Goal: Information Seeking & Learning: Check status

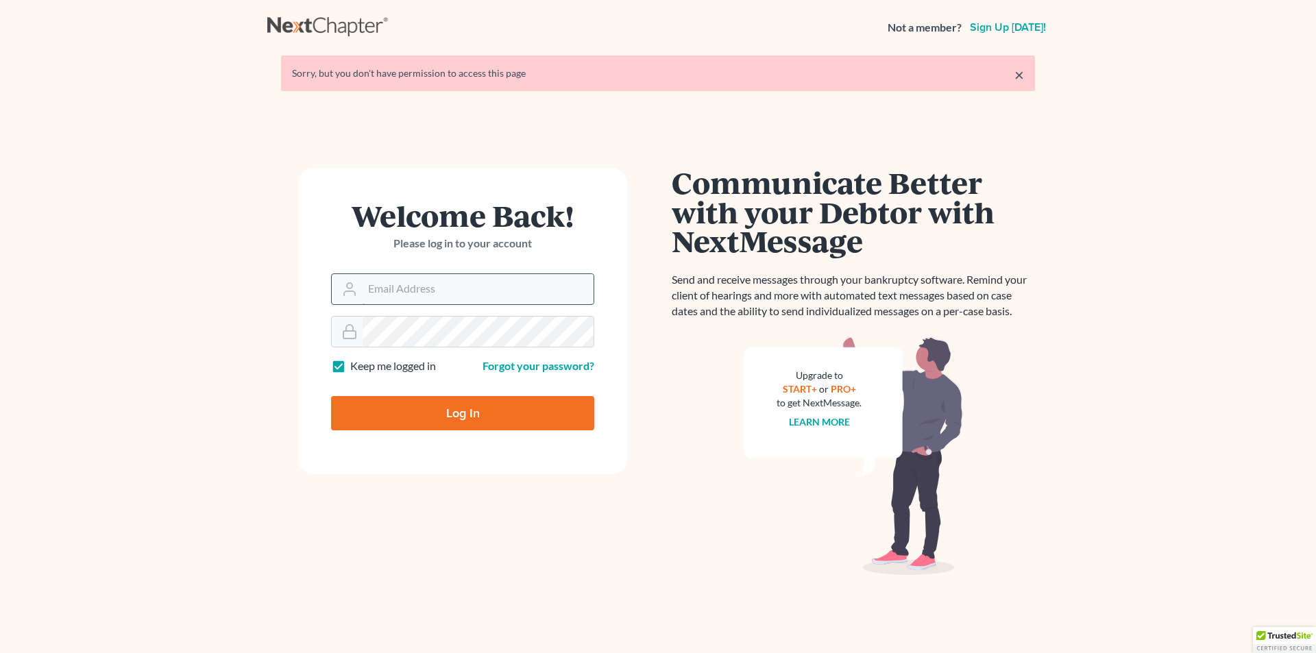
click at [442, 295] on input "Email Address" at bounding box center [478, 289] width 231 height 30
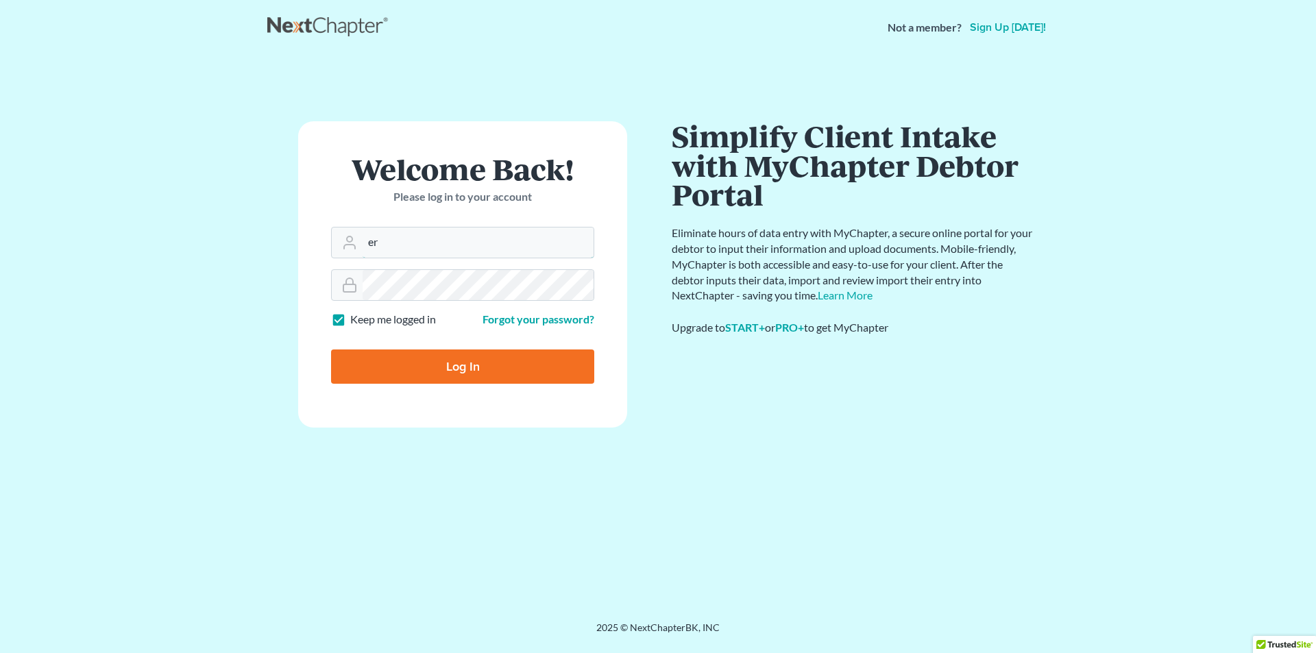
type input "[PERSON_NAME][EMAIL_ADDRESS][DOMAIN_NAME]"
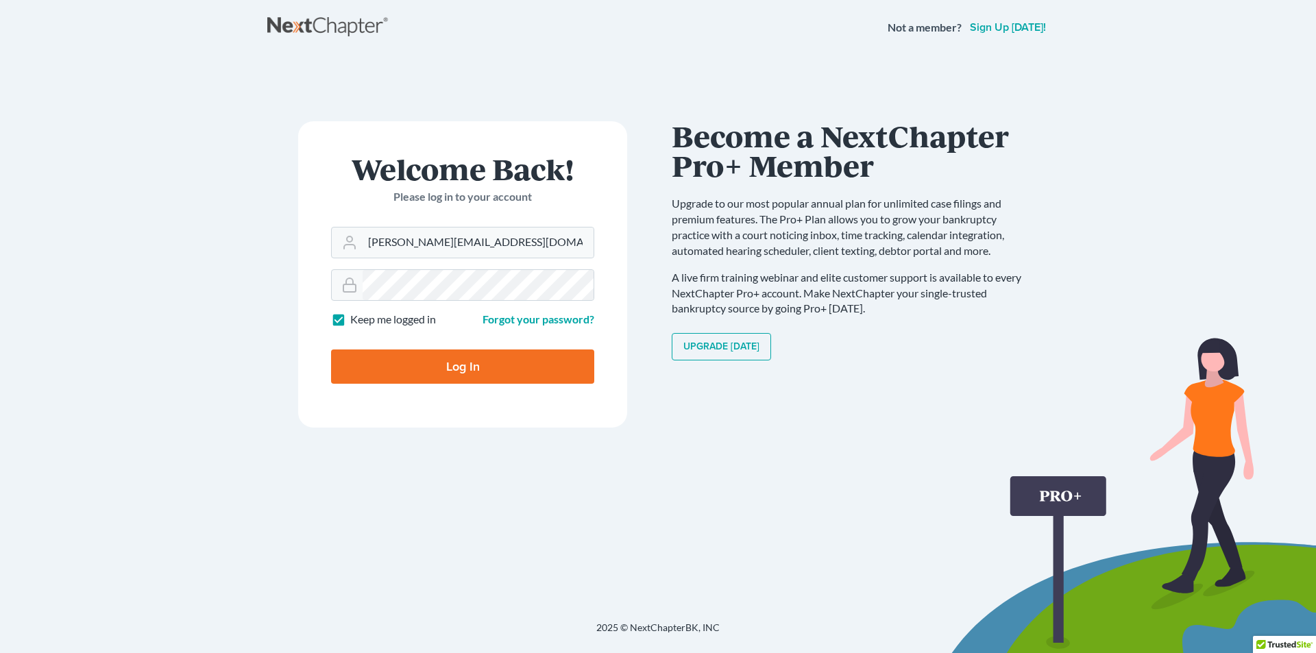
click at [481, 360] on input "Log In" at bounding box center [462, 367] width 263 height 34
type input "Thinking..."
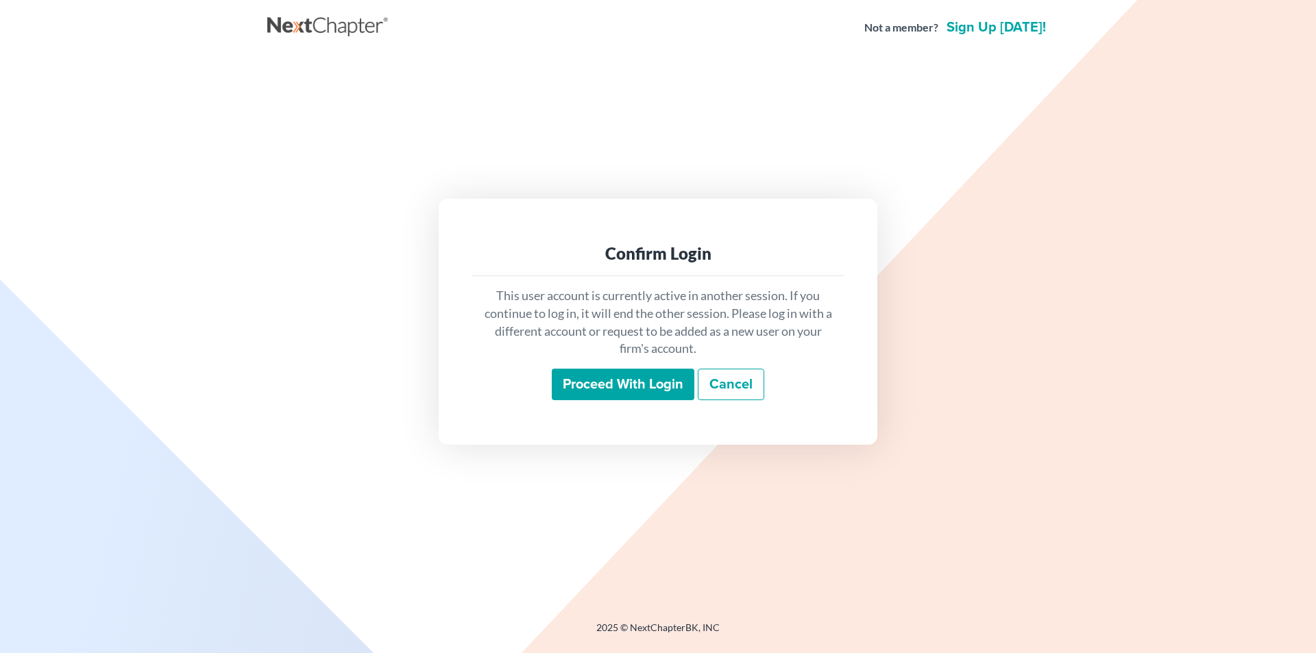
click at [629, 390] on input "Proceed with login" at bounding box center [623, 385] width 143 height 32
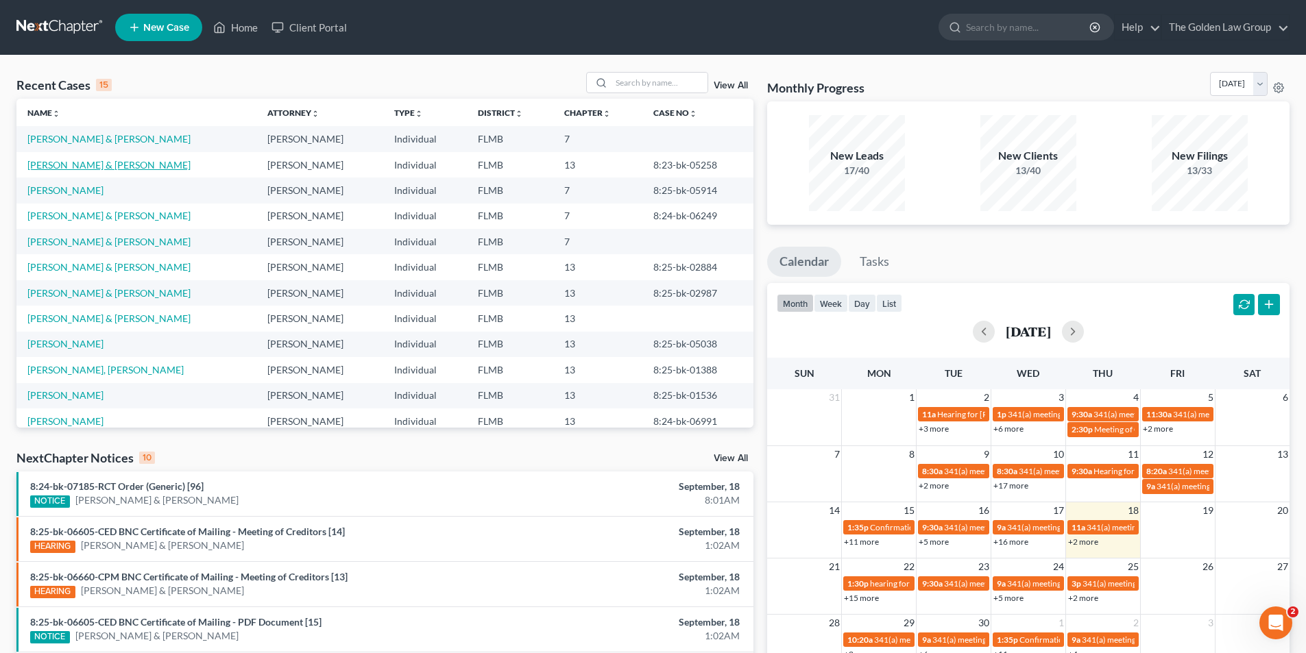
click at [52, 165] on link "[PERSON_NAME] & [PERSON_NAME]" at bounding box center [108, 165] width 163 height 12
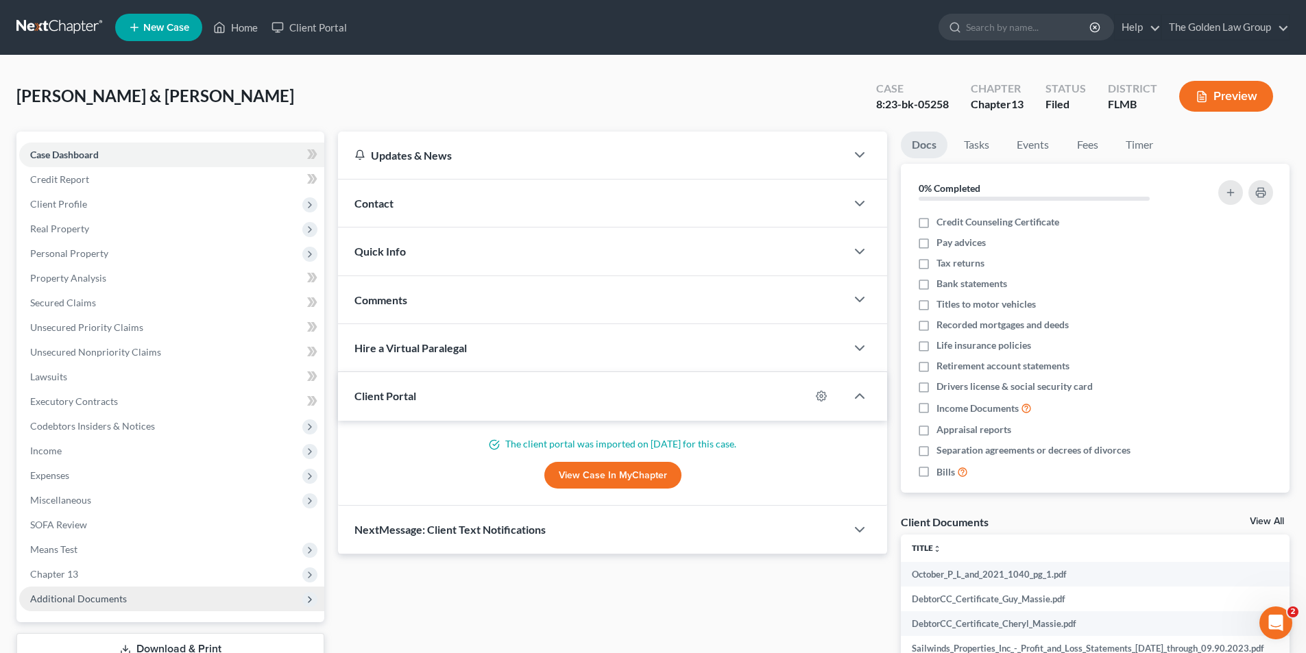
click at [72, 596] on span "Additional Documents" at bounding box center [78, 599] width 97 height 12
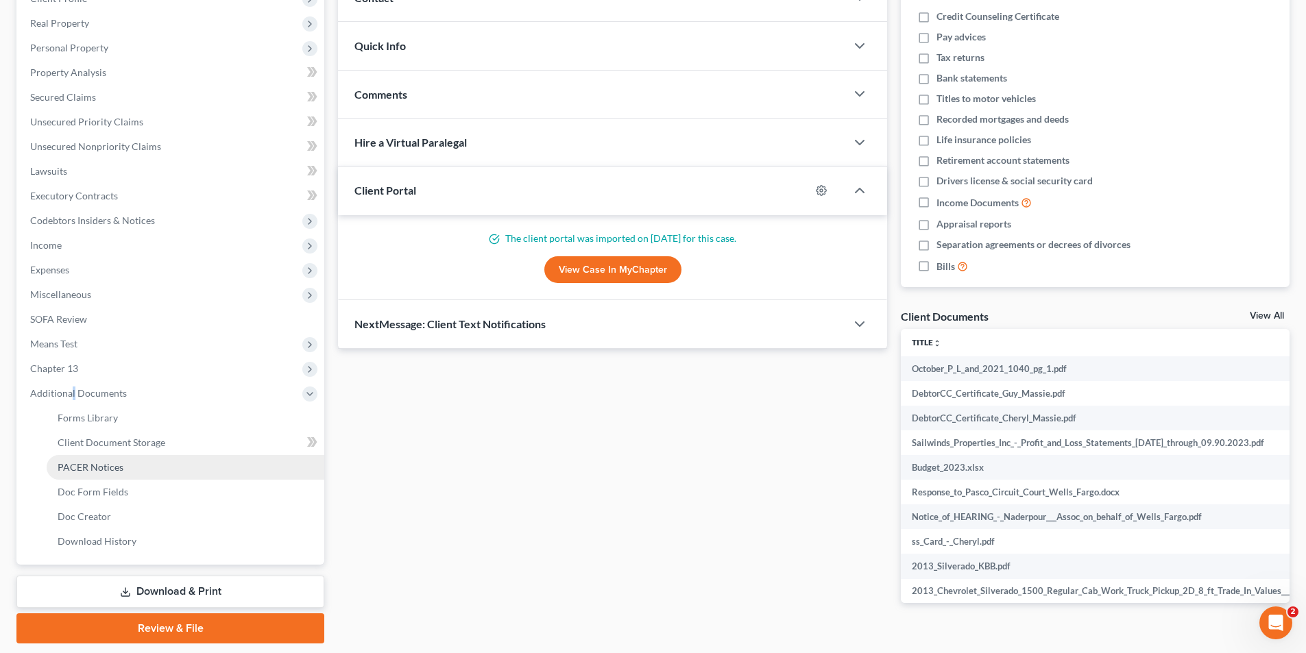
click at [85, 465] on span "PACER Notices" at bounding box center [91, 467] width 66 height 12
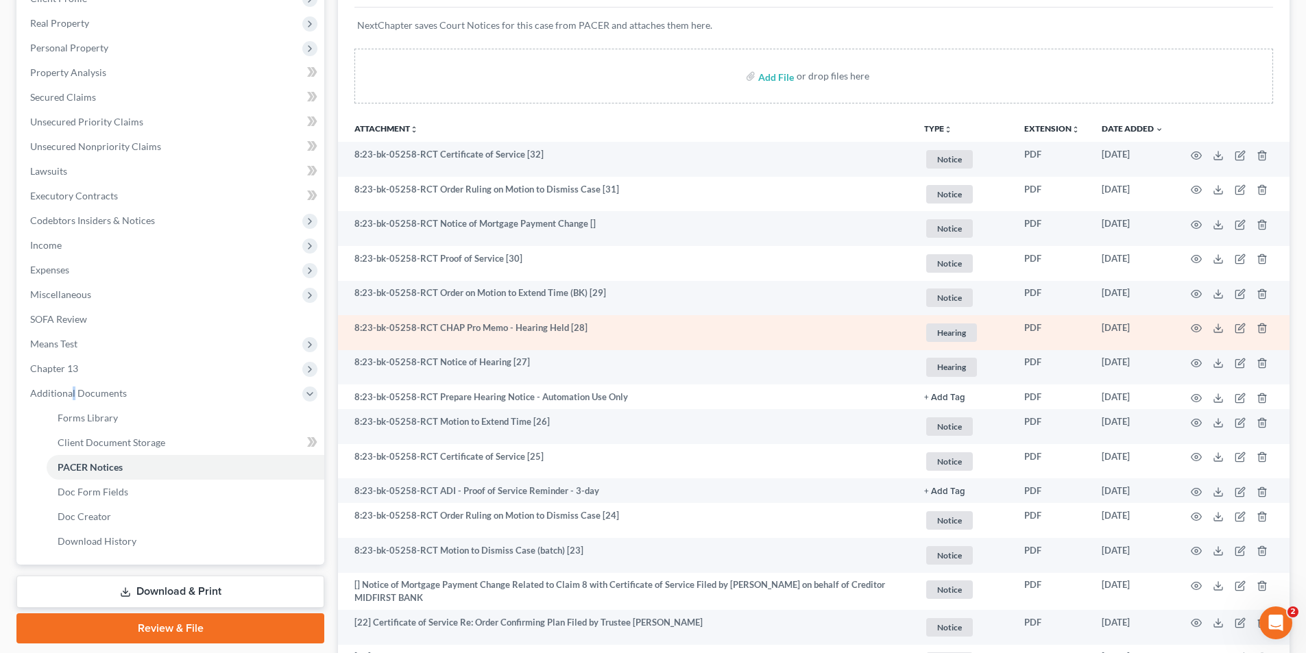
scroll to position [343, 0]
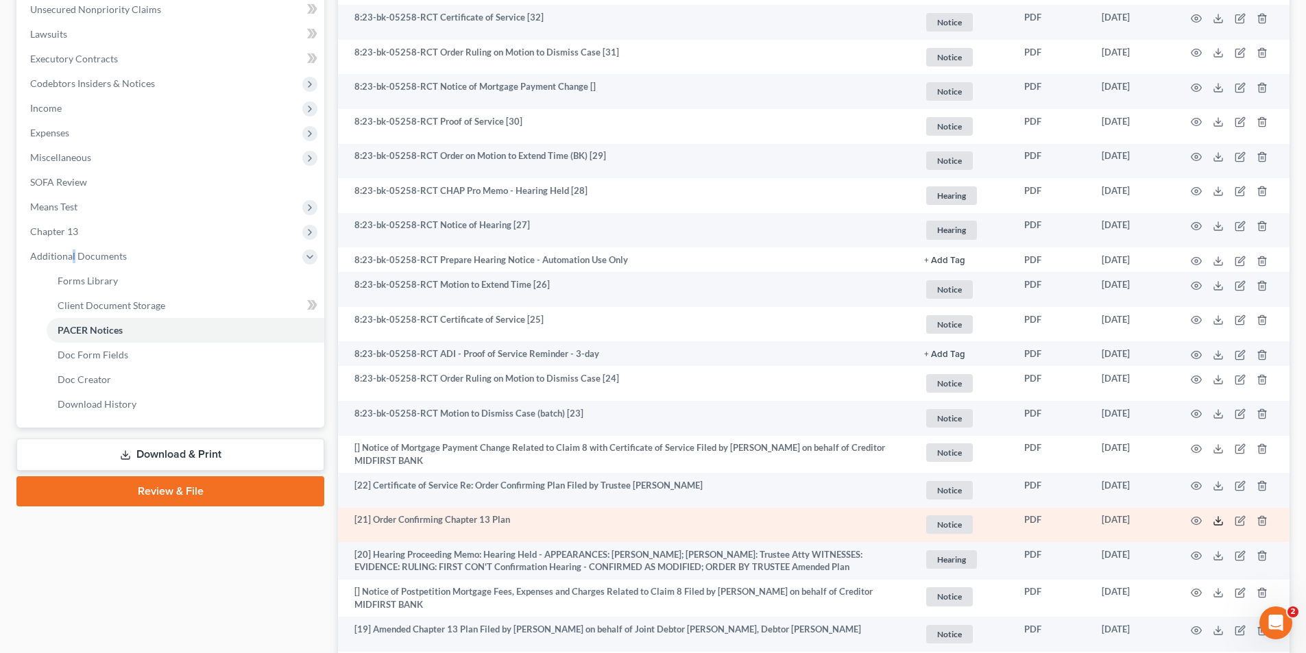
click at [1219, 522] on polyline at bounding box center [1218, 521] width 5 height 2
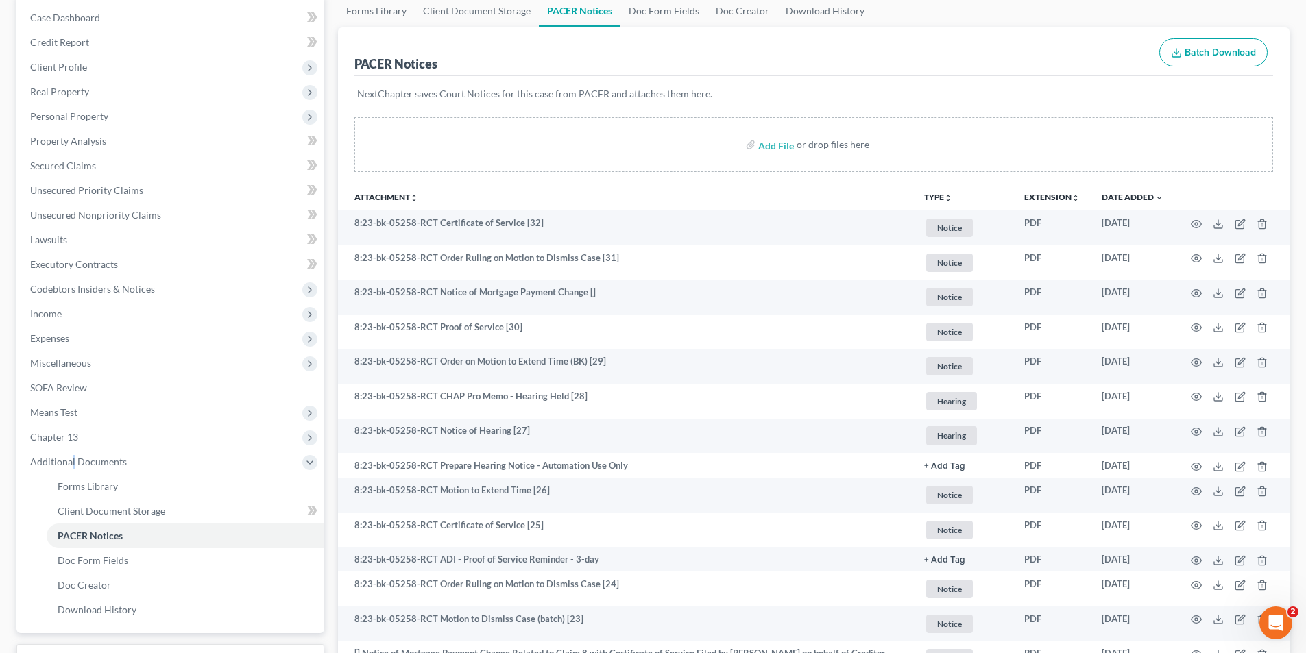
scroll to position [0, 0]
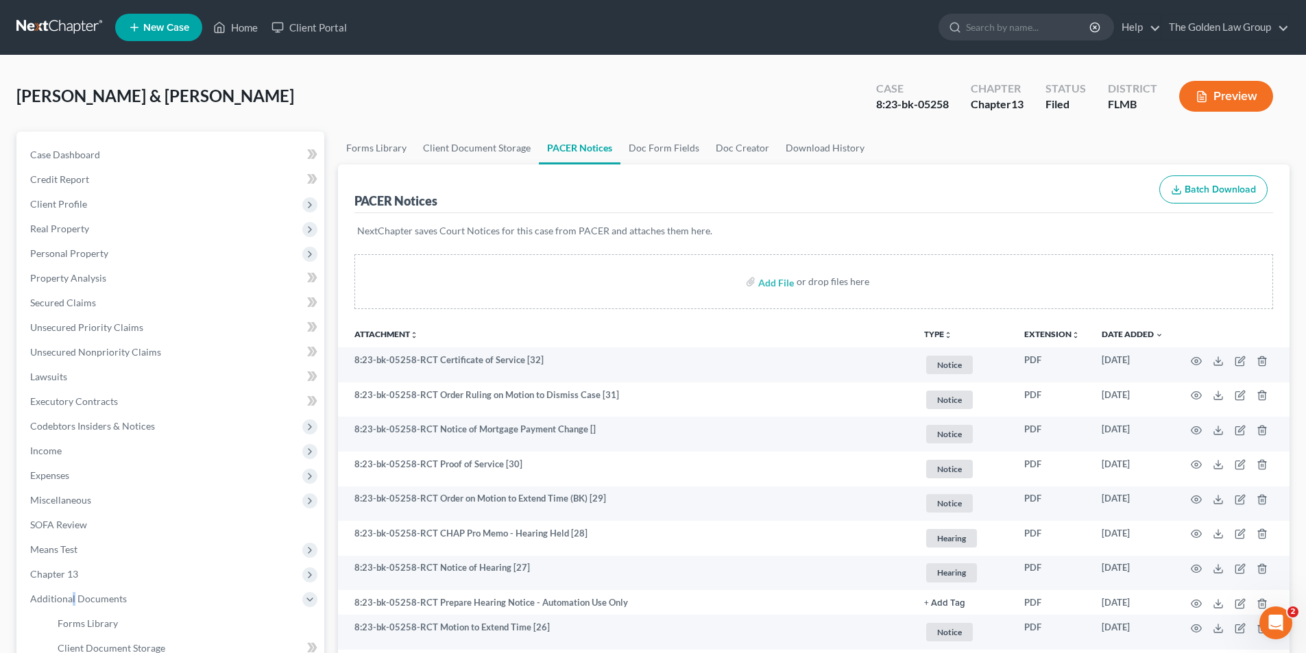
click at [1220, 91] on button "Preview" at bounding box center [1226, 96] width 94 height 31
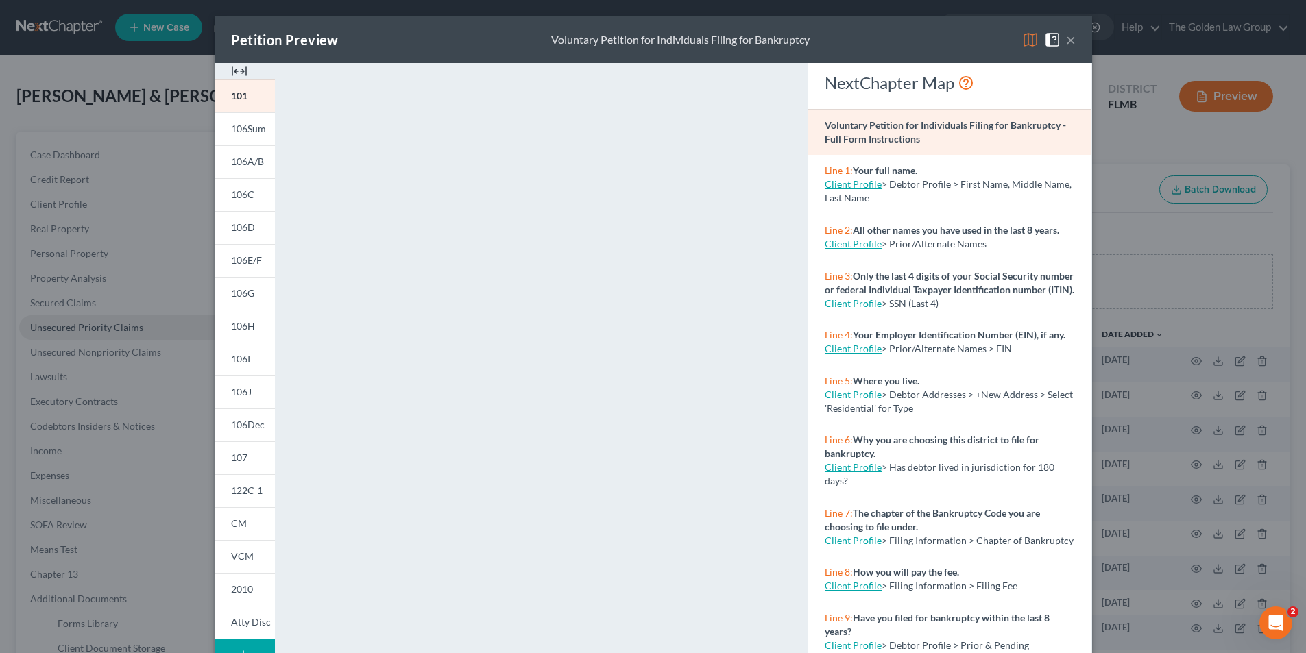
drag, startPoint x: 174, startPoint y: 329, endPoint x: 171, endPoint y: 323, distance: 7.1
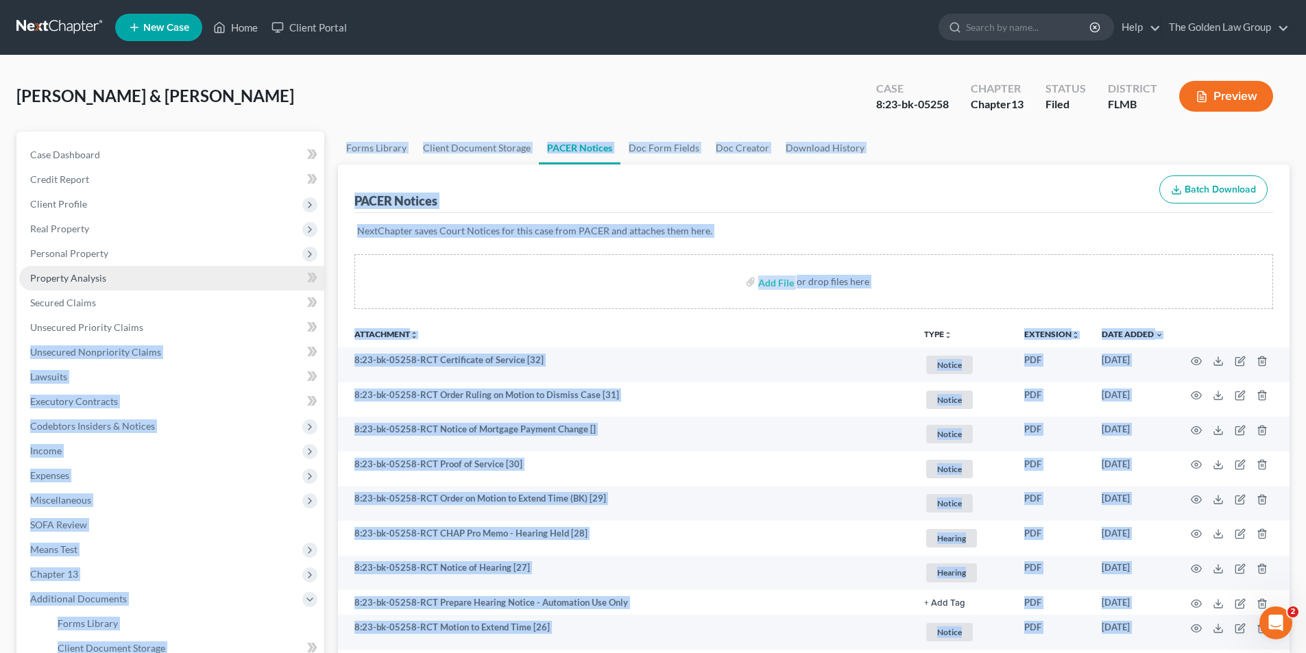
click at [102, 277] on span "Property Analysis" at bounding box center [68, 278] width 76 height 12
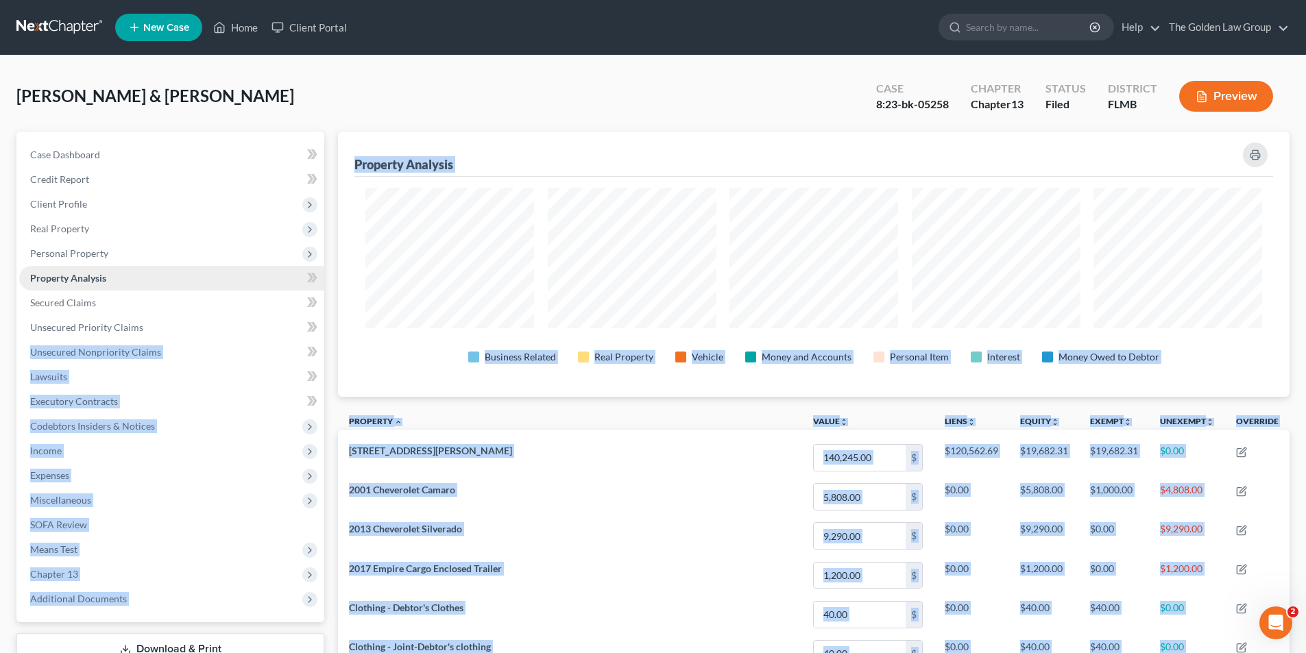
scroll to position [265, 952]
click at [173, 303] on link "Secured Claims" at bounding box center [171, 303] width 305 height 25
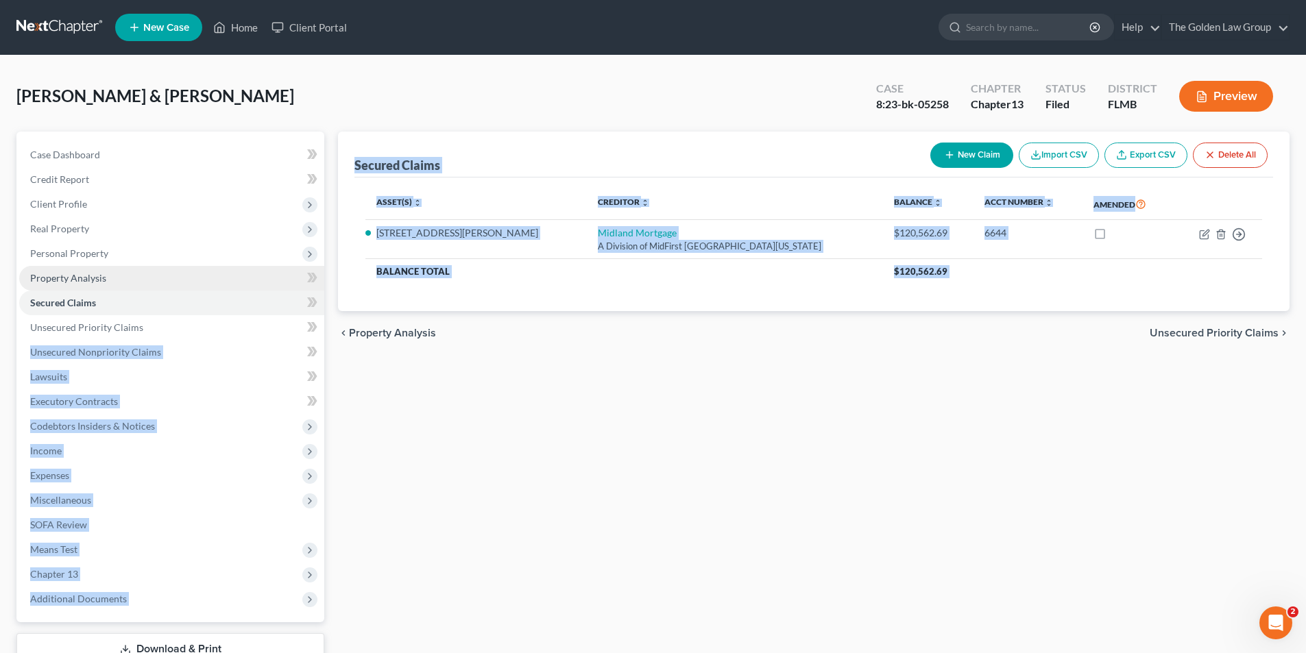
click at [84, 273] on span "Property Analysis" at bounding box center [68, 278] width 76 height 12
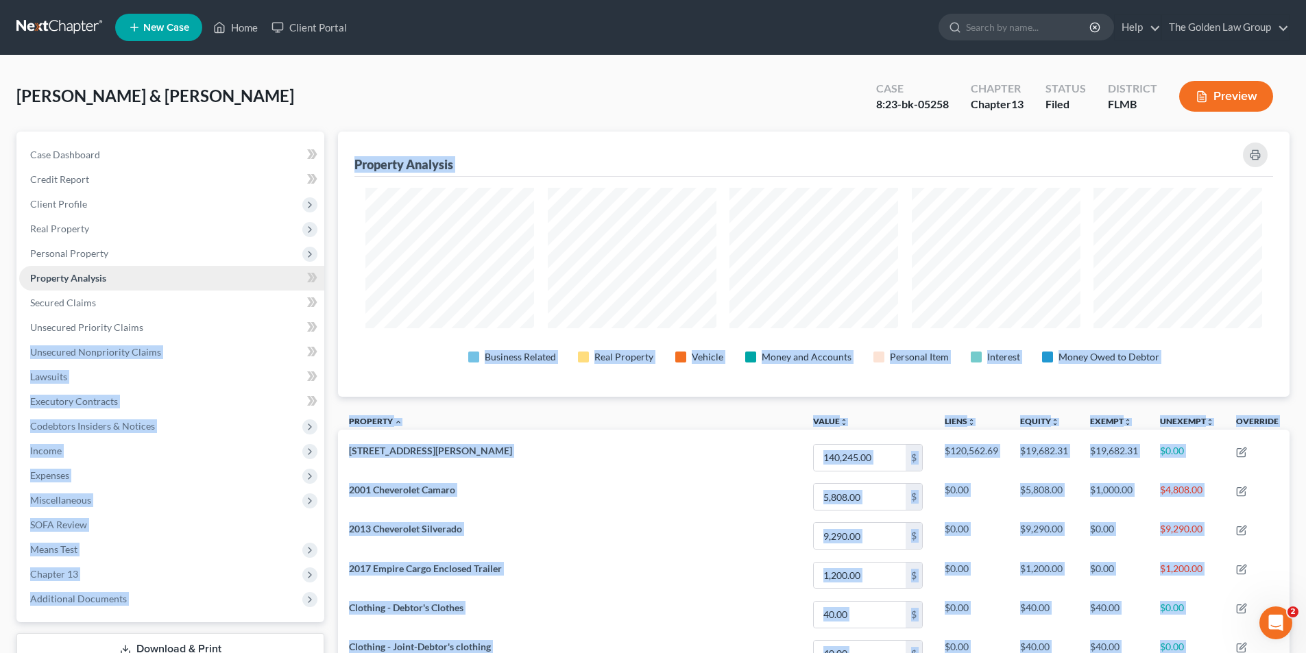
scroll to position [265, 952]
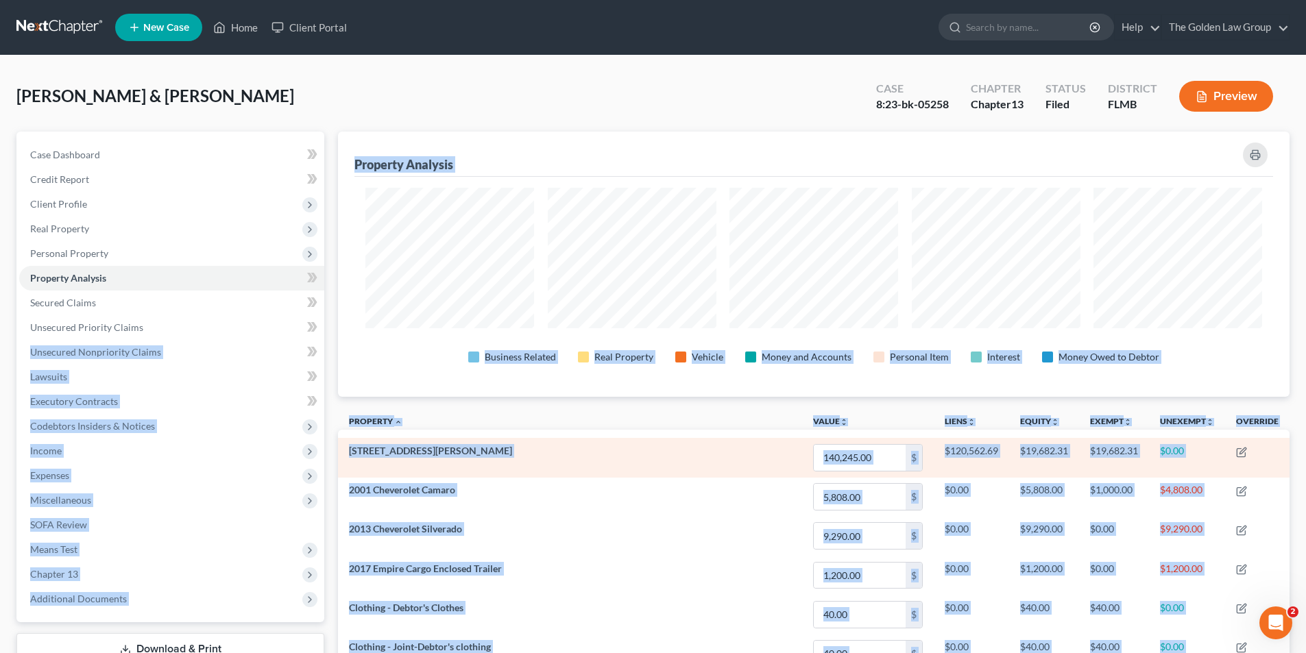
click at [607, 461] on td "[STREET_ADDRESS][PERSON_NAME]" at bounding box center [570, 457] width 464 height 39
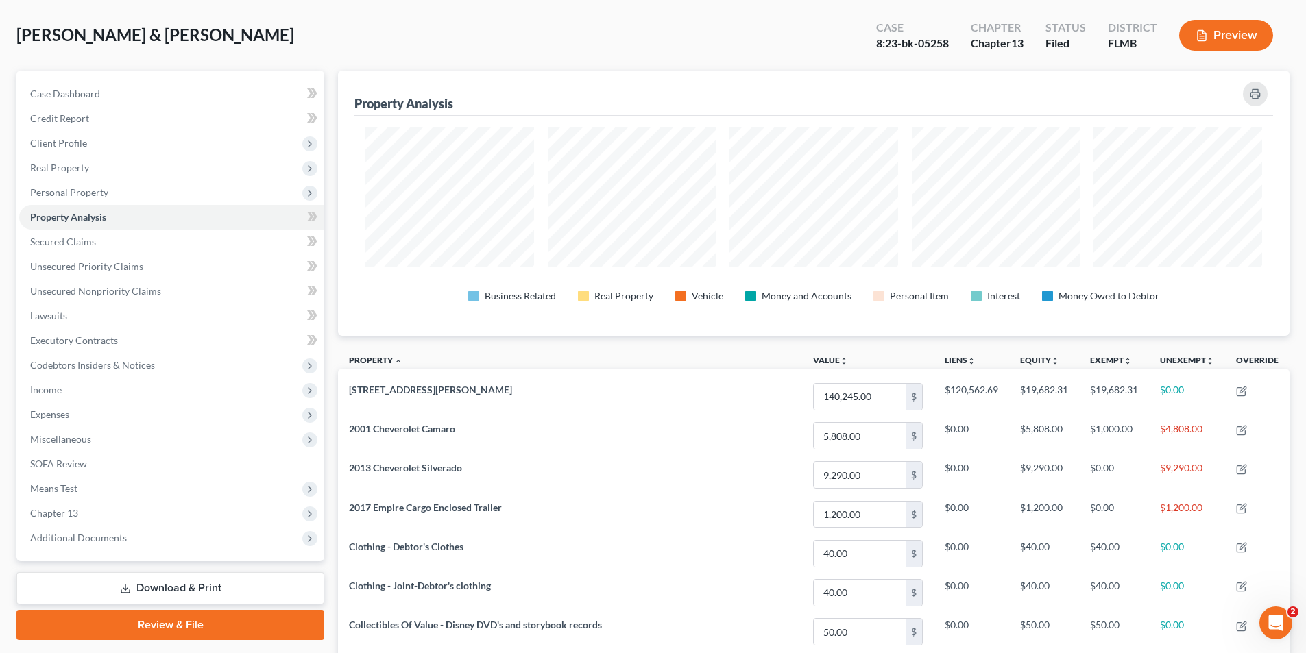
scroll to position [0, 0]
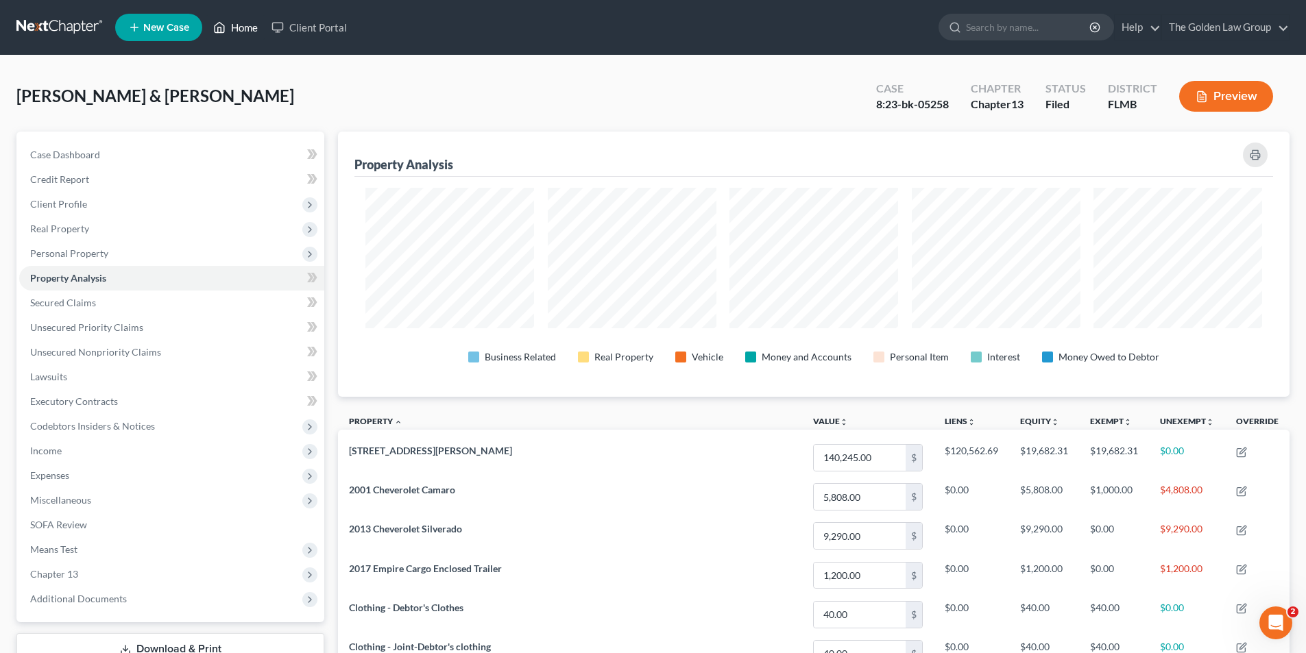
click at [240, 28] on link "Home" at bounding box center [235, 27] width 58 height 25
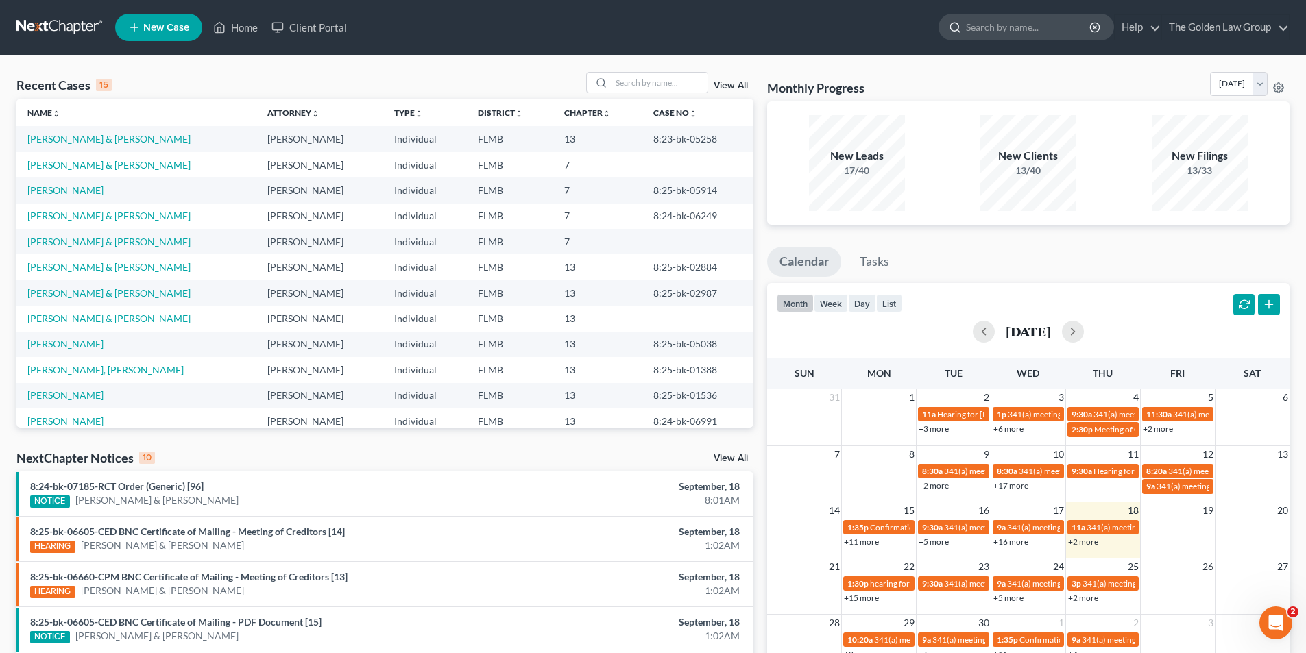
click at [974, 23] on input "search" at bounding box center [1028, 26] width 125 height 25
type input "[PERSON_NAME]"
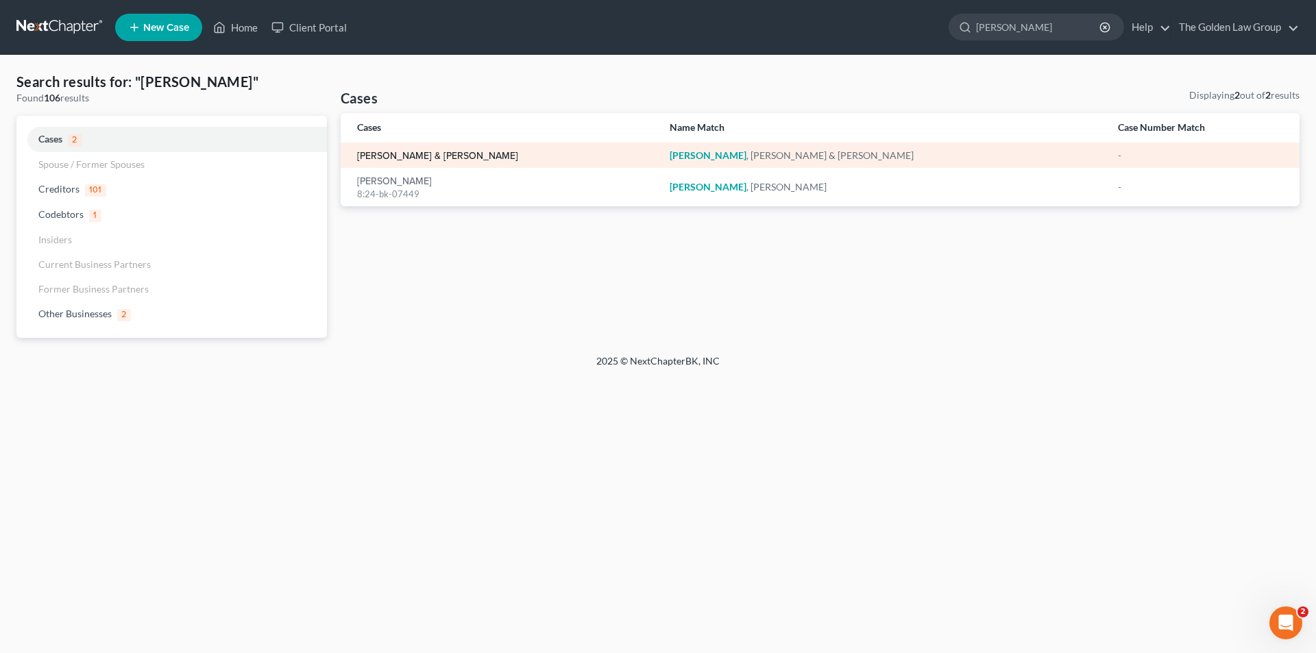
click at [405, 154] on link "[PERSON_NAME] & [PERSON_NAME]" at bounding box center [437, 157] width 161 height 10
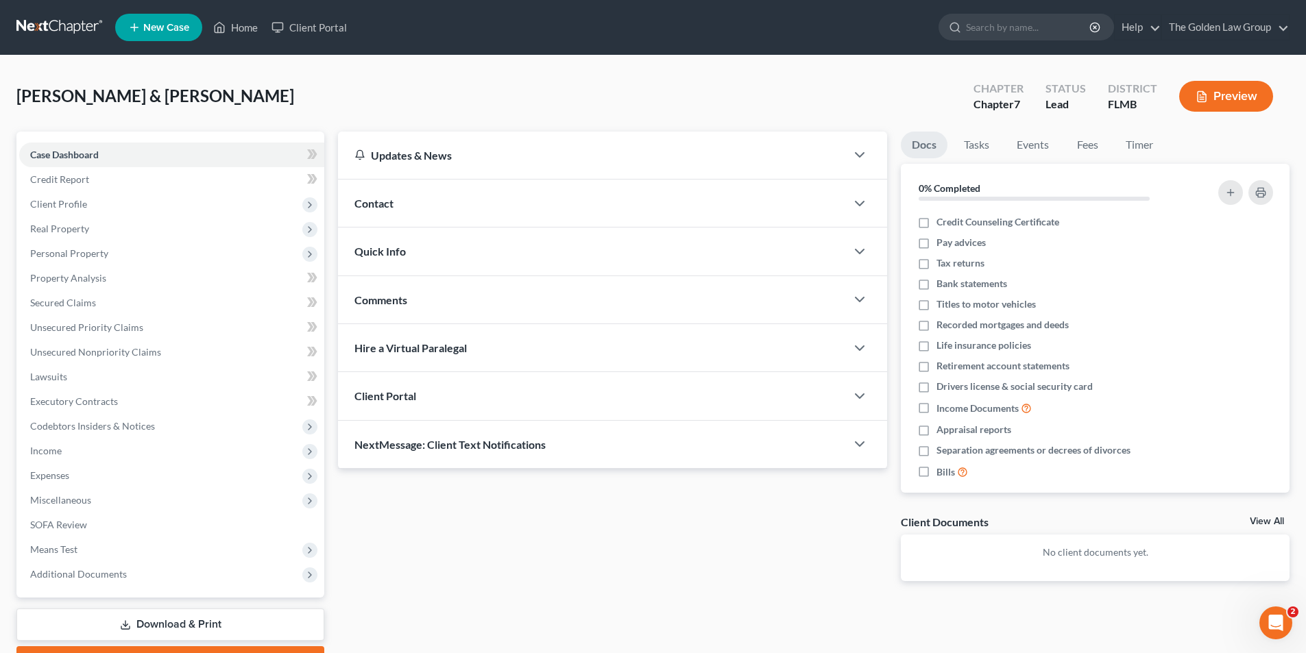
click at [1239, 92] on button "Preview" at bounding box center [1226, 96] width 94 height 31
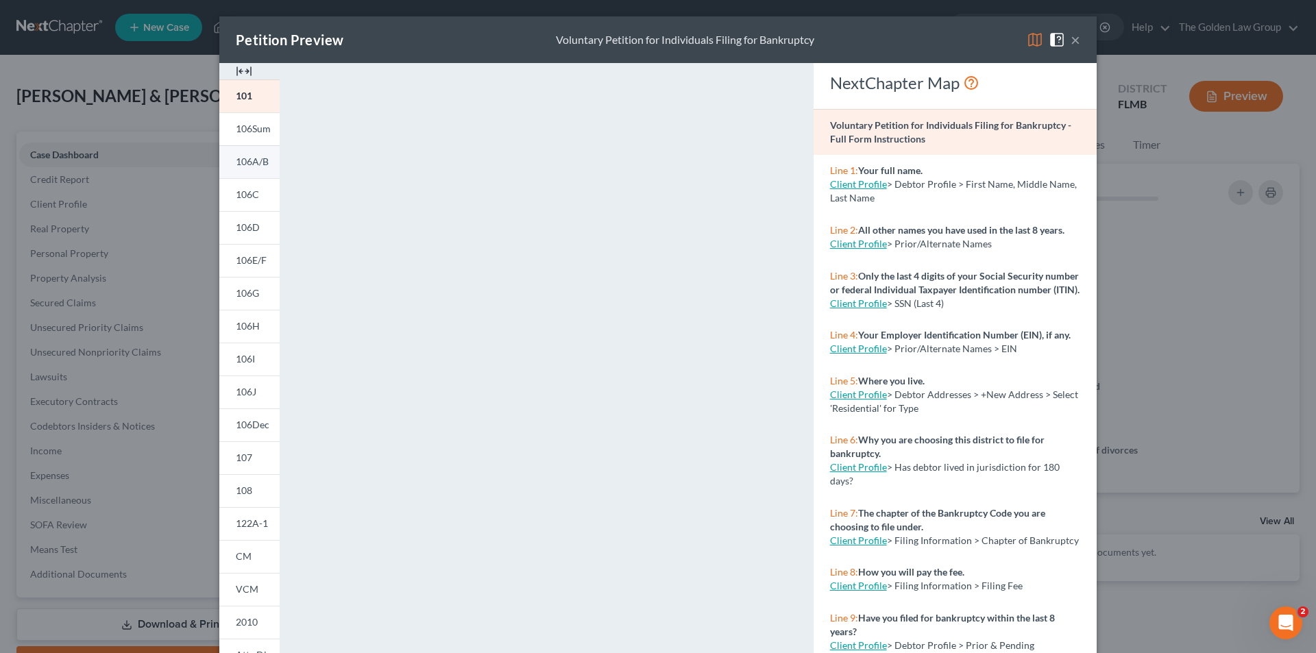
click at [256, 162] on span "106A/B" at bounding box center [252, 162] width 33 height 12
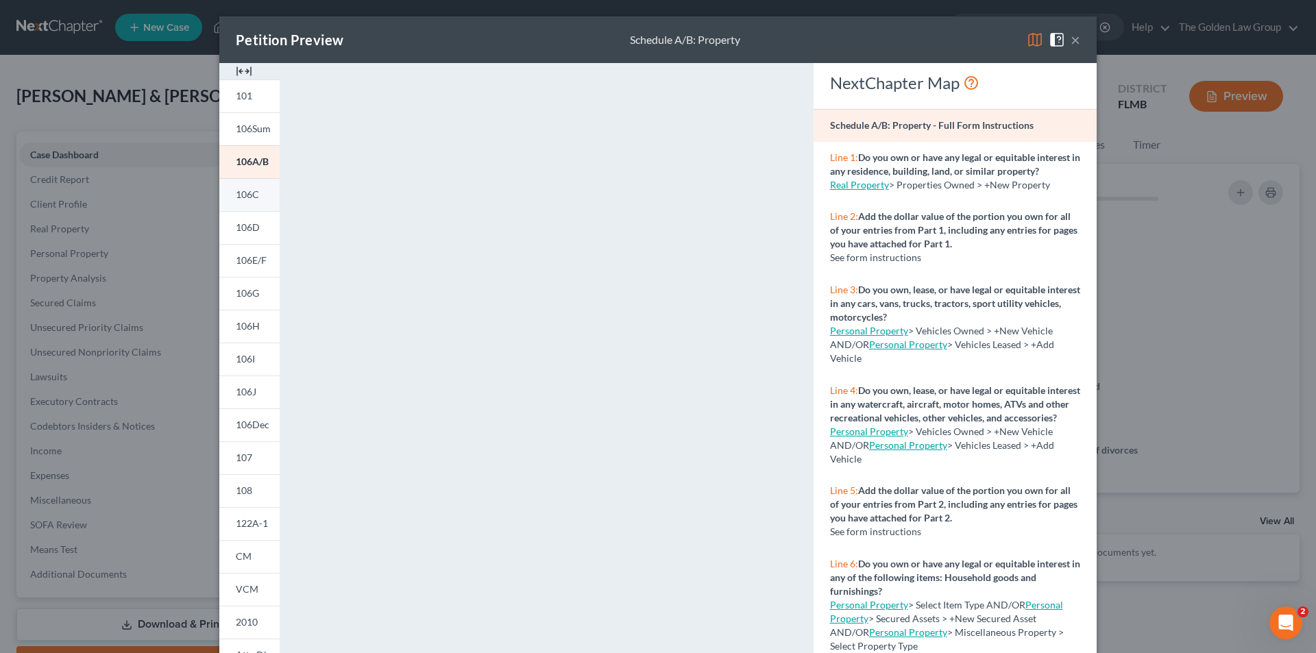
click at [248, 194] on span "106C" at bounding box center [247, 195] width 23 height 12
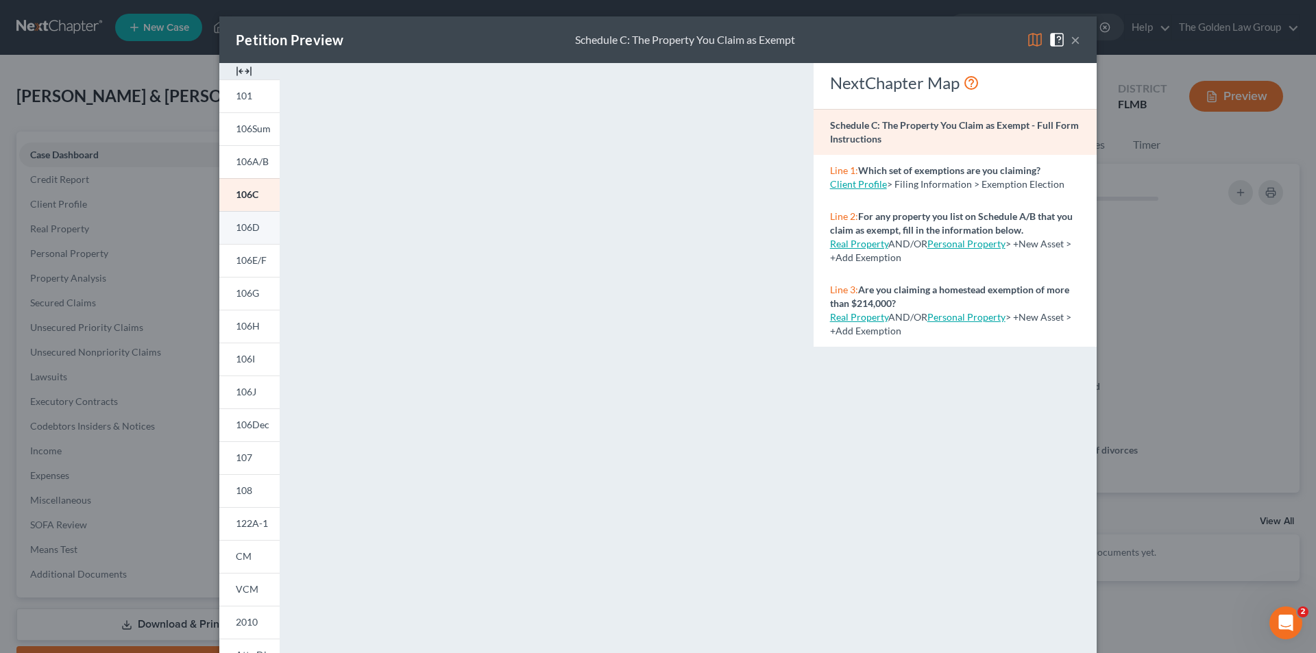
click at [247, 224] on span "106D" at bounding box center [248, 227] width 24 height 12
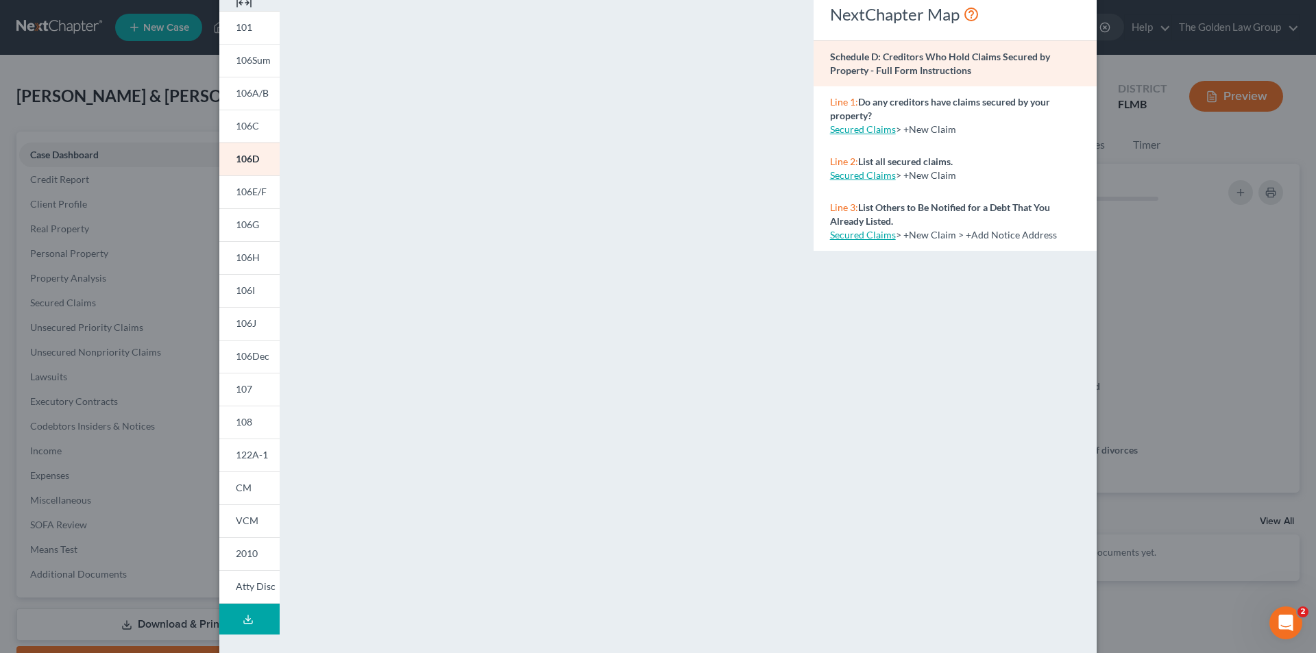
scroll to position [120, 0]
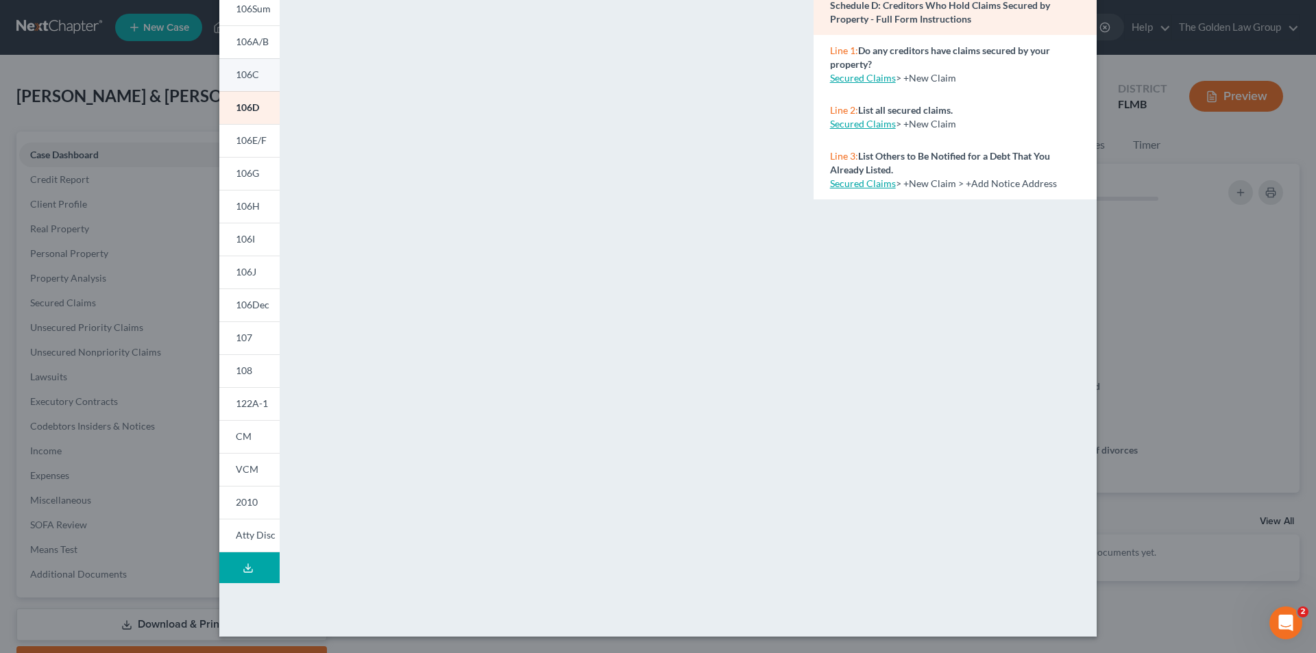
click at [239, 69] on span "106C" at bounding box center [247, 75] width 23 height 12
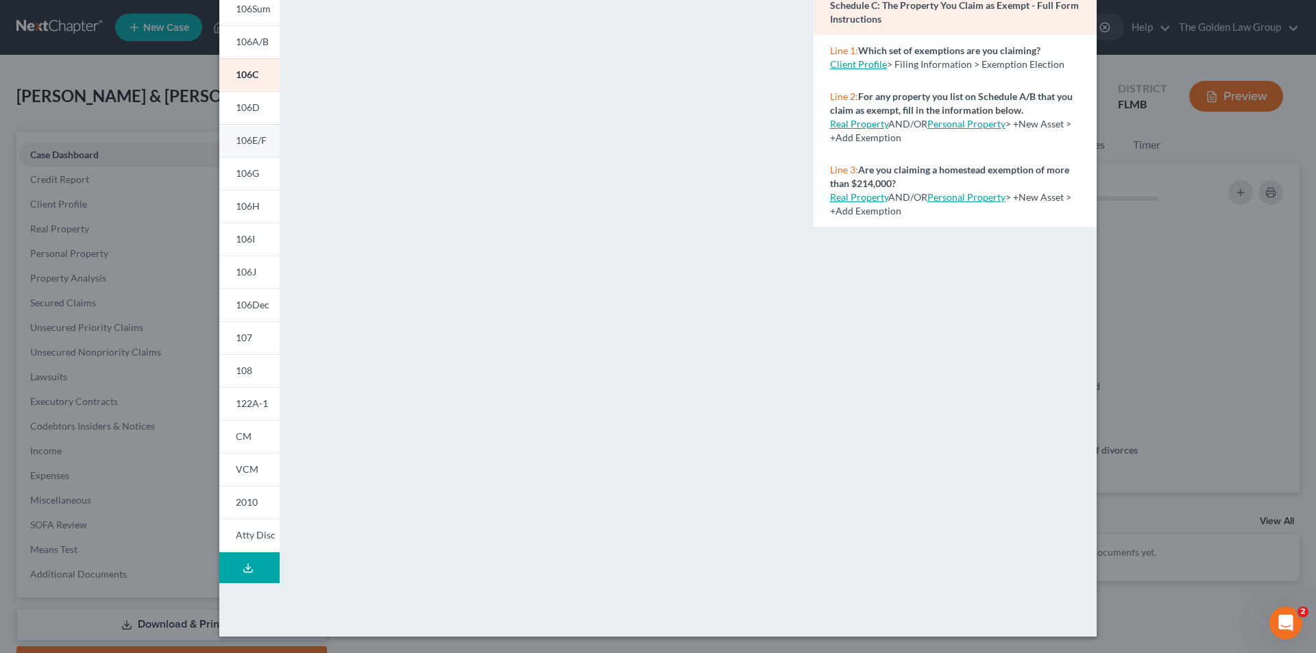
click at [247, 138] on span "106E/F" at bounding box center [251, 140] width 31 height 12
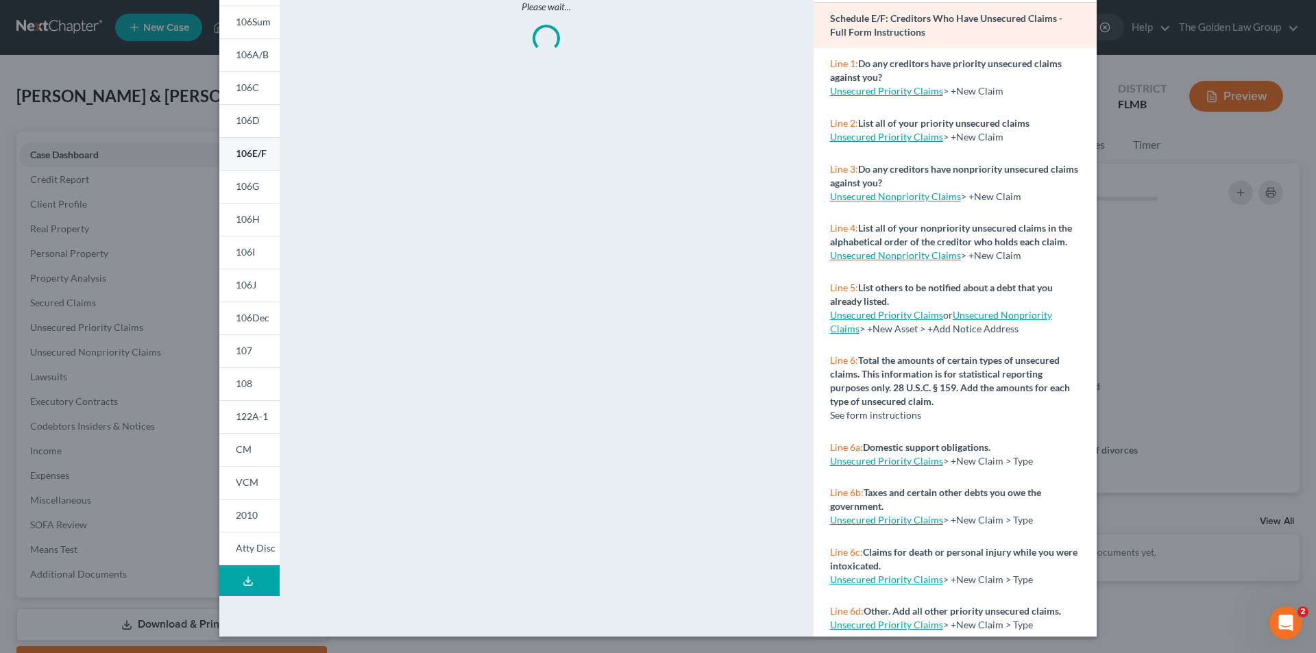
scroll to position [107, 0]
click at [254, 53] on span "106A/B" at bounding box center [252, 55] width 33 height 12
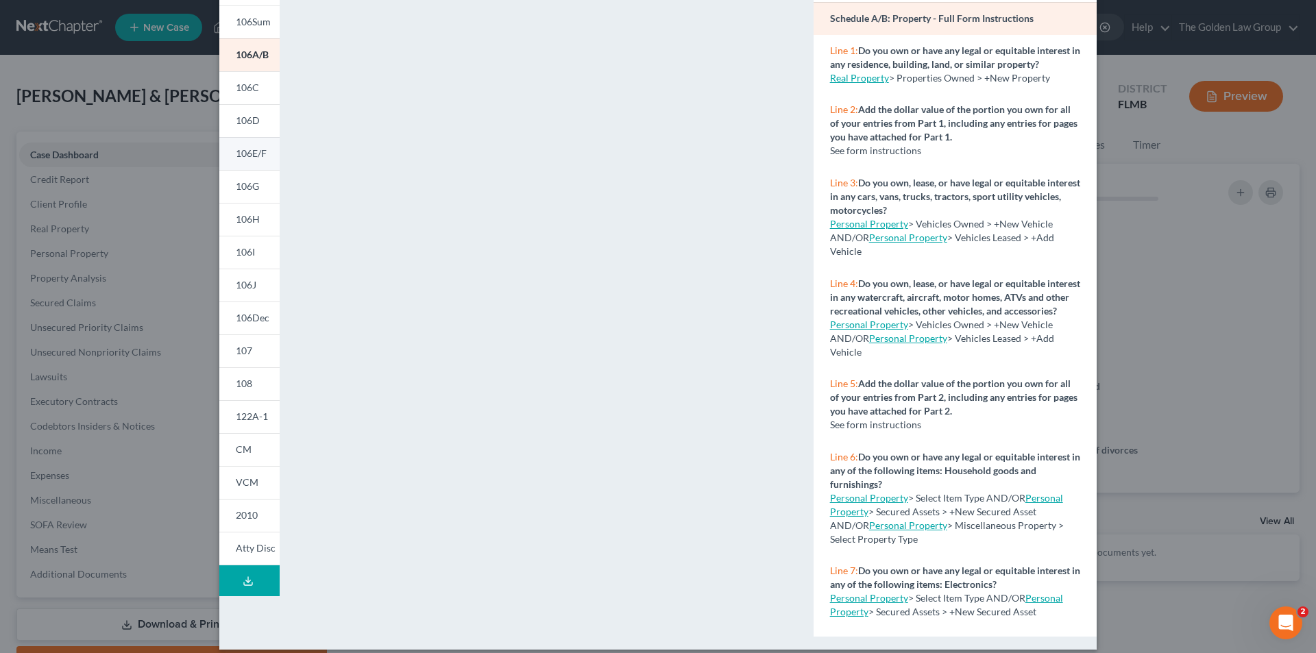
click at [244, 151] on span "106E/F" at bounding box center [251, 153] width 31 height 12
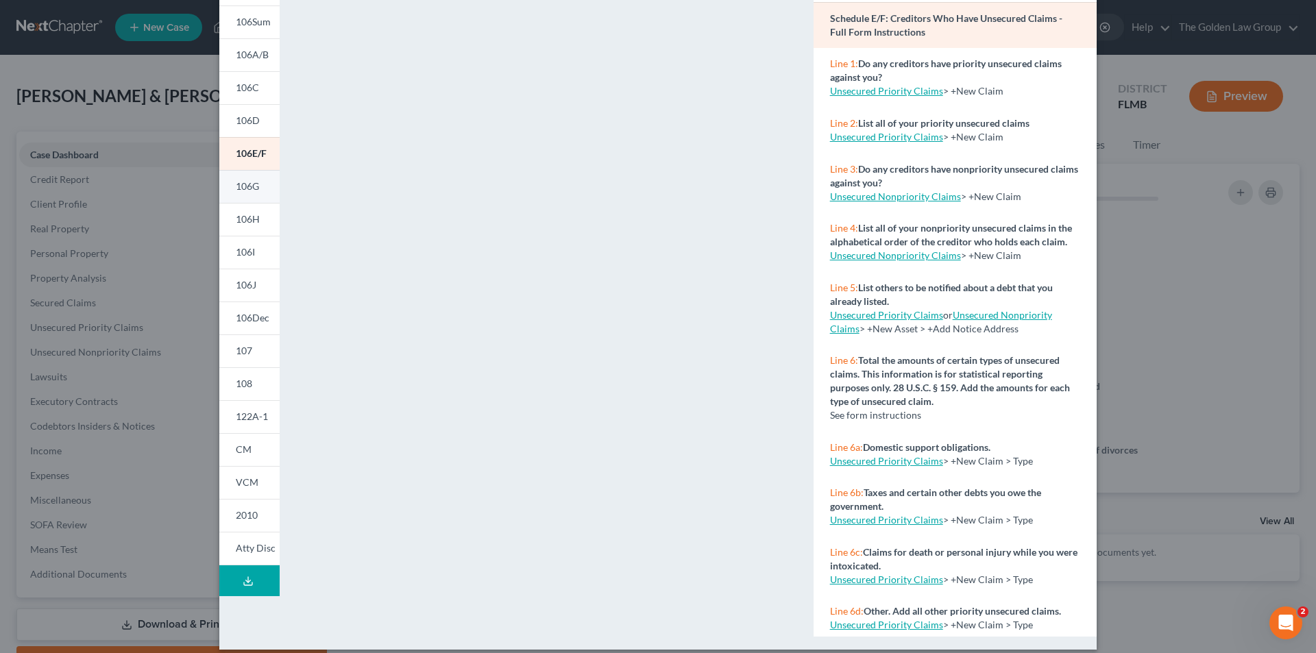
click at [242, 184] on span "106G" at bounding box center [247, 186] width 23 height 12
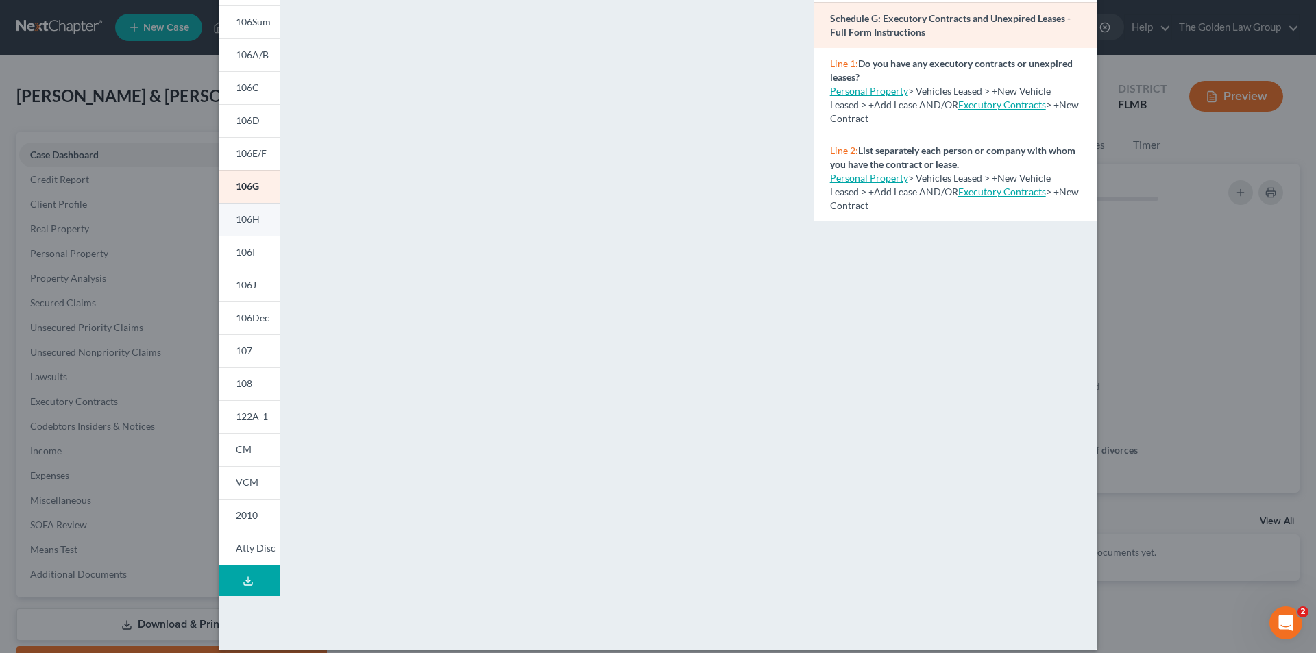
click at [240, 217] on span "106H" at bounding box center [248, 219] width 24 height 12
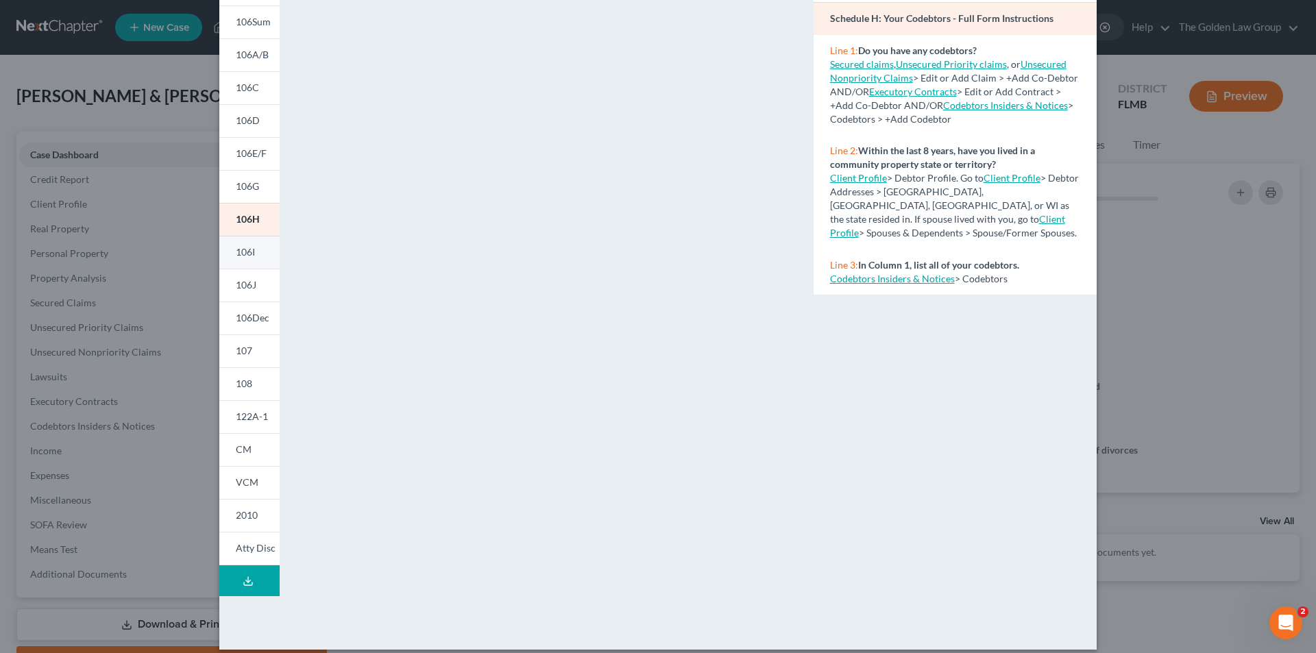
click at [239, 247] on span "106I" at bounding box center [245, 252] width 19 height 12
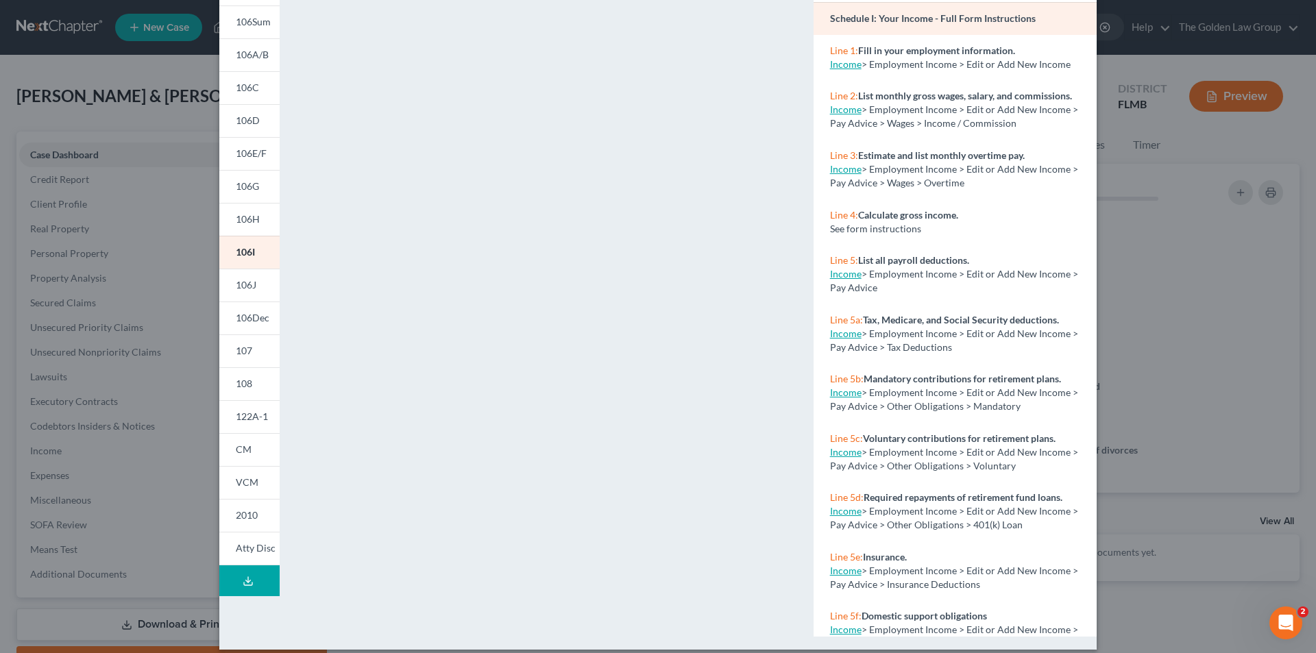
scroll to position [120, 0]
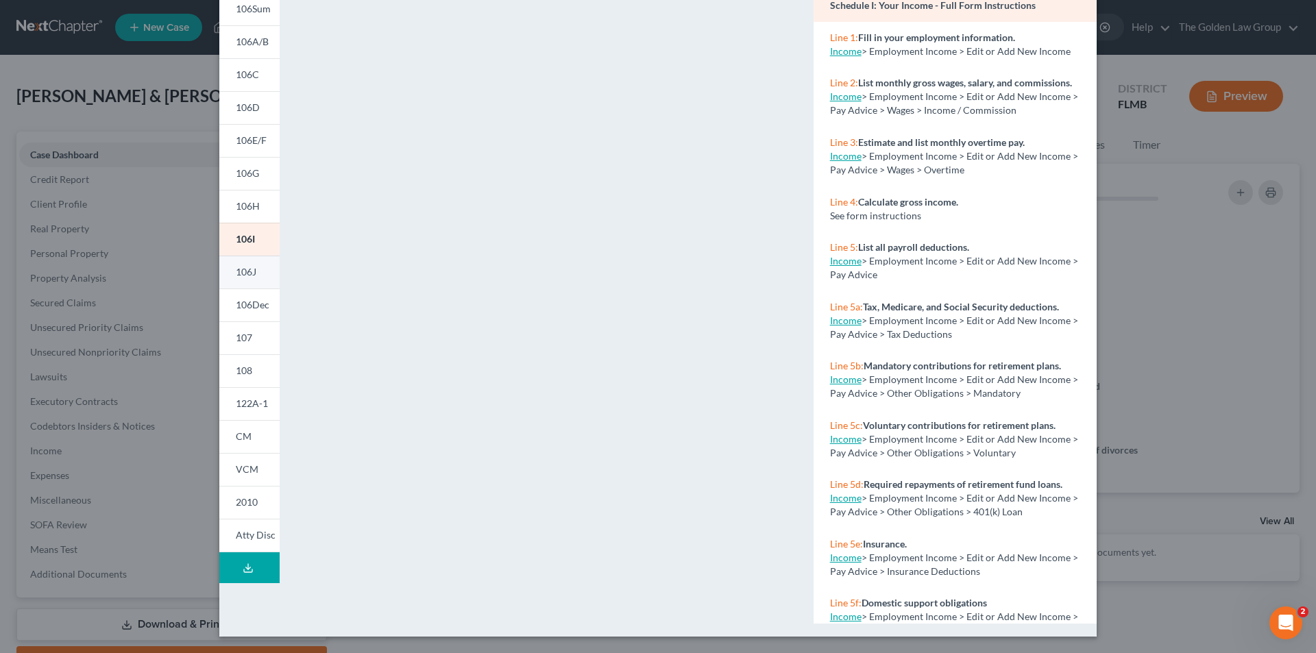
click at [250, 267] on span "106J" at bounding box center [246, 272] width 21 height 12
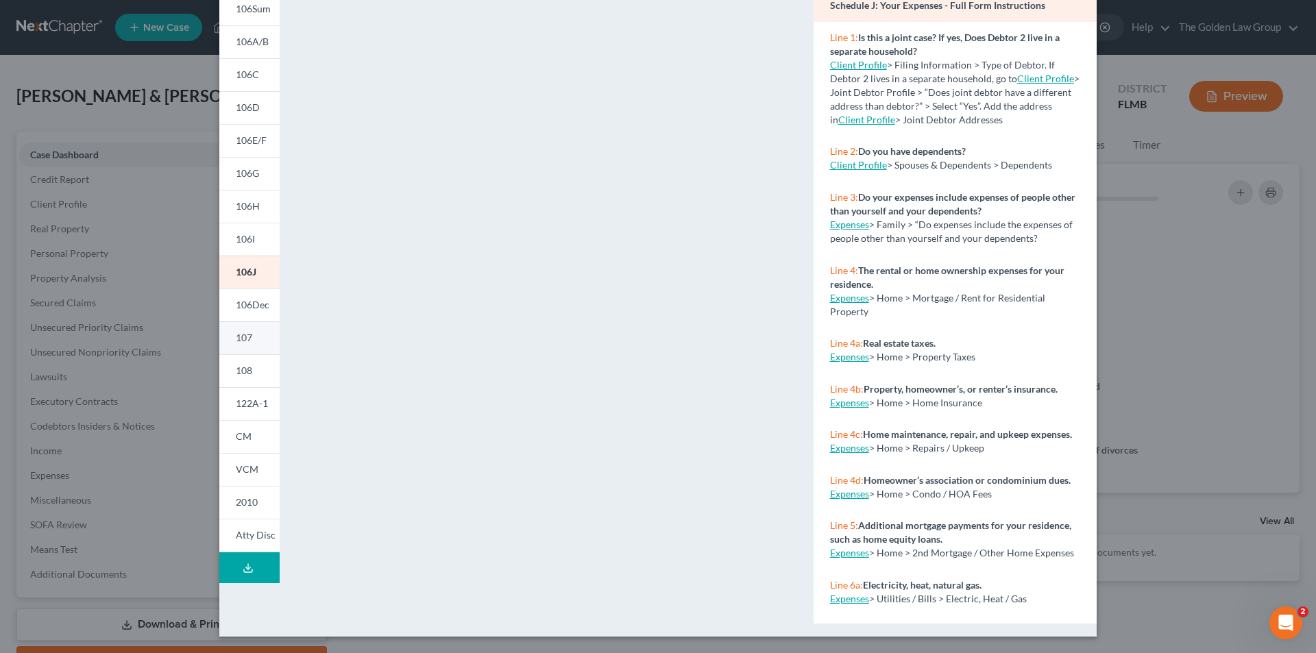
click at [243, 332] on span "107" at bounding box center [244, 338] width 16 height 12
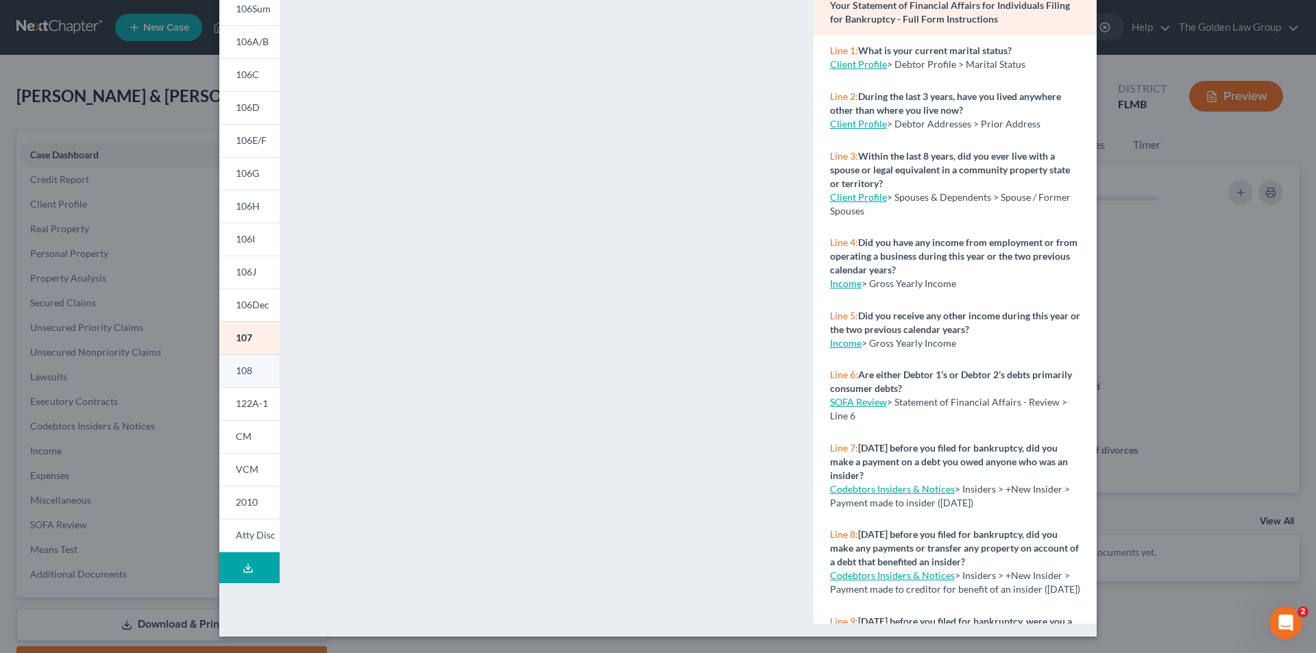
click at [241, 370] on span "108" at bounding box center [244, 371] width 16 height 12
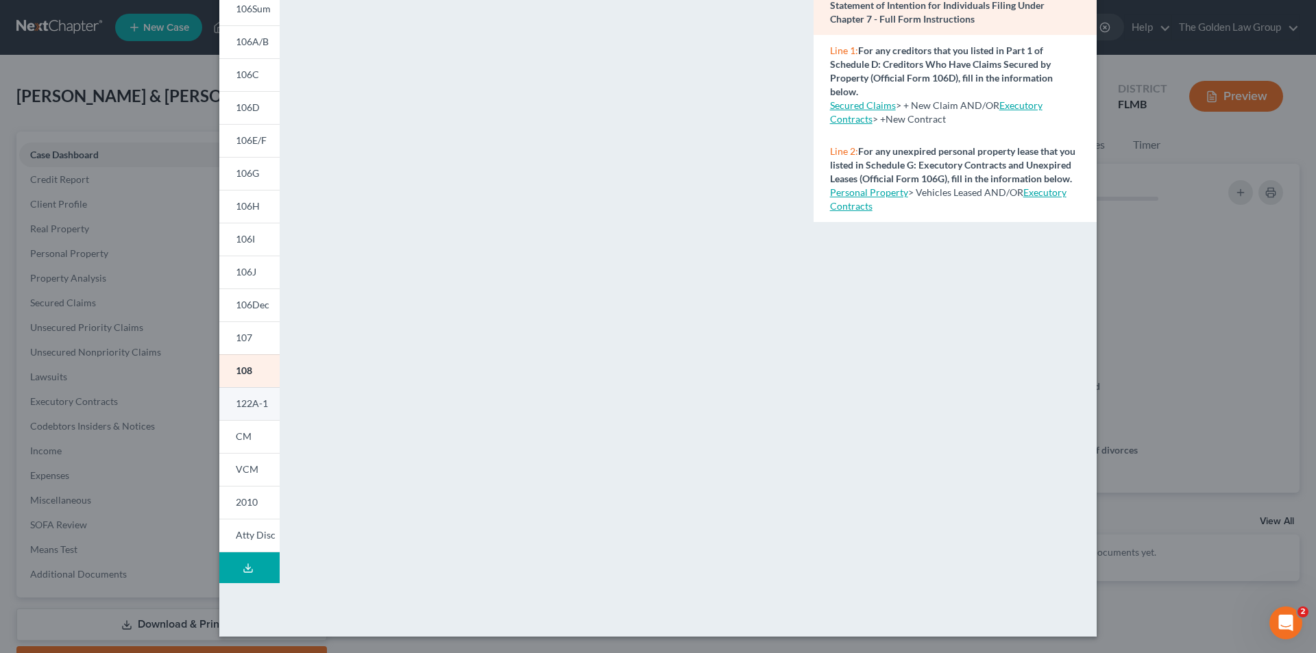
click at [251, 403] on span "122A-1" at bounding box center [252, 404] width 32 height 12
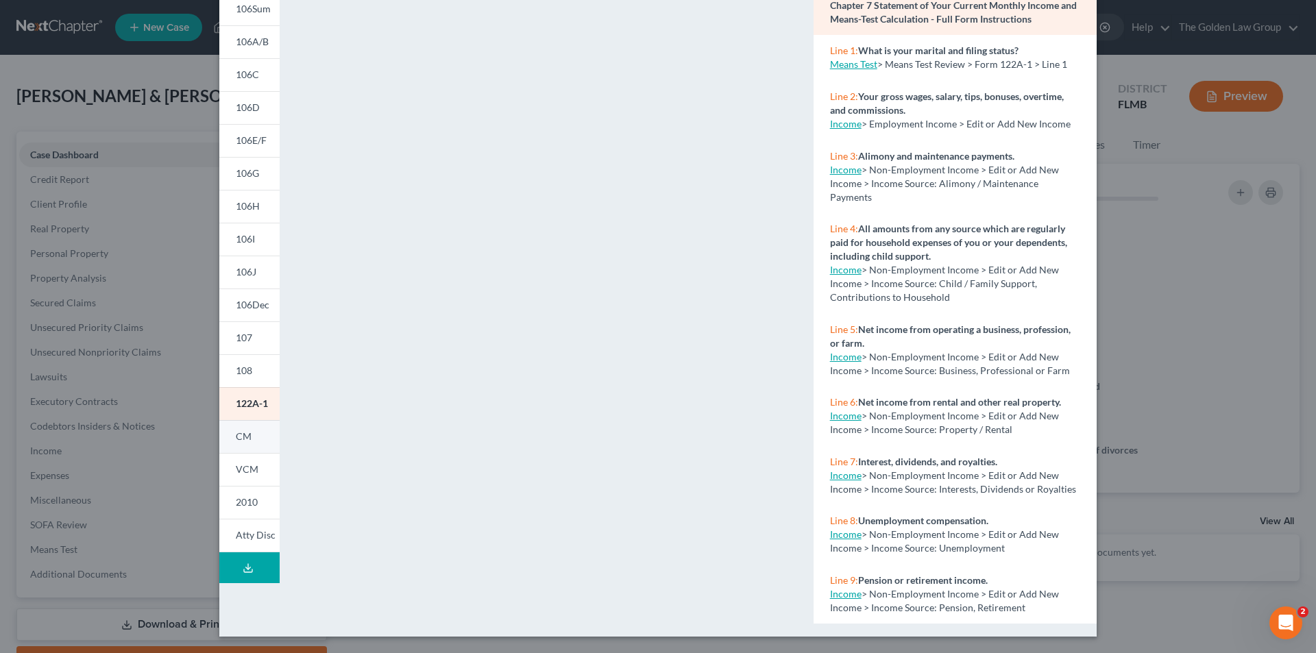
click at [242, 431] on span "CM" at bounding box center [244, 437] width 16 height 12
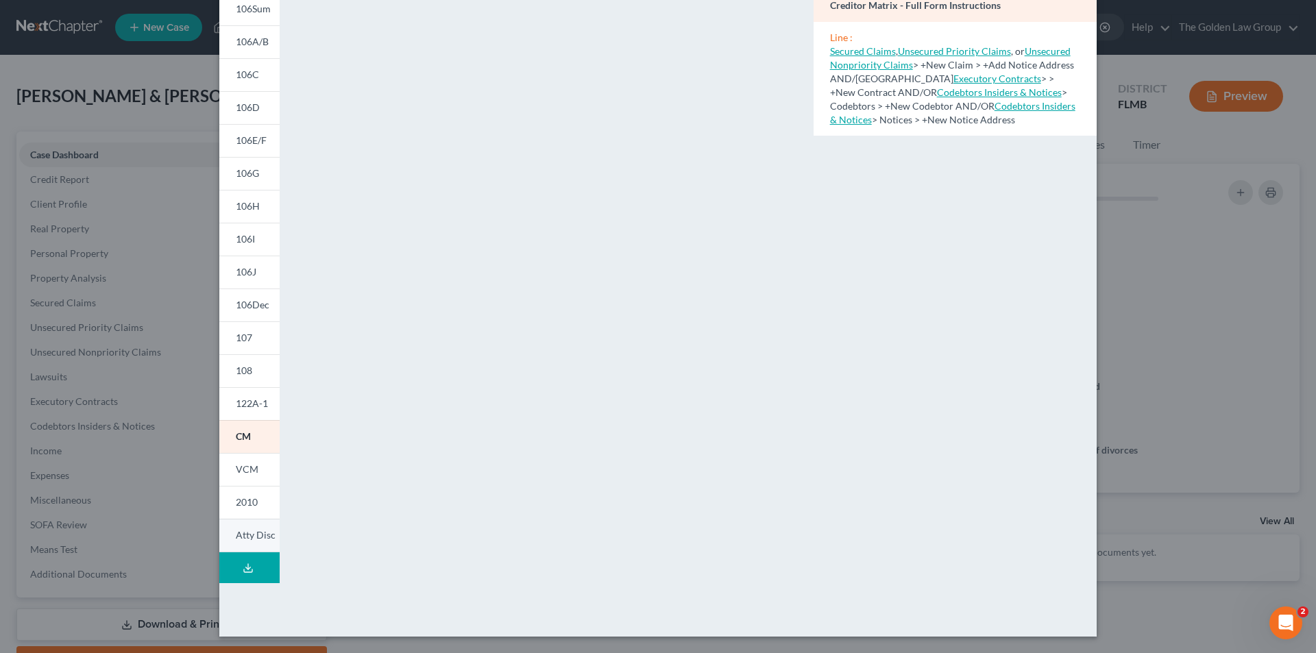
click at [243, 535] on span "Atty Disc" at bounding box center [256, 535] width 40 height 12
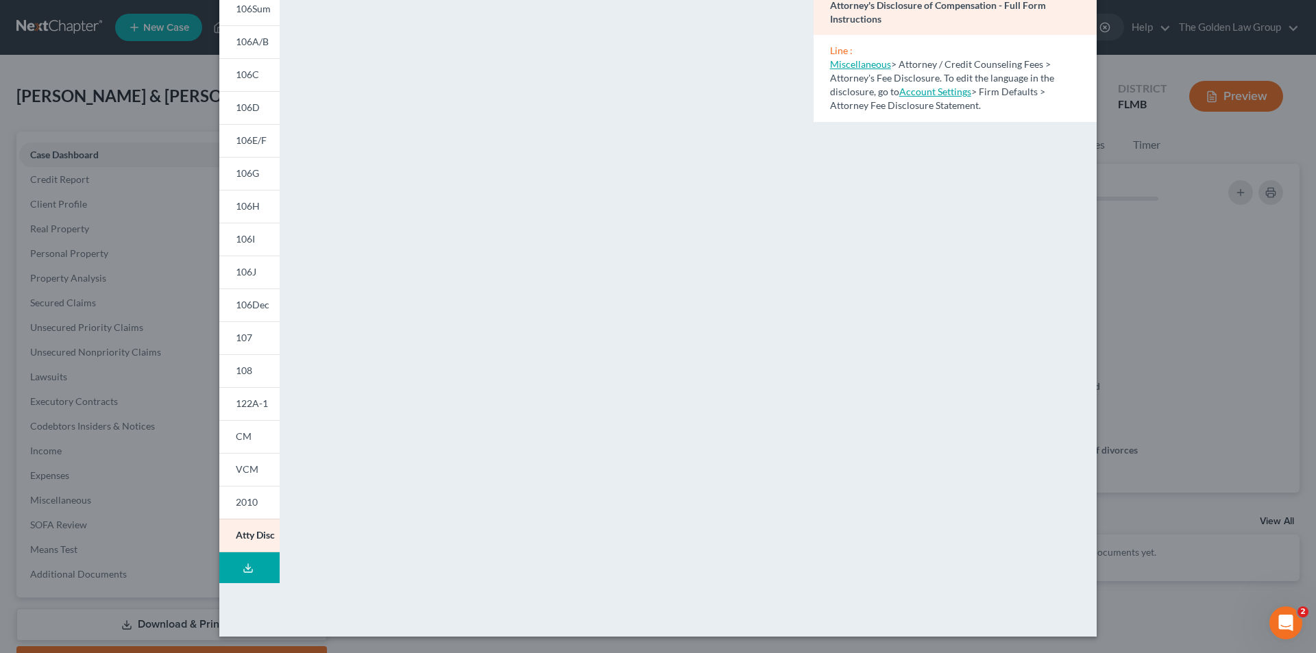
click at [78, 364] on div "Petition Preview Attorney's Disclosure of Compensation × 101 106Sum 106A/B 106C…" at bounding box center [658, 326] width 1316 height 653
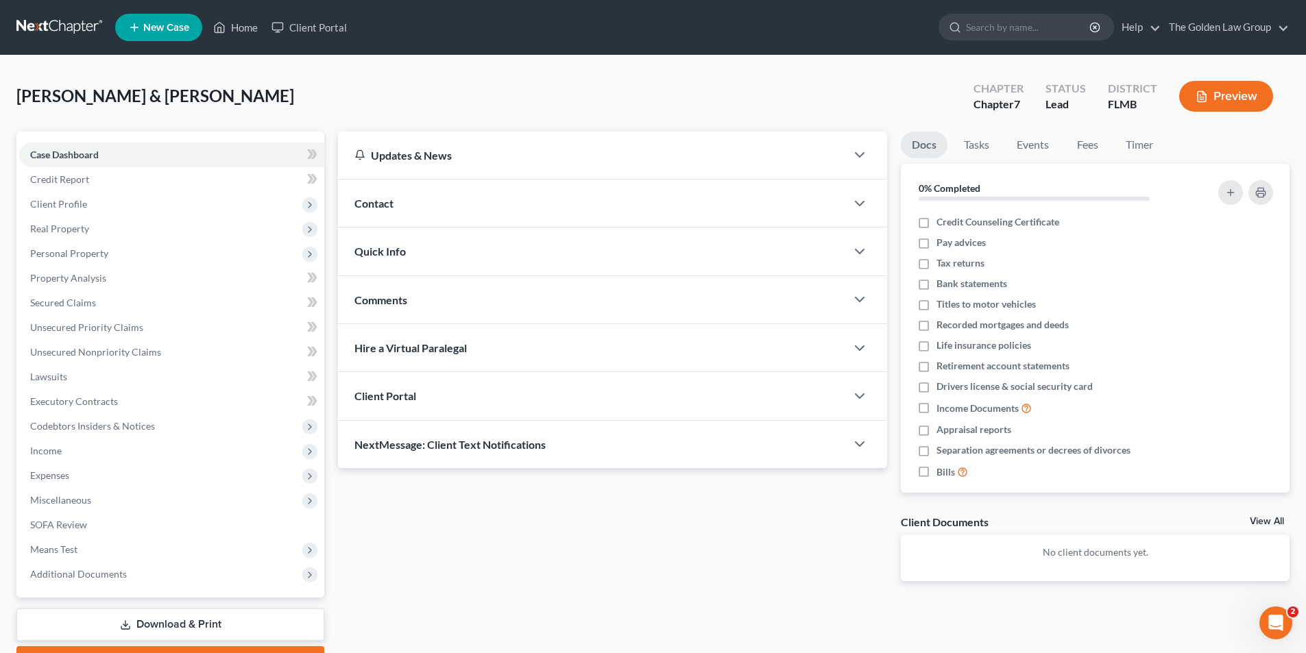
click at [1223, 89] on button "Preview" at bounding box center [1226, 96] width 94 height 31
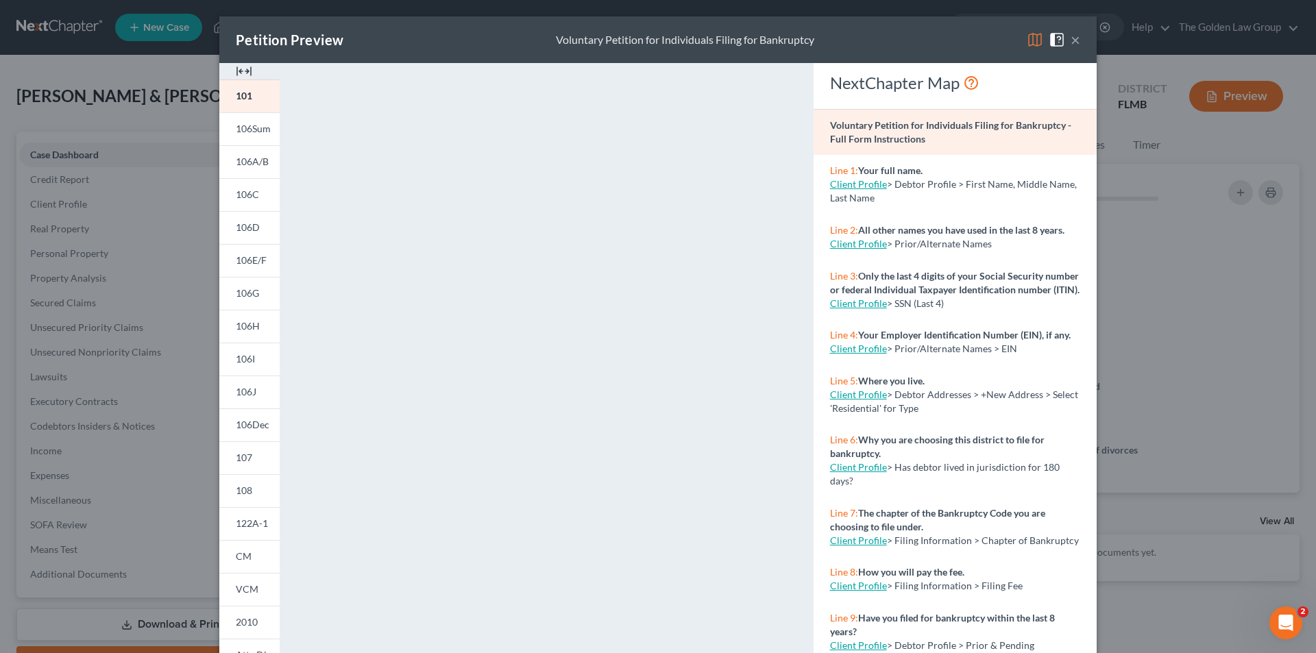
click at [75, 280] on div "Petition Preview Voluntary Petition for Individuals Filing for Bankruptcy × 101…" at bounding box center [658, 326] width 1316 height 653
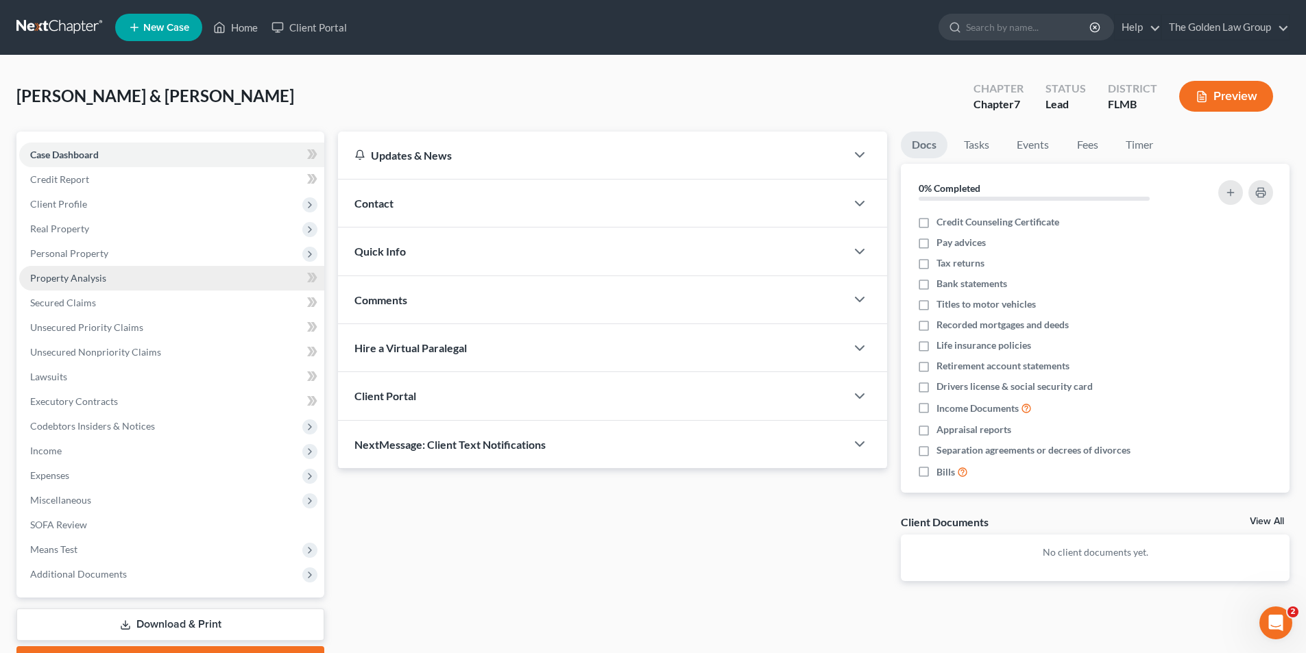
click at [75, 278] on span "Property Analysis" at bounding box center [68, 278] width 76 height 12
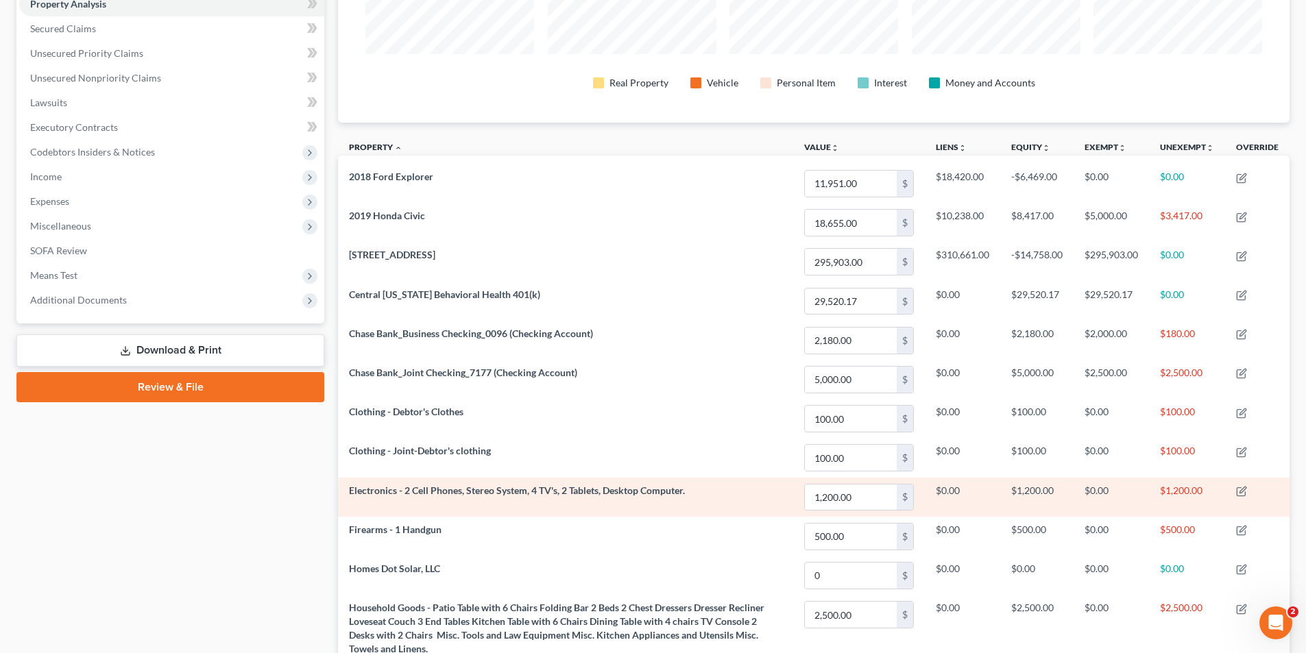
scroll to position [343, 0]
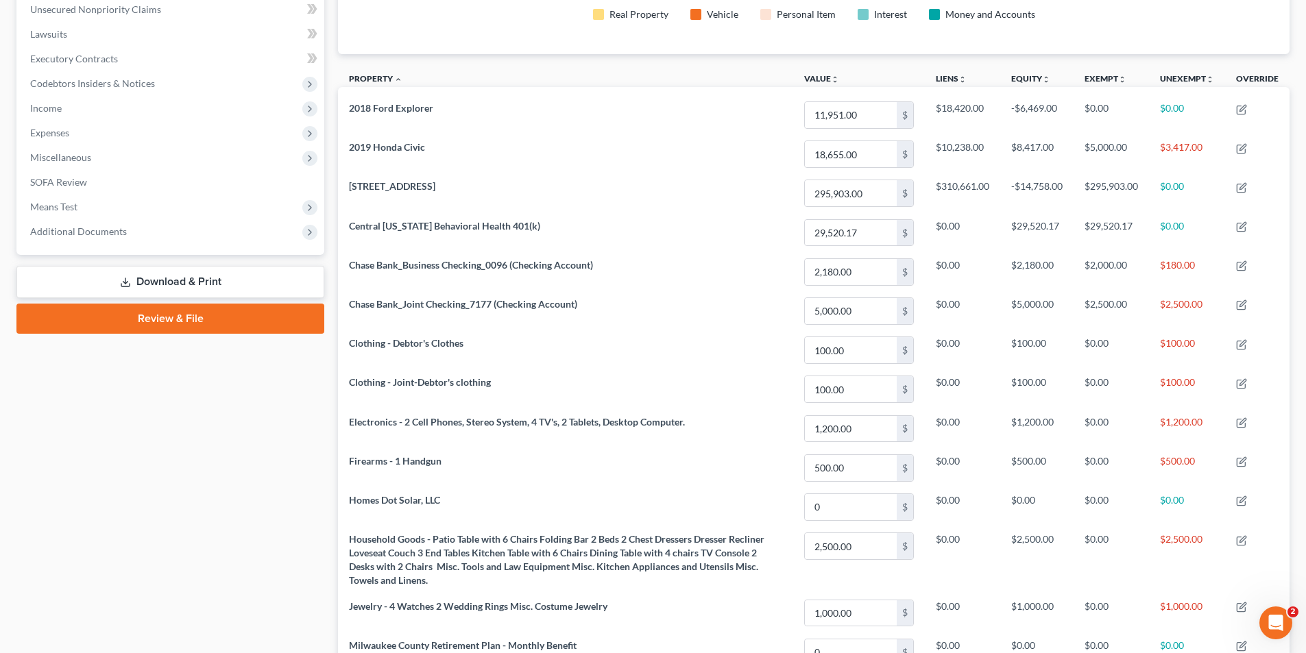
drag, startPoint x: 1146, startPoint y: 252, endPoint x: 1141, endPoint y: 210, distance: 42.0
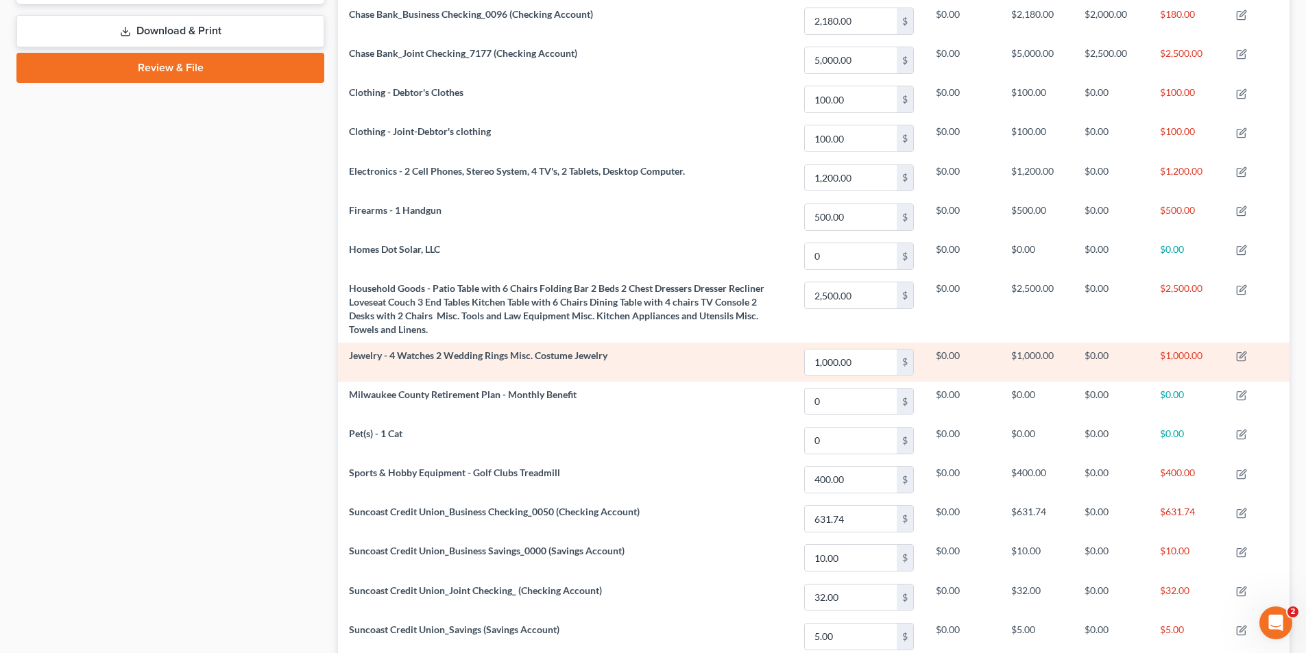
scroll to position [525, 0]
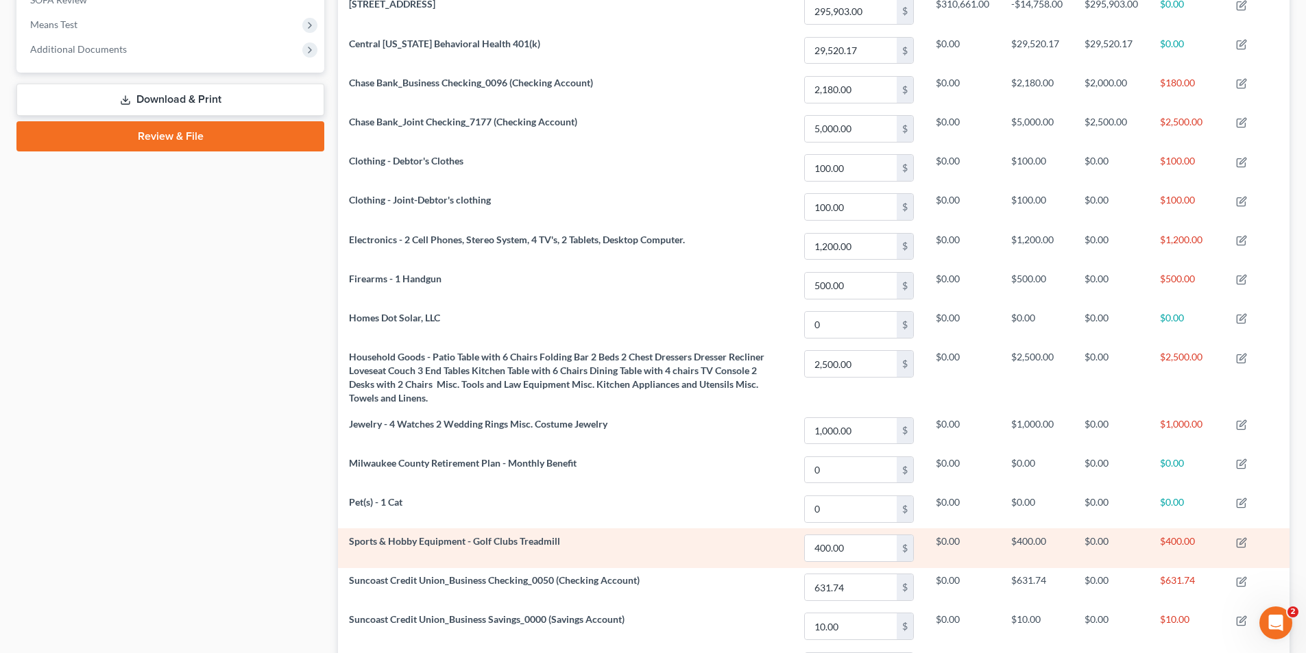
drag, startPoint x: 984, startPoint y: 520, endPoint x: 997, endPoint y: 546, distance: 28.8
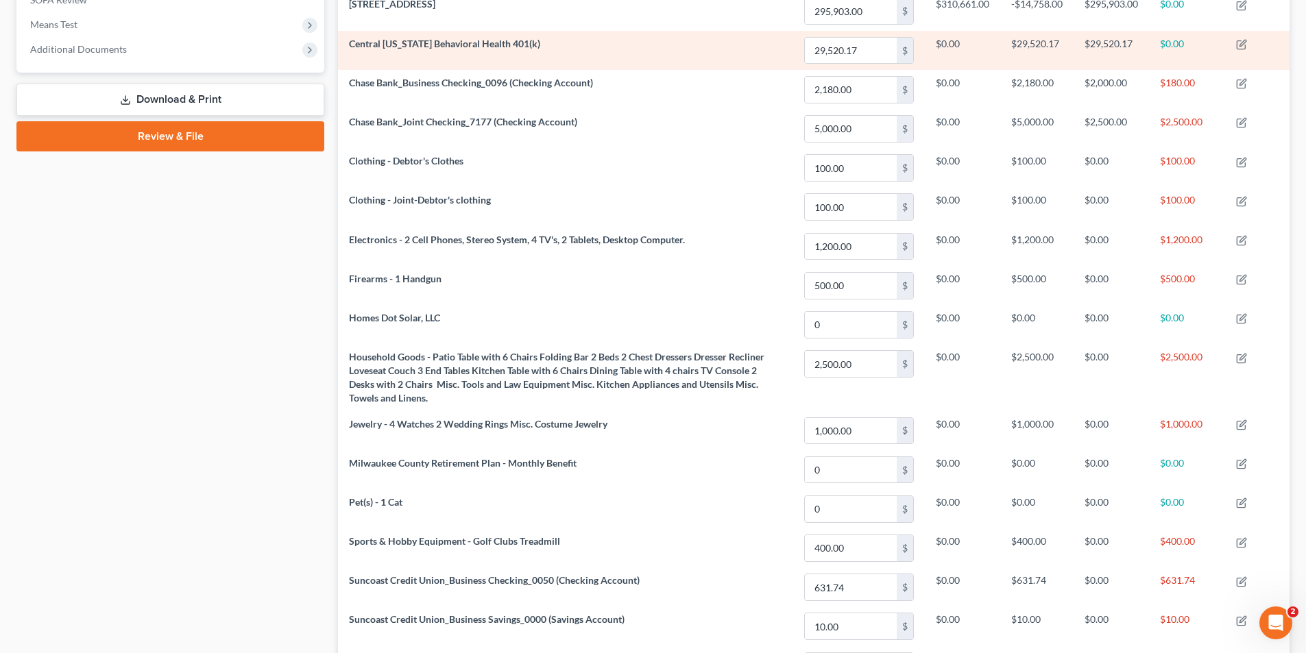
drag, startPoint x: 997, startPoint y: 546, endPoint x: 1086, endPoint y: 46, distance: 508.3
click at [1082, 55] on td "$29,520.17" at bounding box center [1111, 50] width 75 height 39
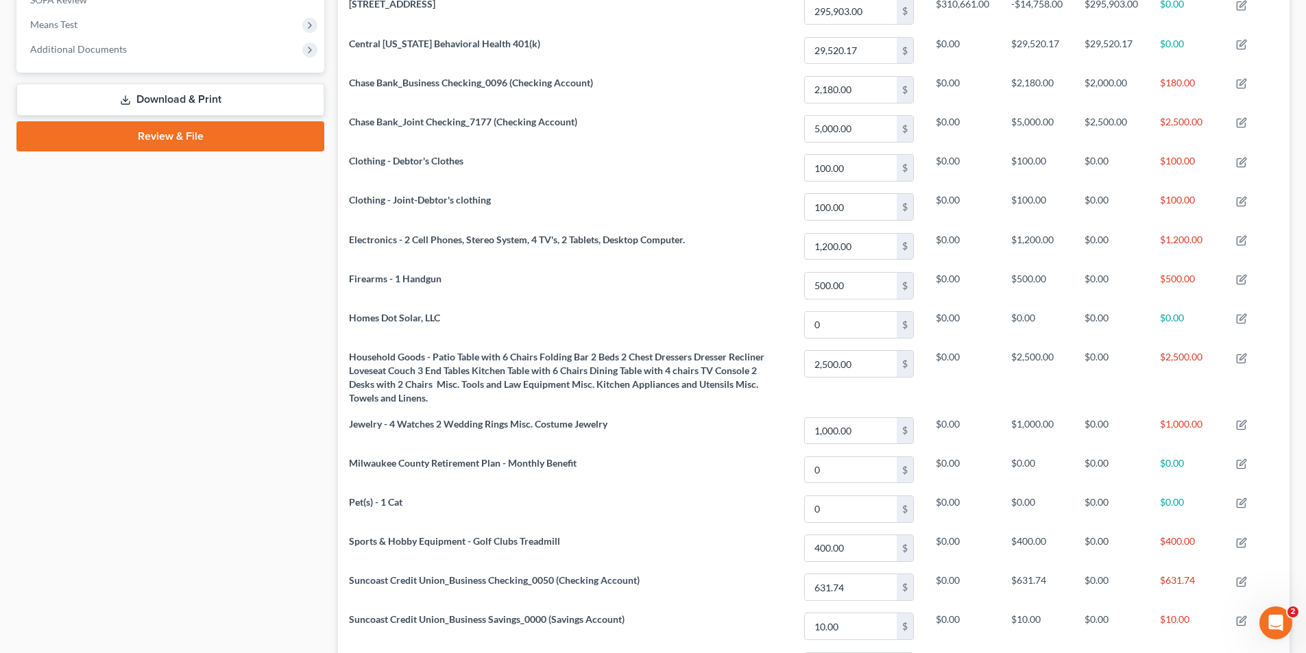
drag, startPoint x: 1179, startPoint y: 80, endPoint x: 1316, endPoint y: 23, distance: 147.8
click at [1180, 77] on td "$180.00" at bounding box center [1187, 89] width 76 height 39
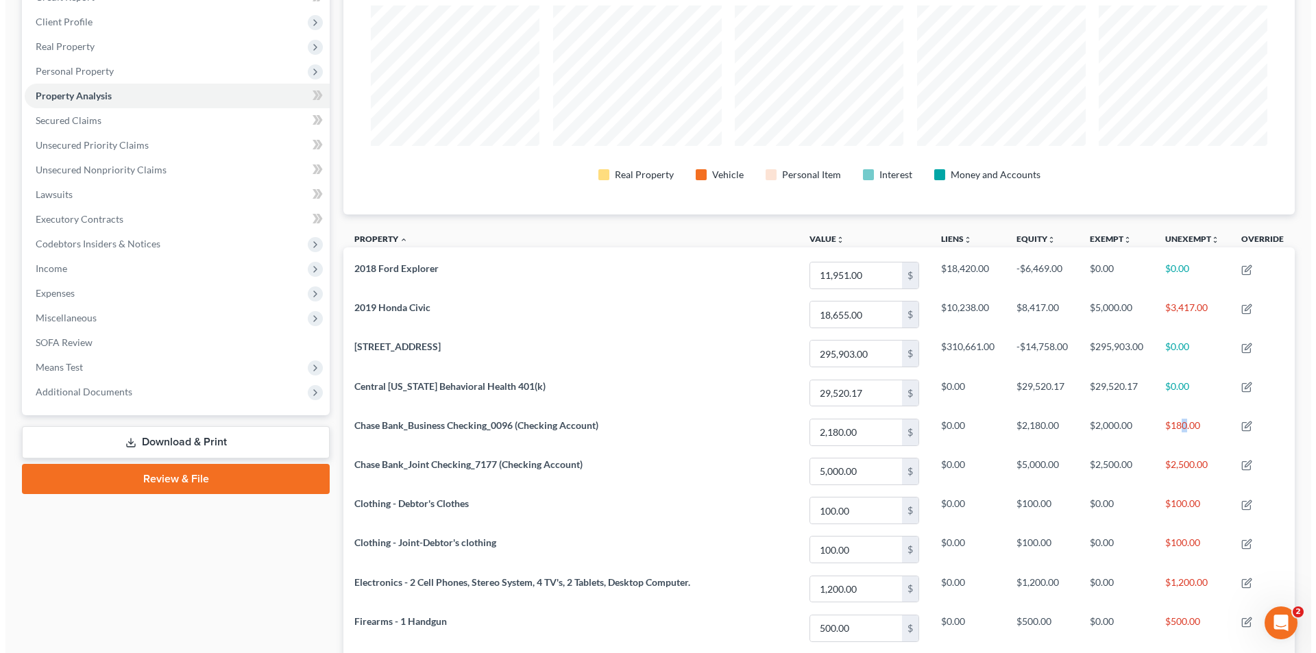
scroll to position [0, 0]
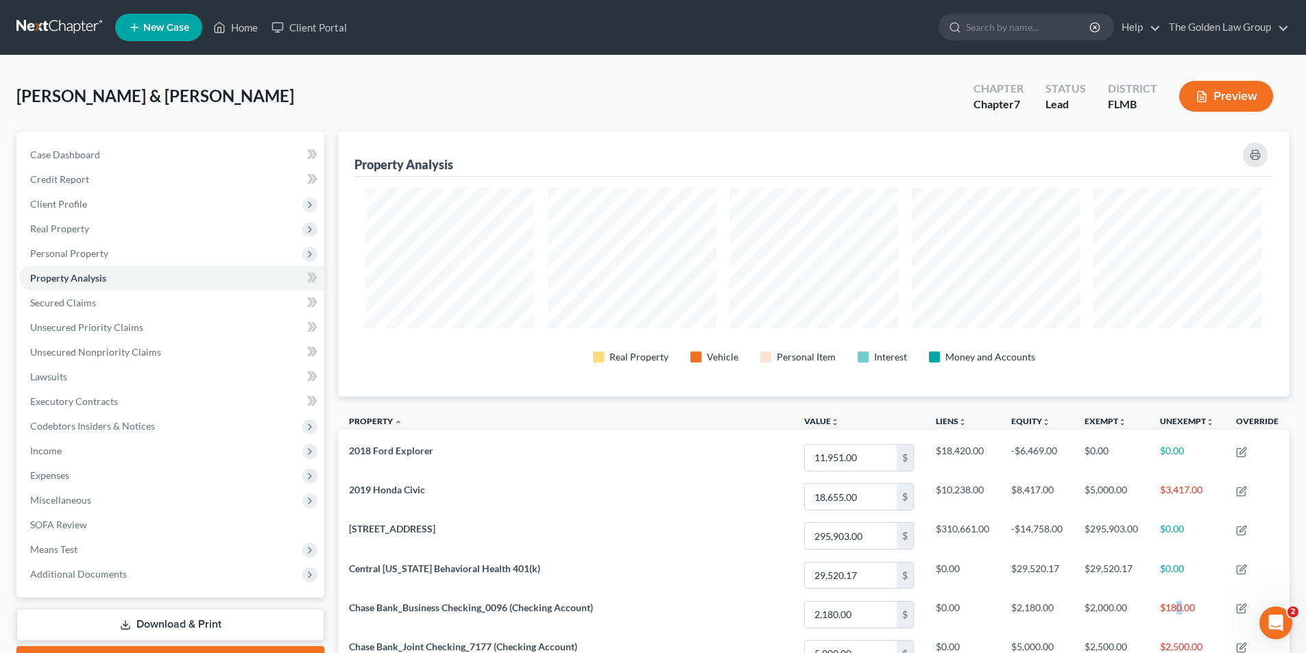
click at [1235, 96] on button "Preview" at bounding box center [1226, 96] width 94 height 31
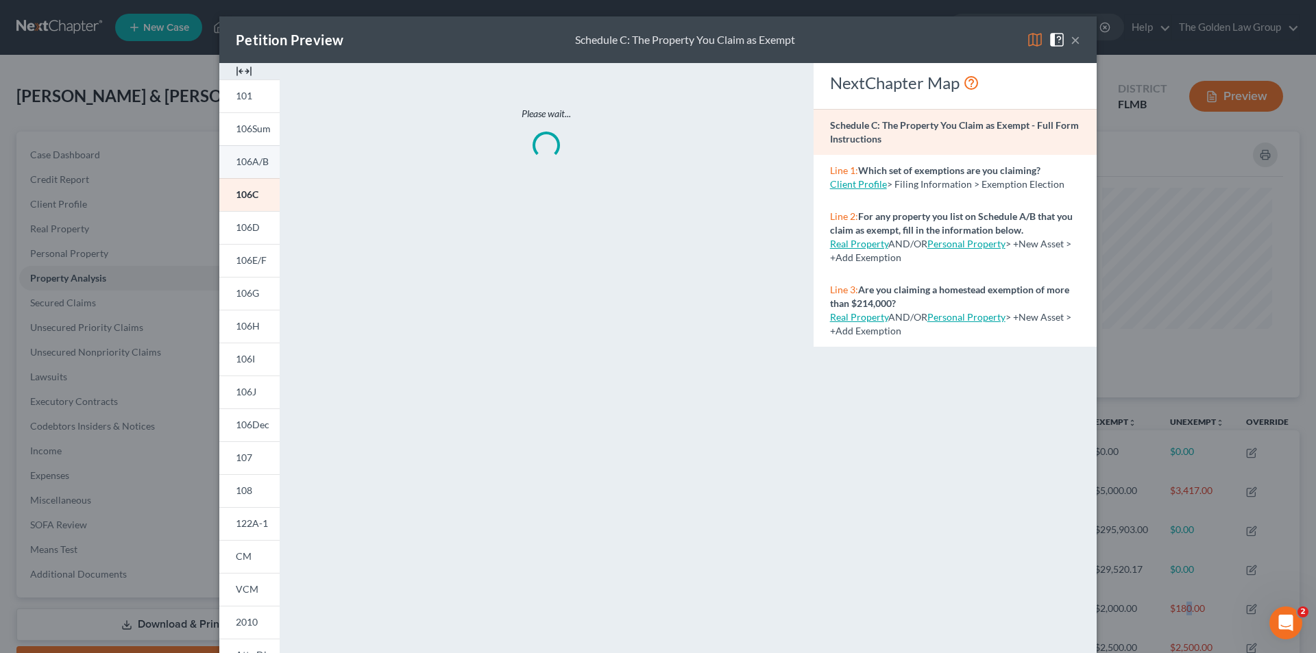
click at [257, 159] on span "106A/B" at bounding box center [252, 162] width 33 height 12
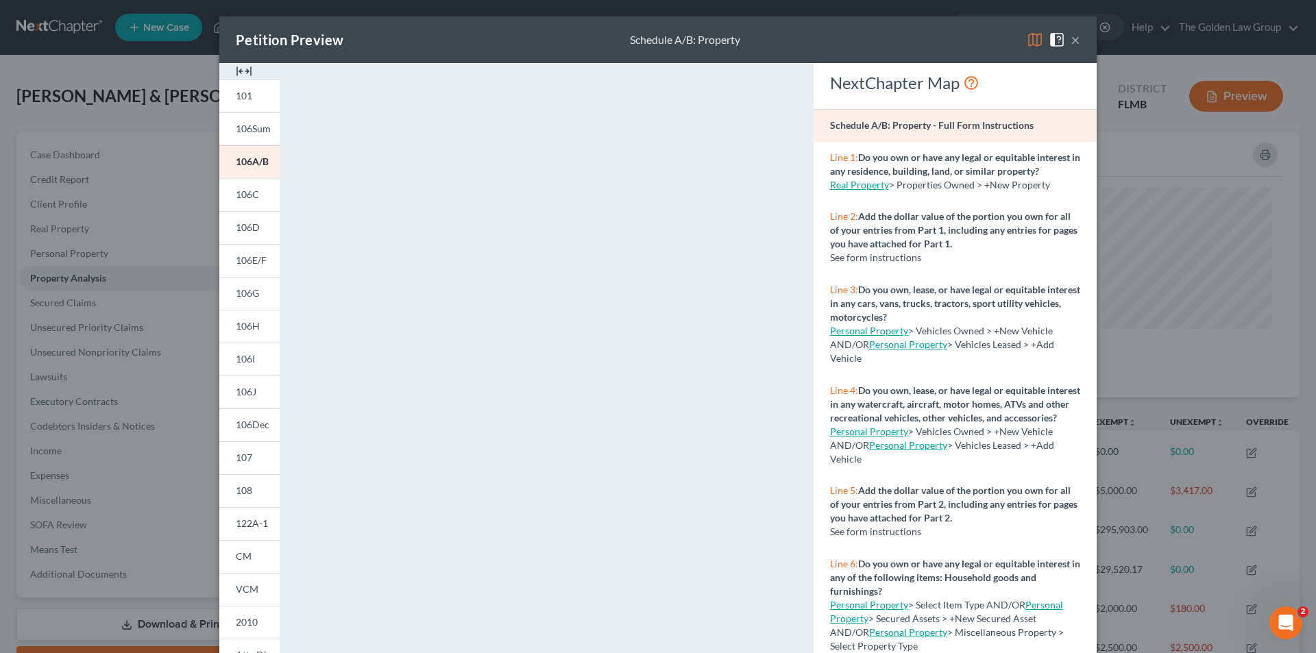
click at [186, 332] on div "Petition Preview Schedule A/B: Property × 101 106Sum 106A/B 106C 106D 106E/F 10…" at bounding box center [658, 326] width 1316 height 653
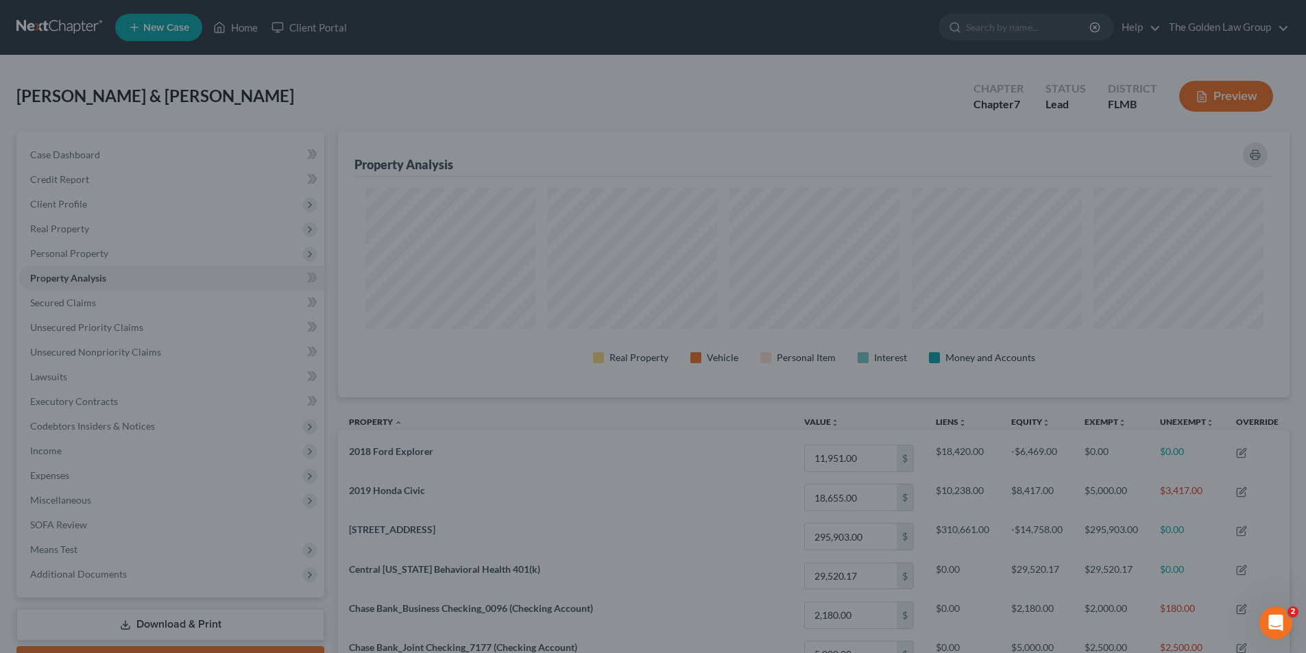
scroll to position [685269, 684583]
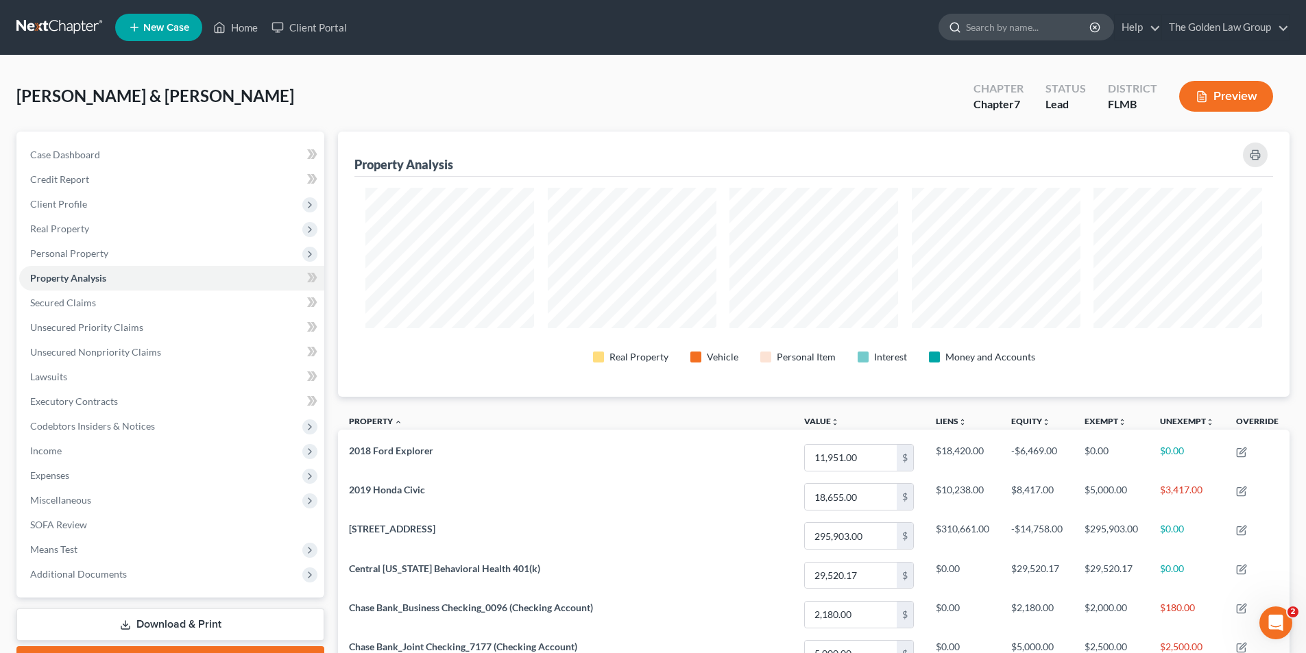
click at [989, 26] on input "search" at bounding box center [1028, 26] width 125 height 25
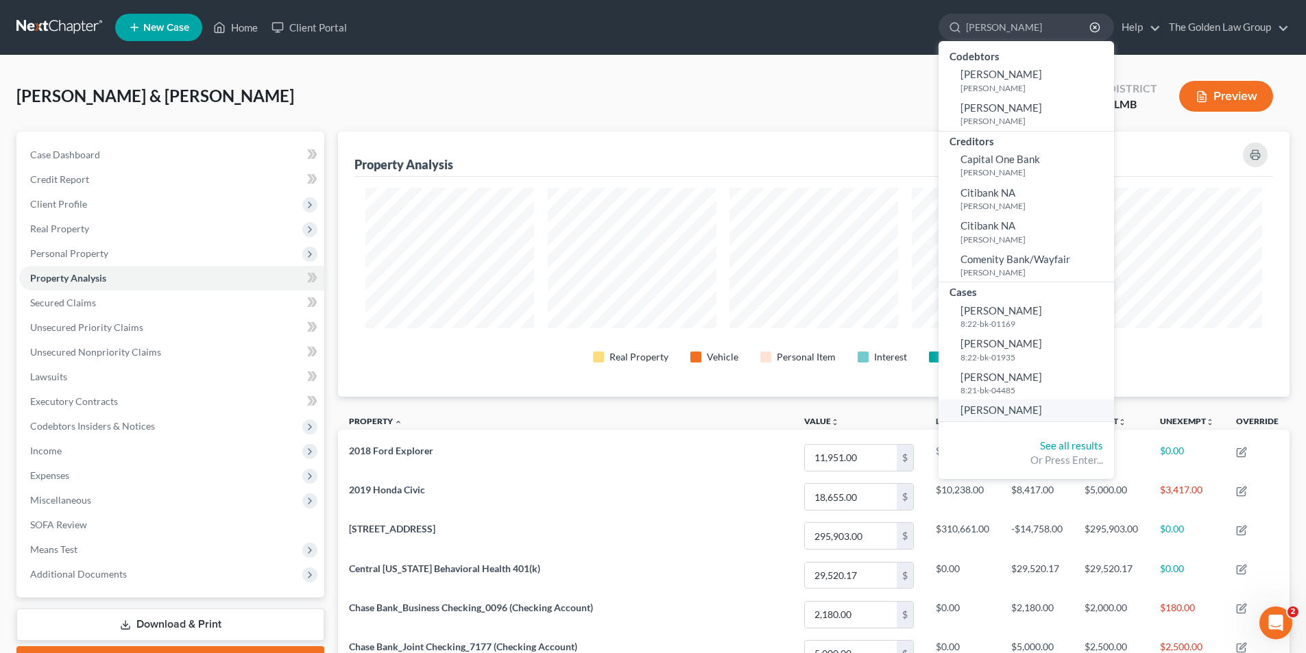
type input "[PERSON_NAME]"
click at [986, 407] on span "[PERSON_NAME]" at bounding box center [1001, 410] width 82 height 12
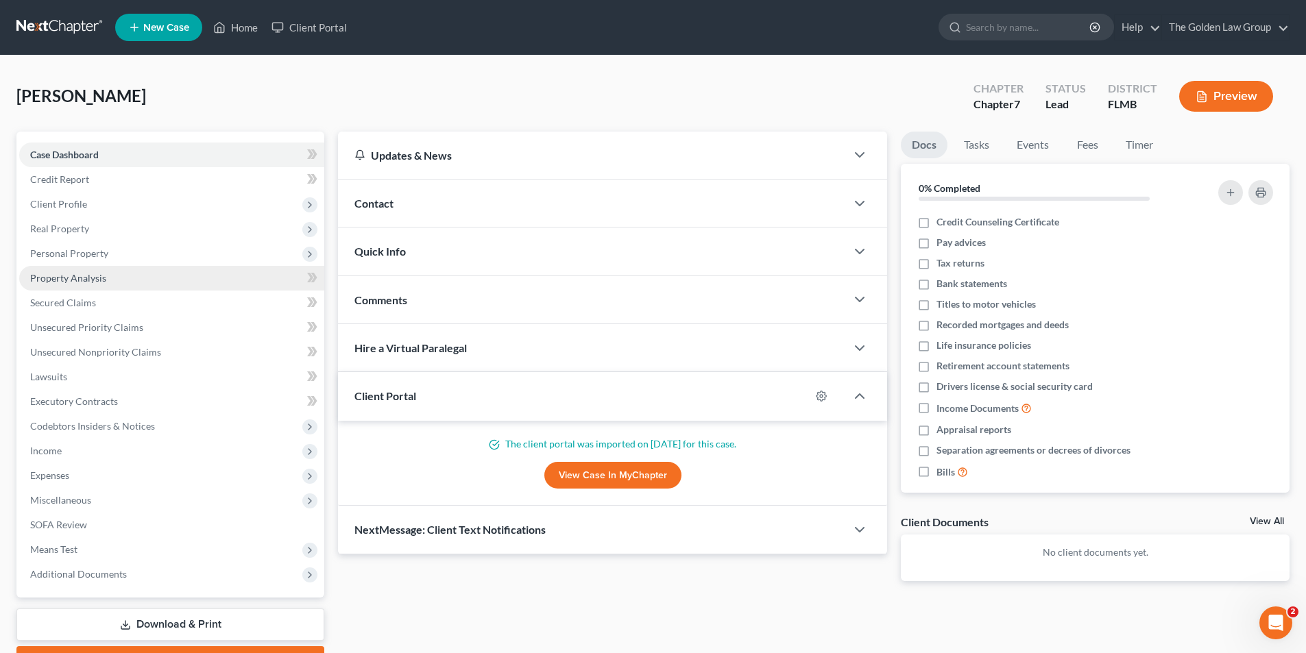
click at [89, 276] on span "Property Analysis" at bounding box center [68, 278] width 76 height 12
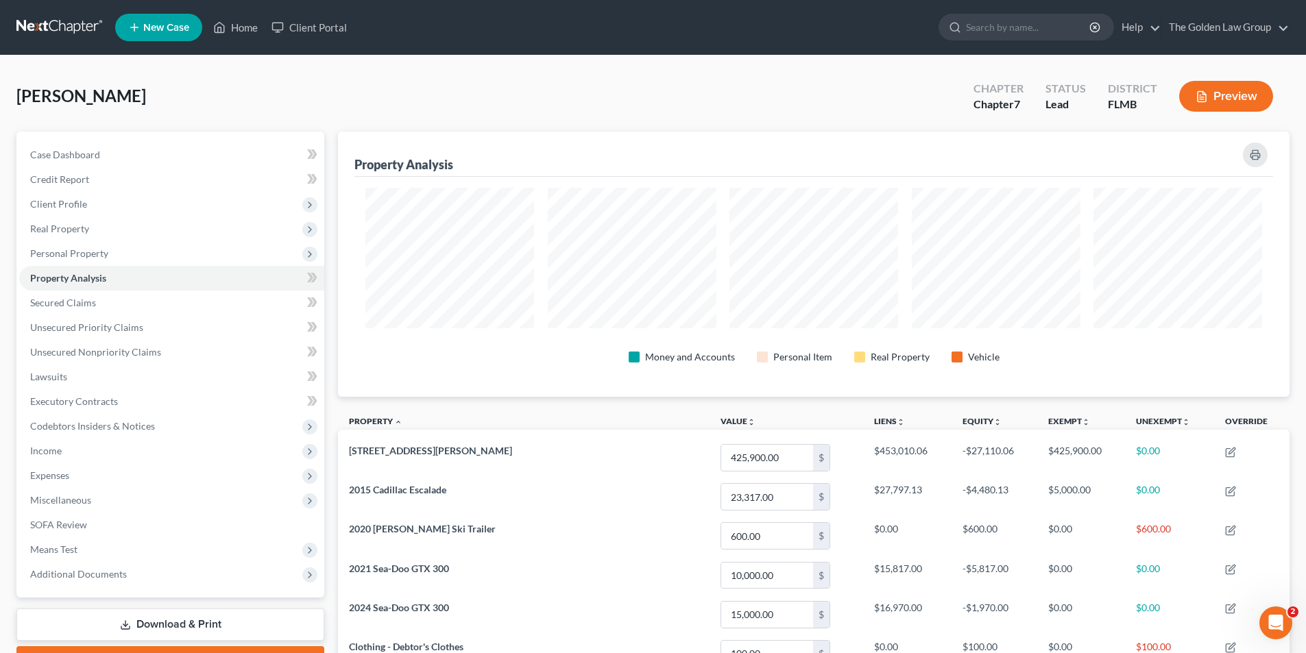
click at [1211, 96] on button "Preview" at bounding box center [1226, 96] width 94 height 31
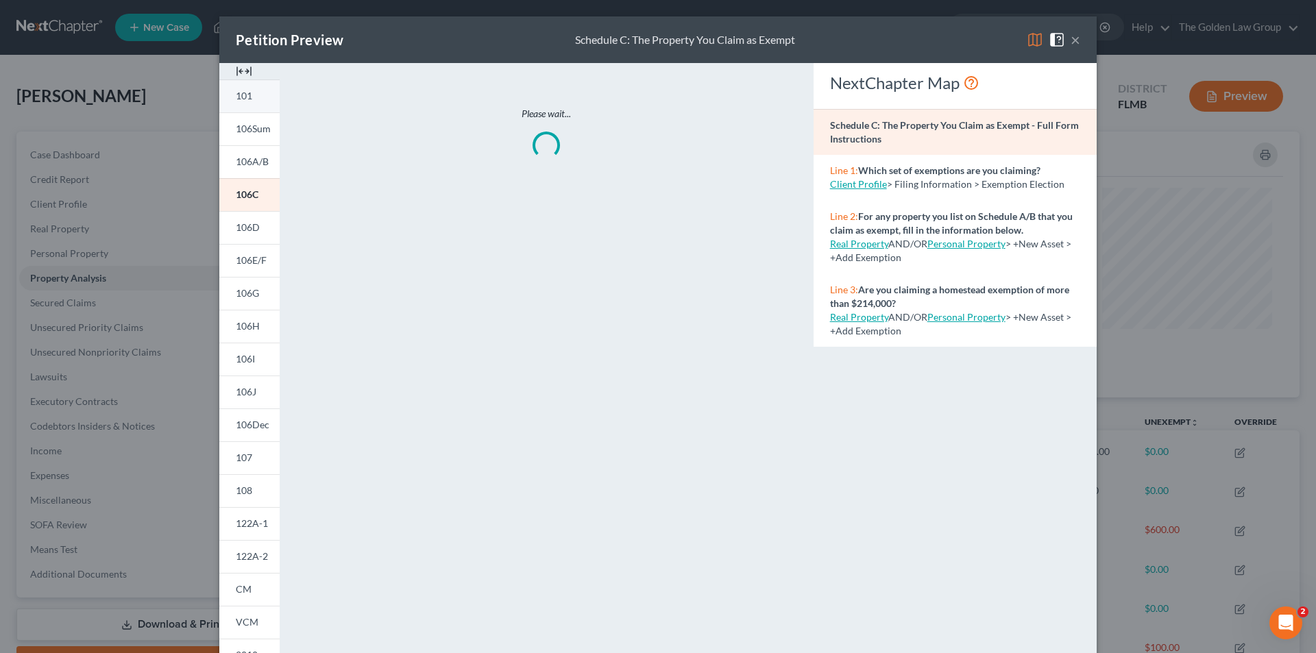
click at [243, 97] on span "101" at bounding box center [244, 96] width 16 height 12
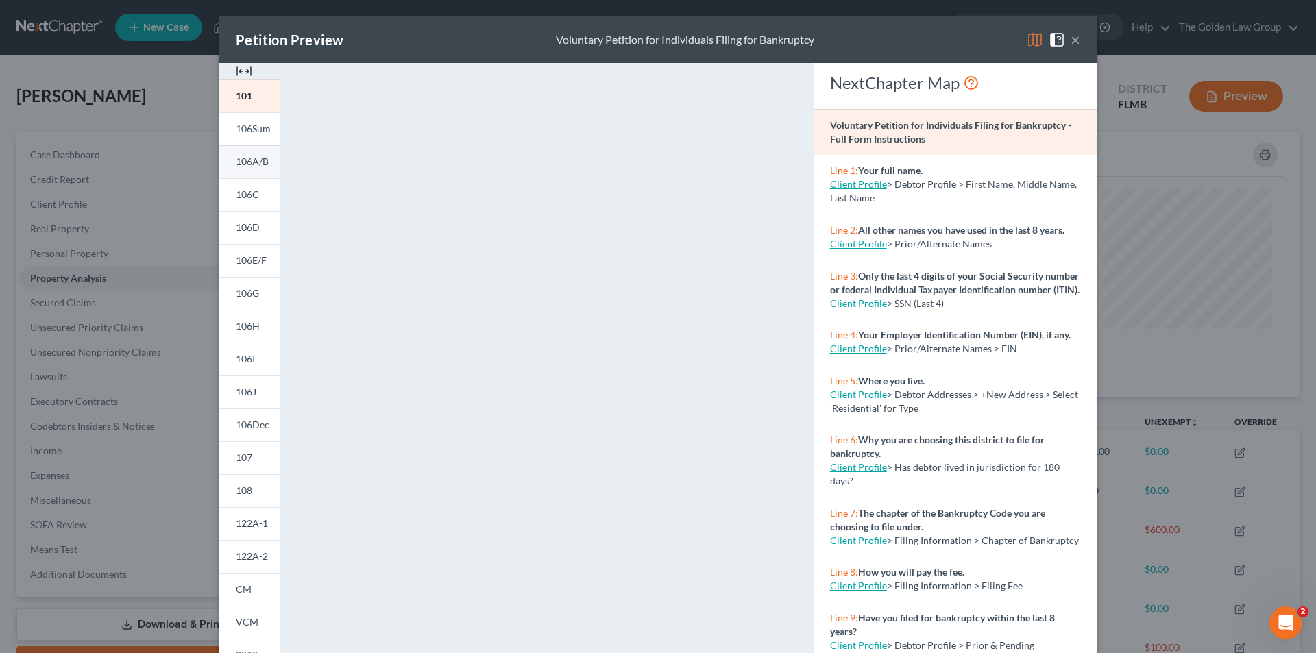
click at [257, 158] on span "106A/B" at bounding box center [252, 162] width 33 height 12
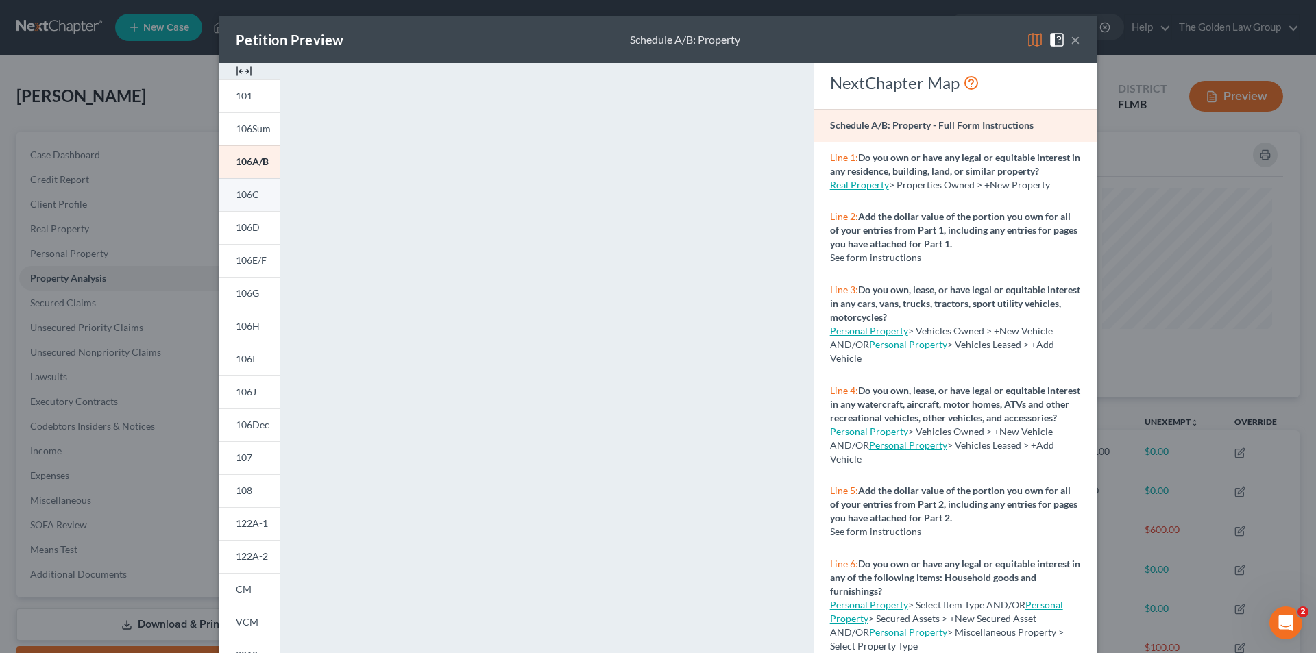
click at [255, 194] on link "106C" at bounding box center [249, 194] width 60 height 33
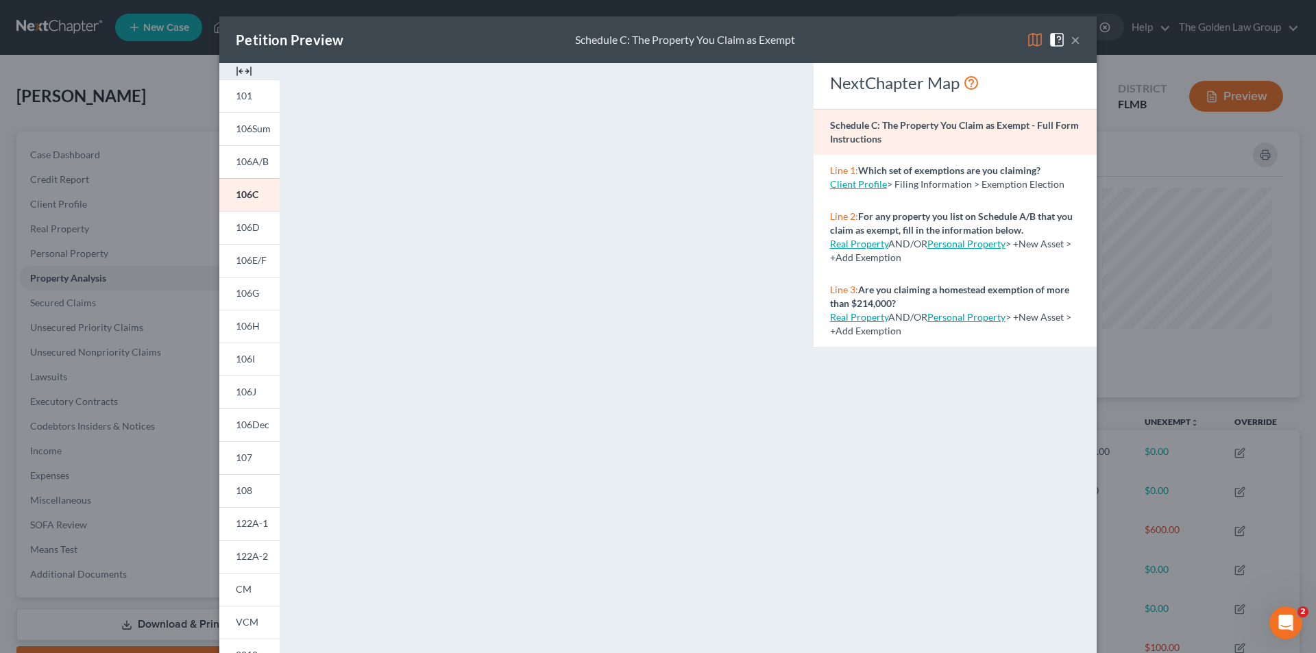
scroll to position [120, 0]
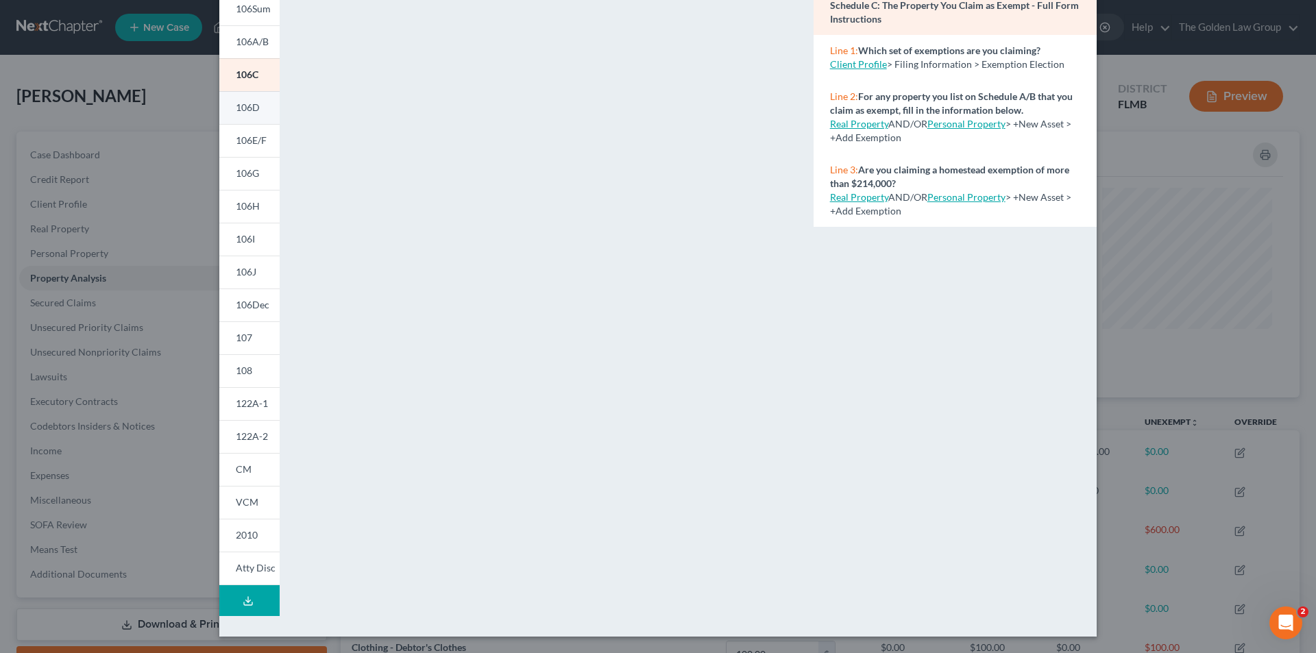
click at [236, 105] on span "106D" at bounding box center [248, 107] width 24 height 12
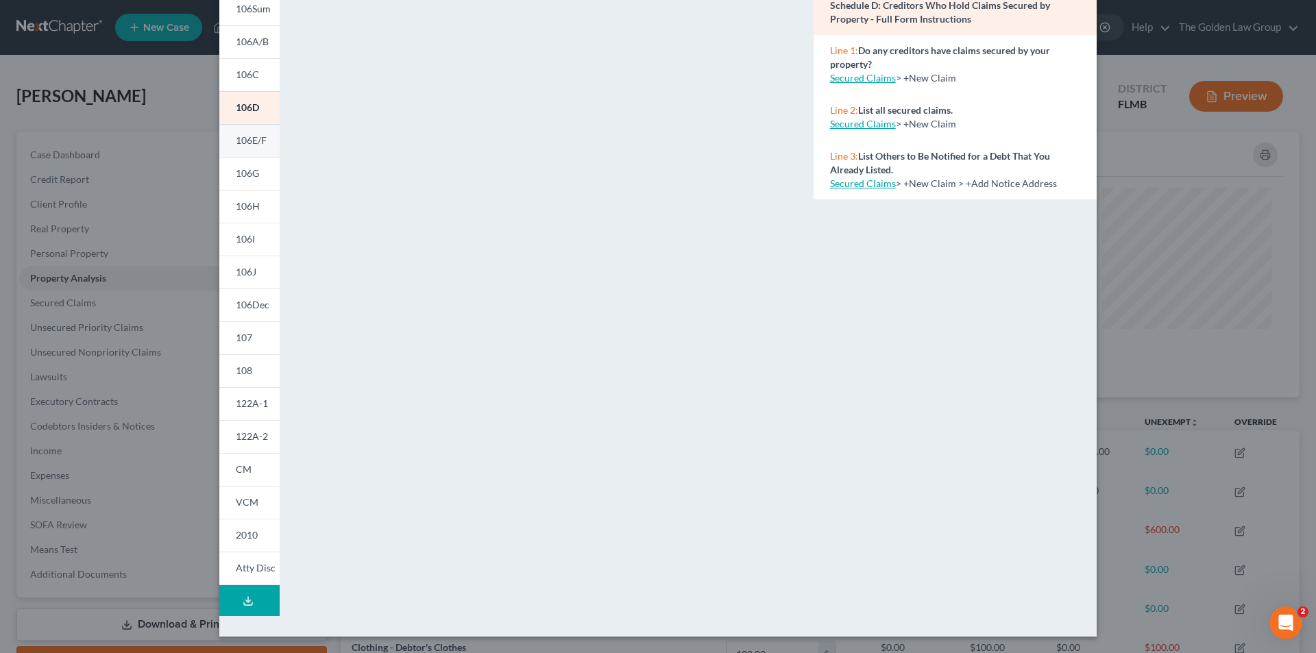
click at [248, 134] on span "106E/F" at bounding box center [251, 140] width 31 height 12
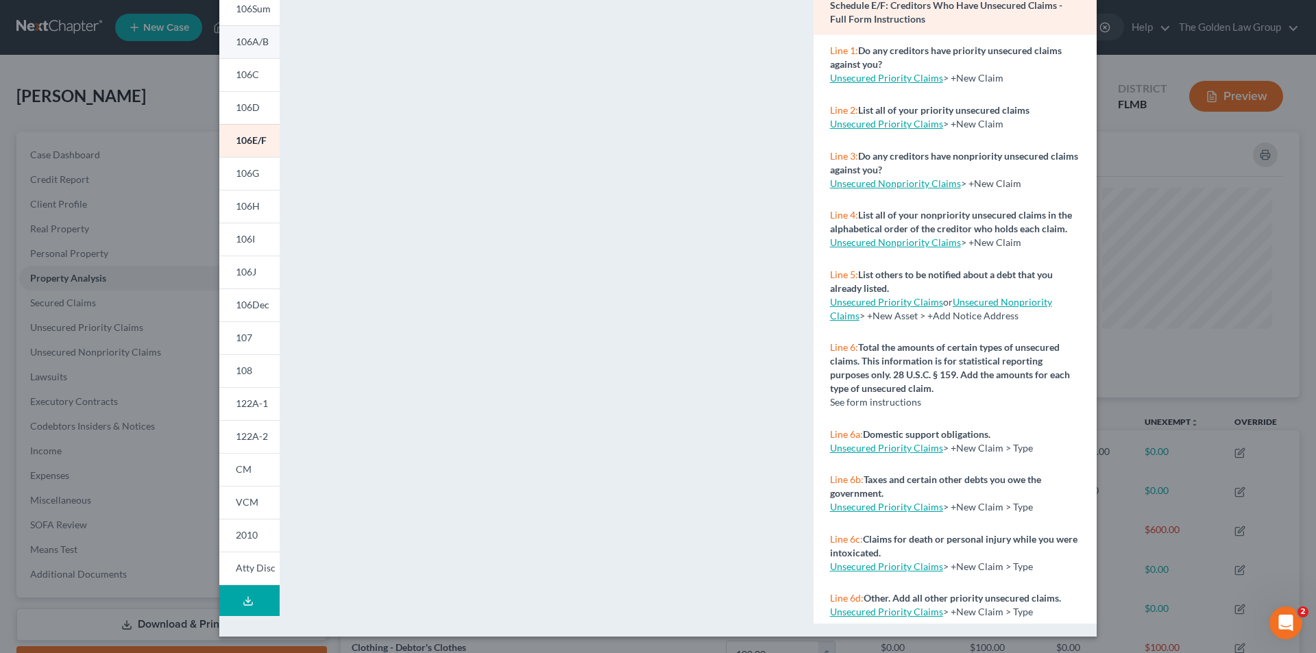
click at [250, 39] on span "106A/B" at bounding box center [252, 42] width 33 height 12
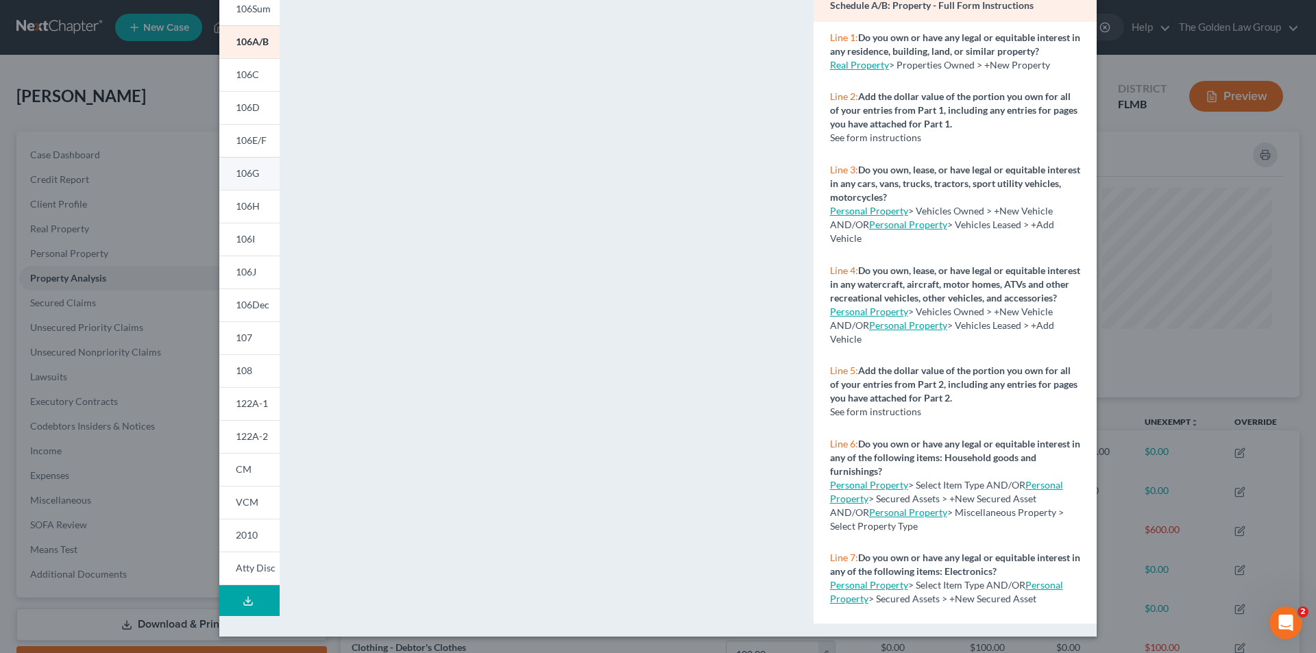
click at [243, 173] on span "106G" at bounding box center [247, 173] width 23 height 12
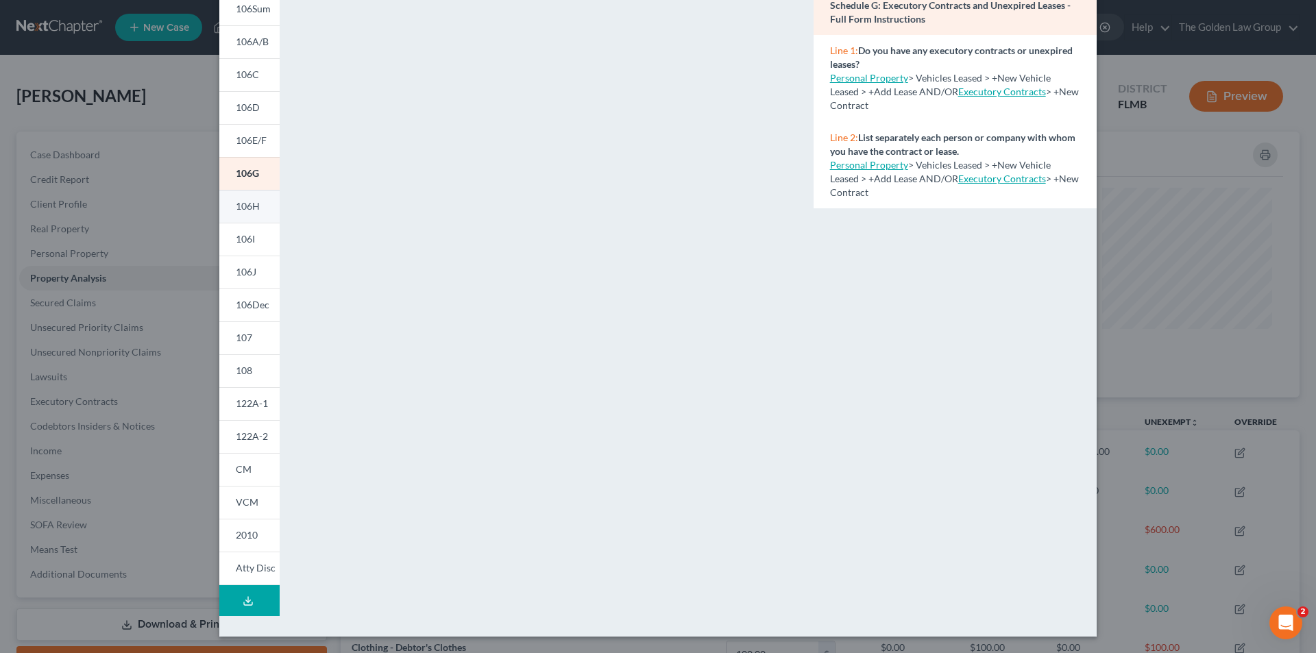
click at [253, 208] on span "106H" at bounding box center [248, 206] width 24 height 12
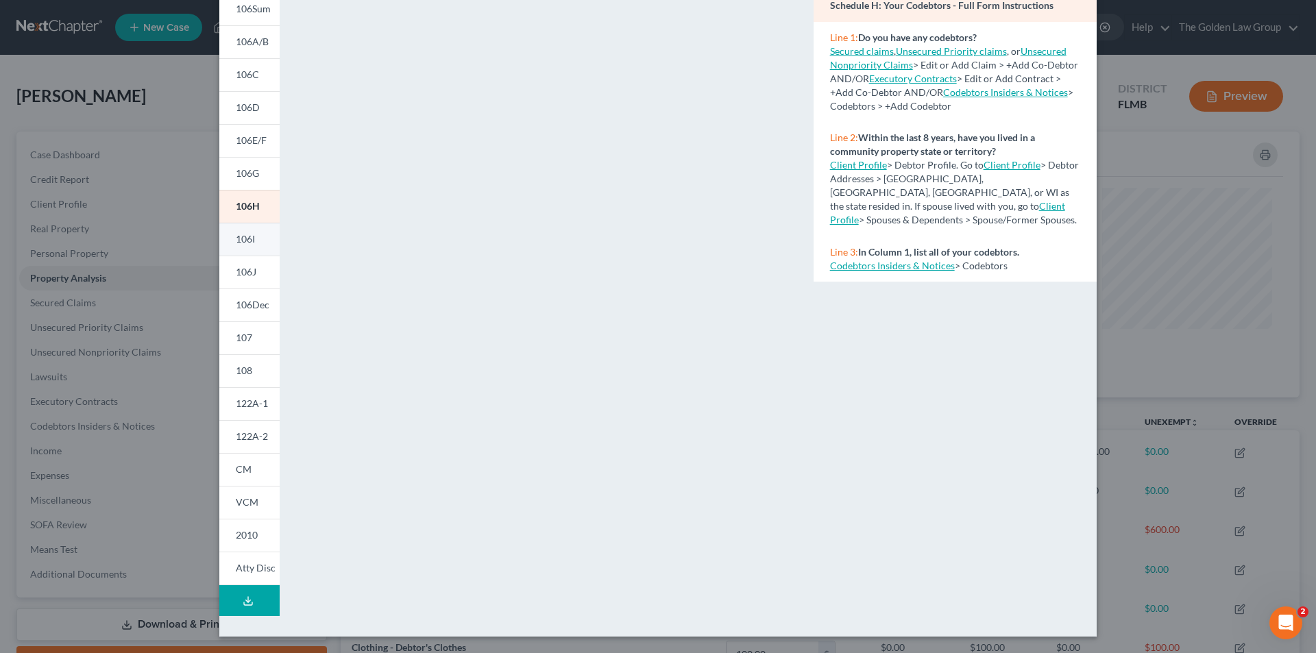
click at [252, 239] on link "106I" at bounding box center [249, 239] width 60 height 33
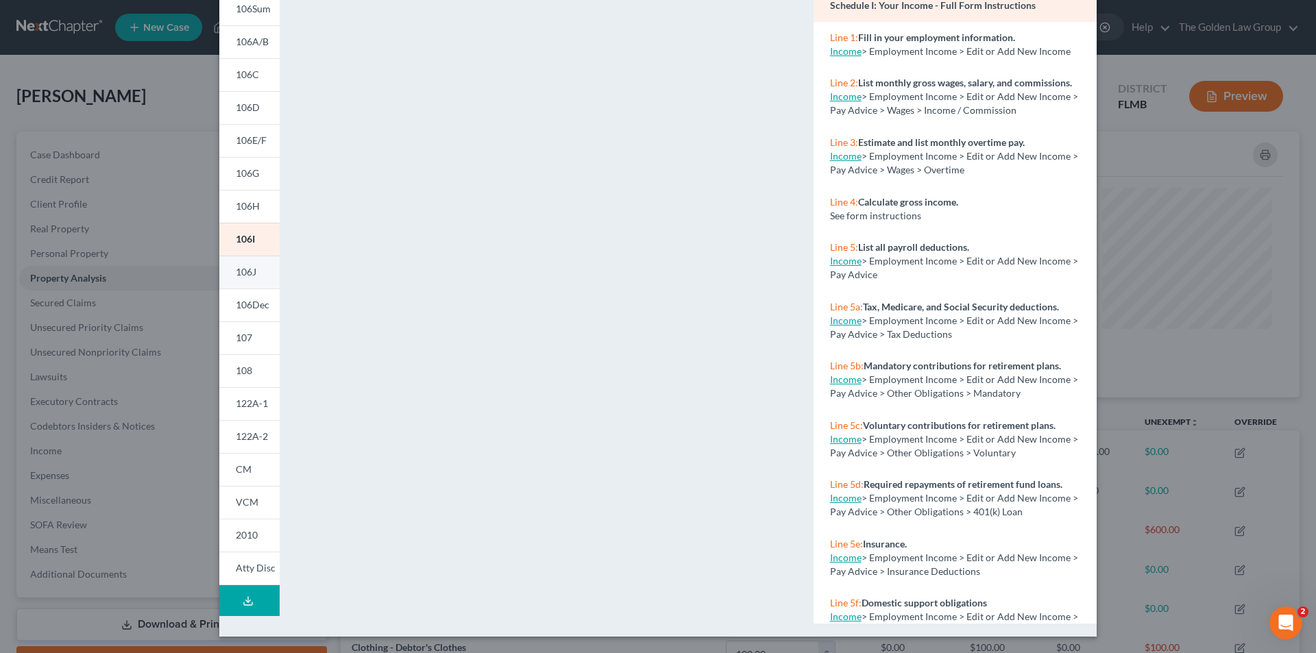
click at [247, 271] on span "106J" at bounding box center [246, 272] width 21 height 12
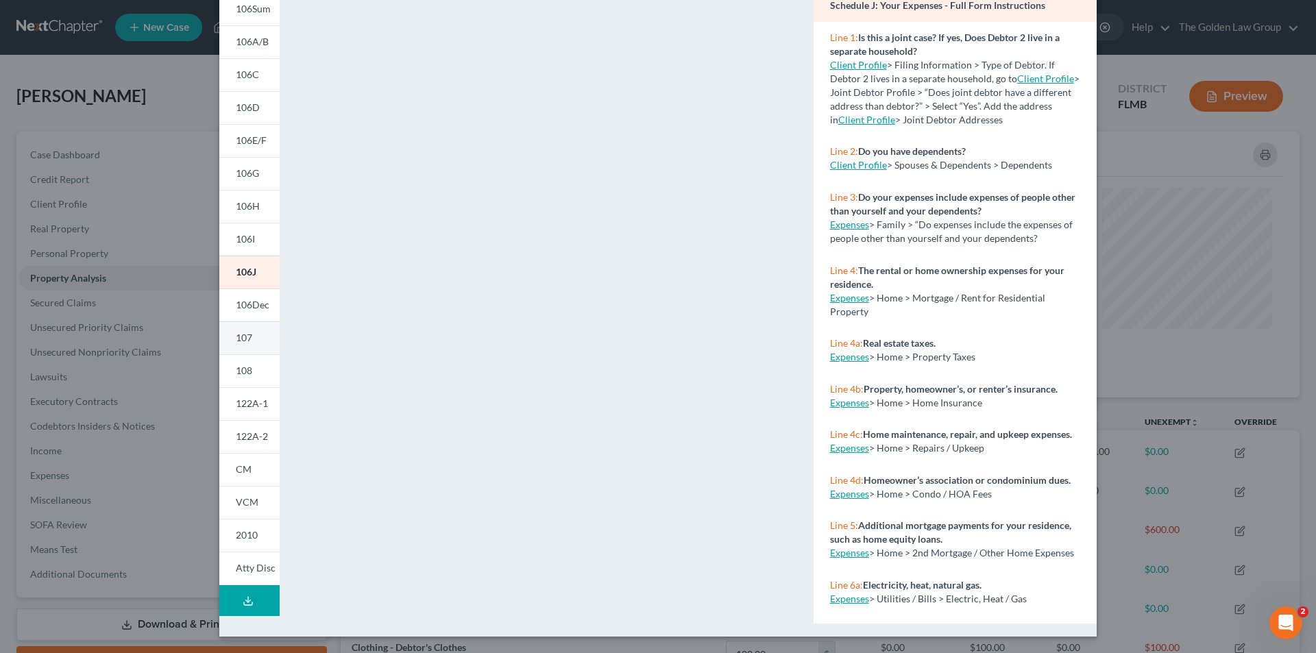
click at [247, 331] on link "107" at bounding box center [249, 338] width 60 height 33
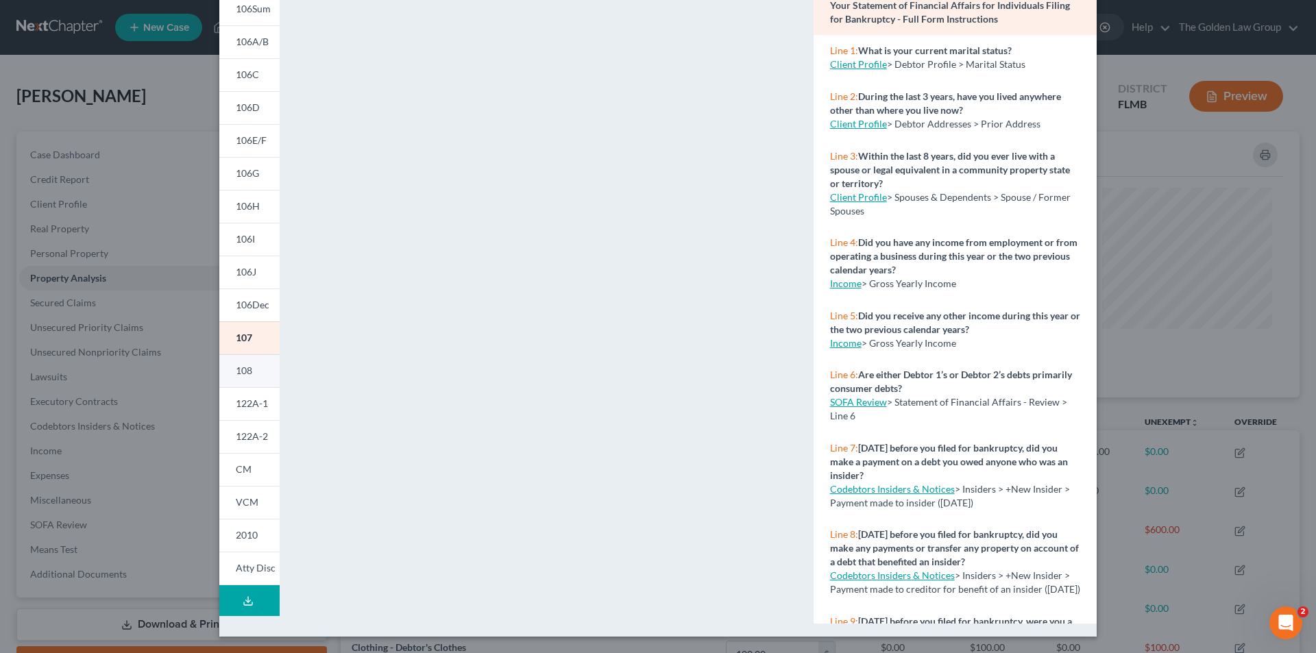
click at [237, 368] on span "108" at bounding box center [244, 371] width 16 height 12
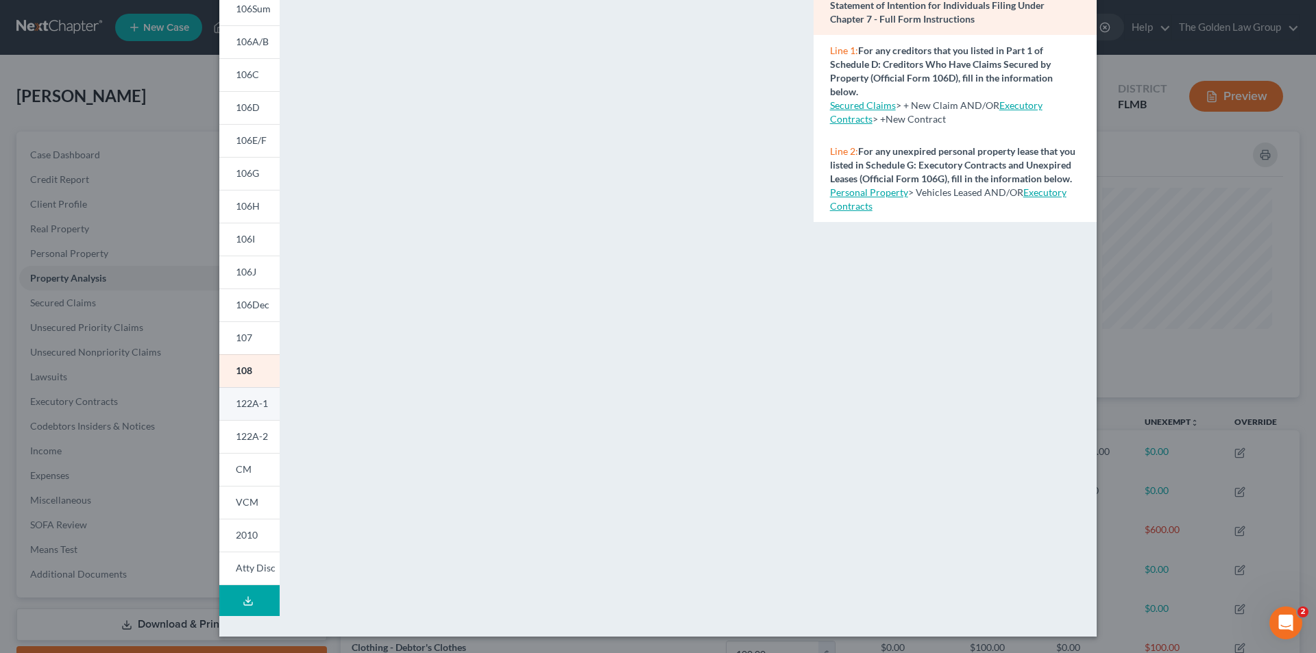
click at [249, 402] on span "122A-1" at bounding box center [252, 404] width 32 height 12
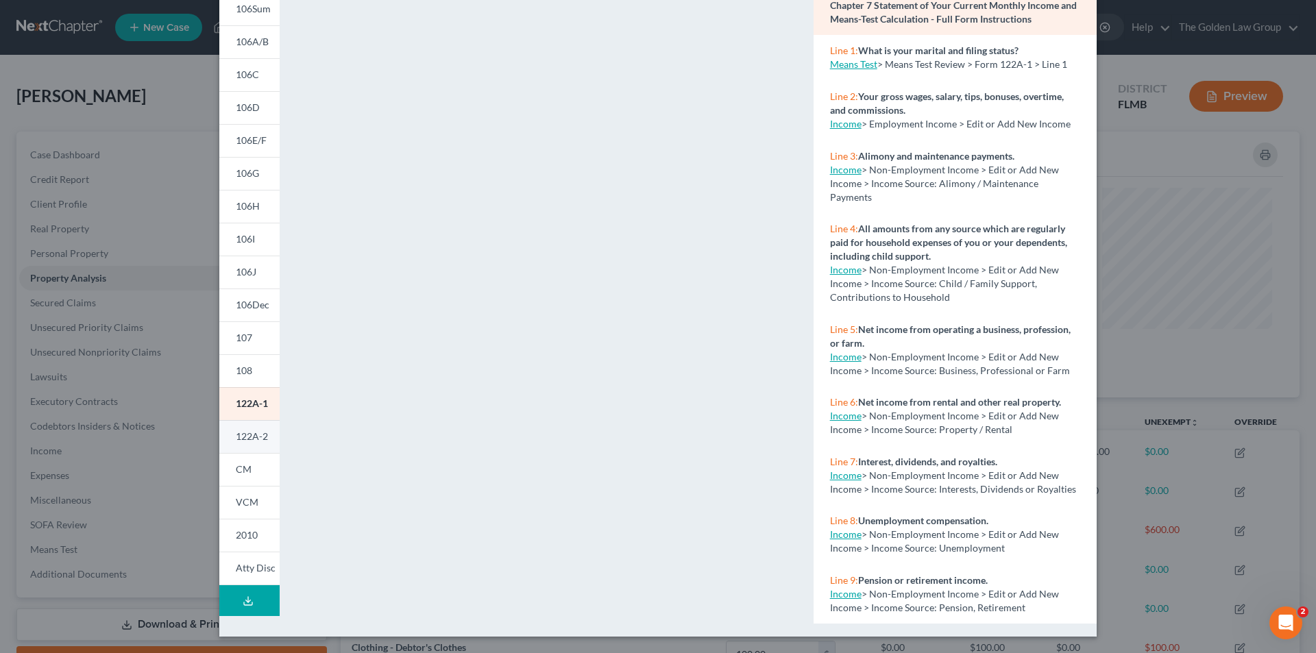
click at [247, 435] on span "122A-2" at bounding box center [252, 437] width 32 height 12
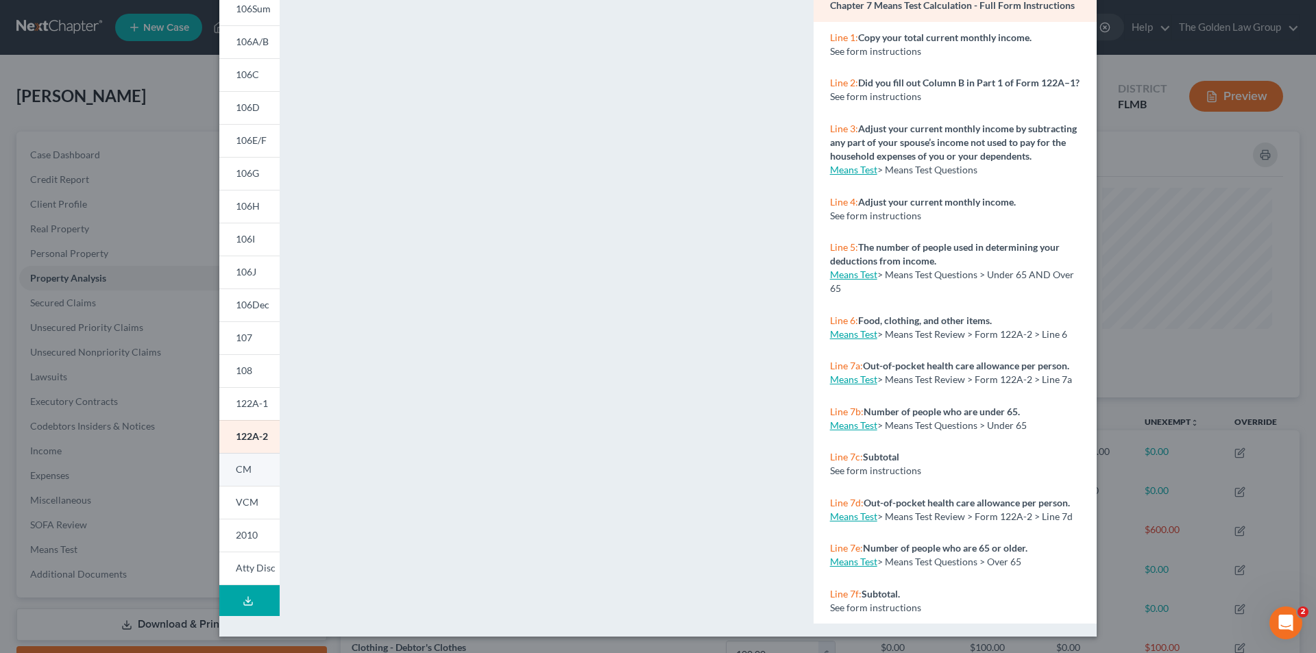
click at [236, 472] on span "CM" at bounding box center [244, 469] width 16 height 12
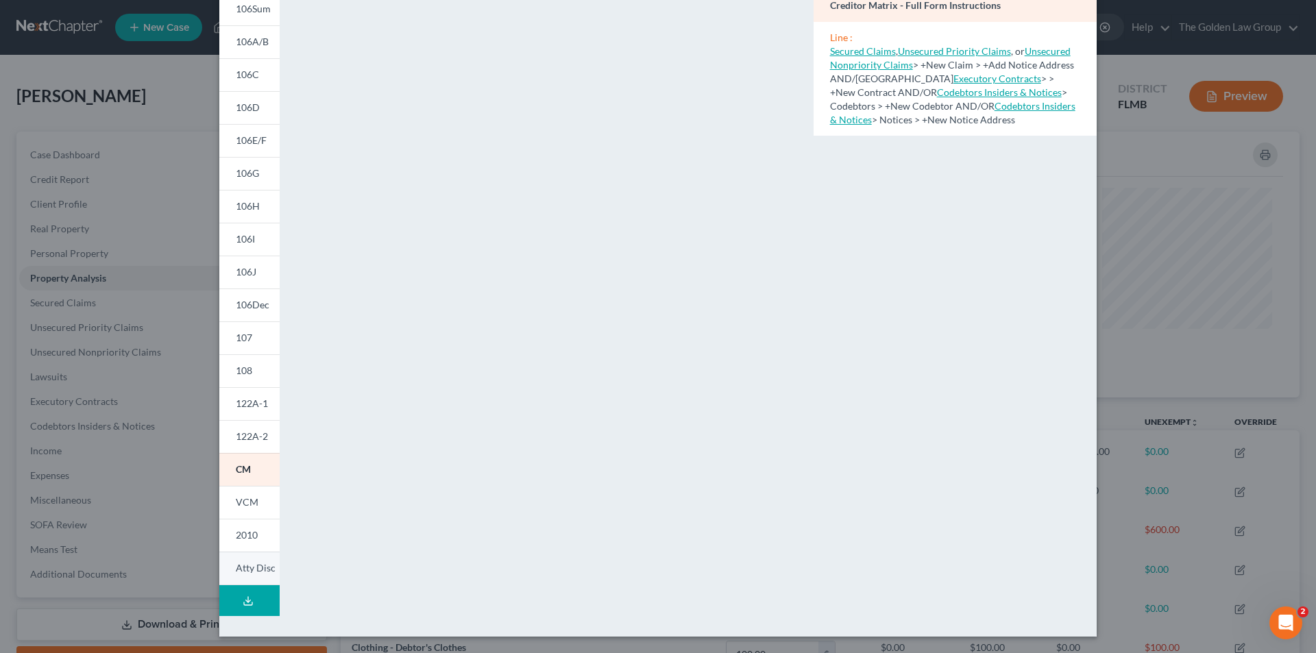
click at [245, 568] on span "Atty Disc" at bounding box center [256, 568] width 40 height 12
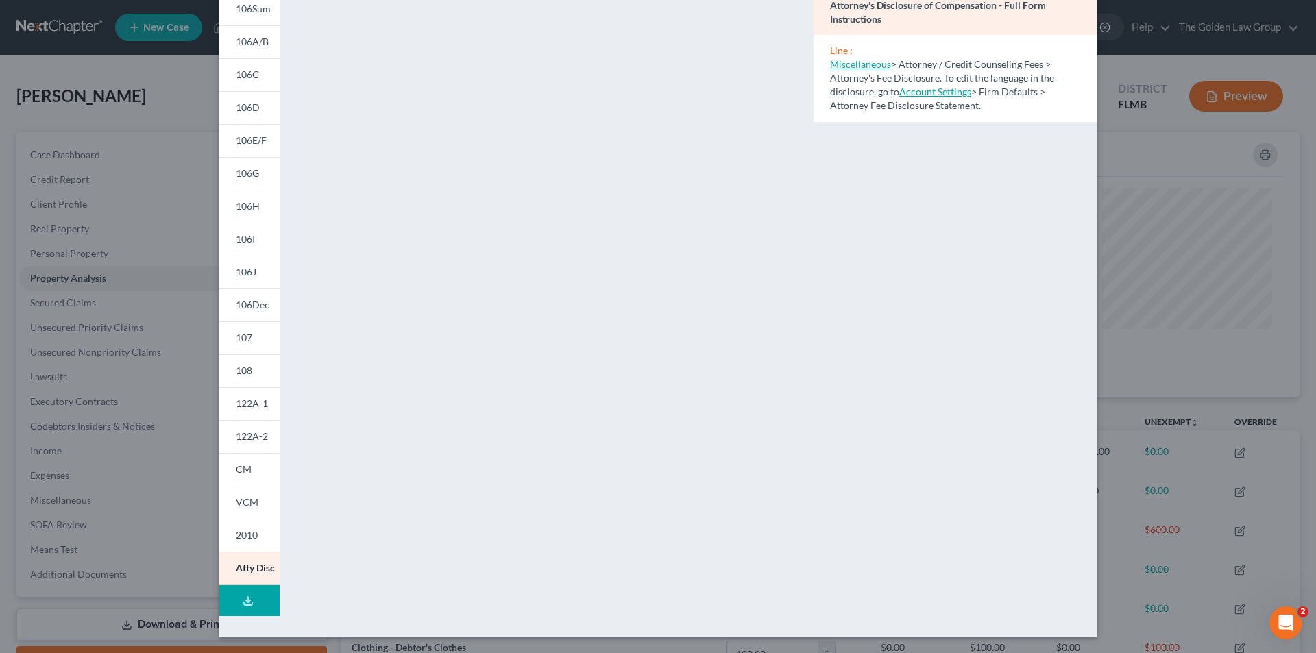
click at [184, 98] on div "Petition Preview Attorney's Disclosure of Compensation × 101 106Sum 106A/B 106C…" at bounding box center [658, 326] width 1316 height 653
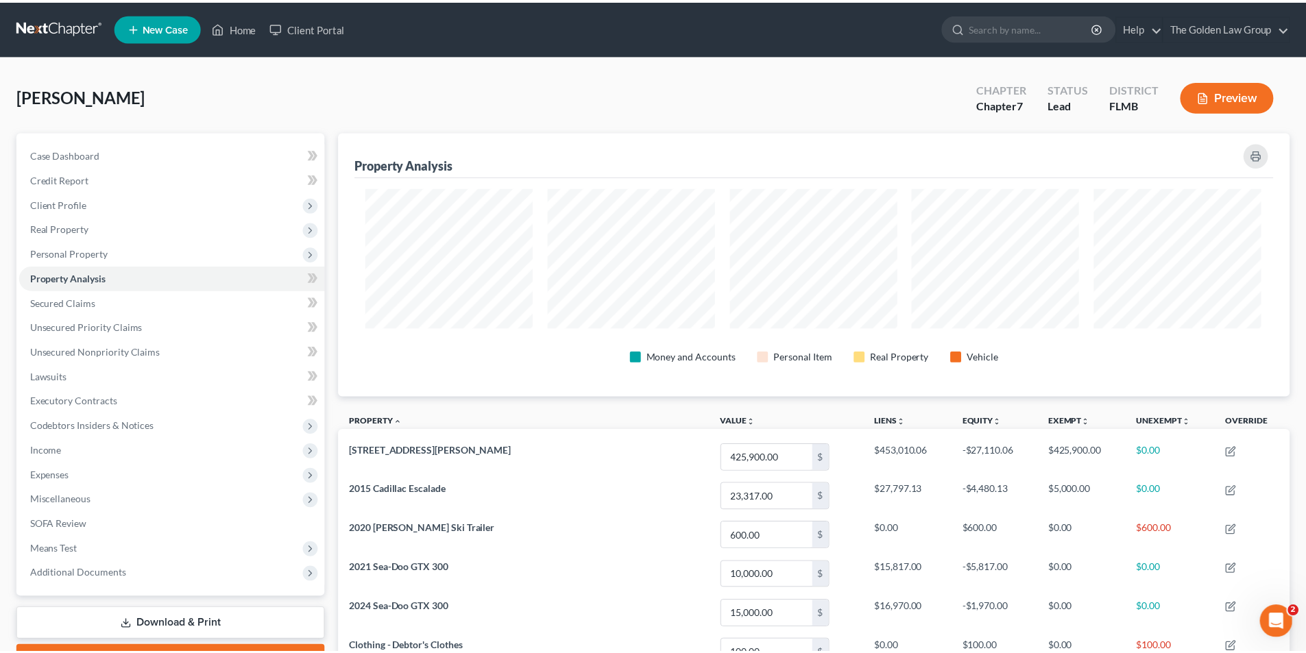
scroll to position [685269, 684583]
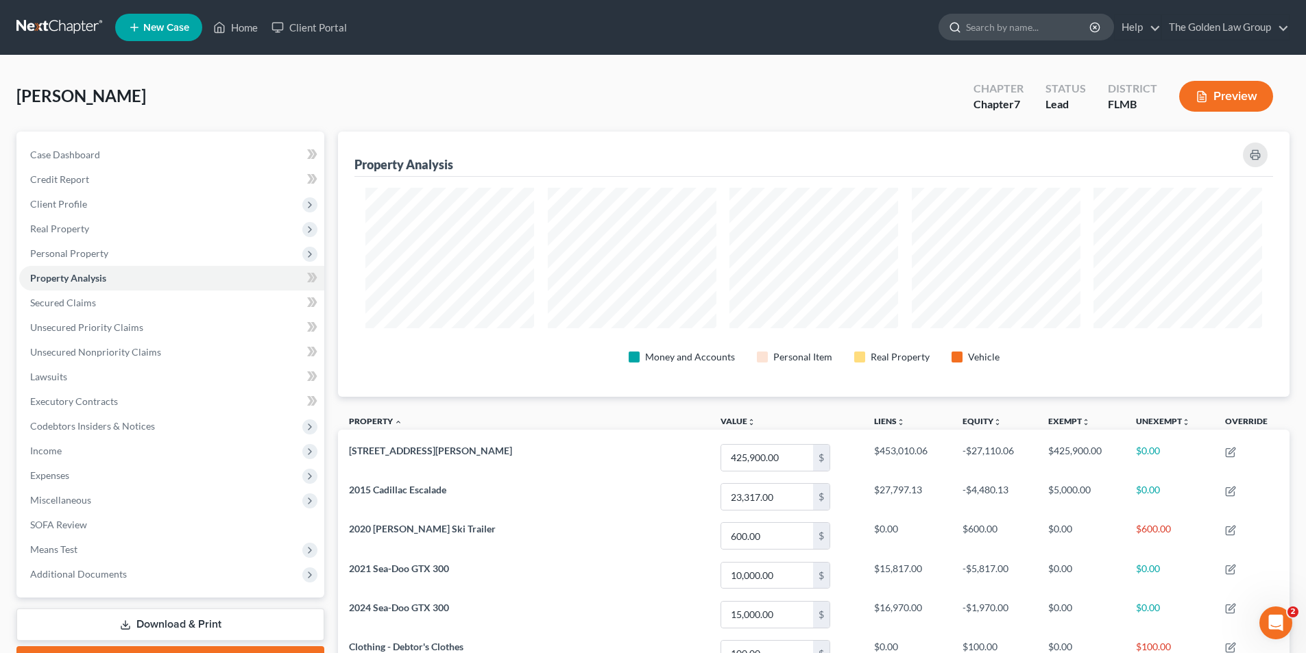
click at [989, 27] on input "search" at bounding box center [1028, 26] width 125 height 25
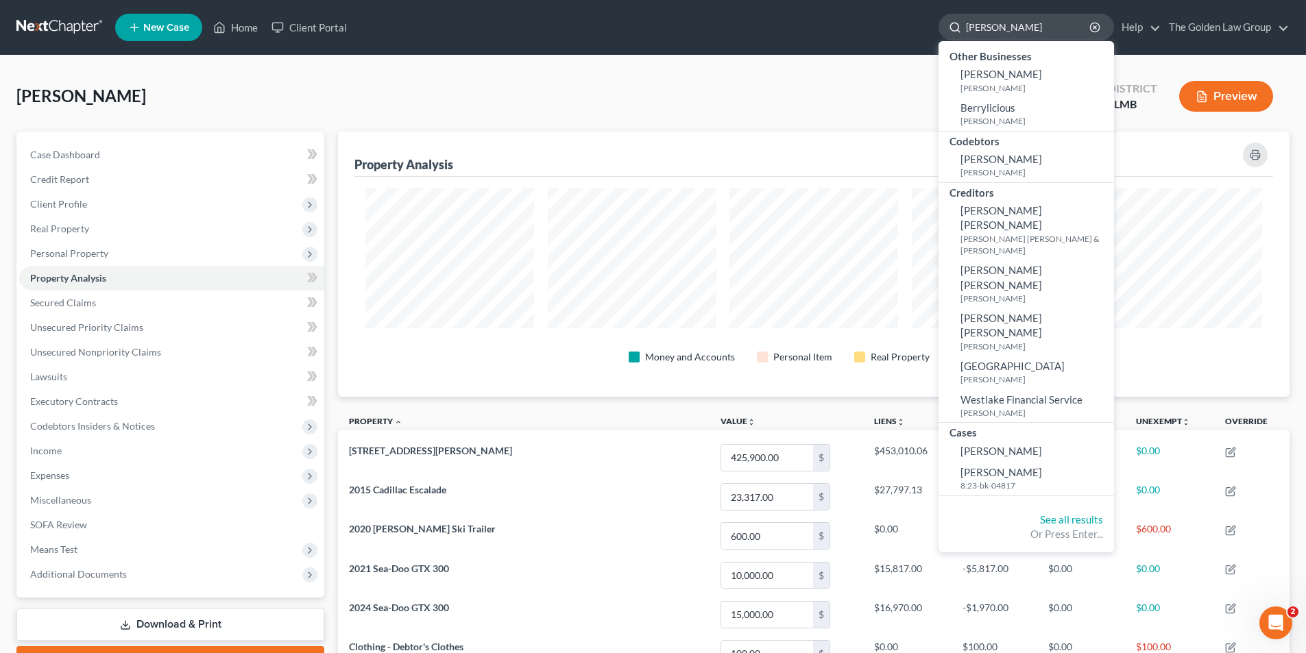
type input "[PERSON_NAME]"
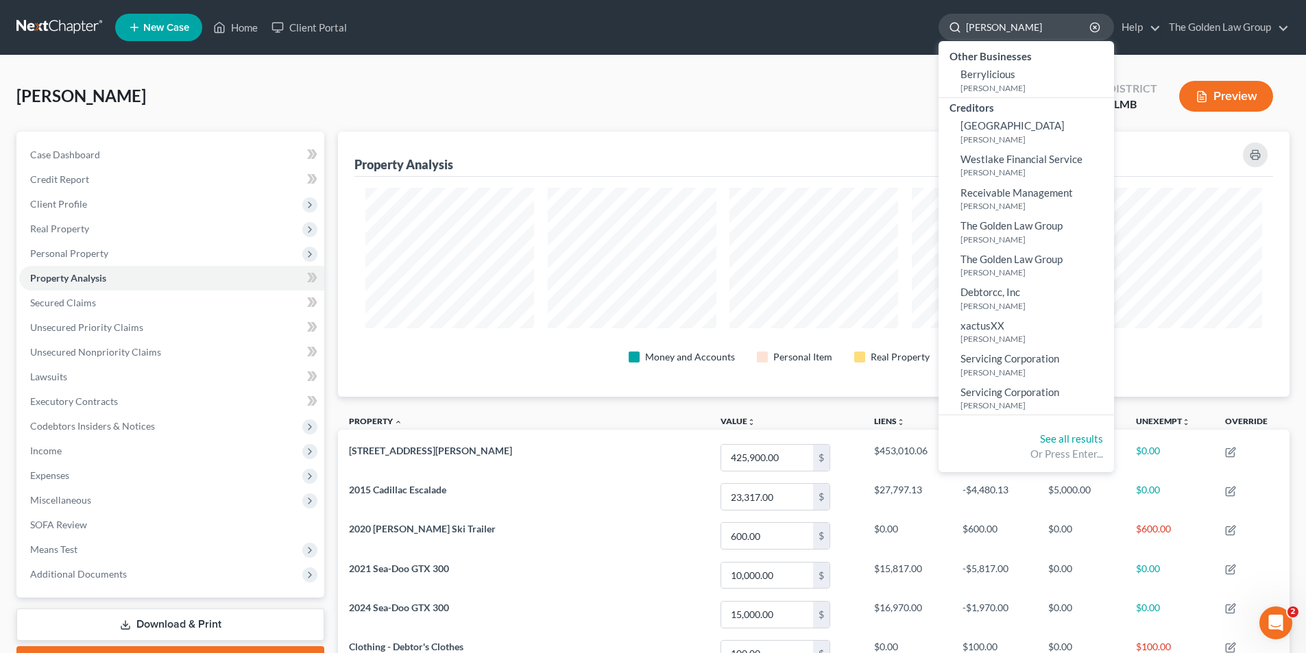
click at [1051, 28] on input "[PERSON_NAME]" at bounding box center [1028, 26] width 125 height 25
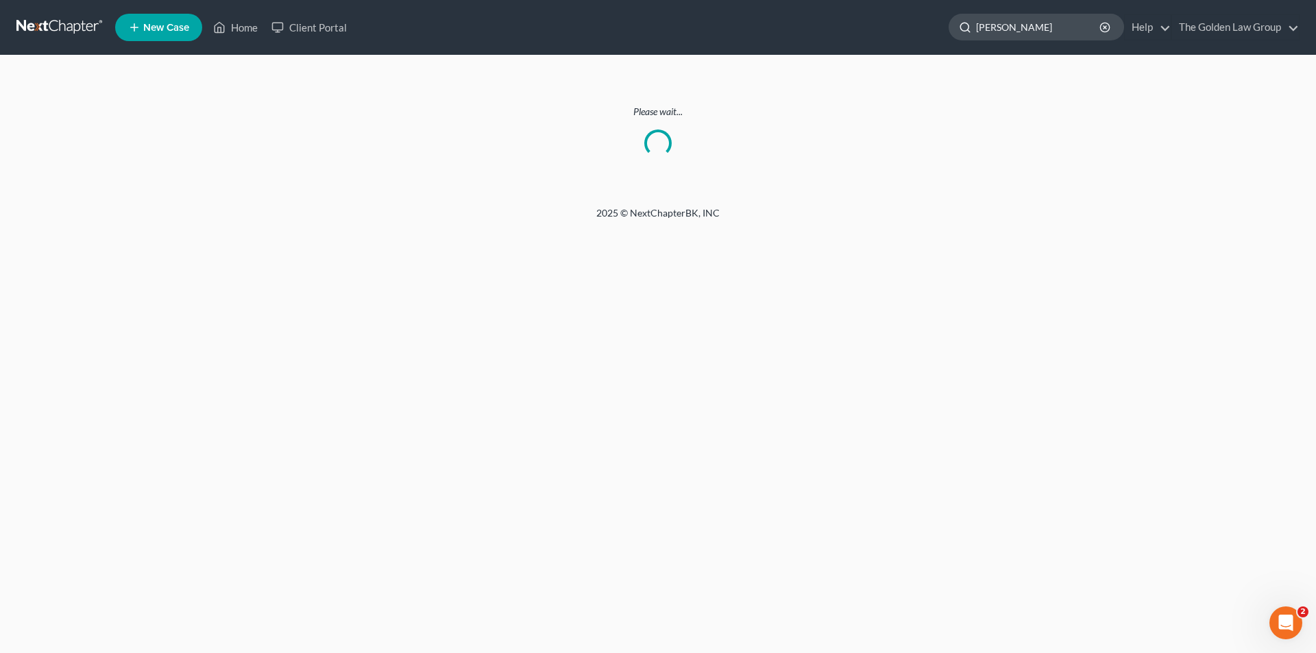
click at [1052, 27] on input "[PERSON_NAME]" at bounding box center [1038, 26] width 125 height 25
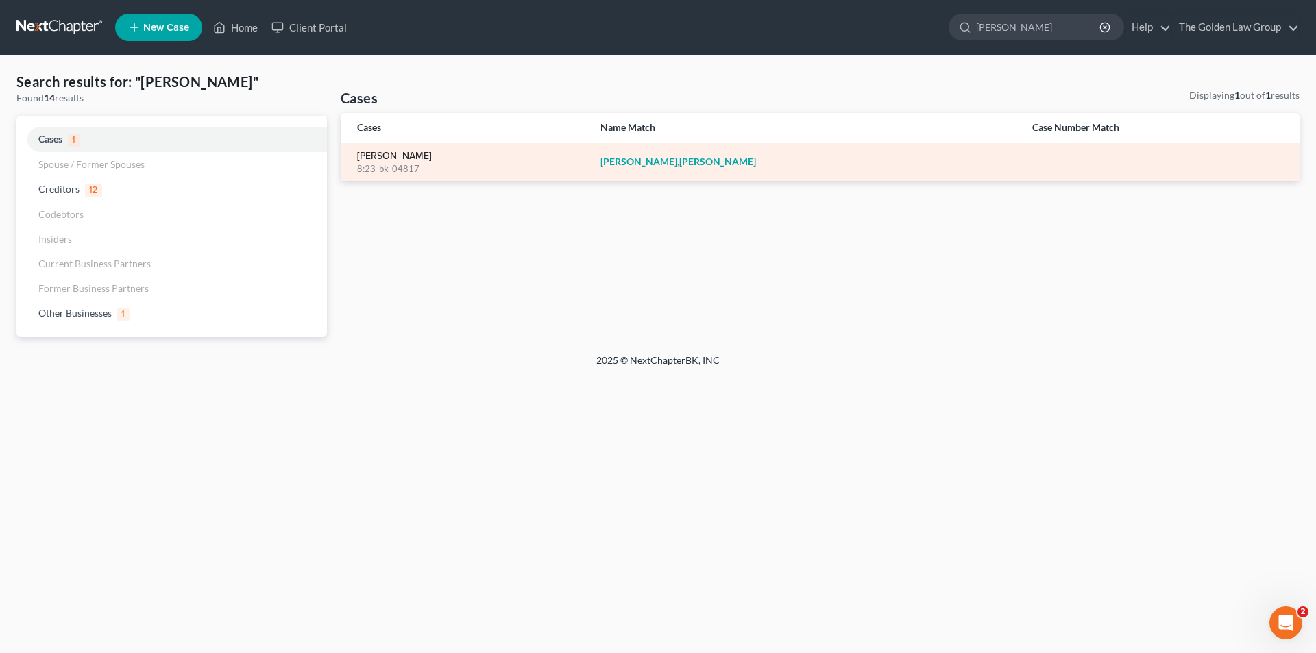
type input "[PERSON_NAME]"
click at [404, 157] on link "[PERSON_NAME]" at bounding box center [394, 157] width 75 height 10
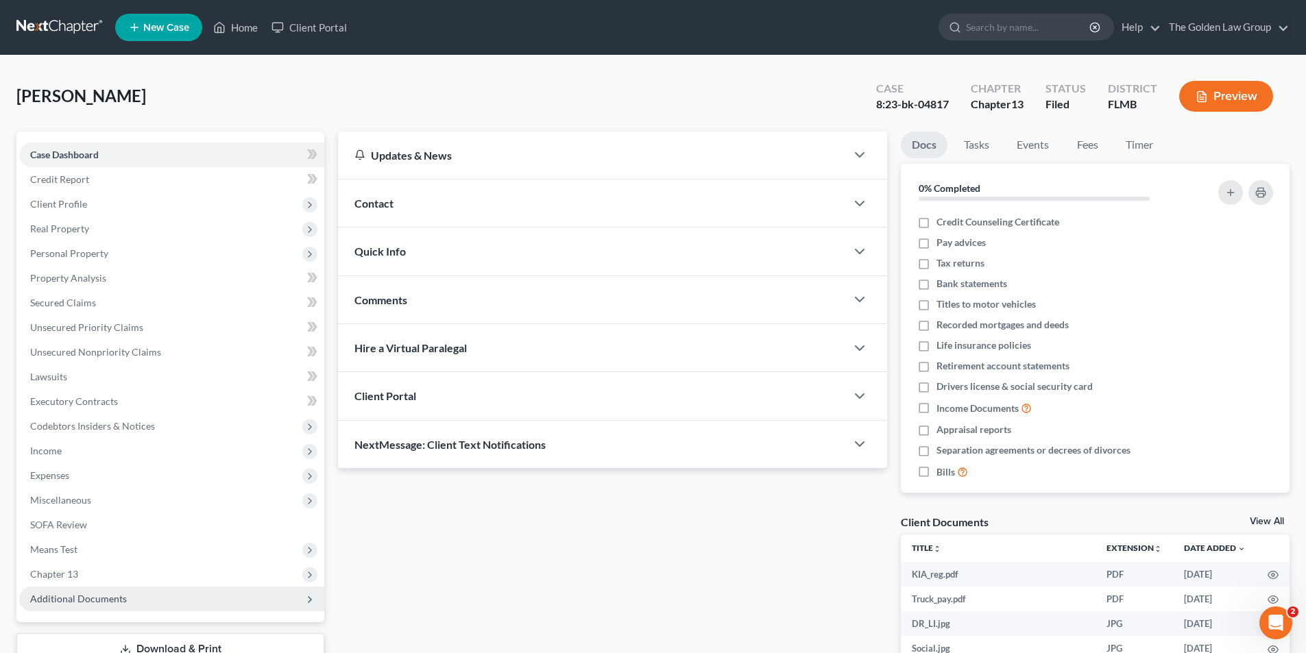
click at [62, 597] on span "Additional Documents" at bounding box center [78, 599] width 97 height 12
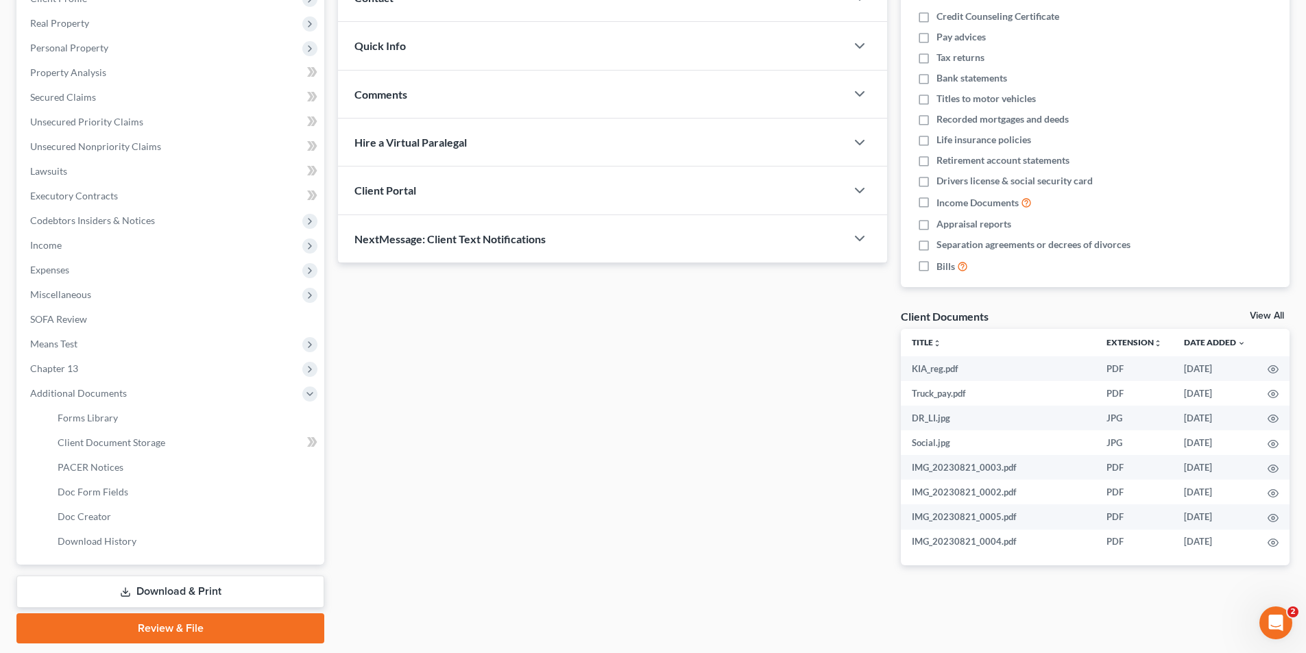
scroll to position [248, 0]
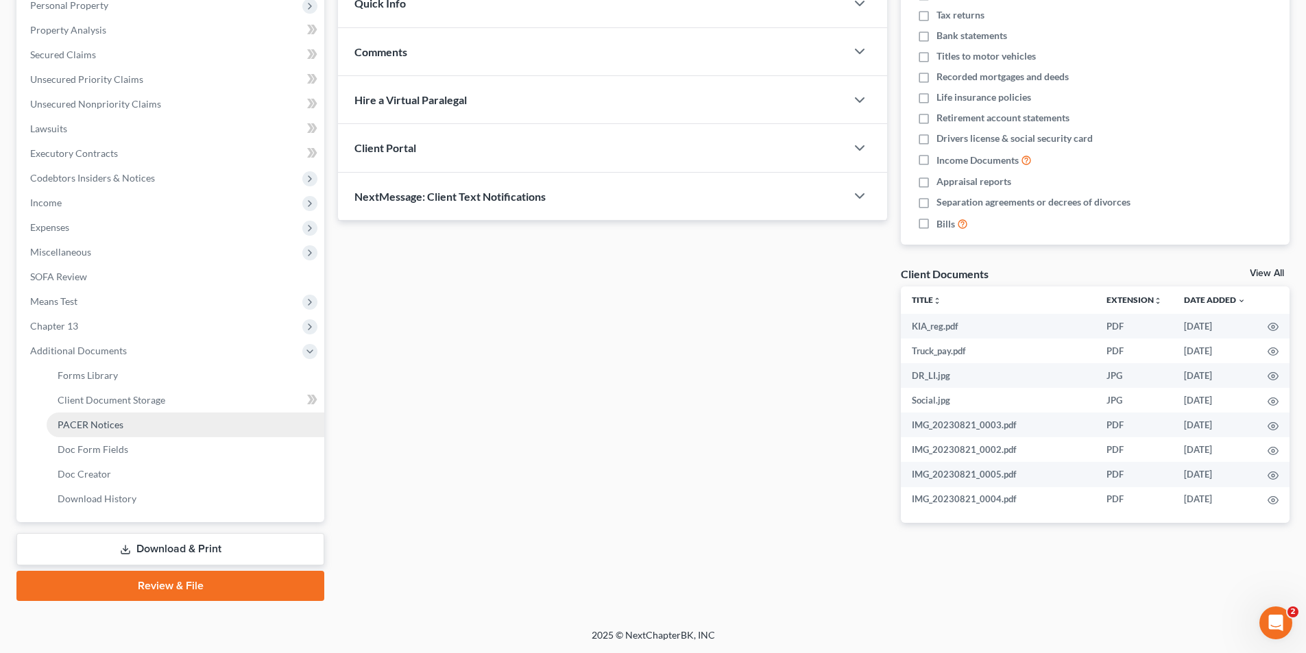
click at [110, 424] on span "PACER Notices" at bounding box center [91, 425] width 66 height 12
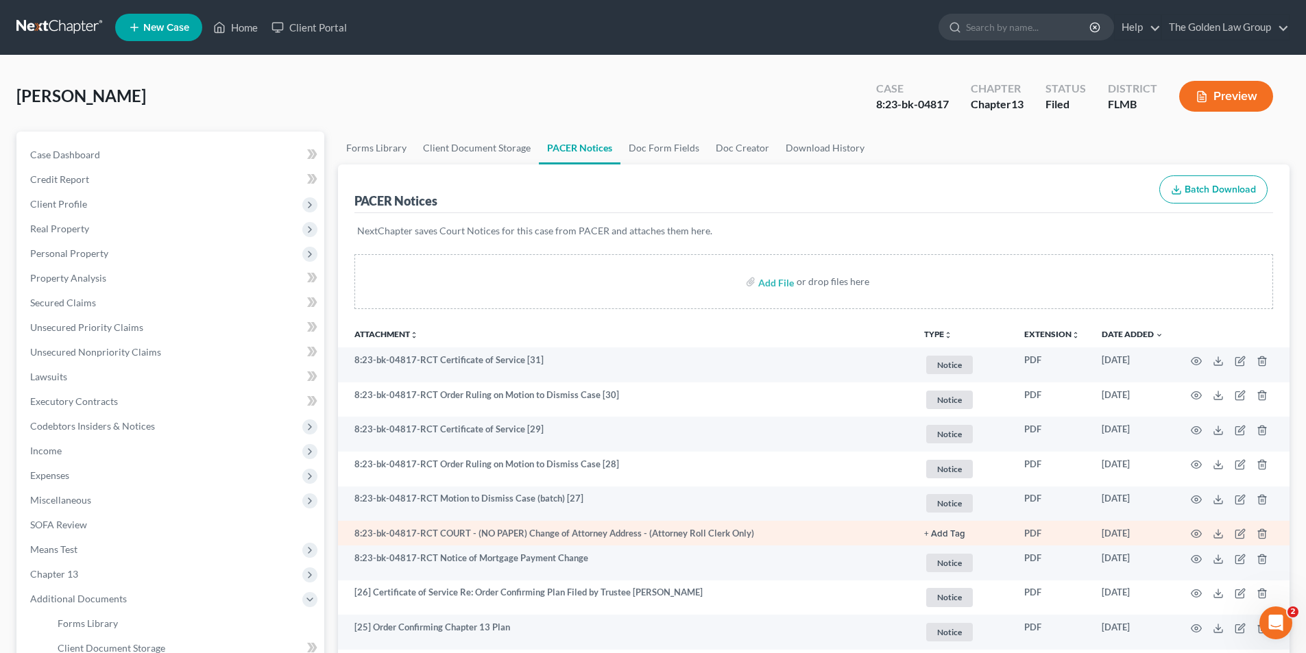
scroll to position [69, 0]
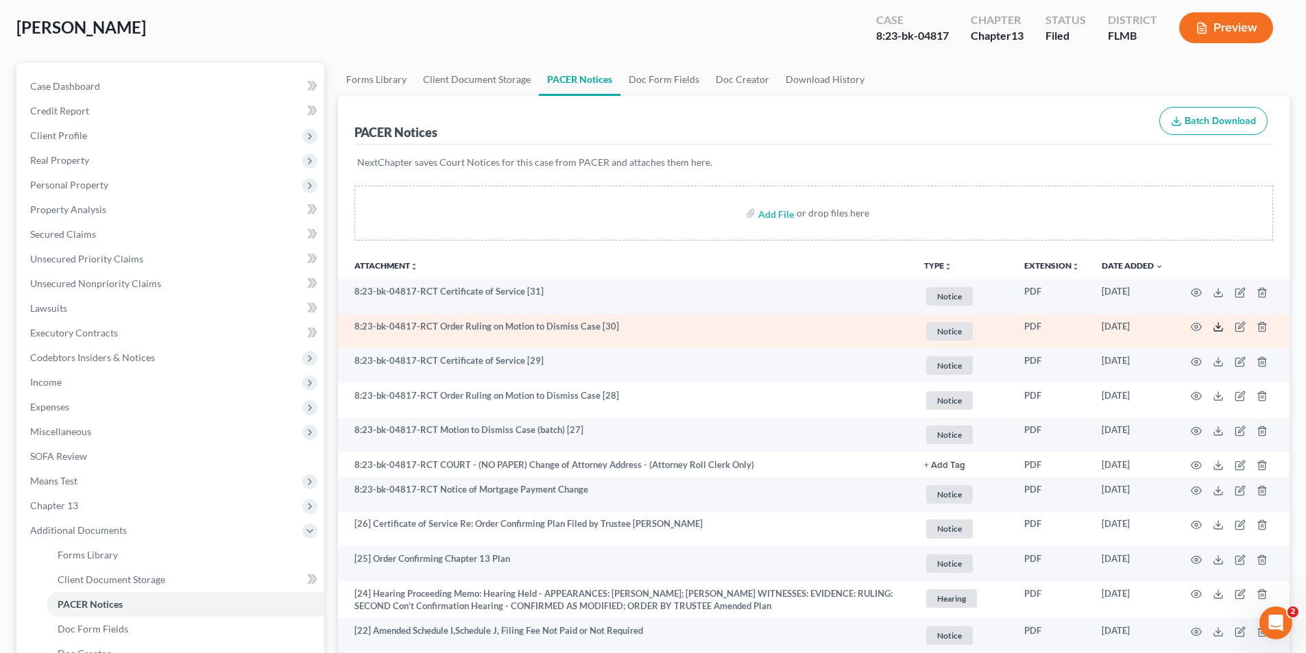
click at [1218, 324] on line at bounding box center [1218, 325] width 0 height 5
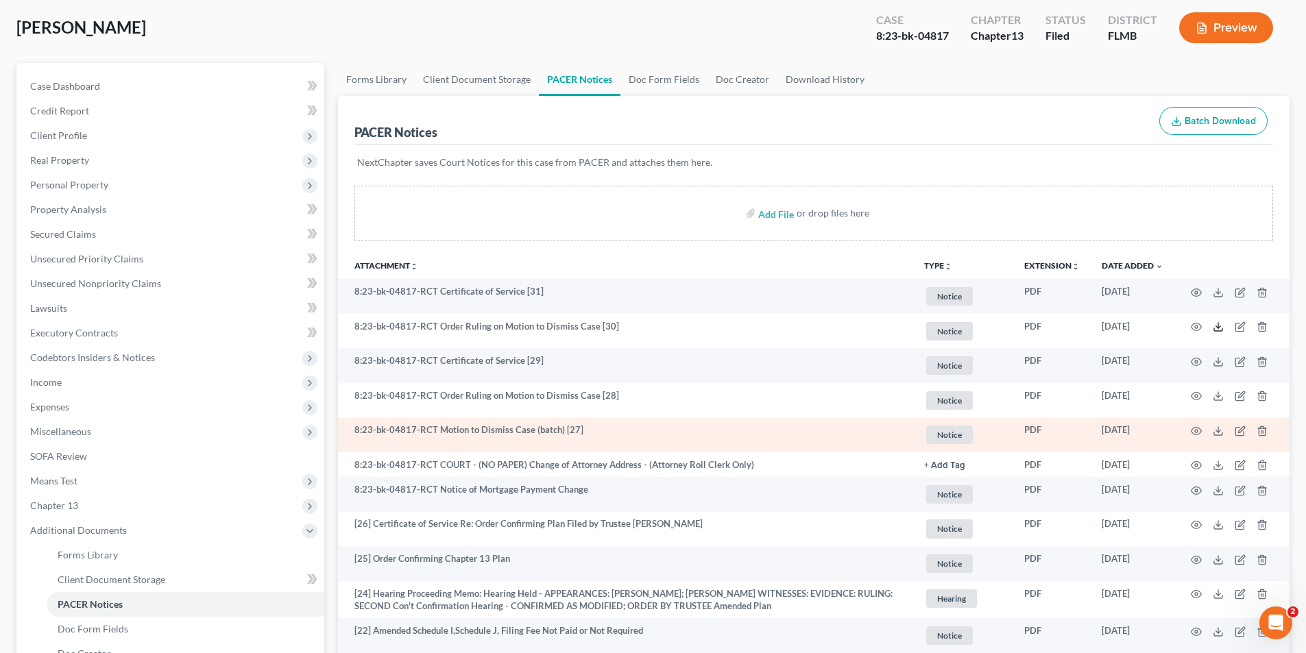
scroll to position [137, 0]
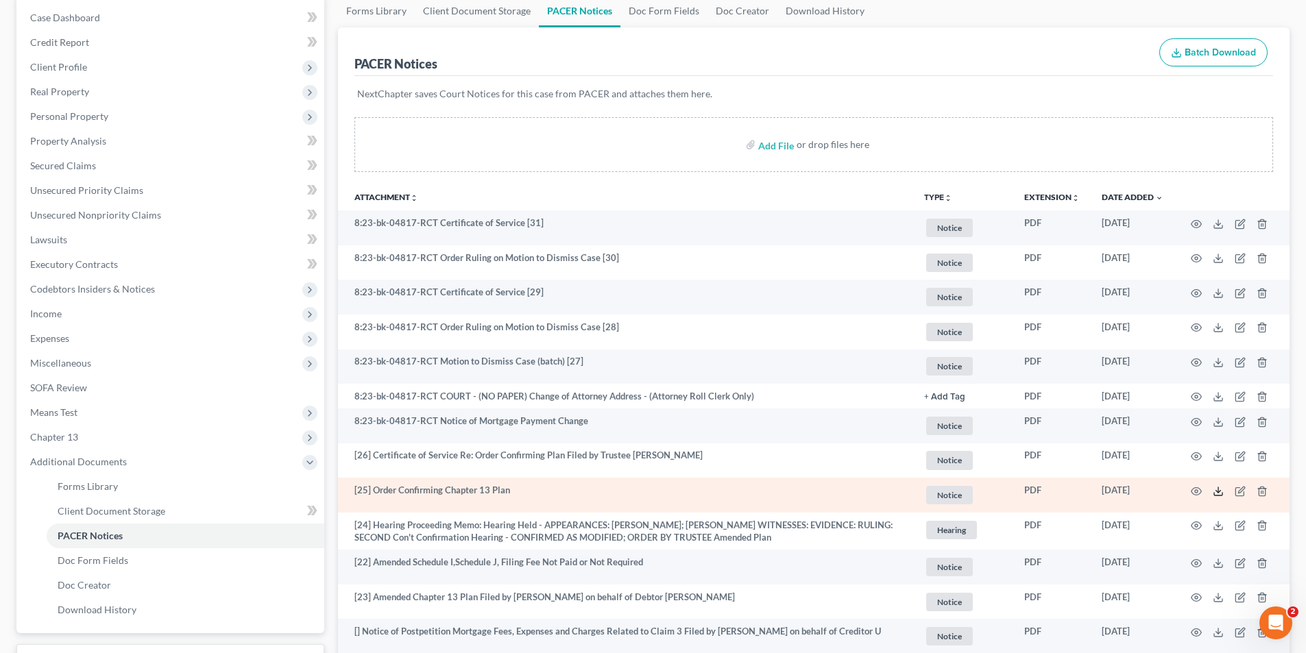
click at [1218, 492] on icon at bounding box center [1218, 491] width 11 height 11
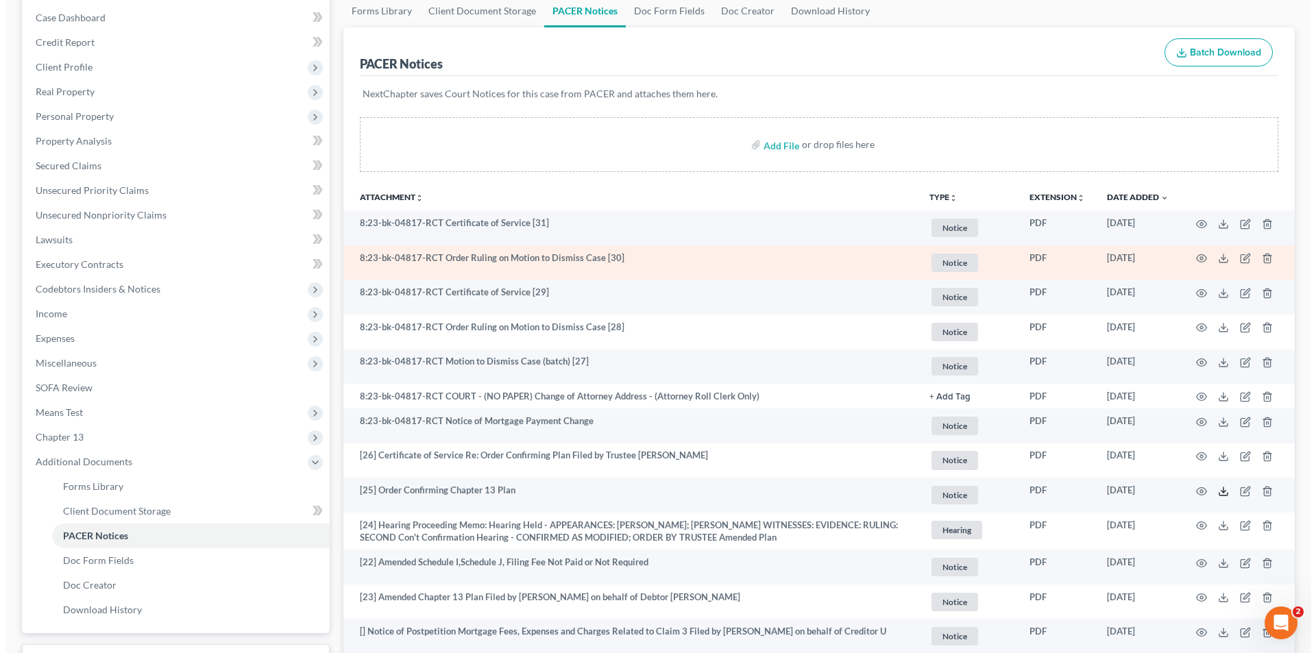
scroll to position [0, 0]
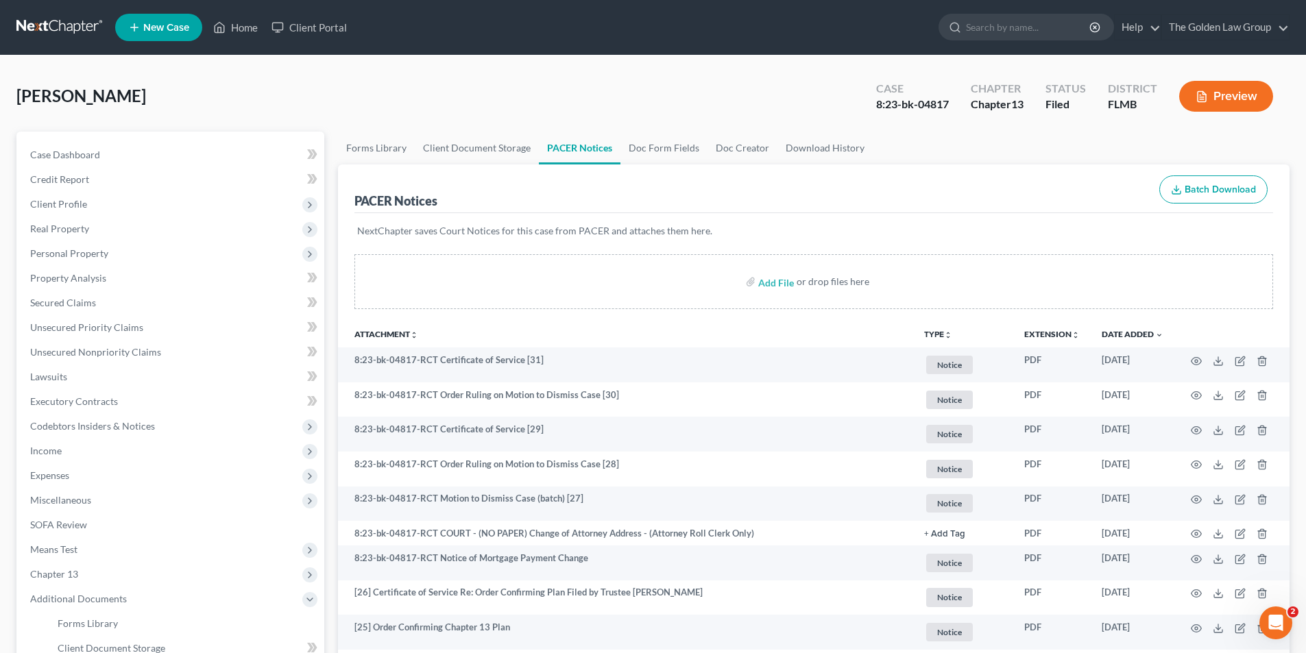
click at [1242, 95] on button "Preview" at bounding box center [1226, 96] width 94 height 31
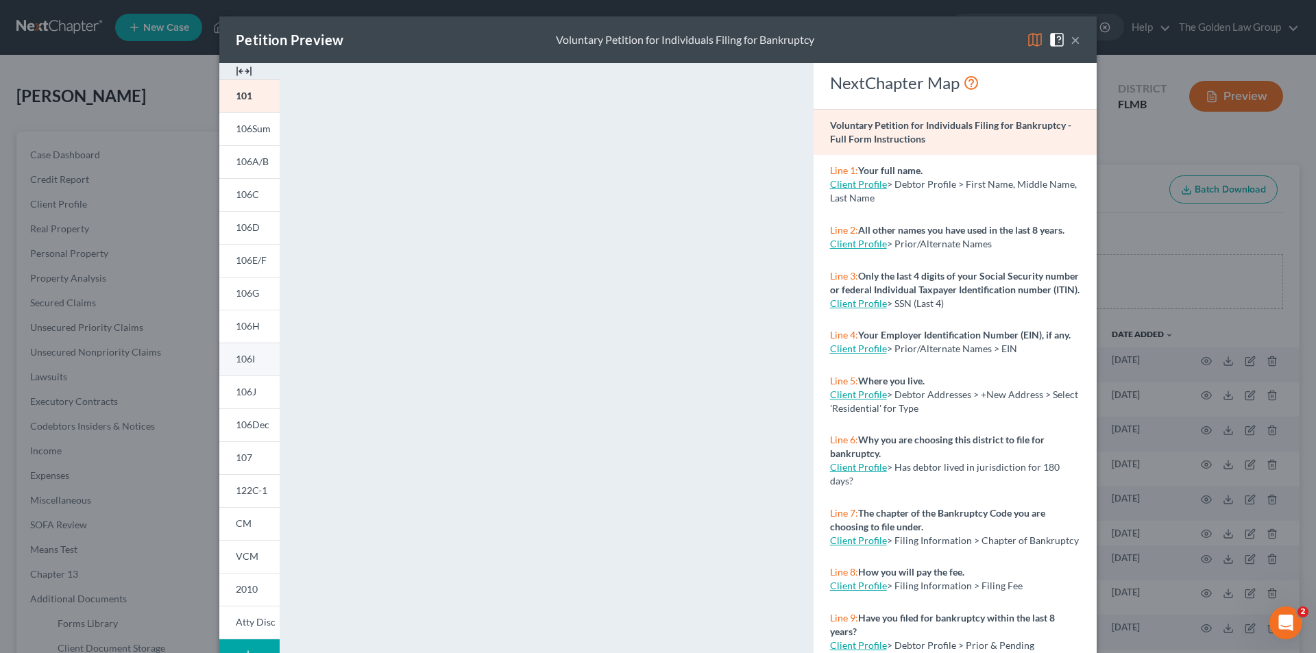
click at [247, 352] on link "106I" at bounding box center [249, 359] width 60 height 33
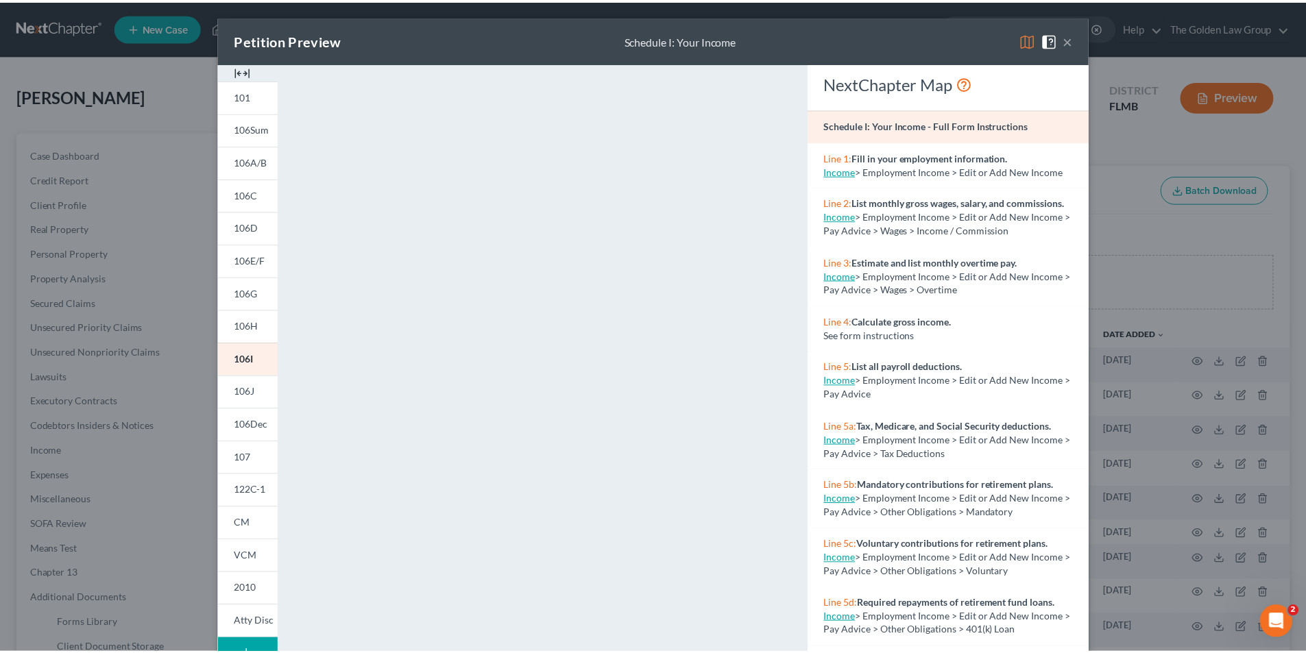
scroll to position [120, 0]
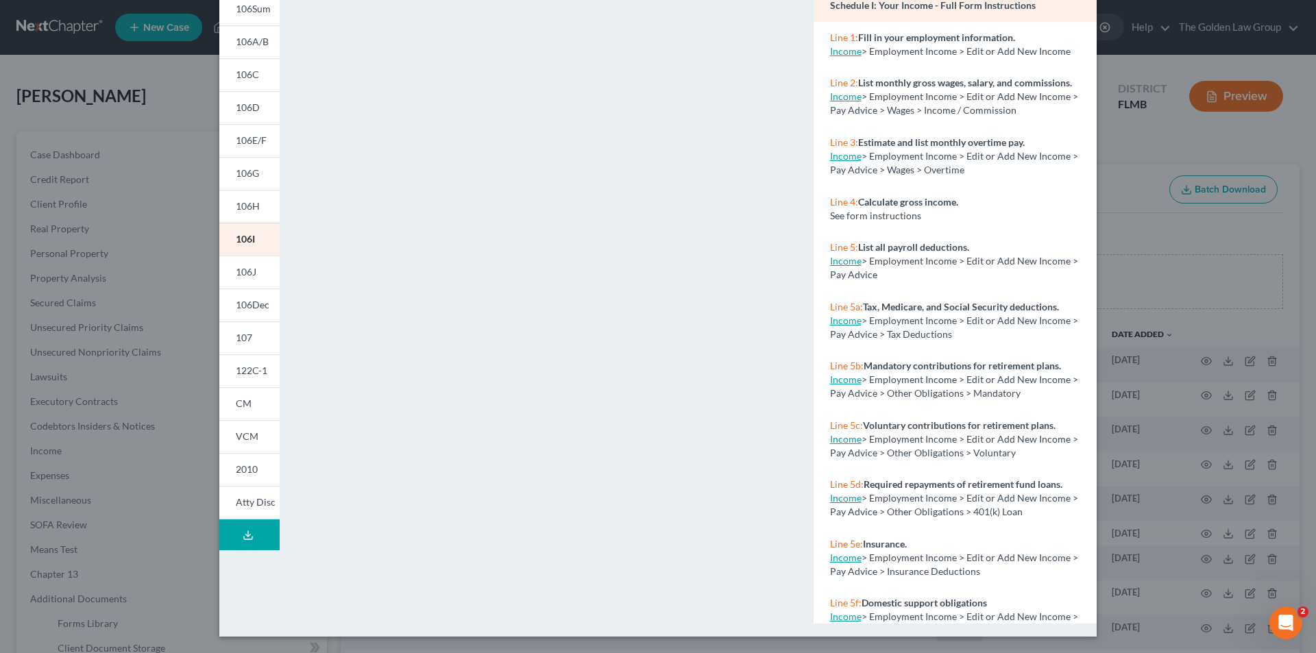
click at [151, 562] on div "Petition Preview Schedule I: Your Income × 101 106Sum 106A/B 106C 106D 106E/F 1…" at bounding box center [658, 326] width 1316 height 653
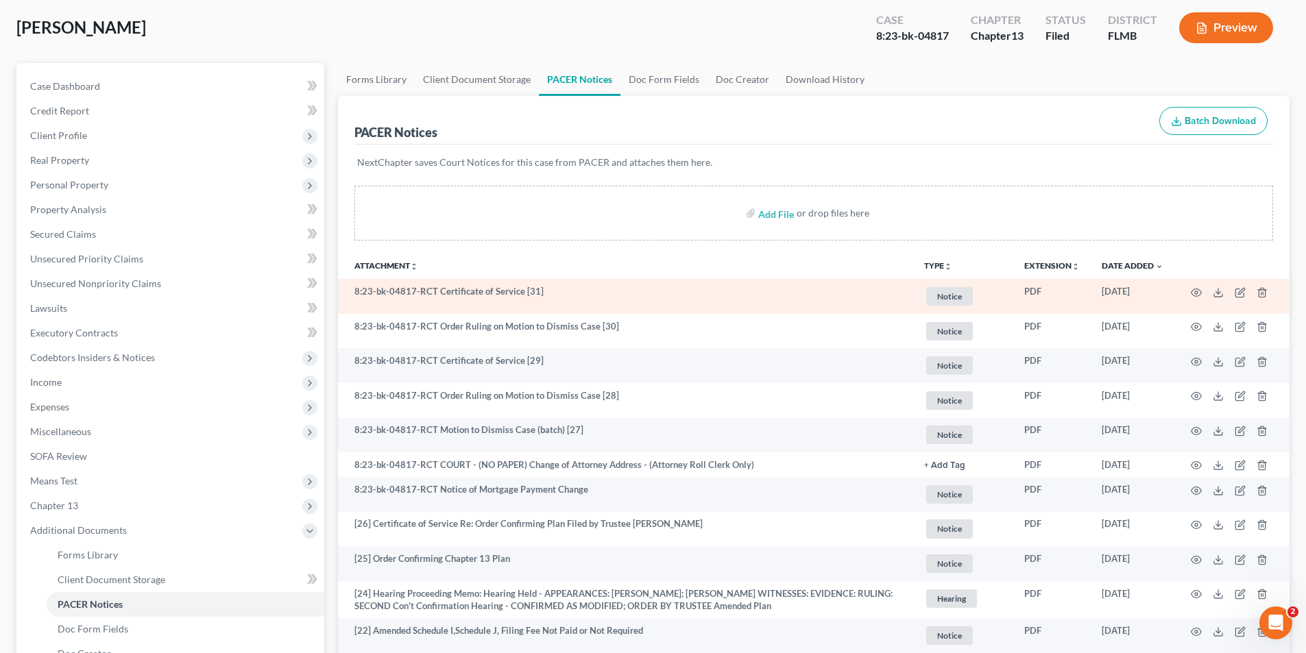
scroll to position [0, 0]
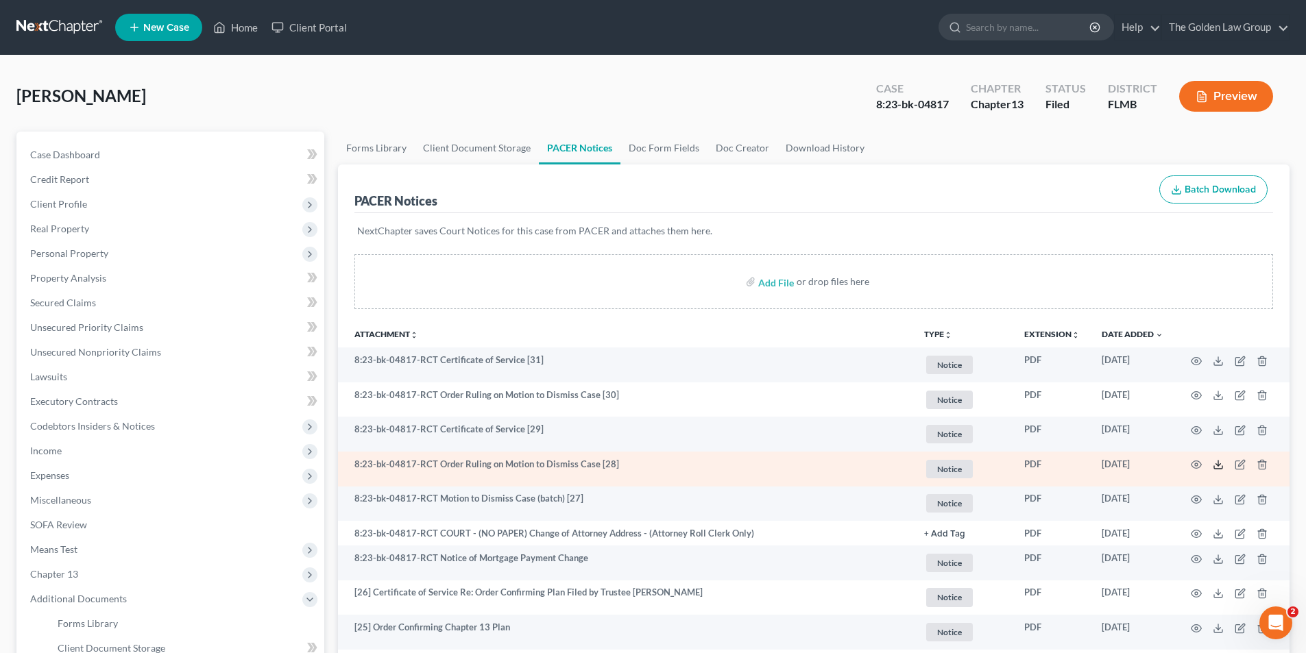
click at [1221, 463] on icon at bounding box center [1218, 464] width 11 height 11
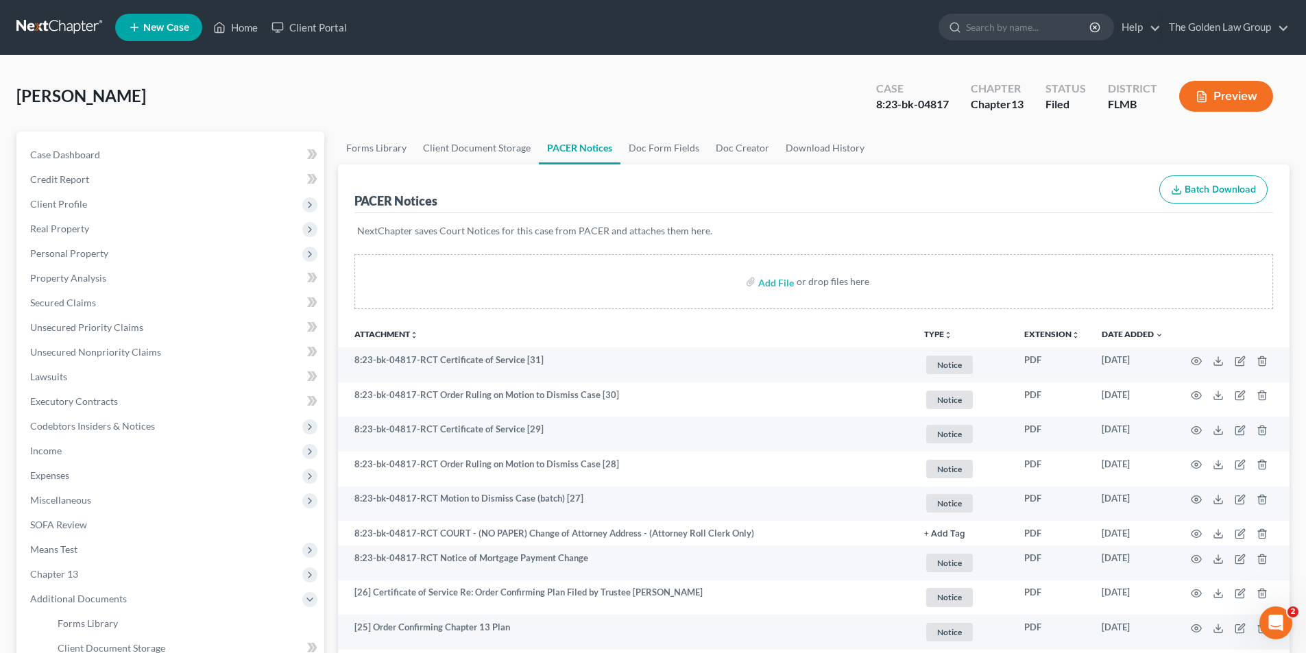
click at [1207, 99] on icon "button" at bounding box center [1202, 96] width 12 height 12
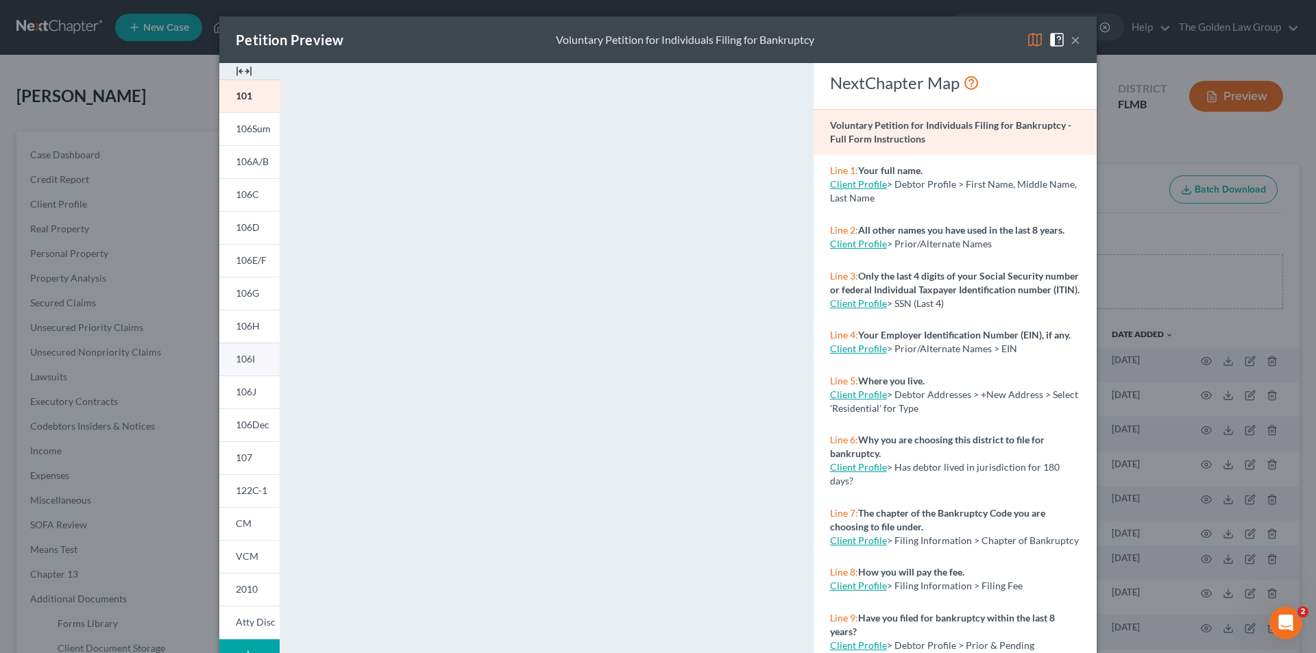
click at [254, 359] on link "106I" at bounding box center [249, 359] width 60 height 33
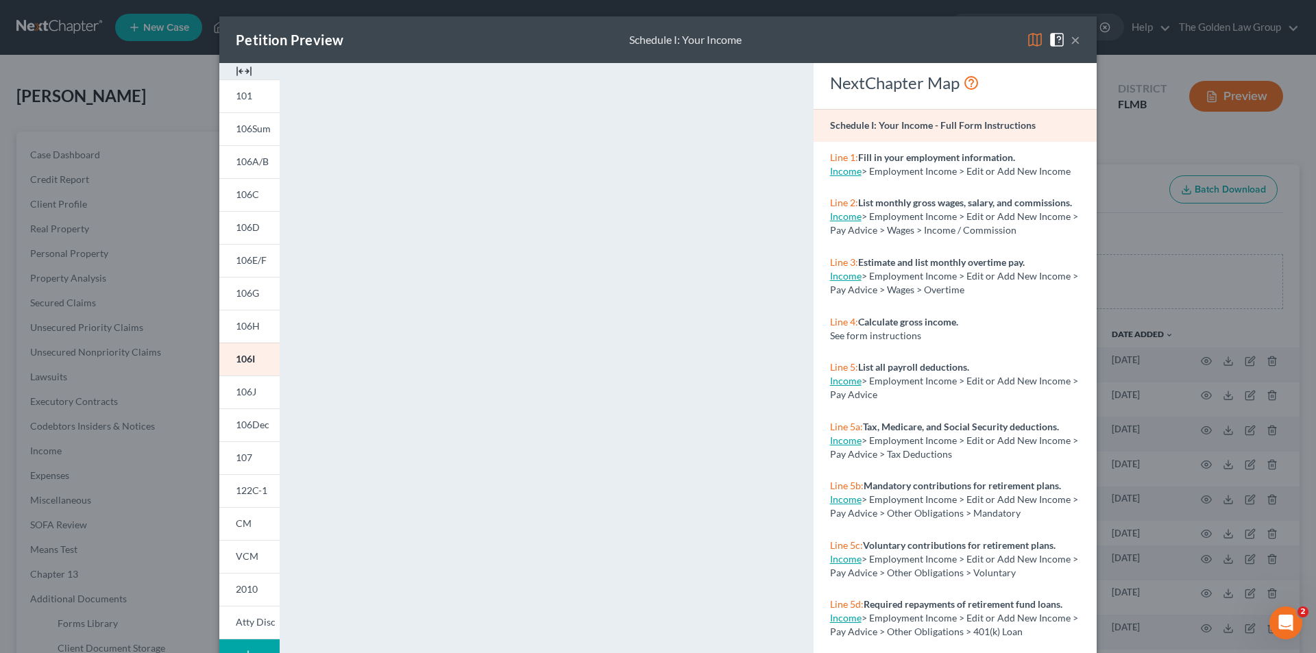
click at [71, 146] on div "Petition Preview Schedule I: Your Income × 101 106Sum 106A/B 106C 106D 106E/F 1…" at bounding box center [658, 326] width 1316 height 653
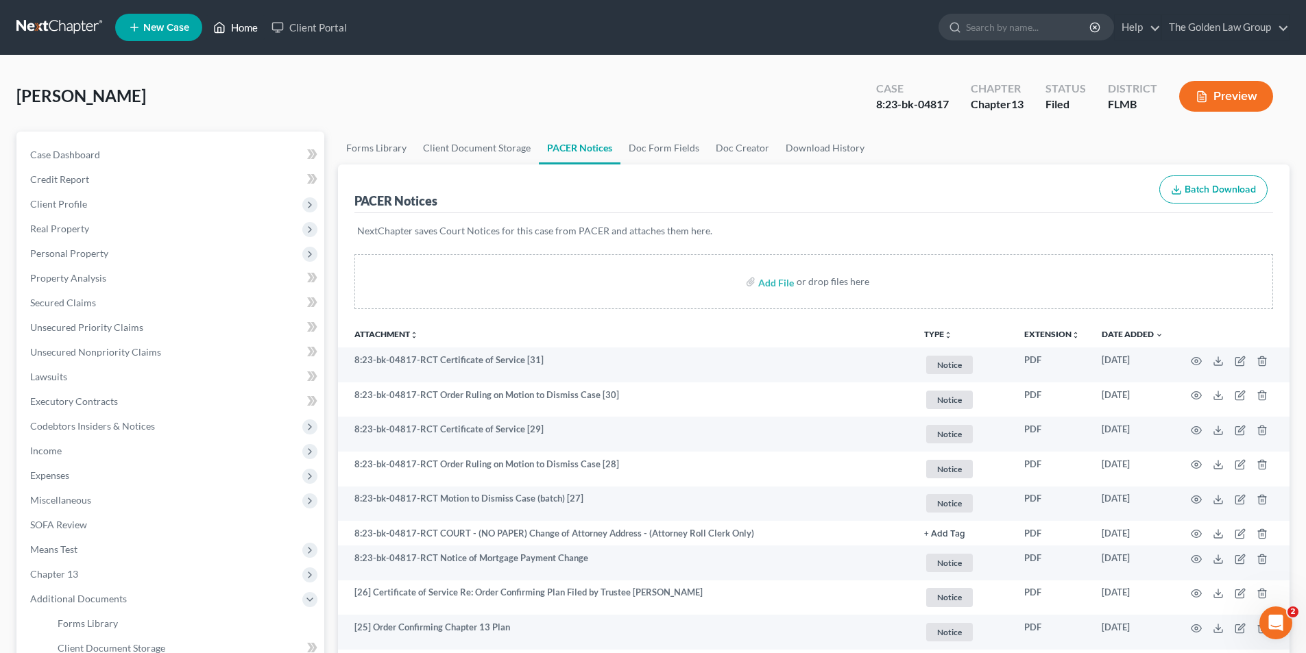
click at [249, 25] on link "Home" at bounding box center [235, 27] width 58 height 25
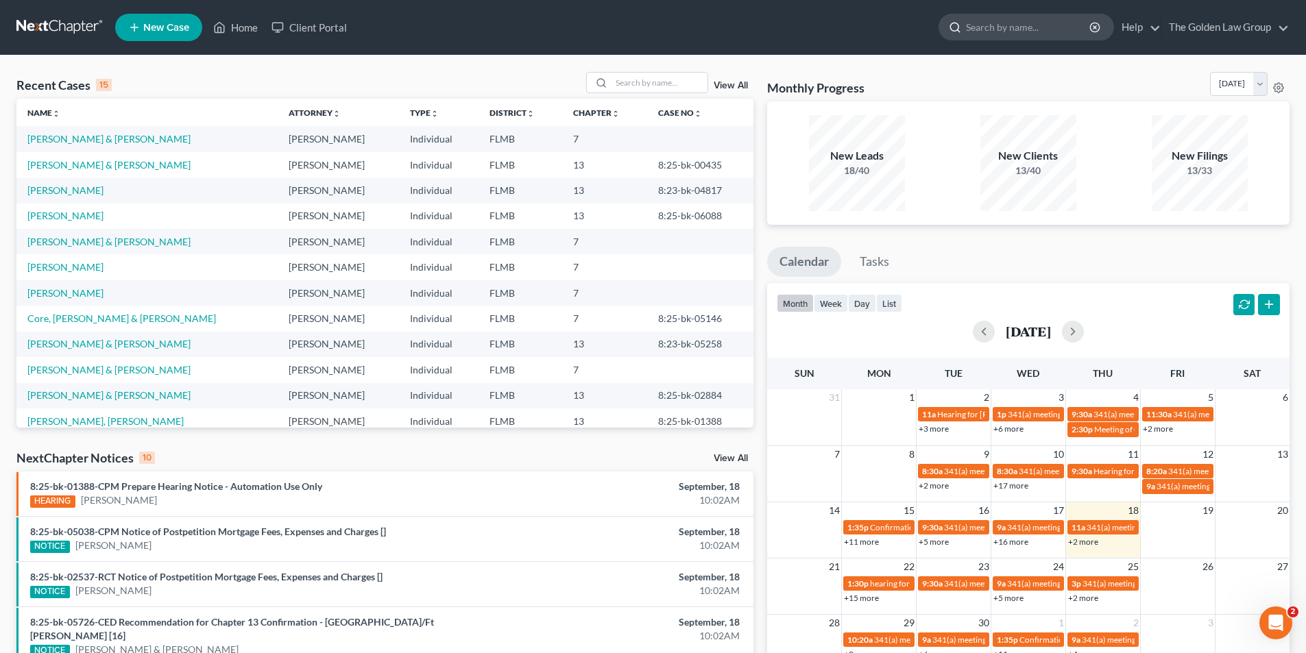
click at [1057, 27] on input "search" at bounding box center [1028, 26] width 125 height 25
type input "[PERSON_NAME]"
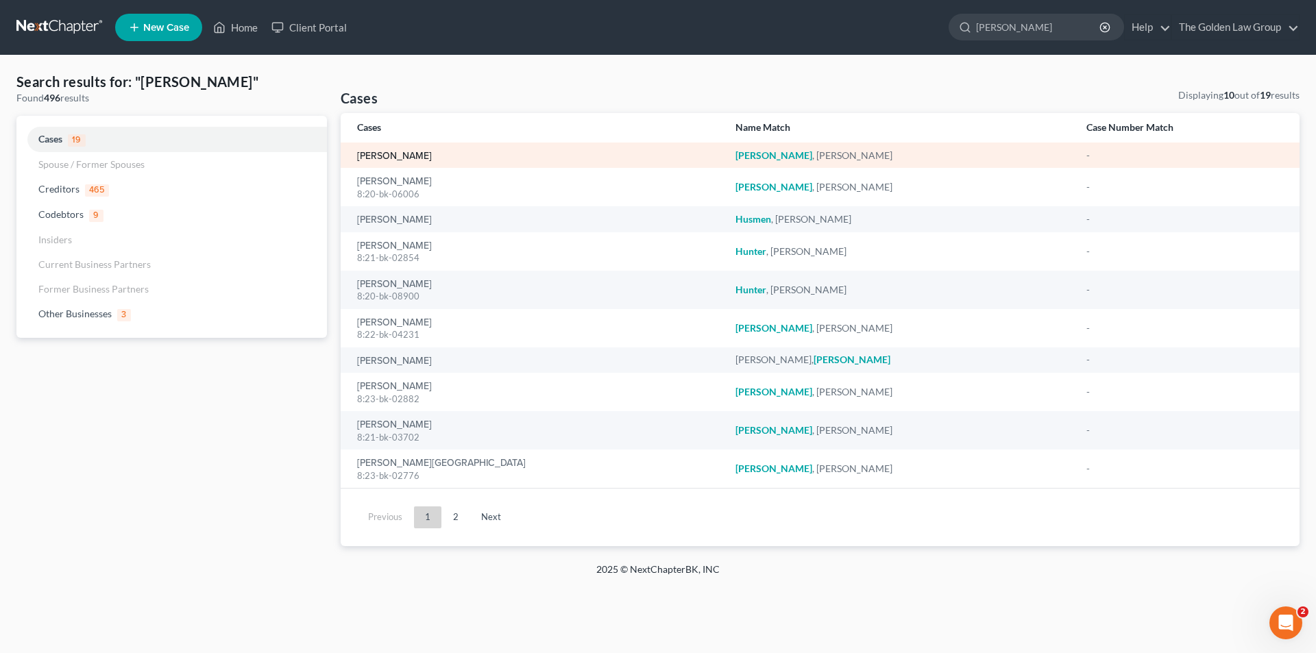
click at [407, 155] on link "[PERSON_NAME]" at bounding box center [394, 157] width 75 height 10
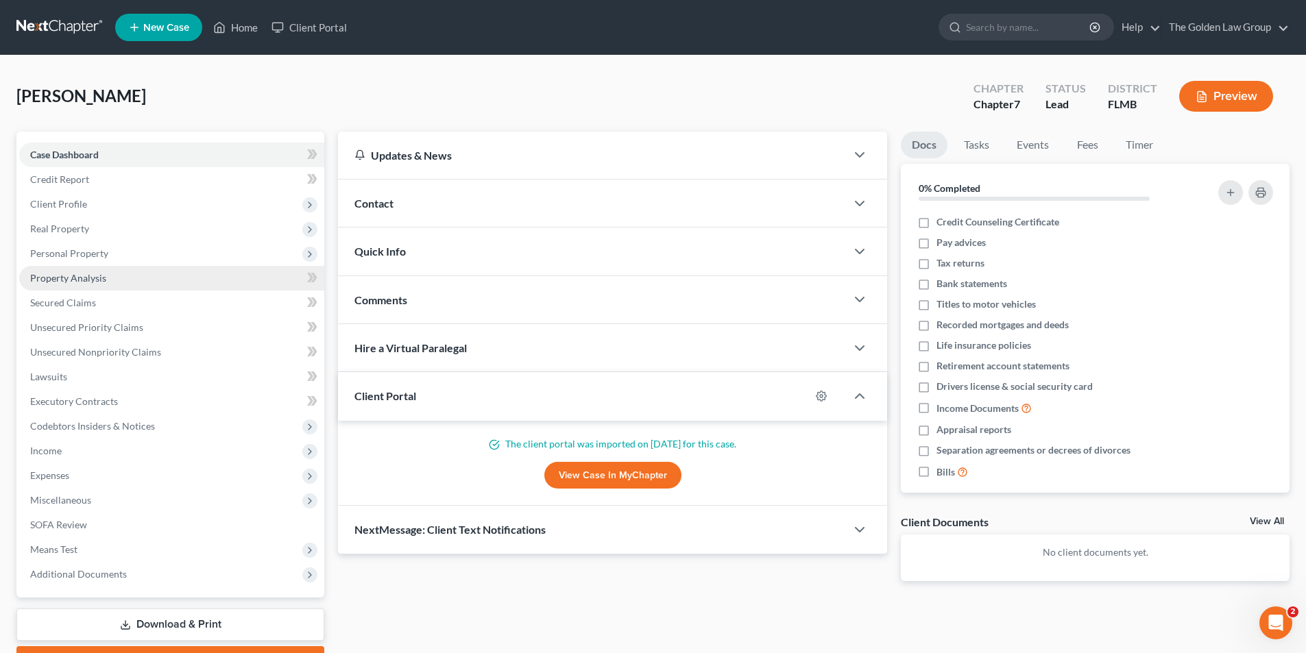
click at [68, 277] on span "Property Analysis" at bounding box center [68, 278] width 76 height 12
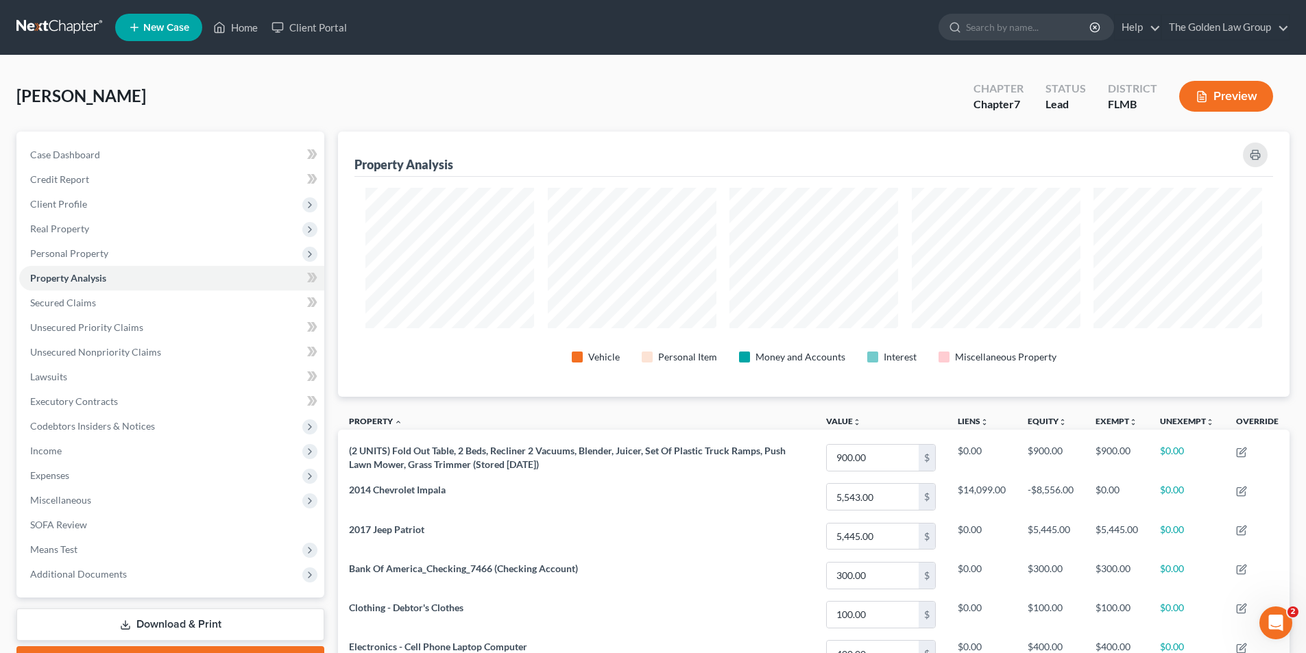
click at [1212, 93] on button "Preview" at bounding box center [1226, 96] width 94 height 31
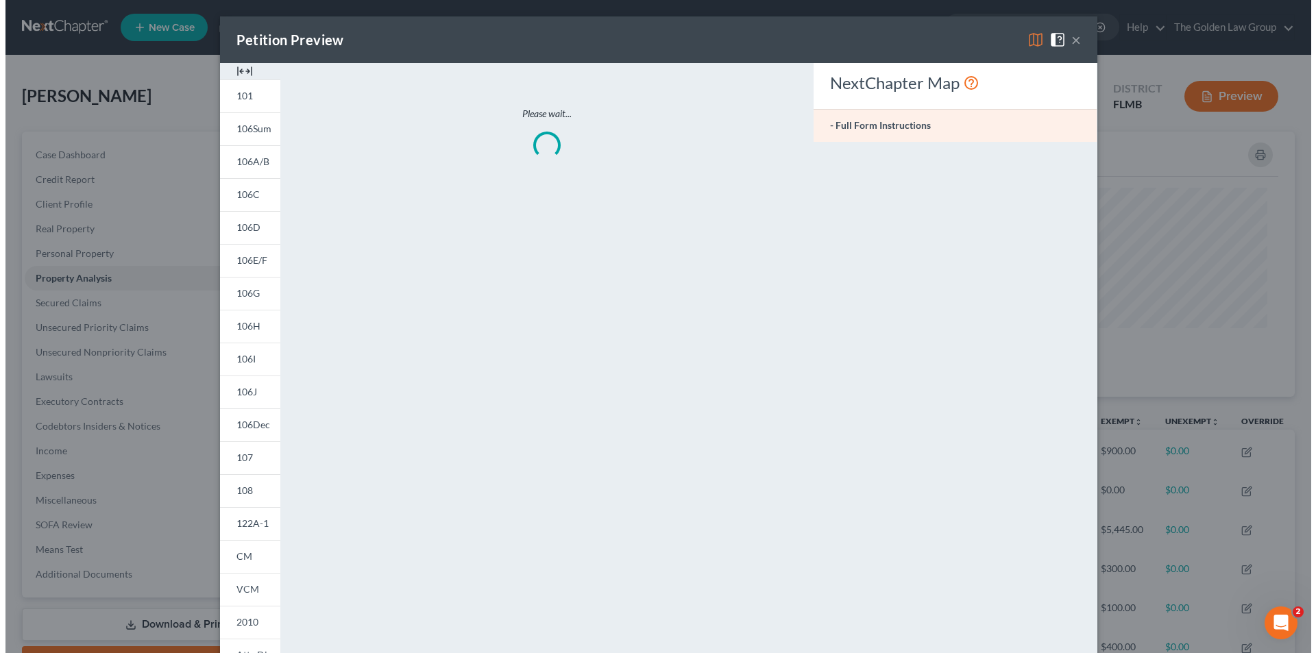
scroll to position [266, 959]
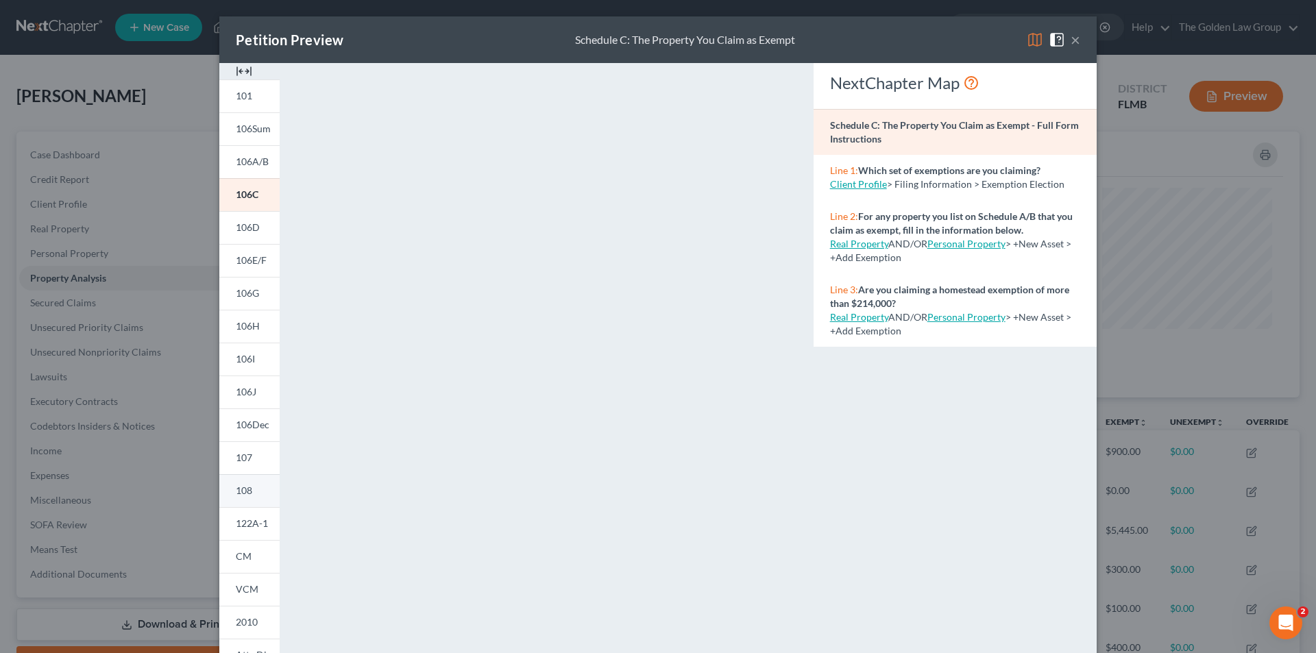
click at [243, 492] on span "108" at bounding box center [244, 491] width 16 height 12
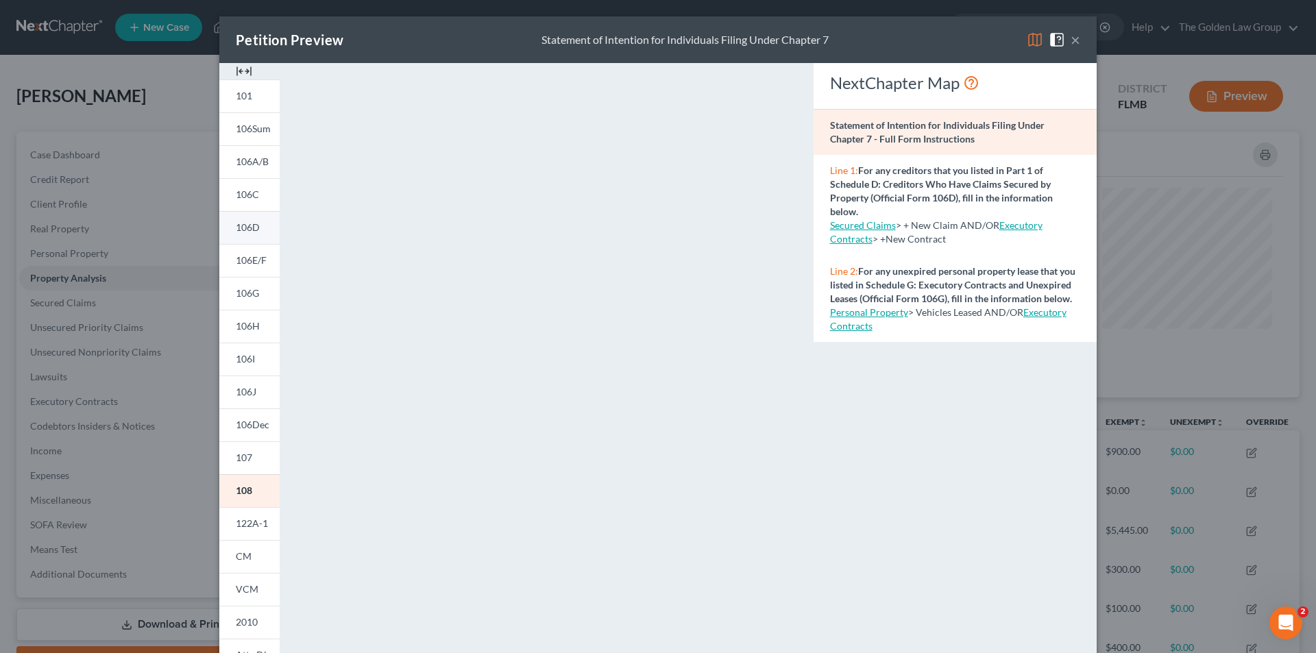
click at [247, 227] on span "106D" at bounding box center [248, 227] width 24 height 12
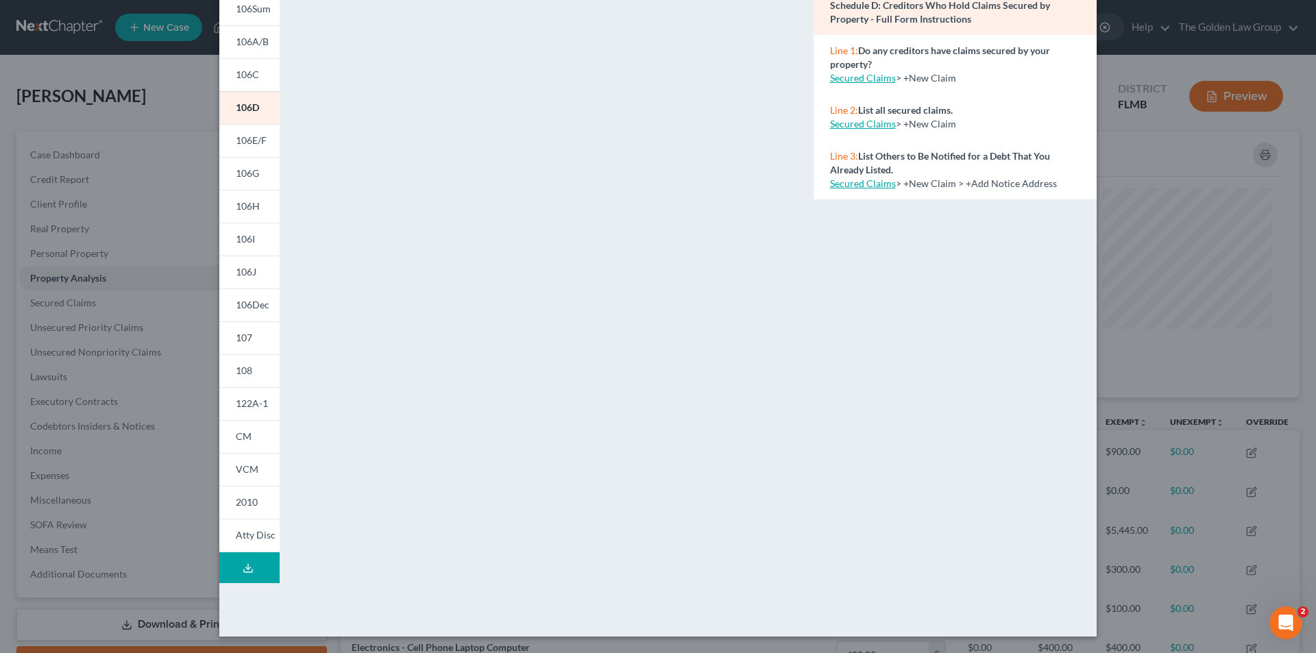
scroll to position [0, 0]
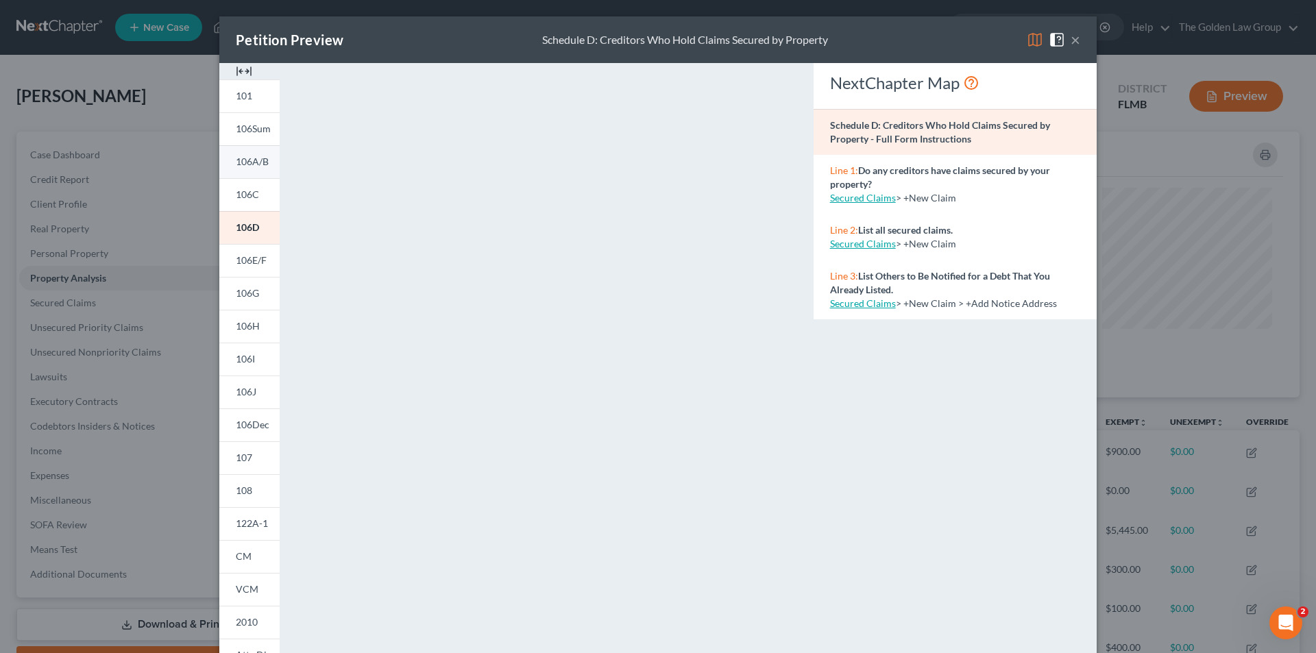
click at [253, 159] on span "106A/B" at bounding box center [252, 162] width 33 height 12
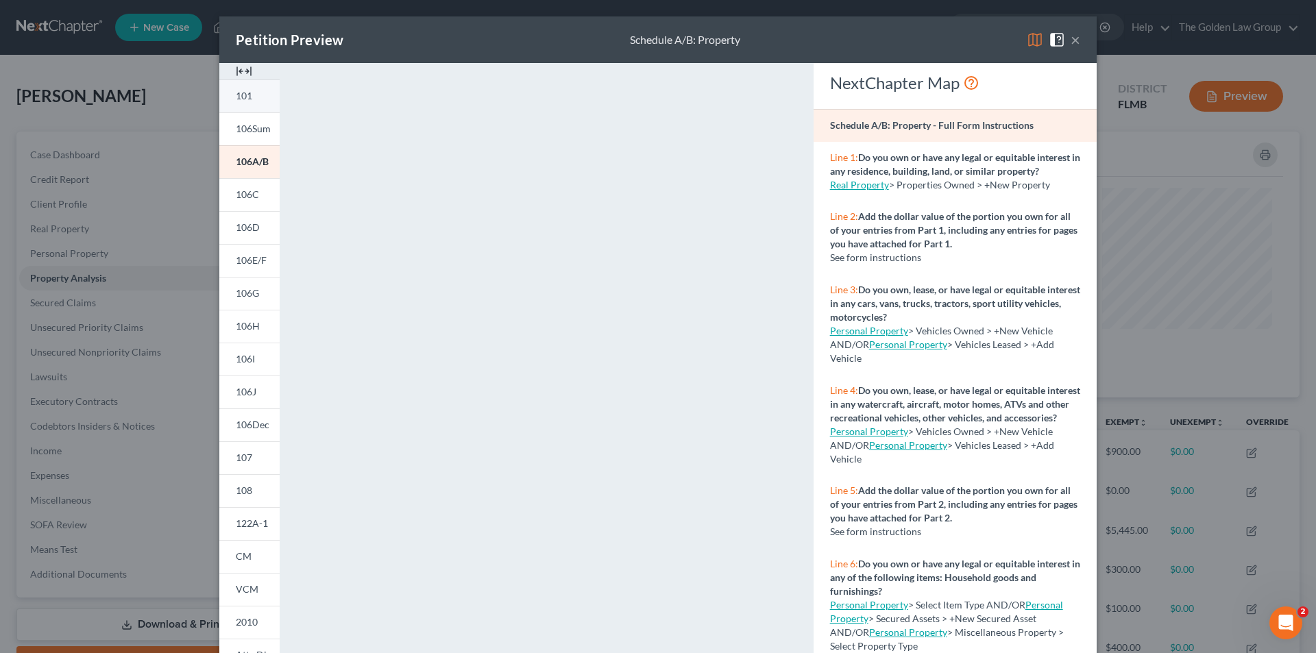
click at [239, 92] on span "101" at bounding box center [244, 96] width 16 height 12
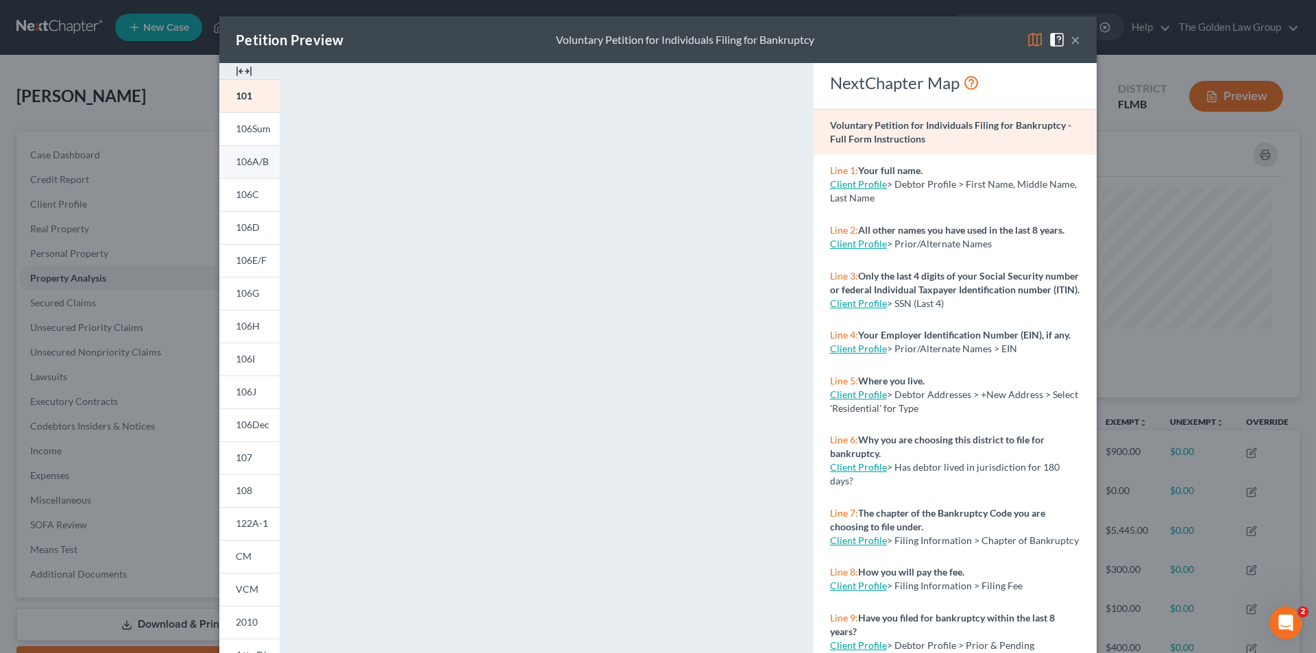
click at [256, 162] on span "106A/B" at bounding box center [252, 162] width 33 height 12
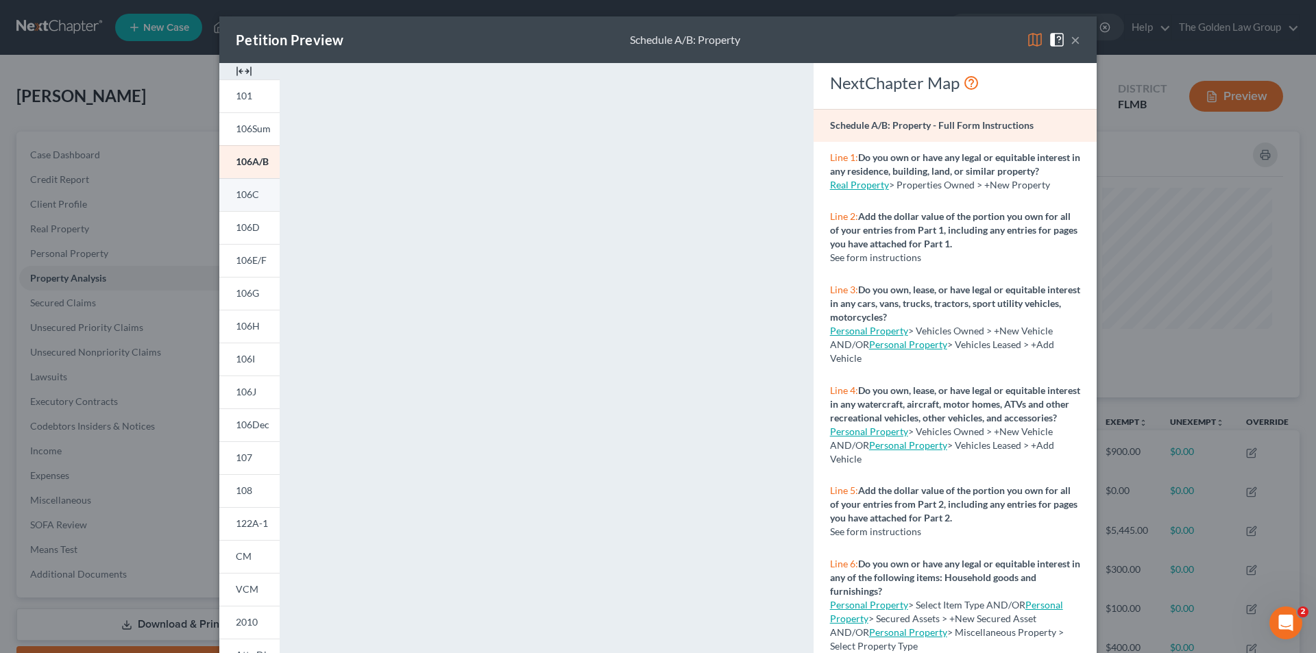
click at [248, 193] on span "106C" at bounding box center [247, 195] width 23 height 12
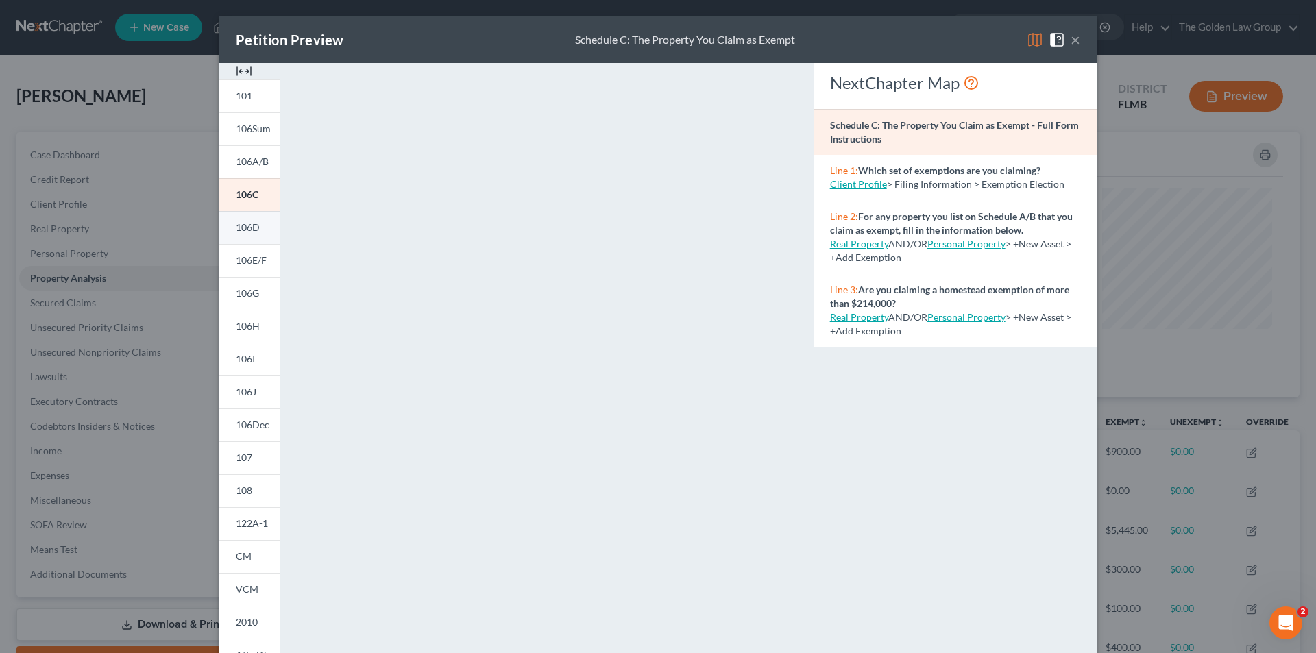
click at [245, 226] on span "106D" at bounding box center [248, 227] width 24 height 12
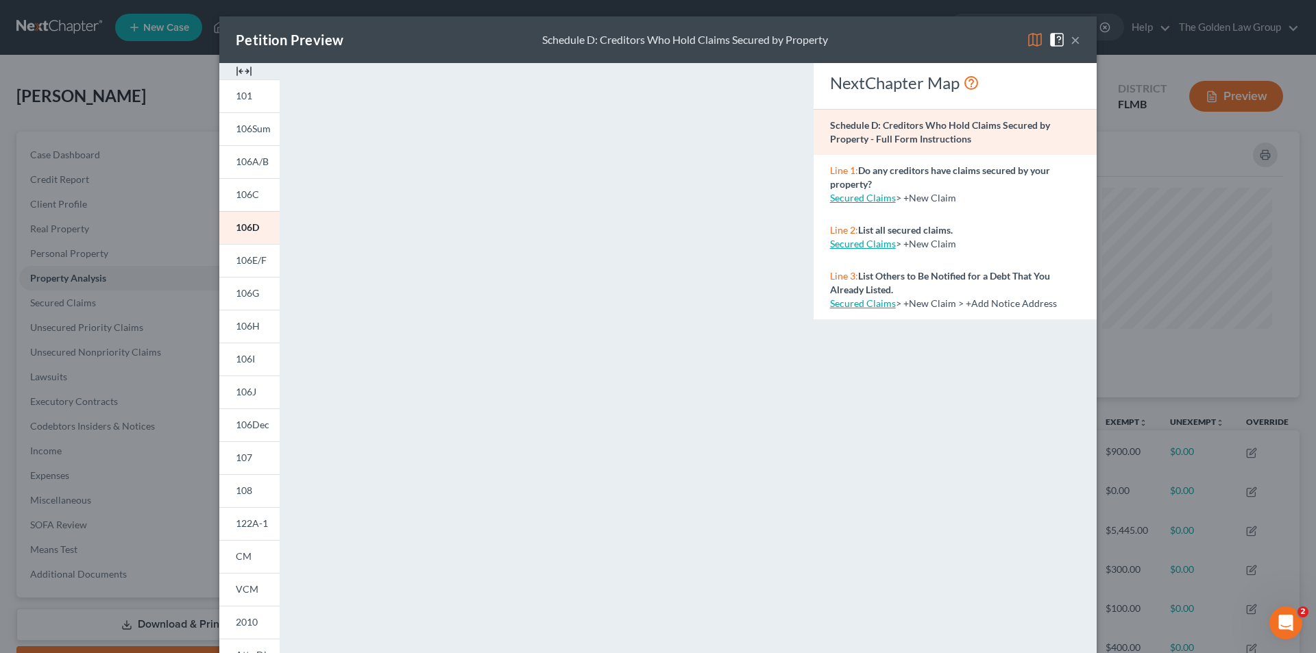
scroll to position [120, 0]
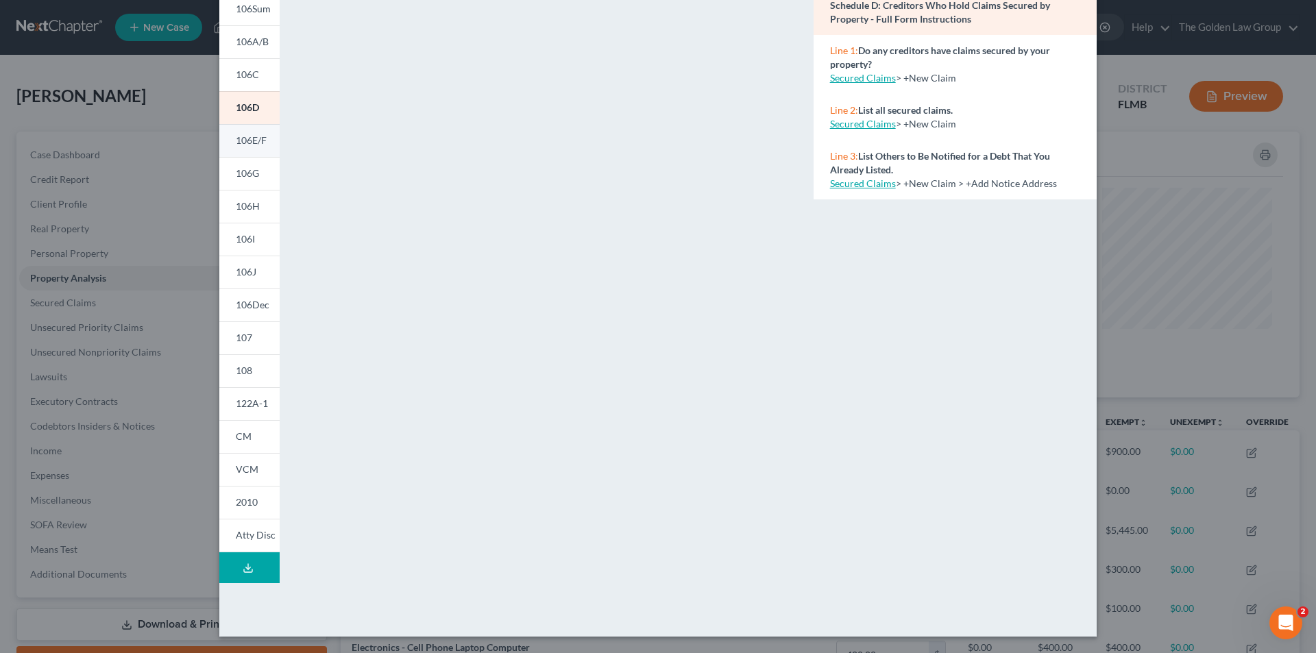
click at [247, 138] on span "106E/F" at bounding box center [251, 140] width 31 height 12
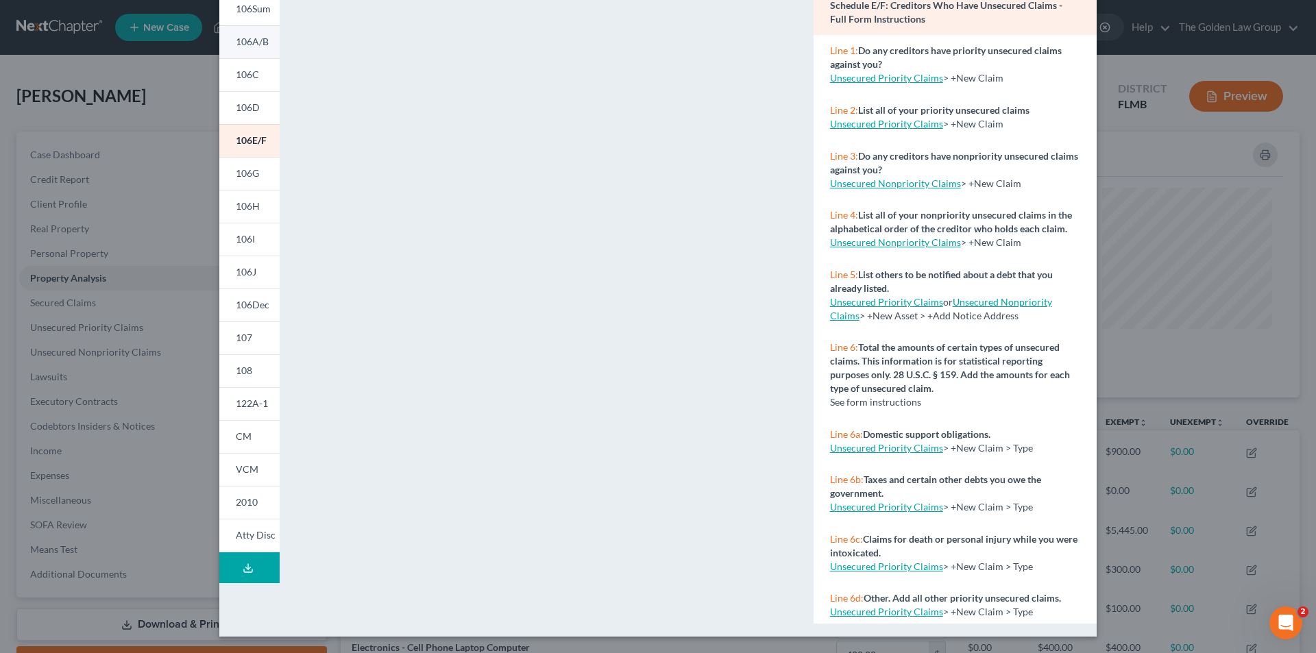
click at [263, 39] on span "106A/B" at bounding box center [252, 42] width 33 height 12
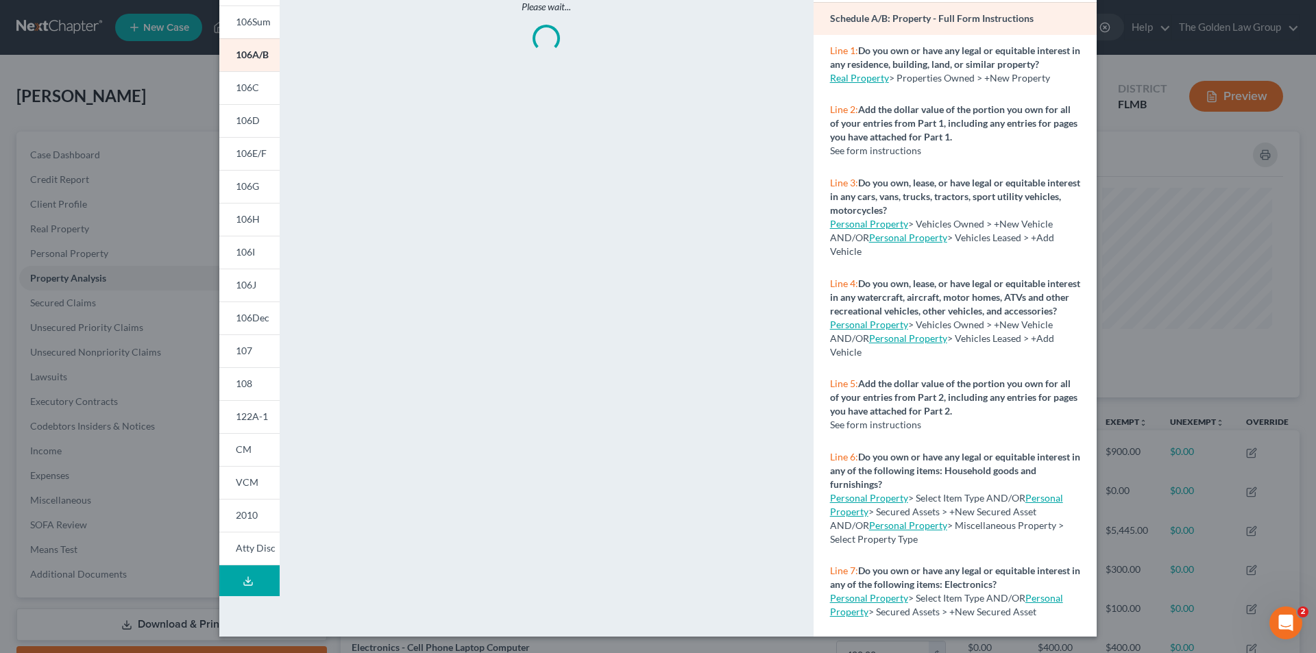
scroll to position [107, 0]
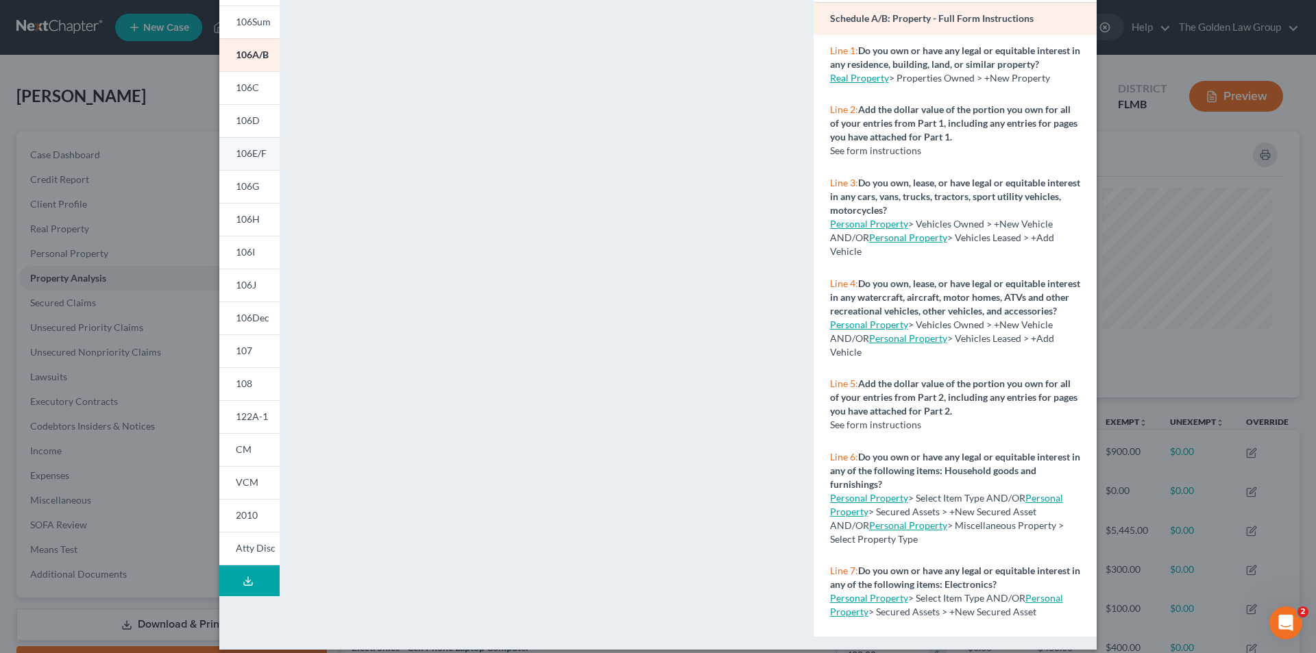
click at [254, 152] on span "106E/F" at bounding box center [251, 153] width 31 height 12
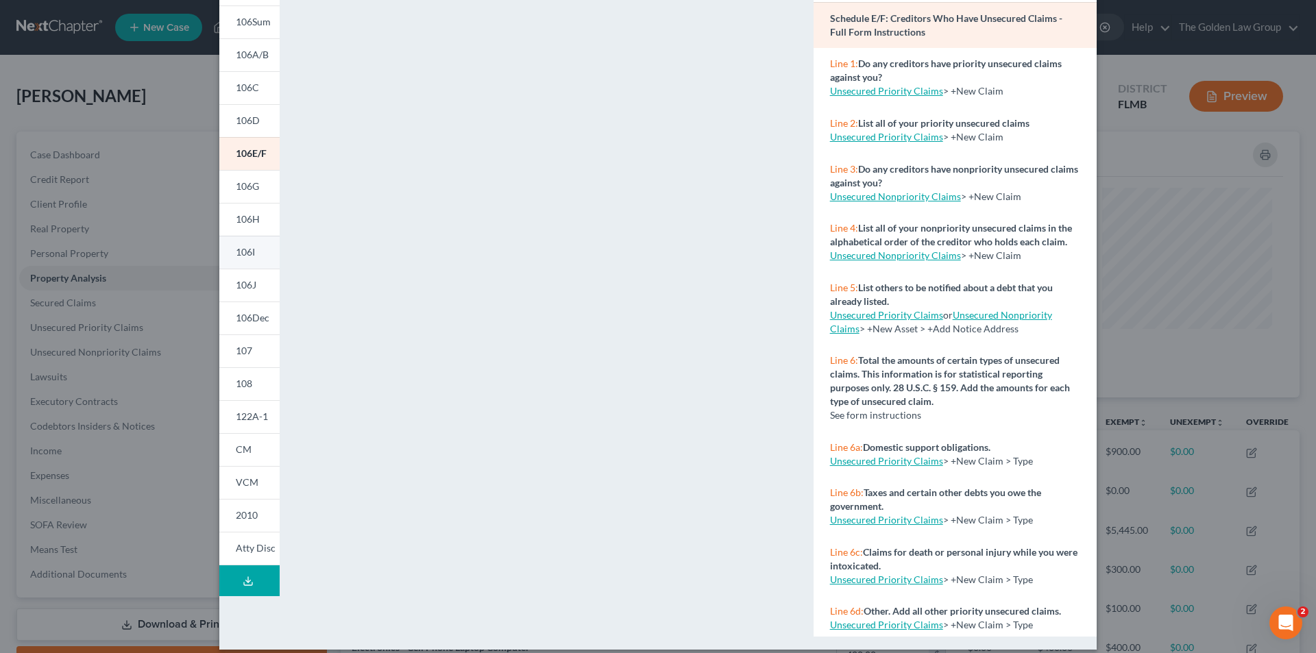
click at [252, 249] on link "106I" at bounding box center [249, 252] width 60 height 33
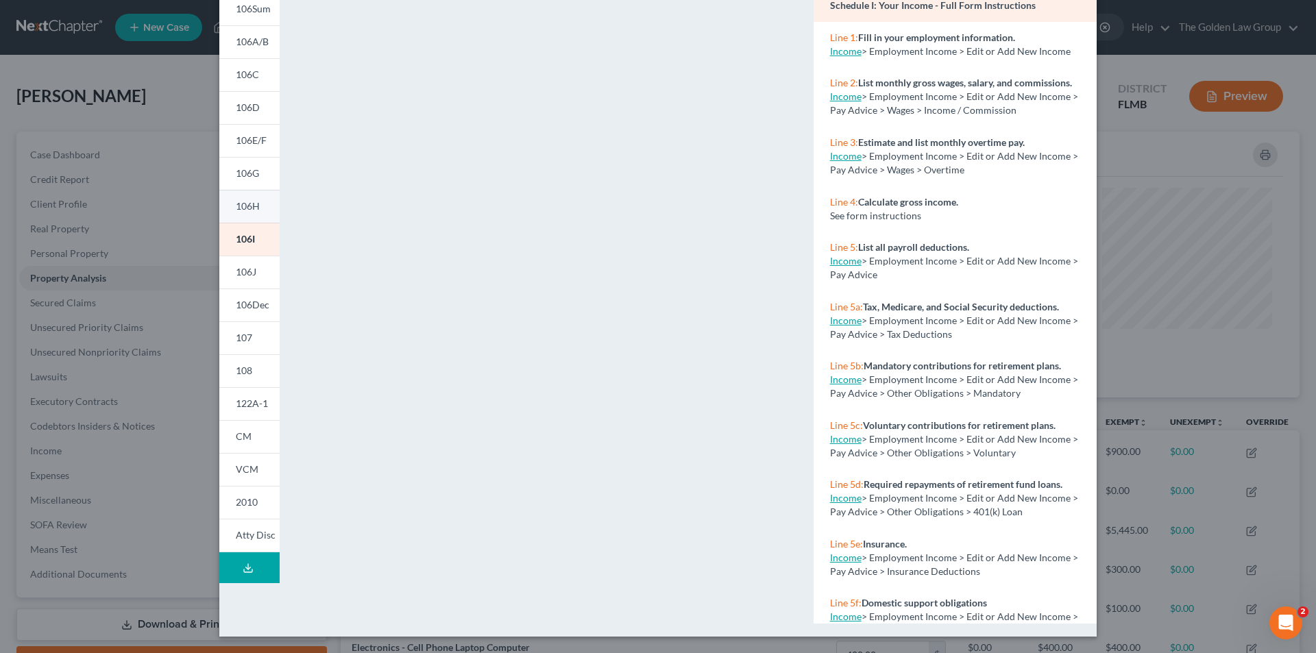
scroll to position [0, 0]
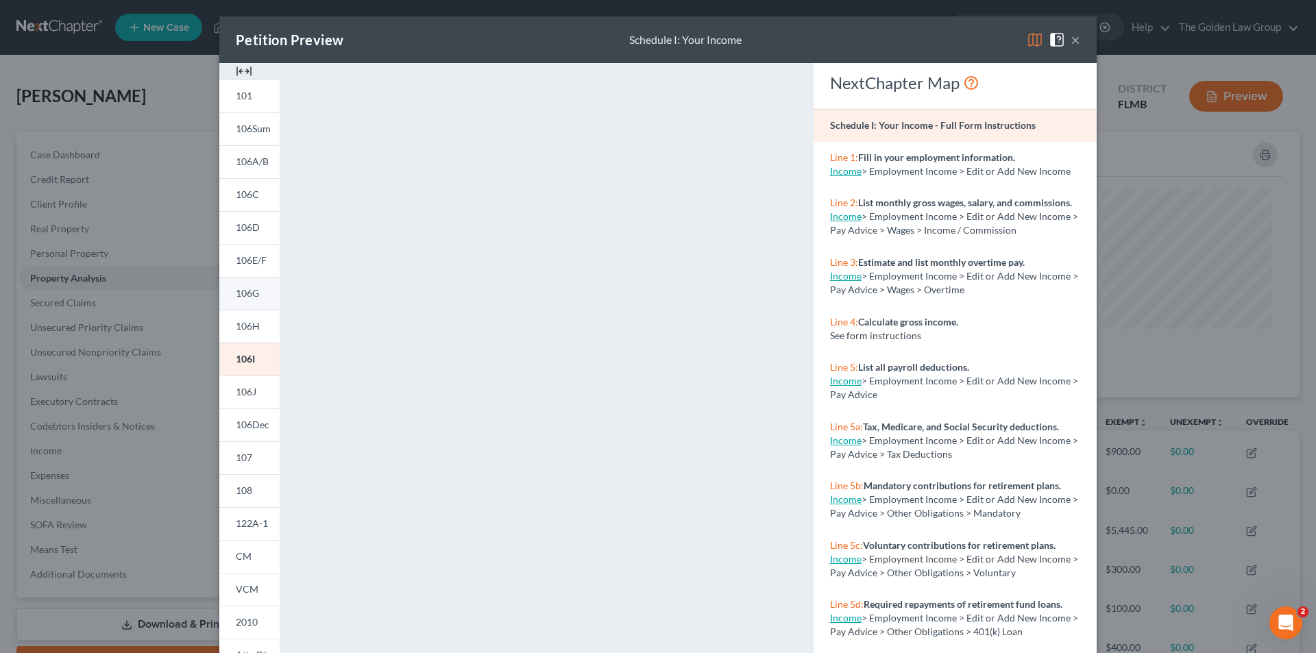
click at [248, 290] on span "106G" at bounding box center [247, 293] width 23 height 12
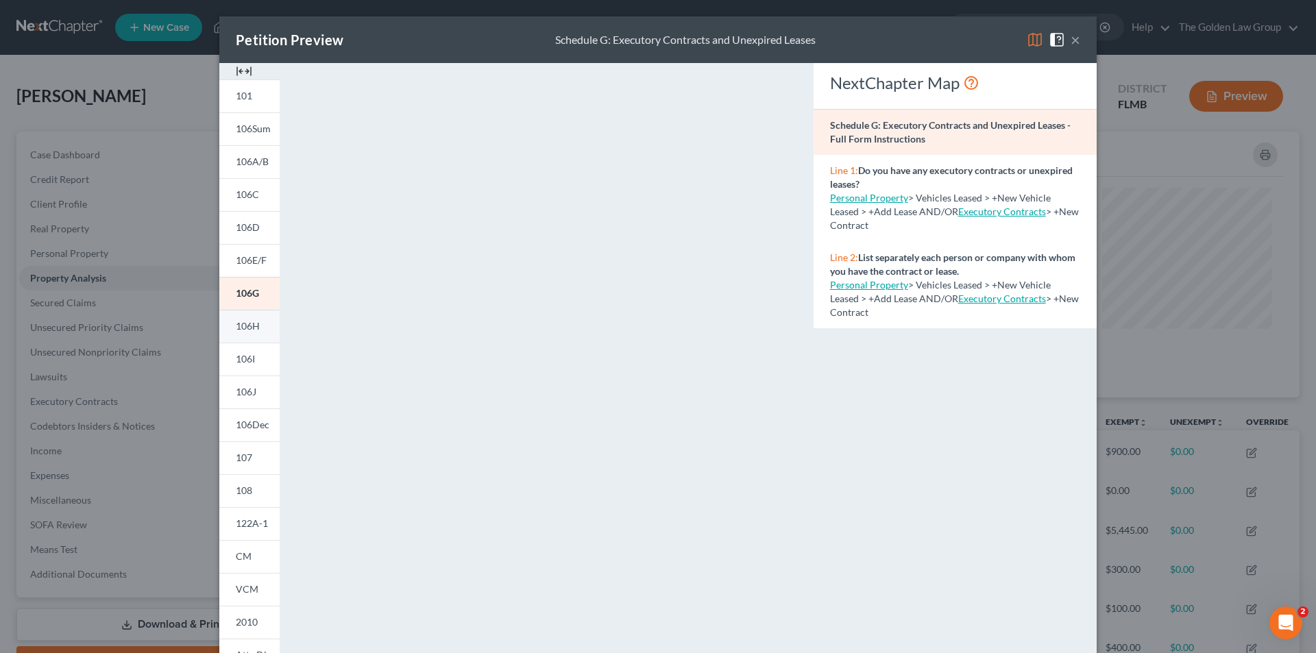
click at [245, 325] on span "106H" at bounding box center [248, 326] width 24 height 12
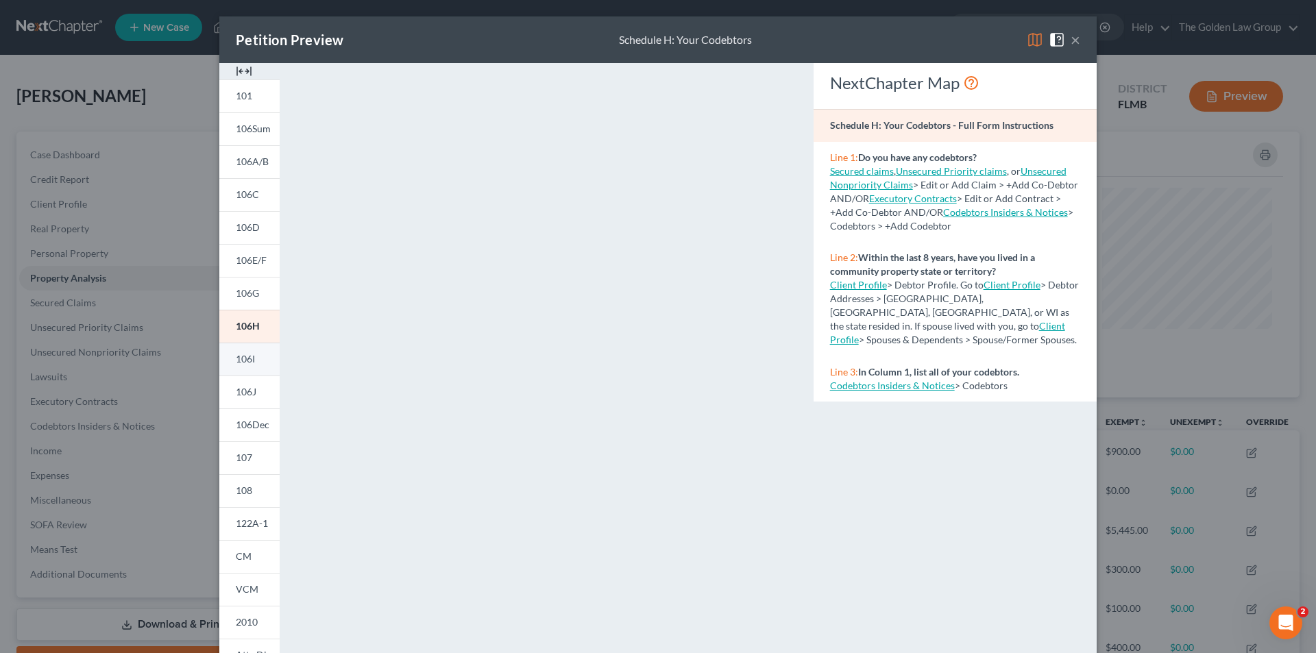
click at [246, 355] on span "106I" at bounding box center [245, 359] width 19 height 12
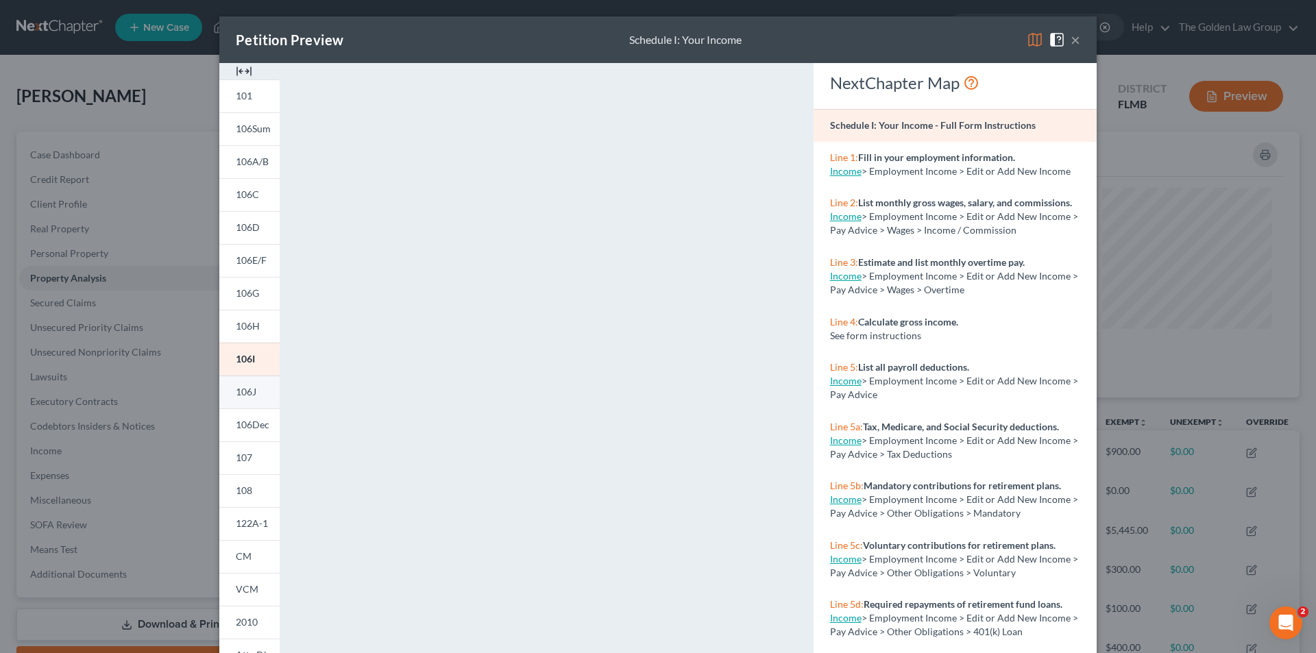
click at [247, 393] on span "106J" at bounding box center [246, 392] width 21 height 12
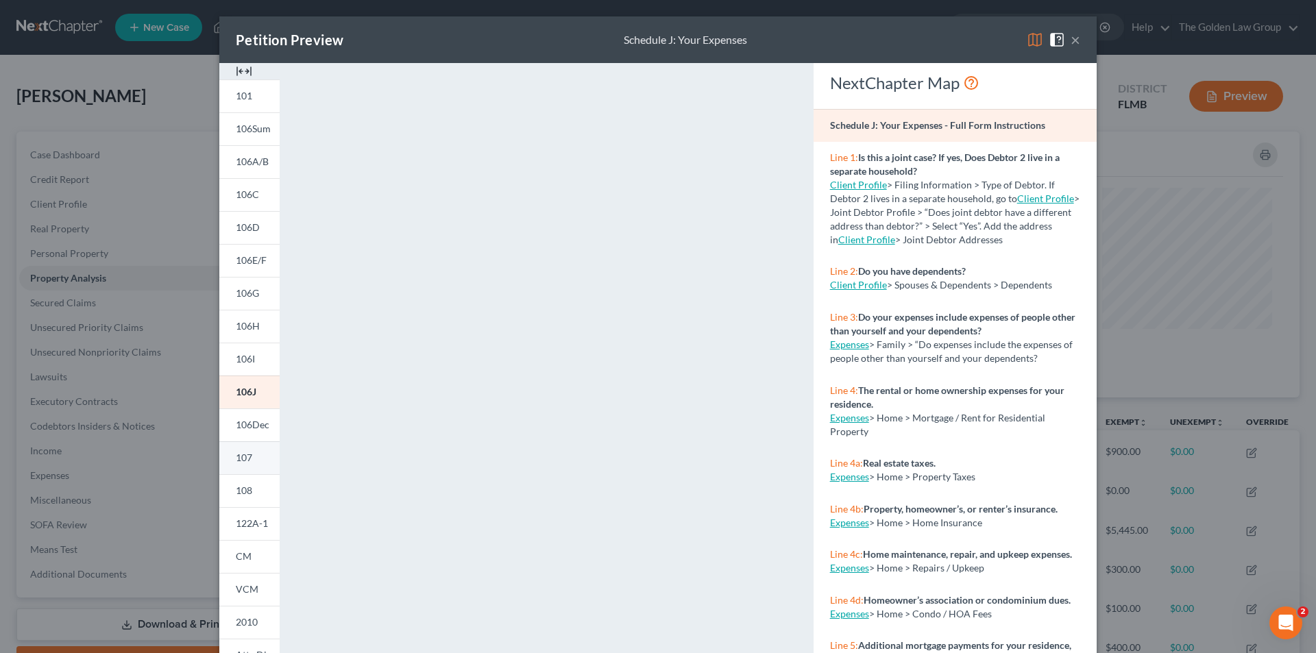
click at [240, 454] on span "107" at bounding box center [244, 458] width 16 height 12
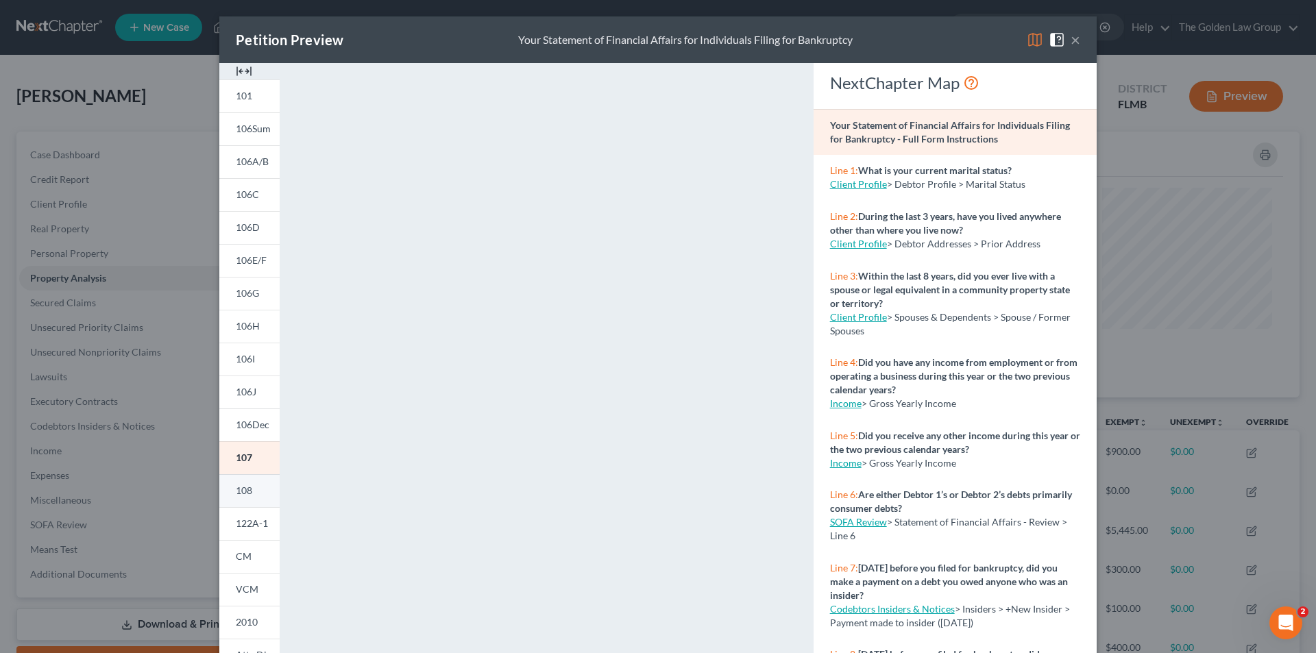
click at [236, 487] on span "108" at bounding box center [244, 491] width 16 height 12
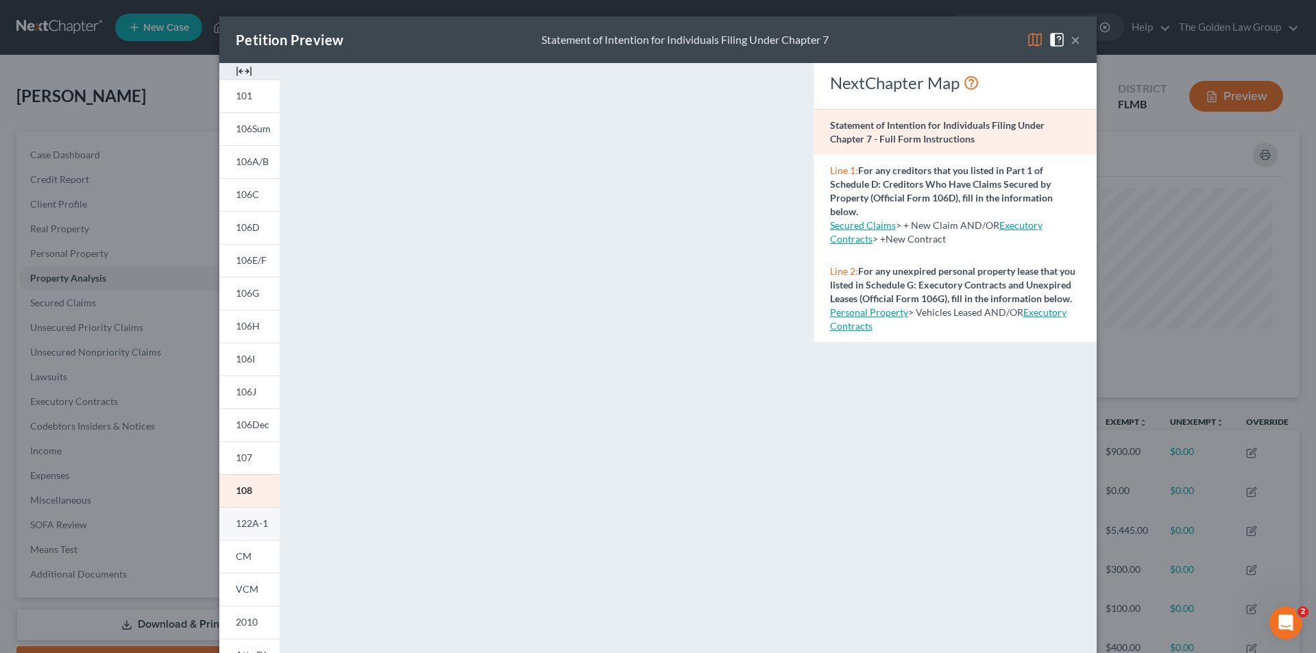
click at [245, 522] on span "122A-1" at bounding box center [252, 524] width 32 height 12
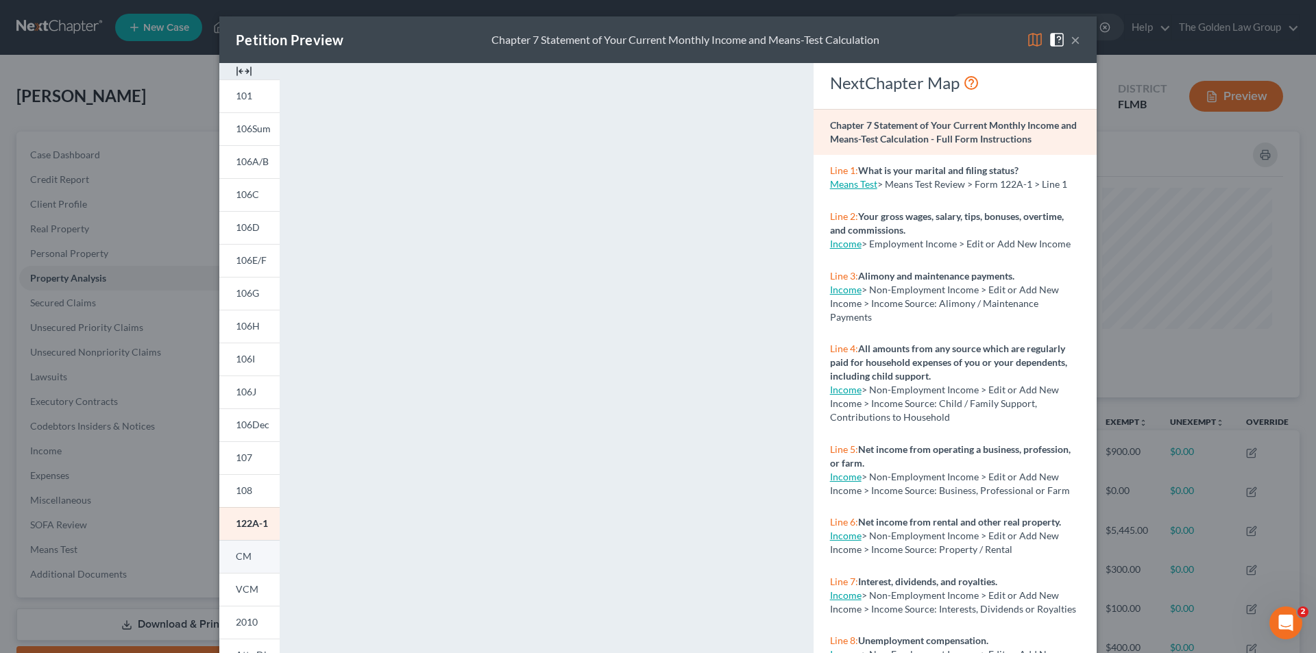
click at [238, 555] on span "CM" at bounding box center [244, 556] width 16 height 12
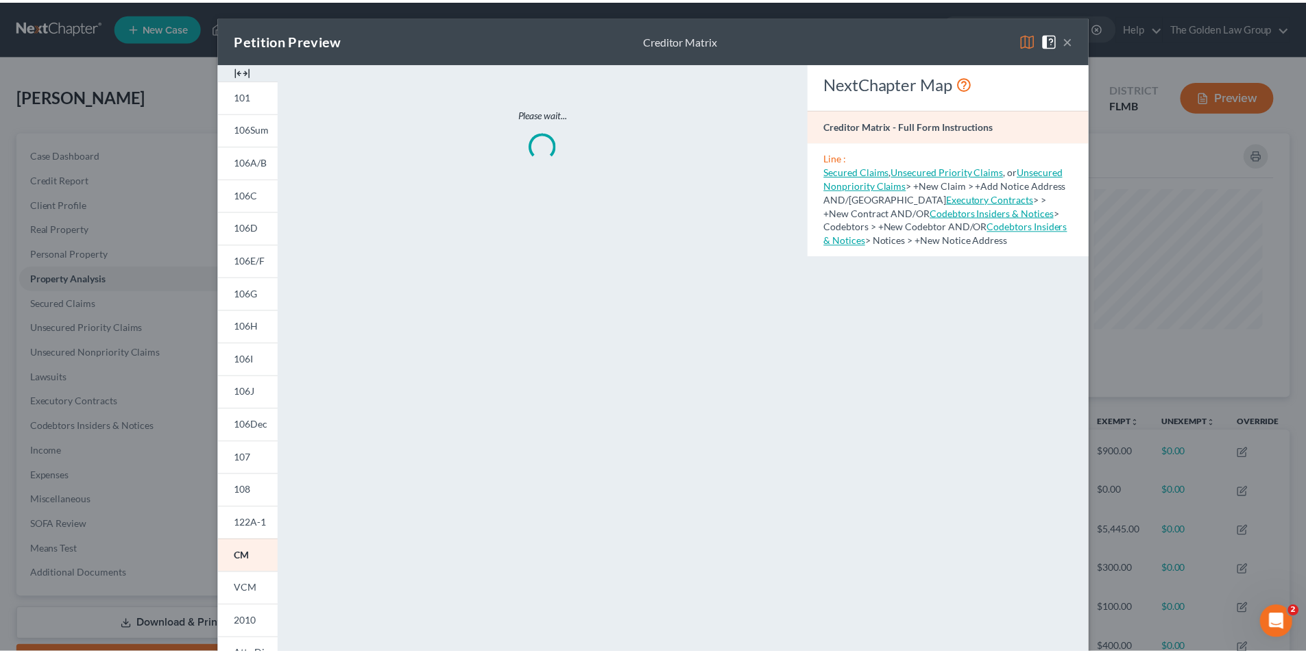
scroll to position [107, 0]
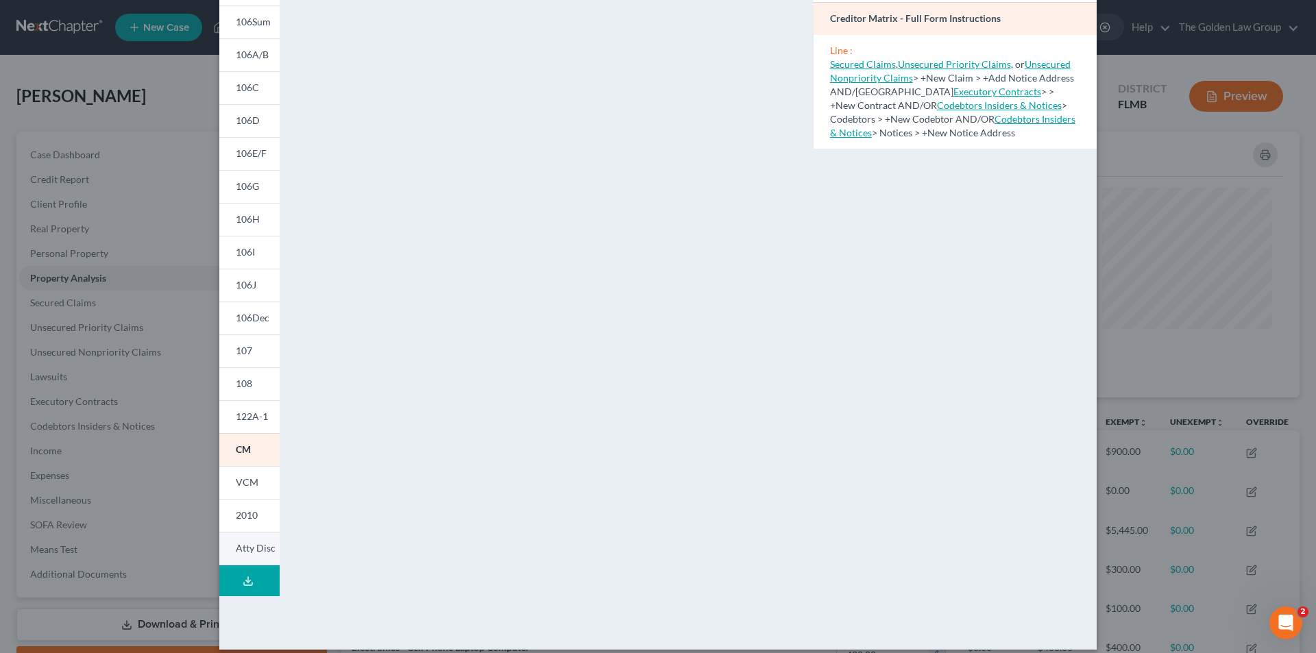
click at [254, 550] on span "Atty Disc" at bounding box center [256, 548] width 40 height 12
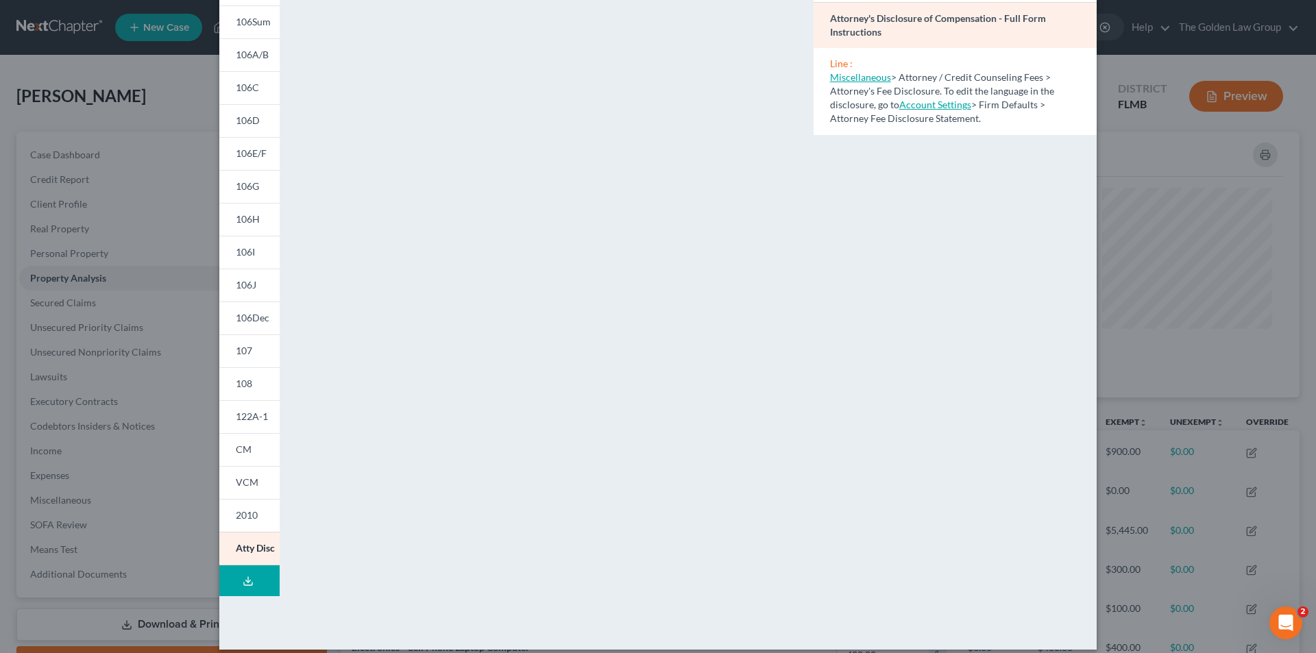
click at [149, 283] on div "Petition Preview Attorney's Disclosure of Compensation × 101 106Sum 106A/B 106C…" at bounding box center [658, 326] width 1316 height 653
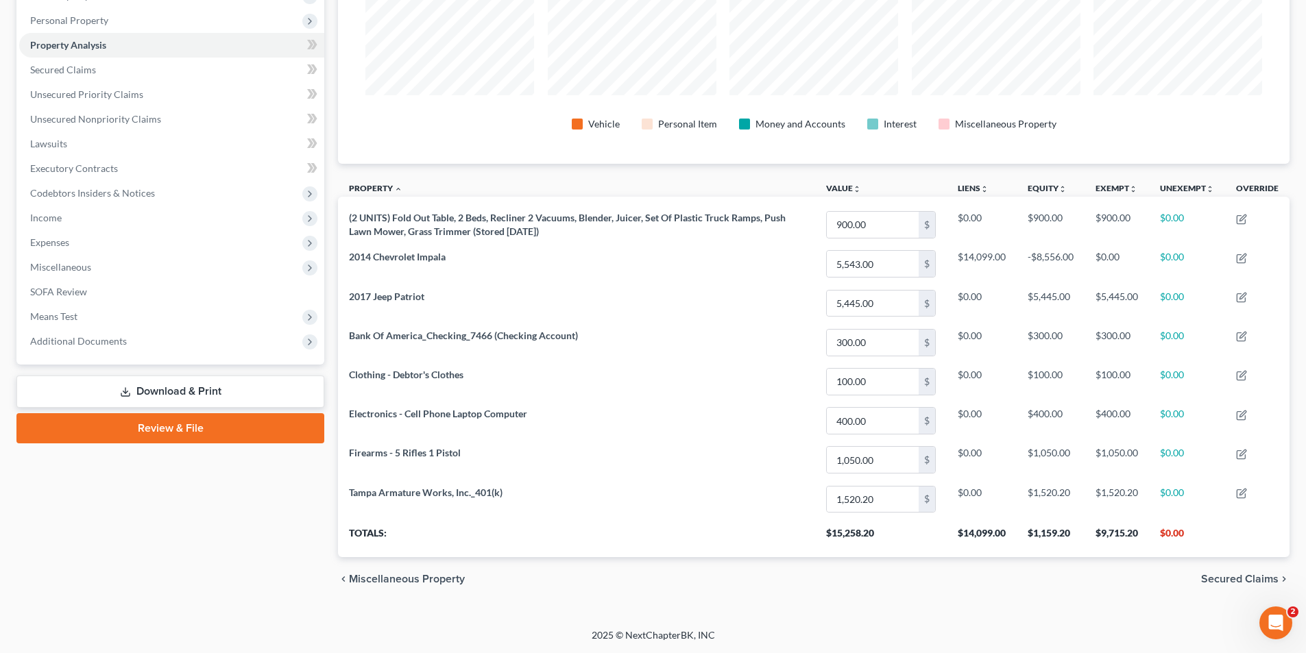
scroll to position [0, 0]
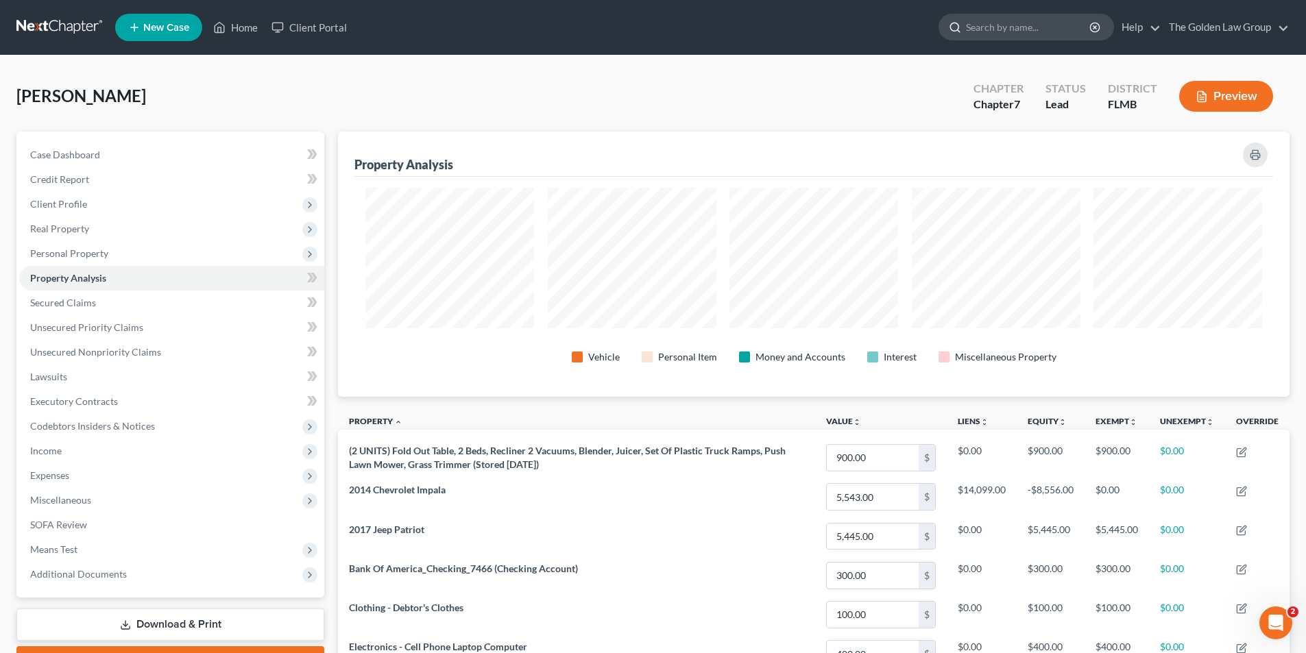
click at [1035, 28] on input "search" at bounding box center [1028, 26] width 125 height 25
type input "[PERSON_NAME]"
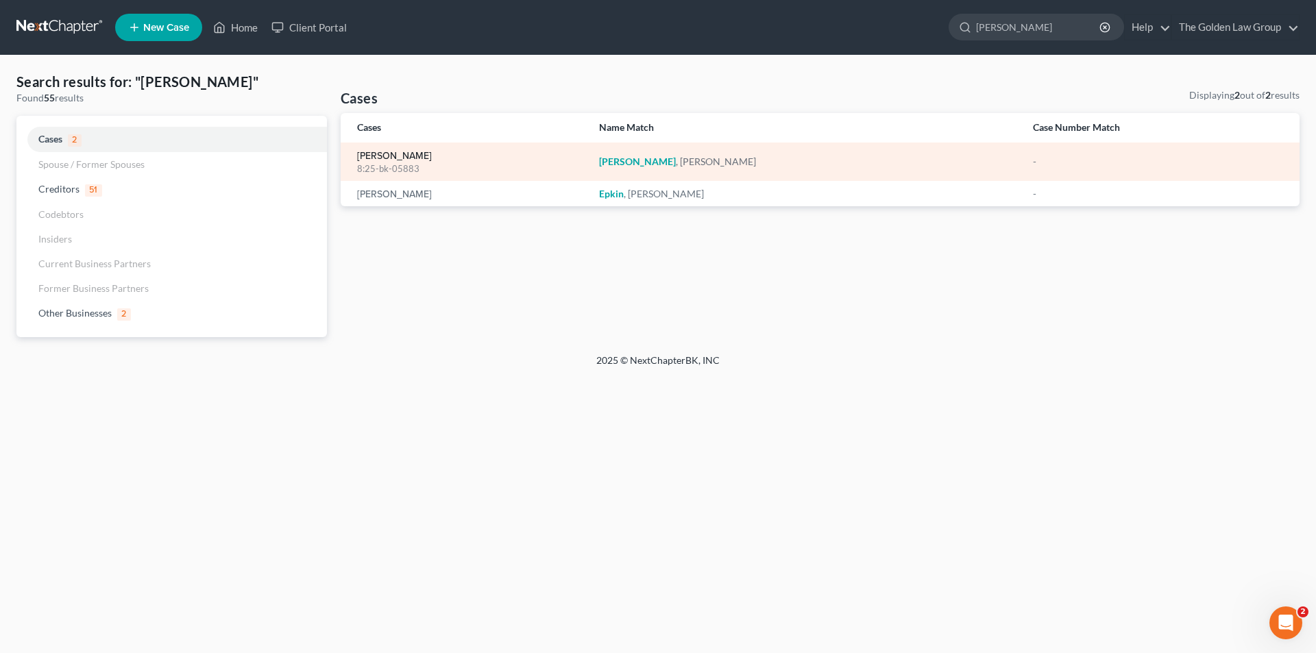
click at [387, 156] on link "[PERSON_NAME]" at bounding box center [394, 157] width 75 height 10
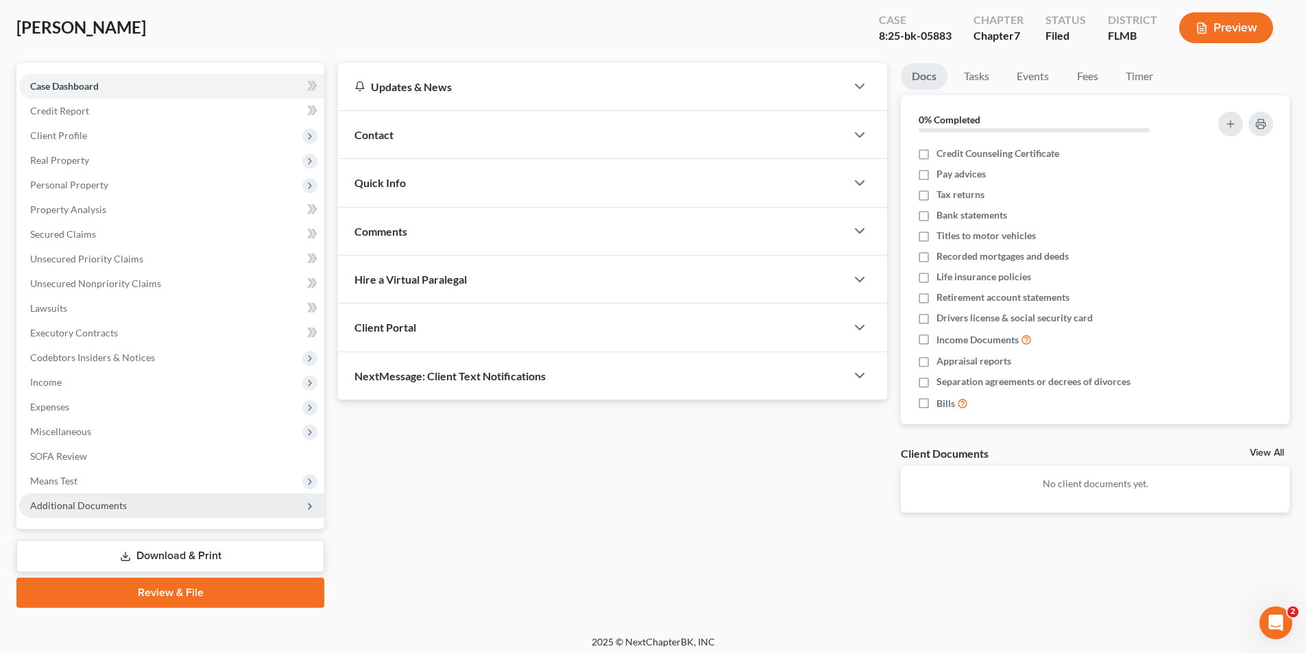
scroll to position [75, 0]
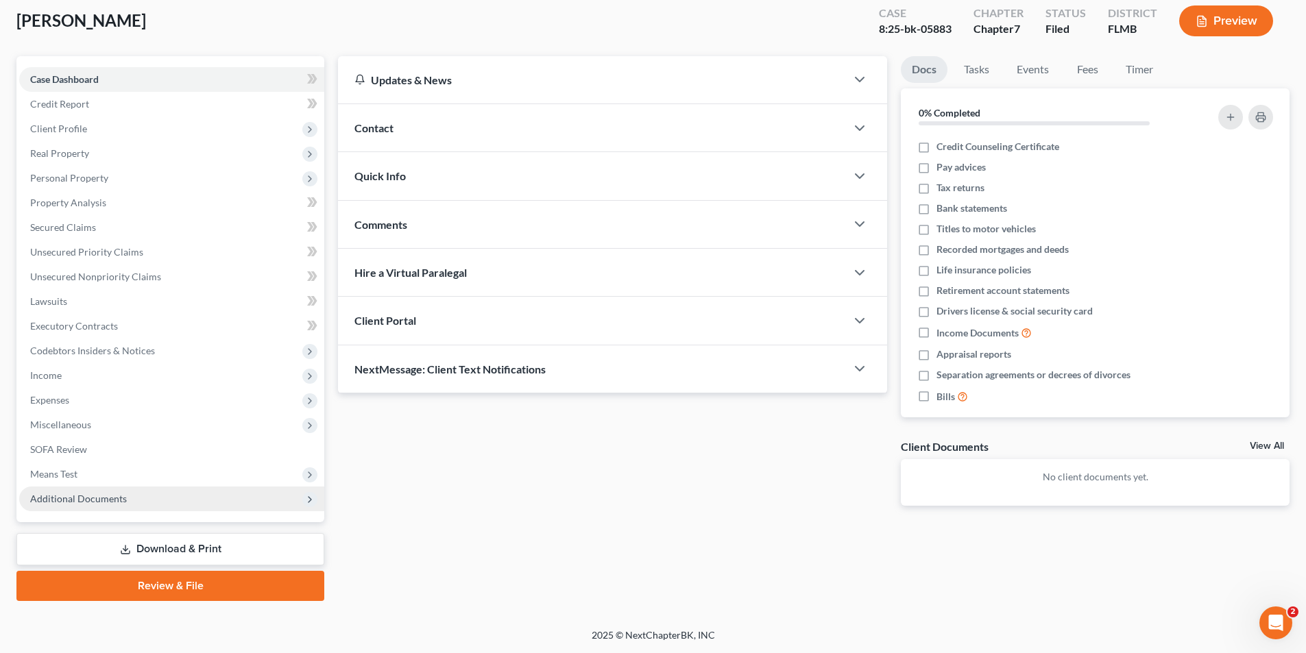
click at [105, 496] on span "Additional Documents" at bounding box center [78, 499] width 97 height 12
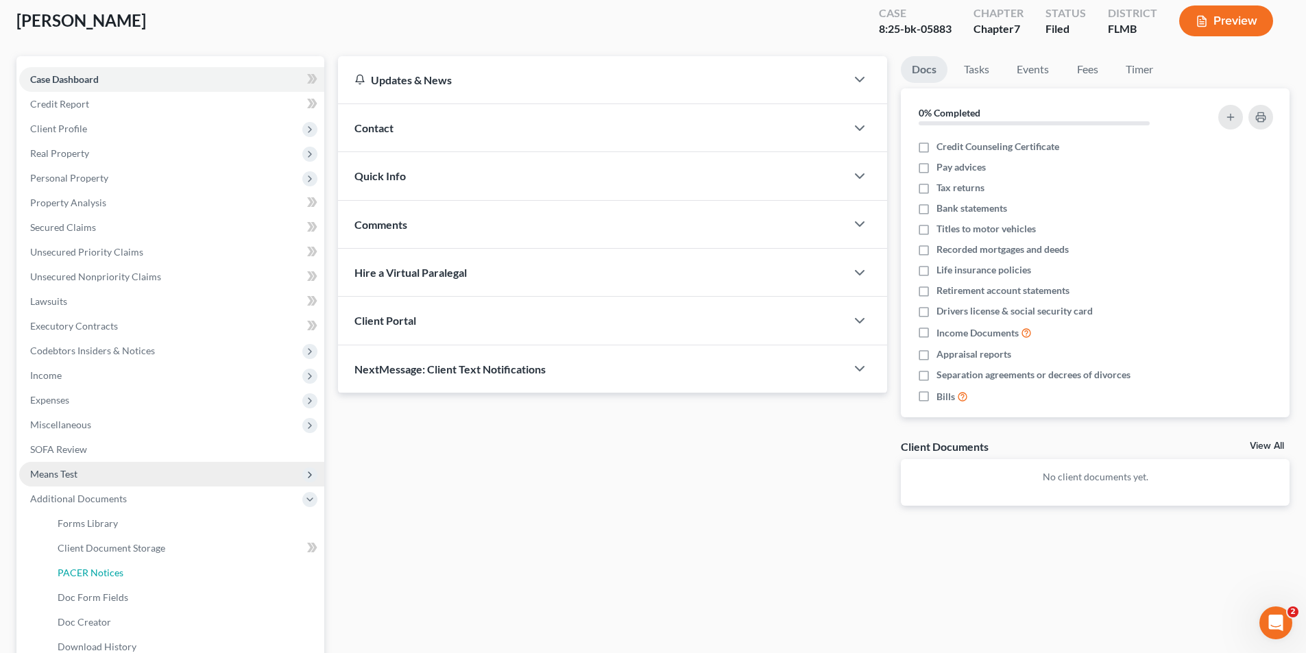
drag, startPoint x: 97, startPoint y: 572, endPoint x: 148, endPoint y: 552, distance: 55.1
click at [96, 572] on span "PACER Notices" at bounding box center [91, 573] width 66 height 12
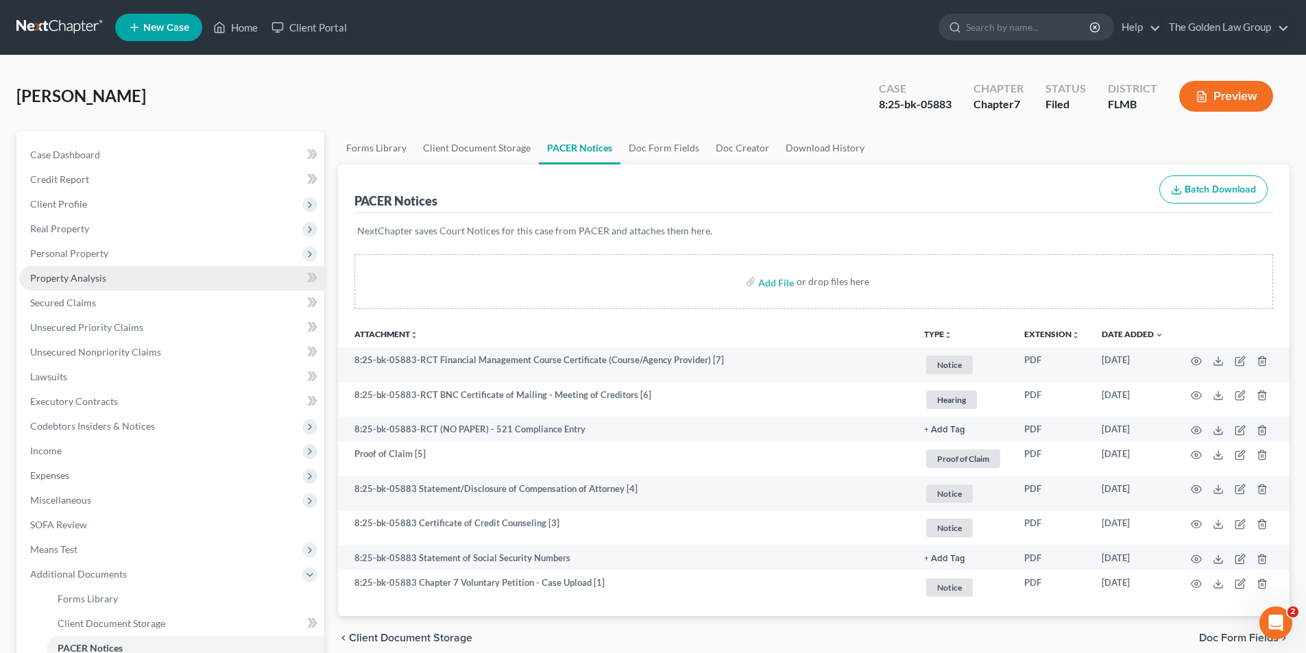
click at [95, 277] on span "Property Analysis" at bounding box center [68, 278] width 76 height 12
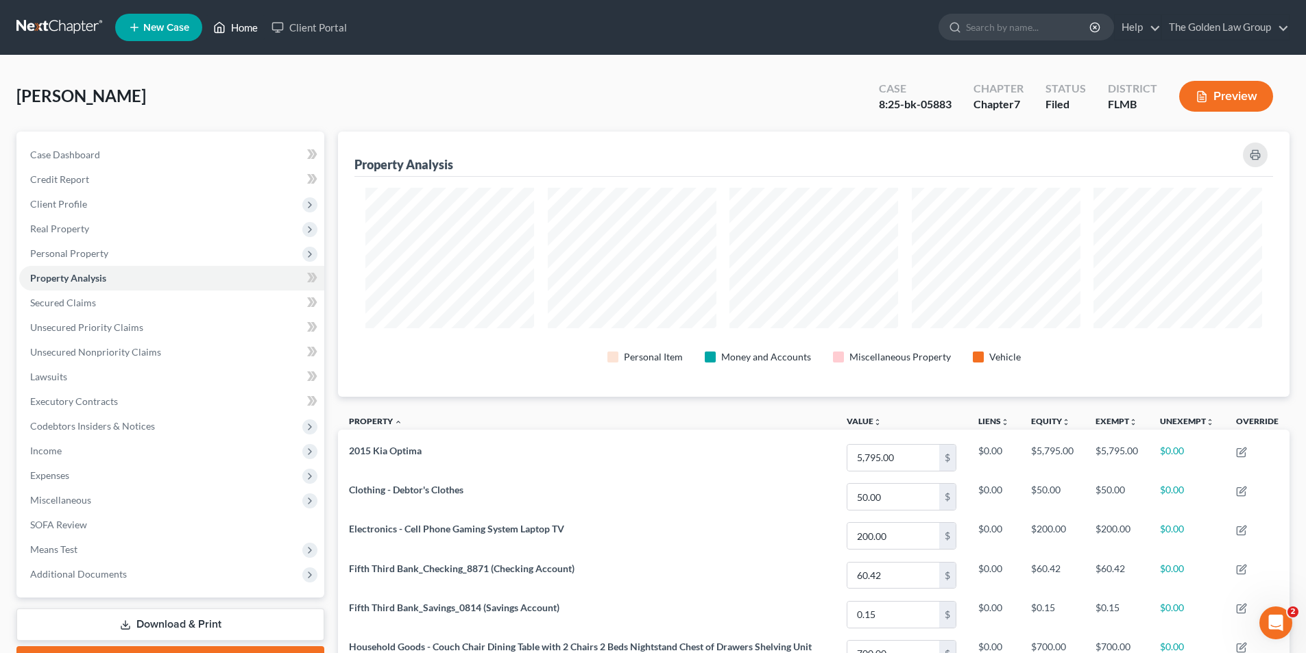
click at [251, 25] on link "Home" at bounding box center [235, 27] width 58 height 25
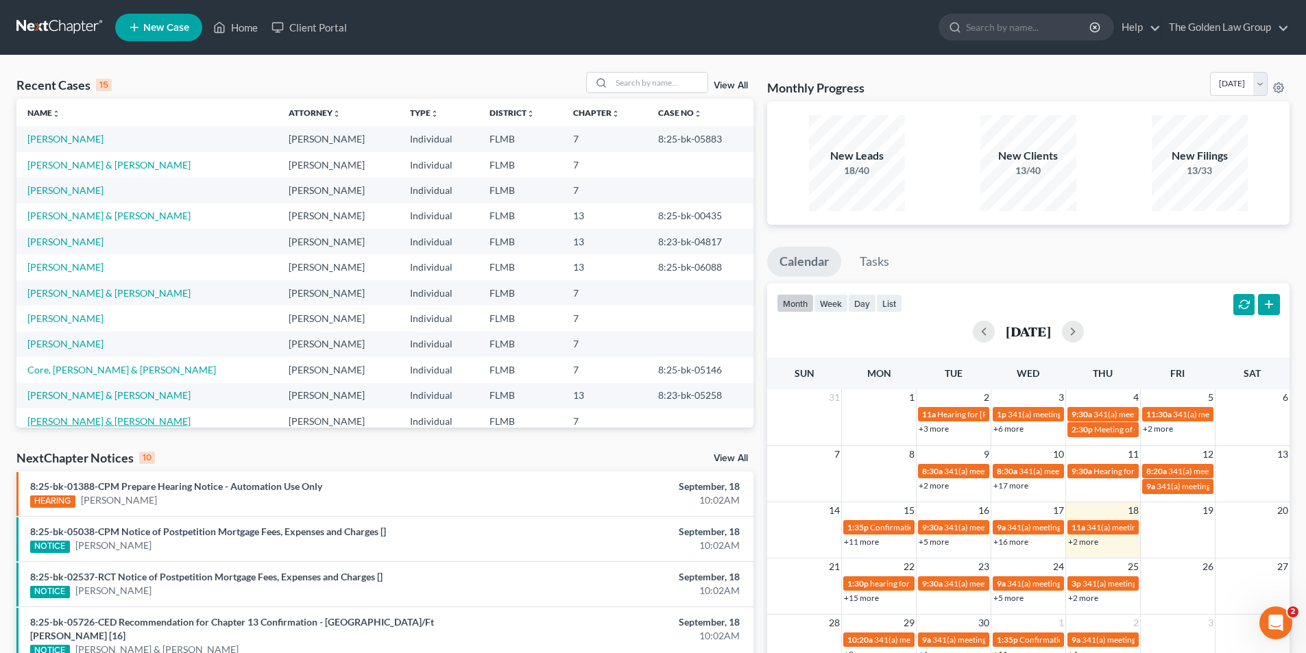
click at [73, 420] on link "[PERSON_NAME] & [PERSON_NAME]" at bounding box center [108, 421] width 163 height 12
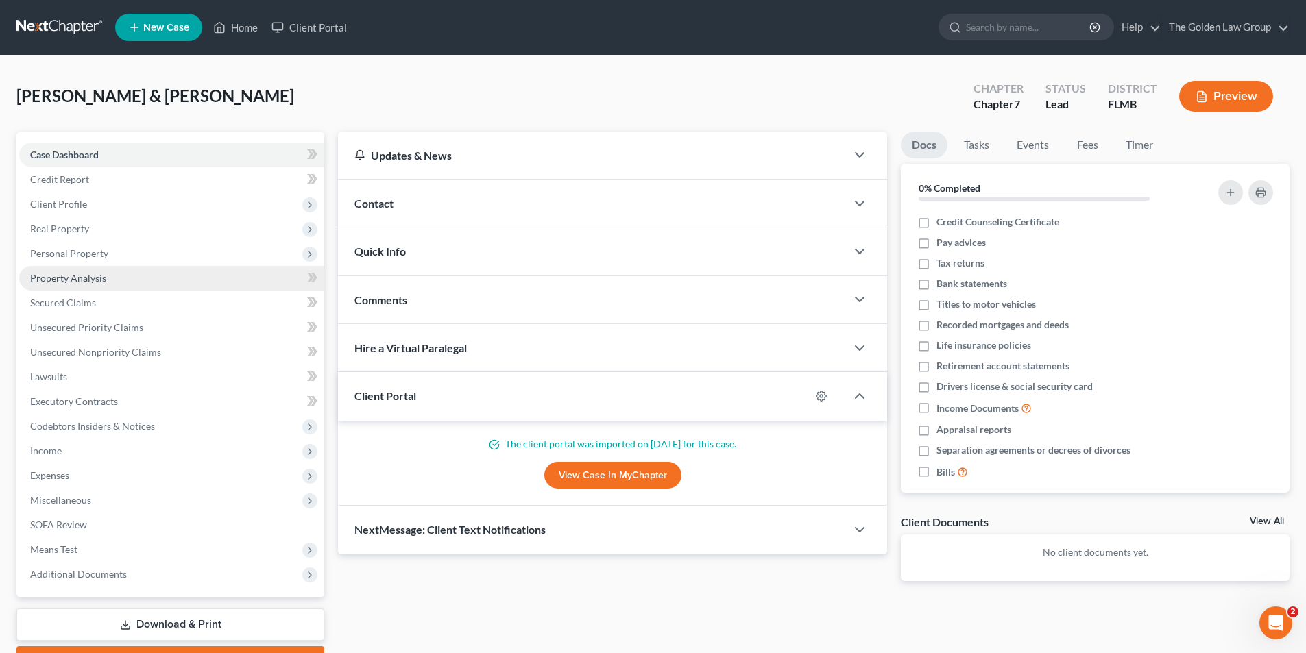
click at [65, 274] on span "Property Analysis" at bounding box center [68, 278] width 76 height 12
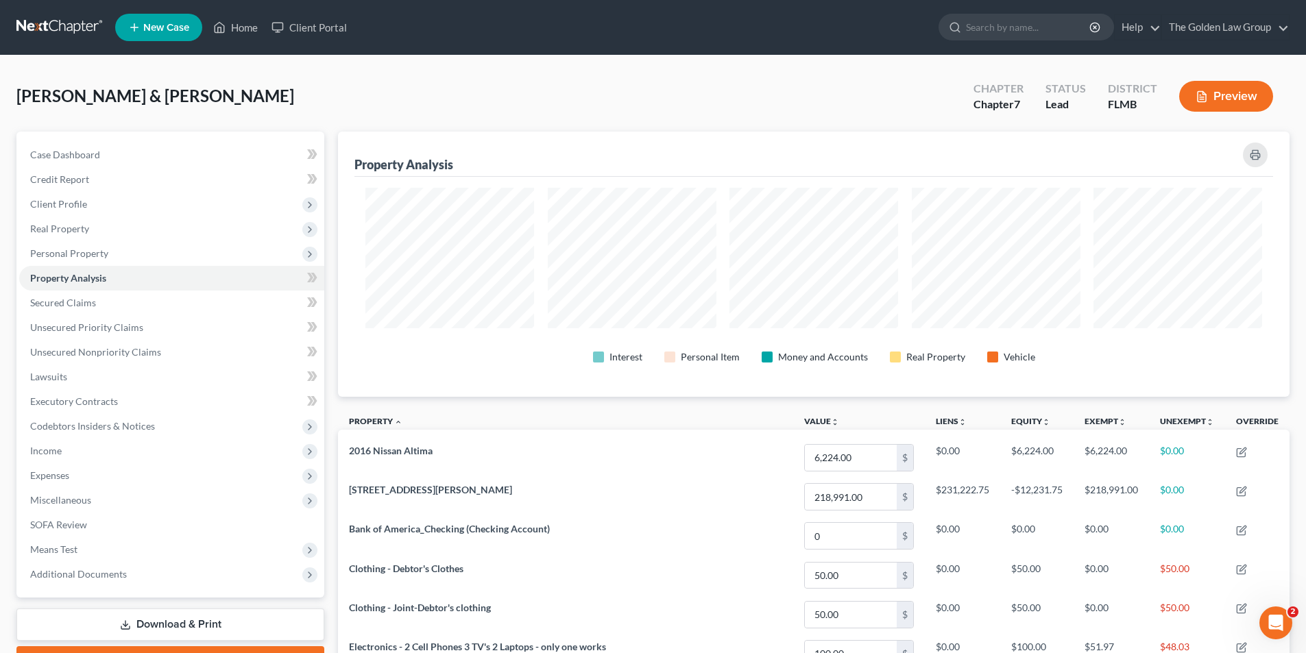
click at [1231, 94] on button "Preview" at bounding box center [1226, 96] width 94 height 31
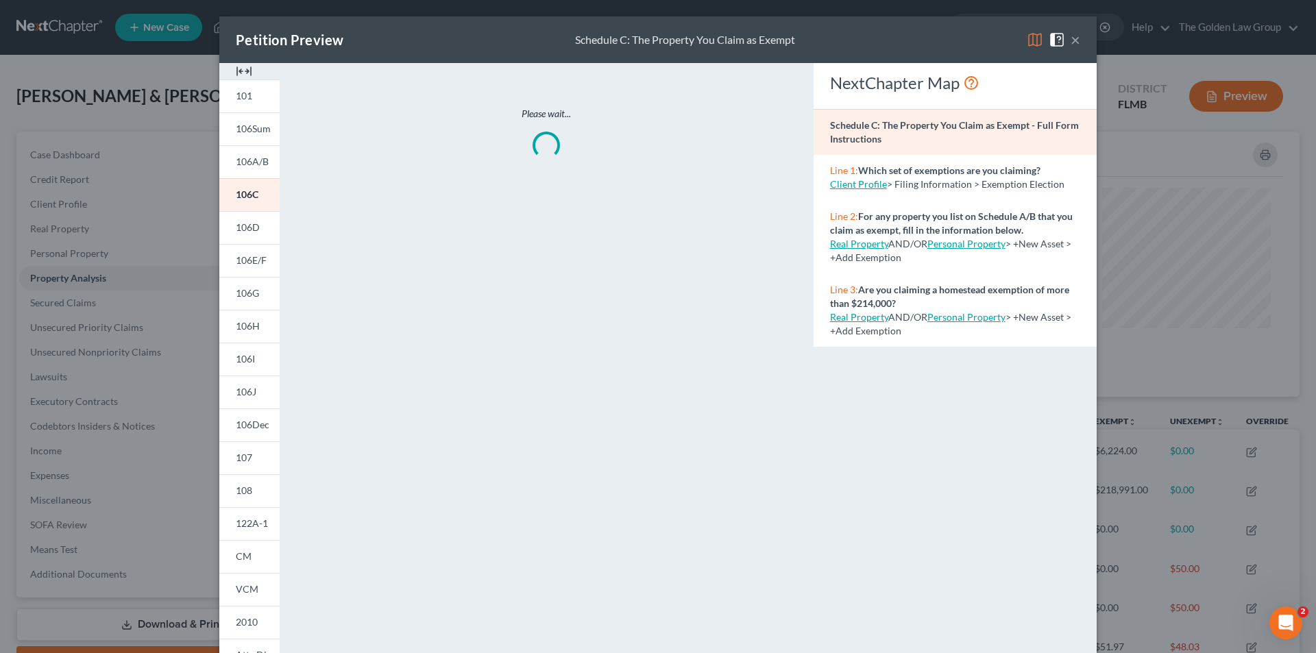
scroll to position [266, 959]
click at [250, 226] on span "106D" at bounding box center [248, 227] width 24 height 12
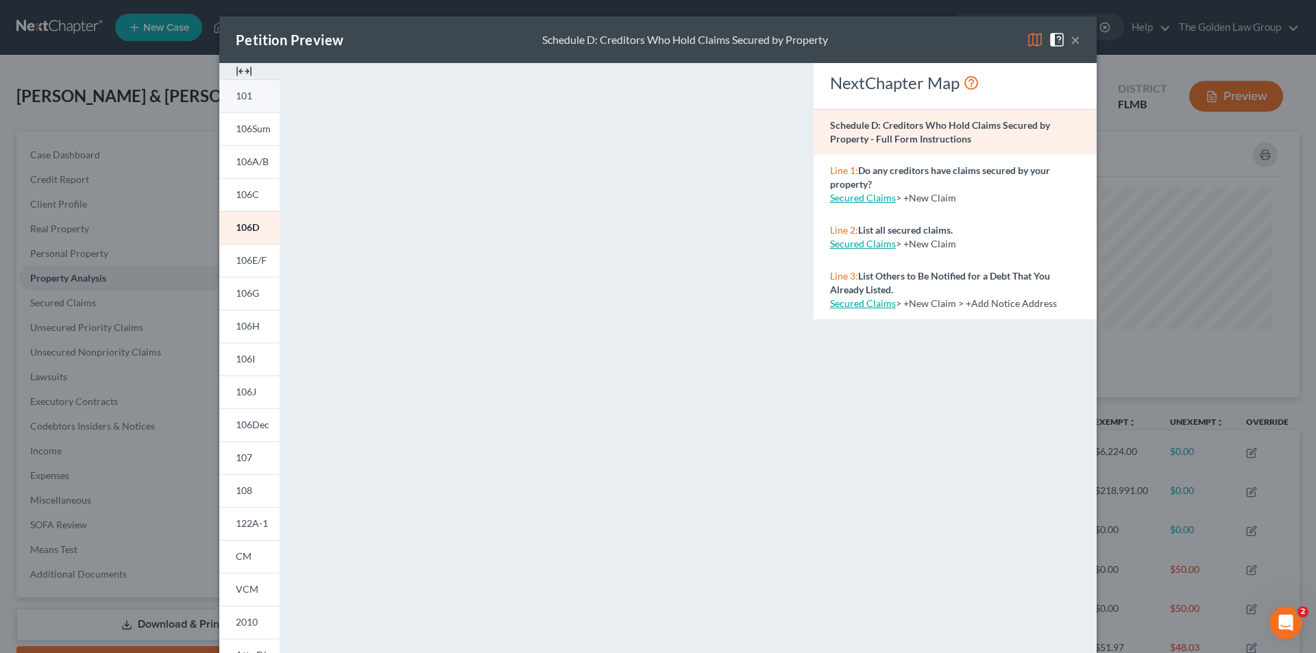
click at [247, 93] on span "101" at bounding box center [244, 96] width 16 height 12
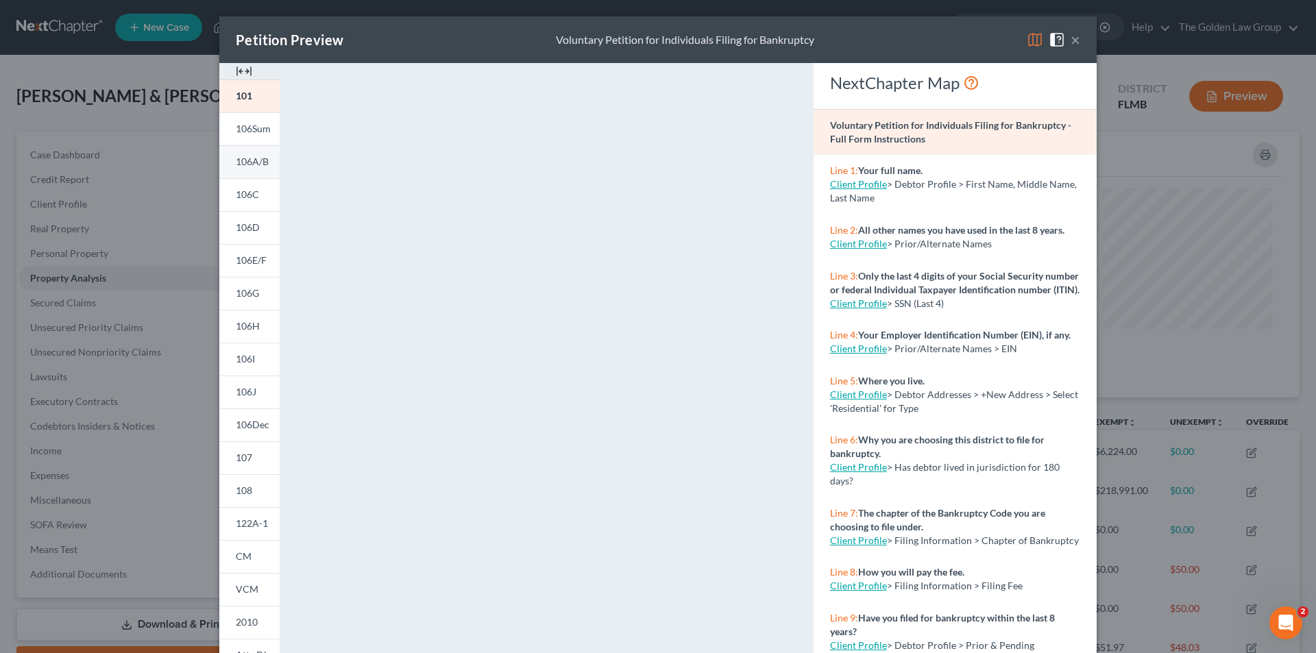
click at [249, 159] on span "106A/B" at bounding box center [252, 162] width 33 height 12
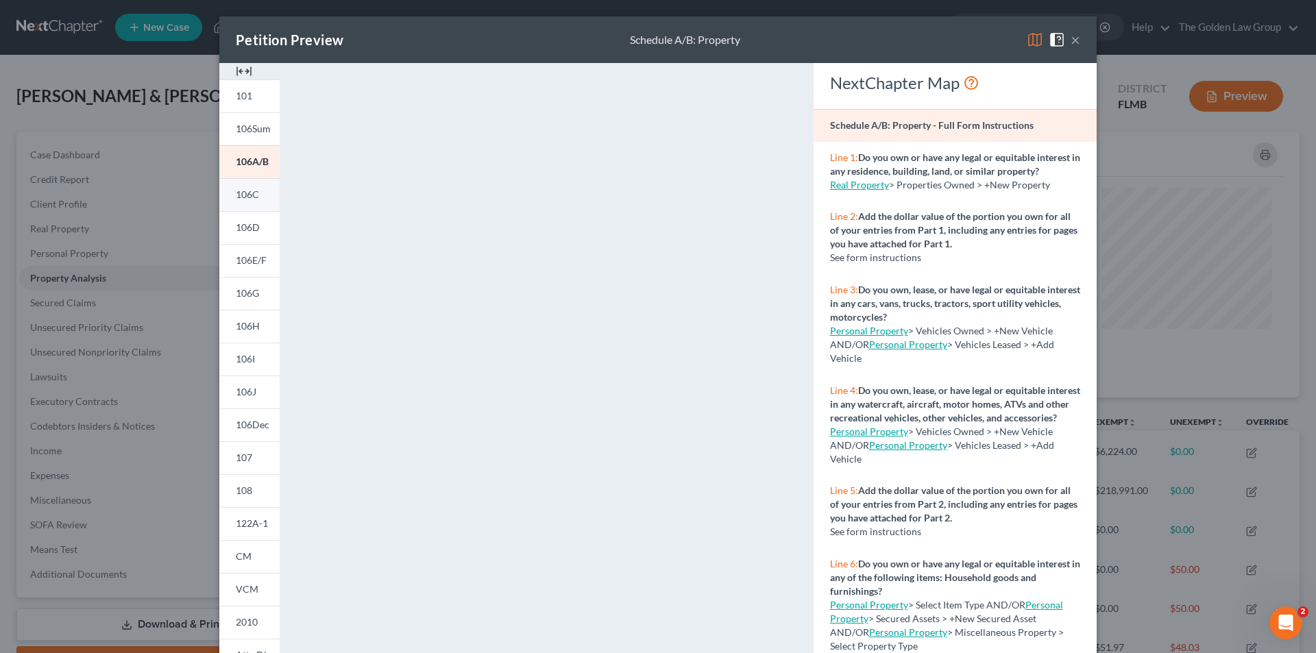
click at [244, 193] on span "106C" at bounding box center [247, 195] width 23 height 12
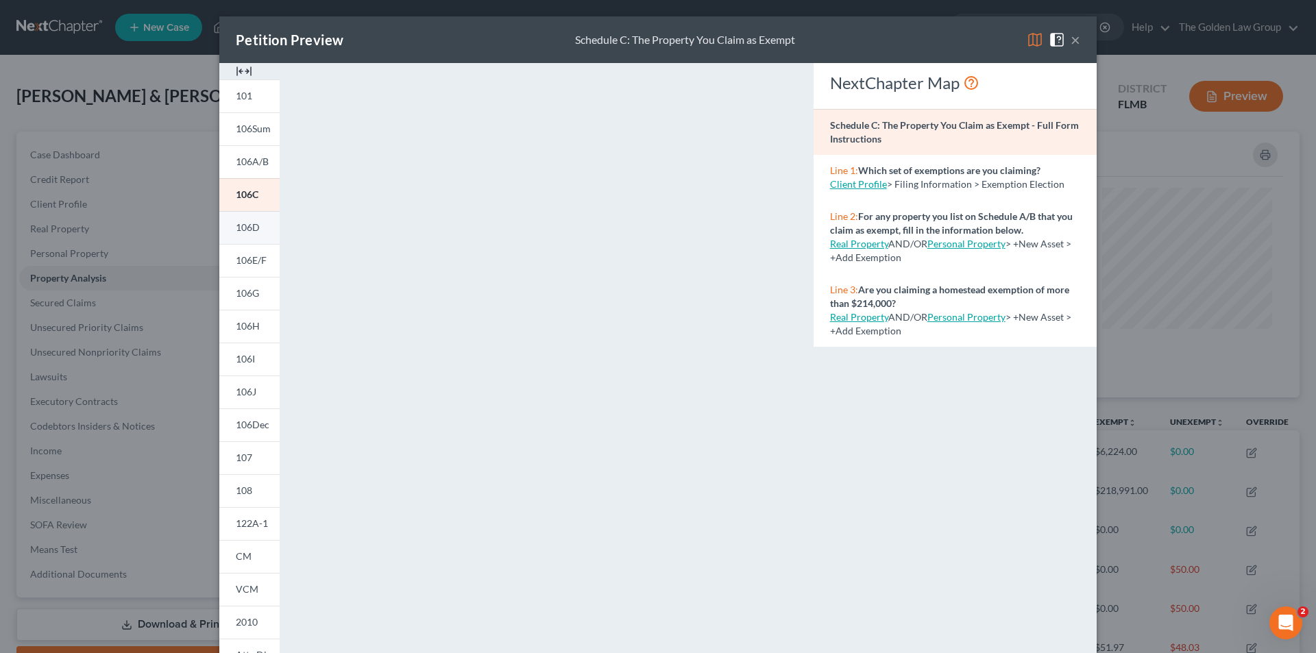
click at [245, 228] on span "106D" at bounding box center [248, 227] width 24 height 12
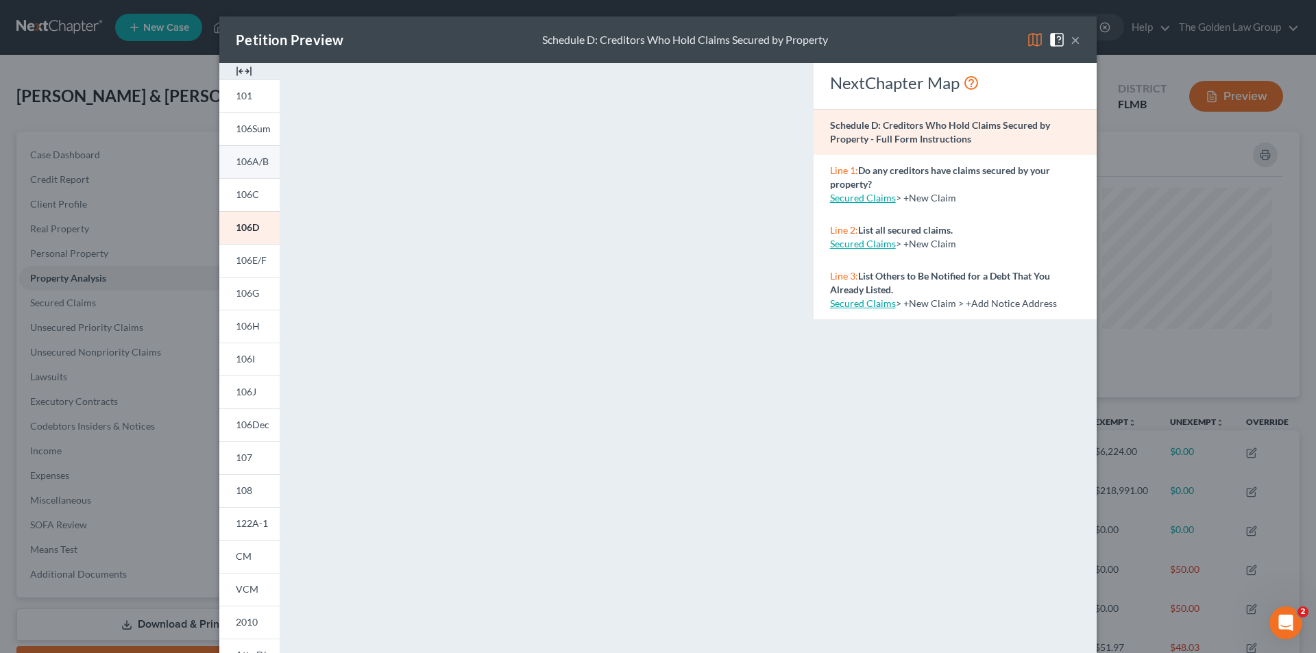
click at [253, 158] on span "106A/B" at bounding box center [252, 162] width 33 height 12
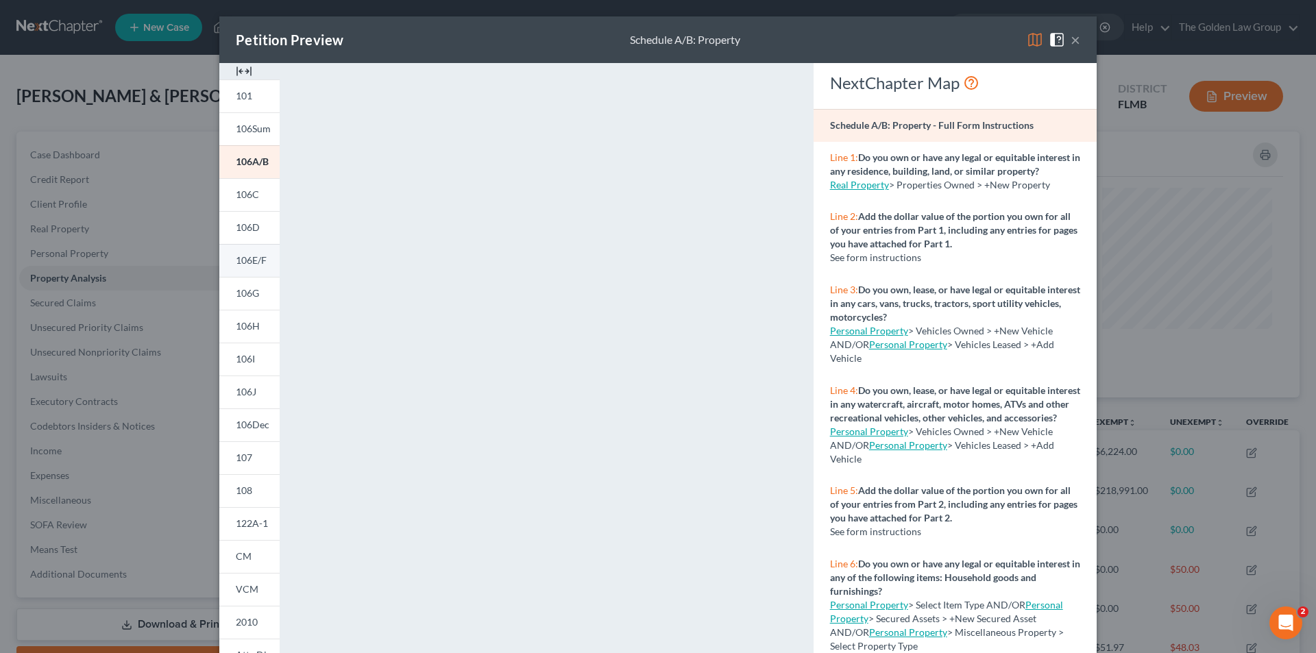
click at [248, 258] on span "106E/F" at bounding box center [251, 260] width 31 height 12
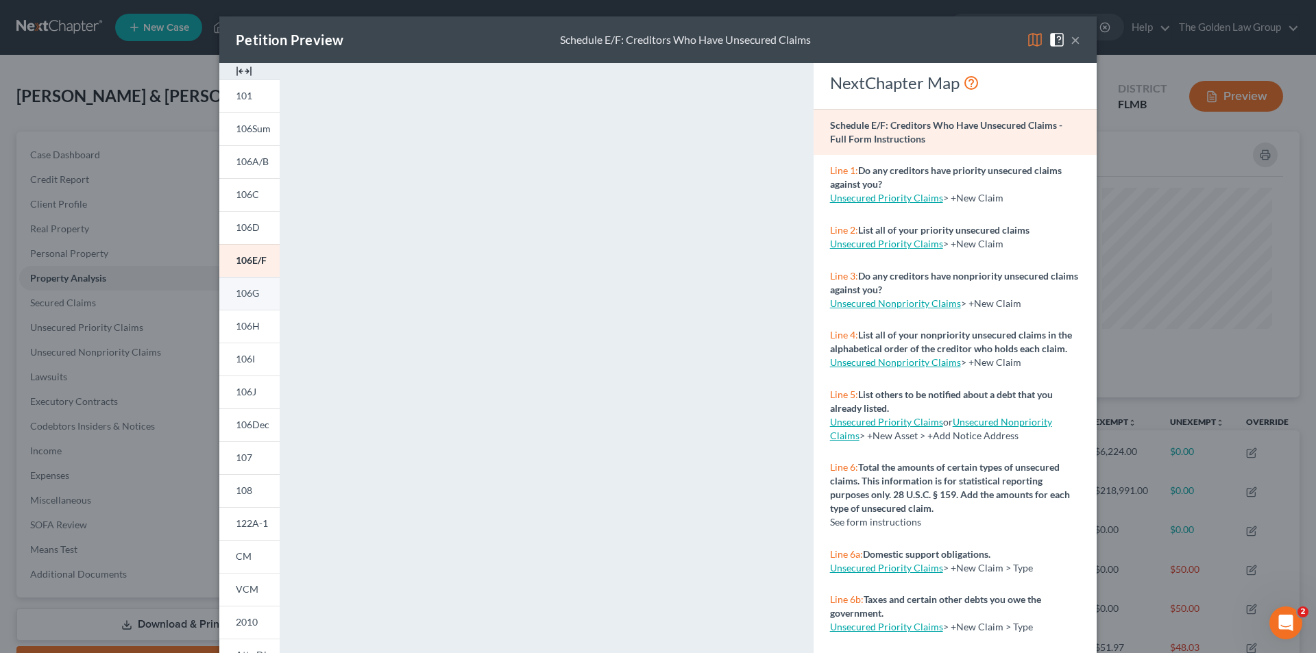
click at [248, 291] on span "106G" at bounding box center [247, 293] width 23 height 12
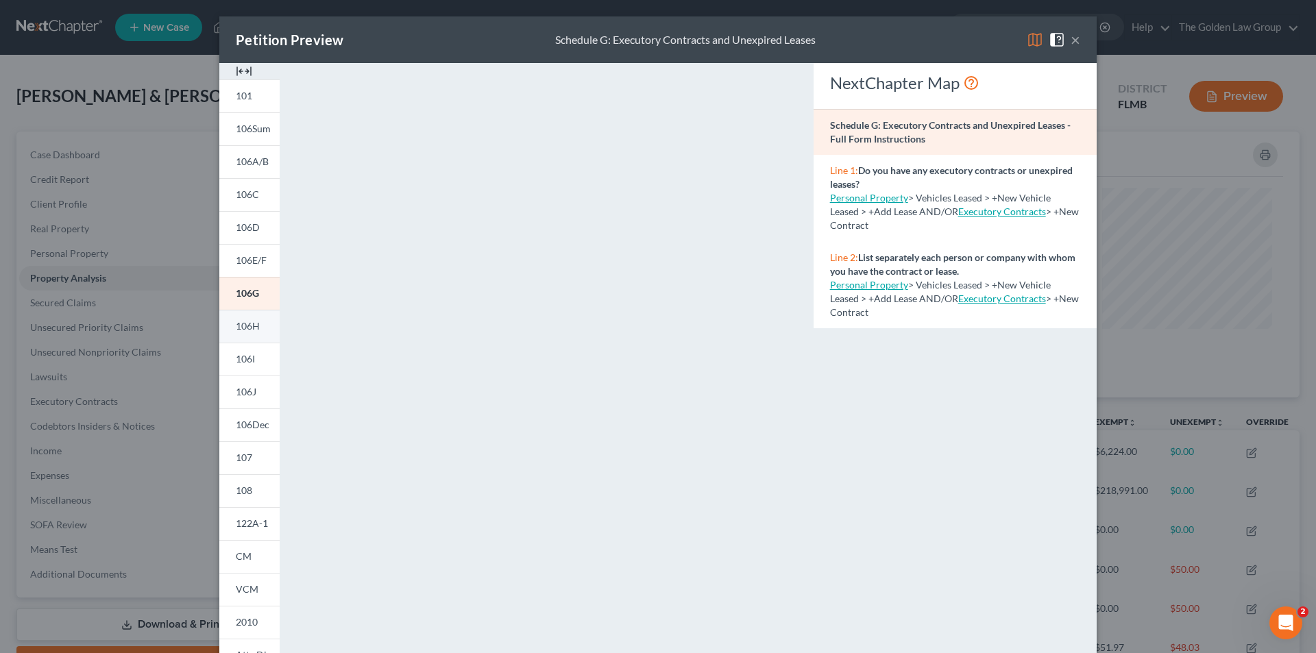
click at [240, 326] on span "106H" at bounding box center [248, 326] width 24 height 12
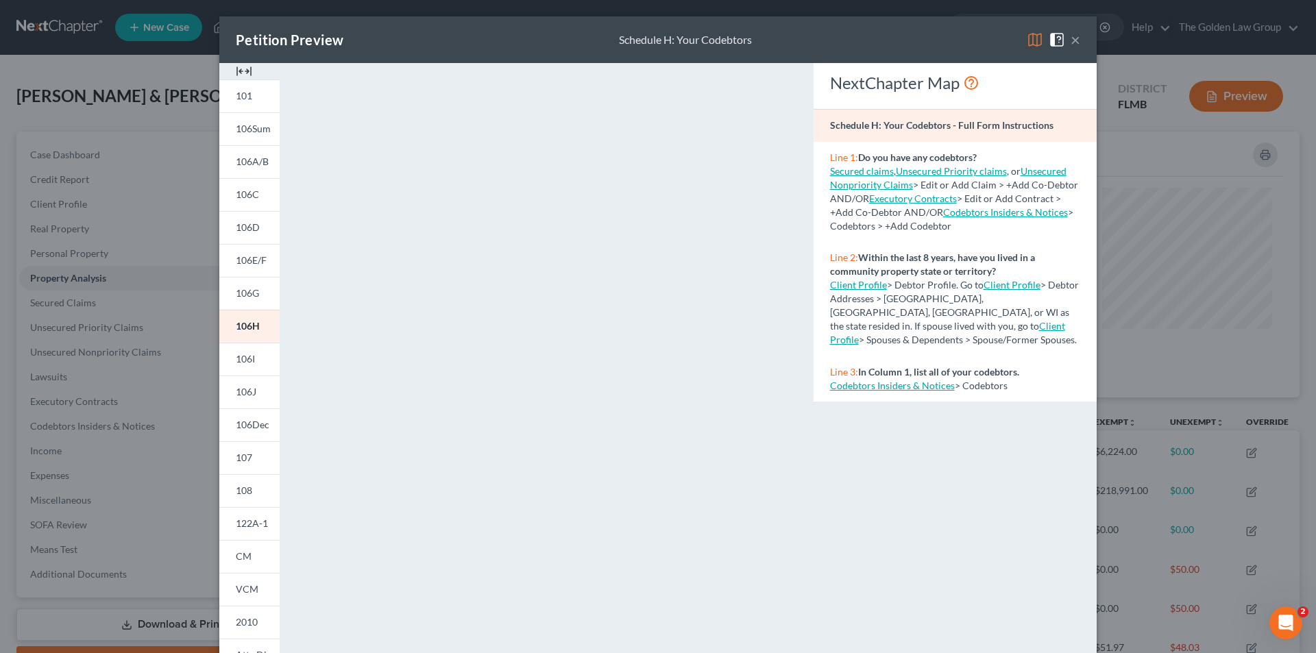
scroll to position [120, 0]
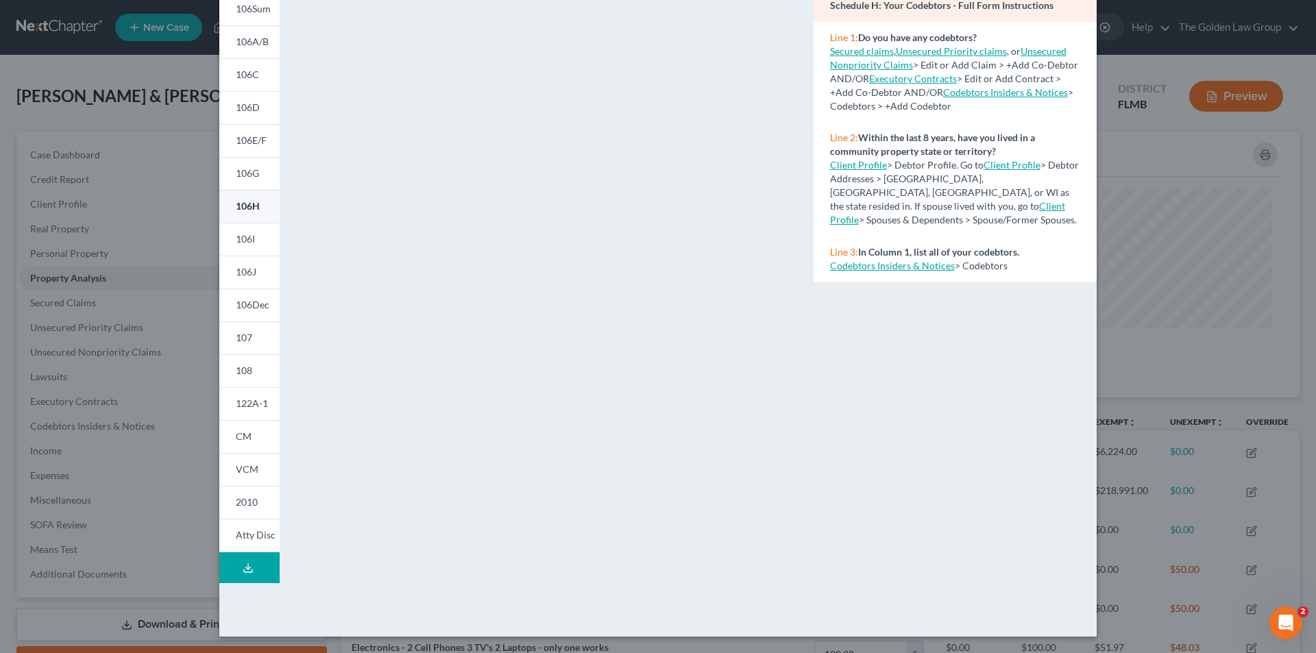
click at [247, 204] on span "106H" at bounding box center [248, 206] width 24 height 12
click at [247, 238] on span "106I" at bounding box center [245, 239] width 19 height 12
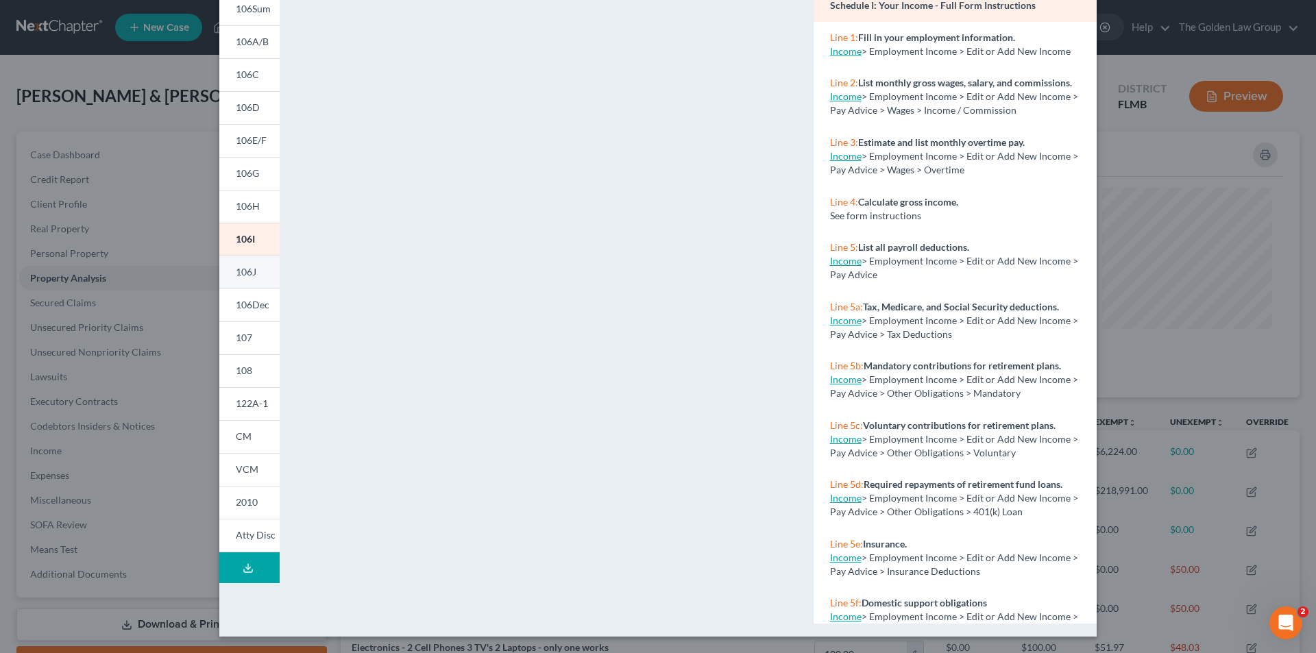
click at [253, 268] on link "106J" at bounding box center [249, 272] width 60 height 33
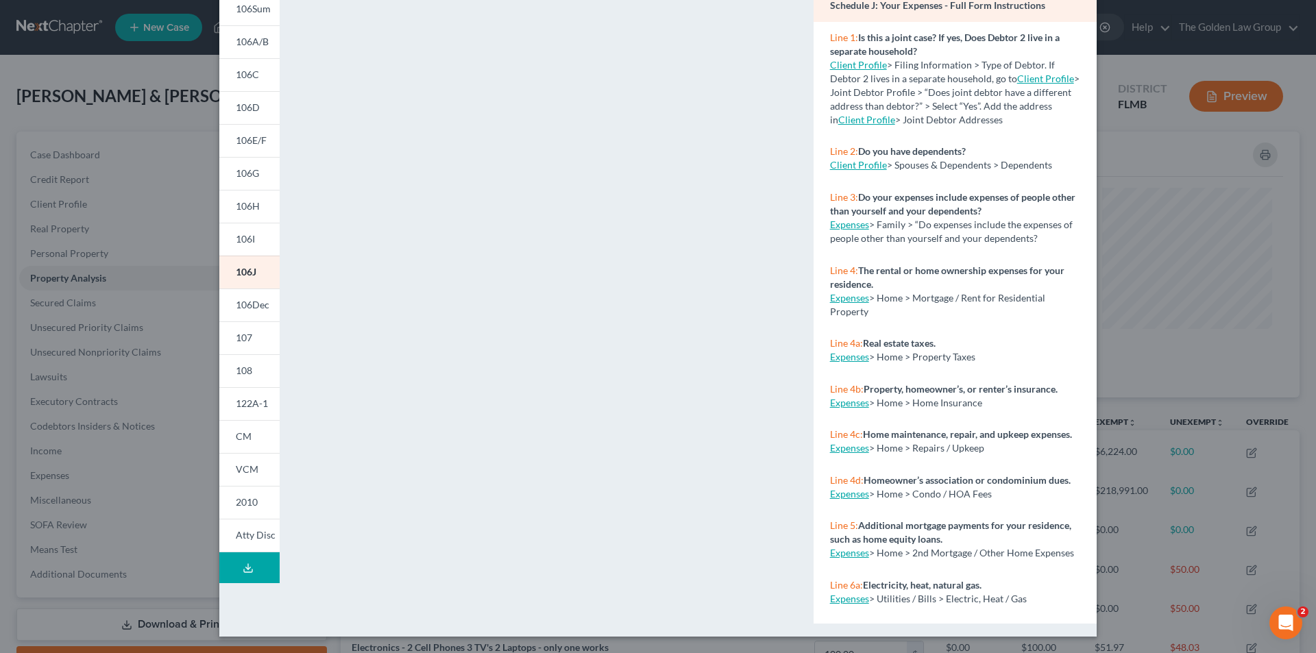
click at [174, 175] on div "Petition Preview Schedule J: Your Expenses × 101 106Sum 106A/B 106C 106D 106E/F…" at bounding box center [658, 326] width 1316 height 653
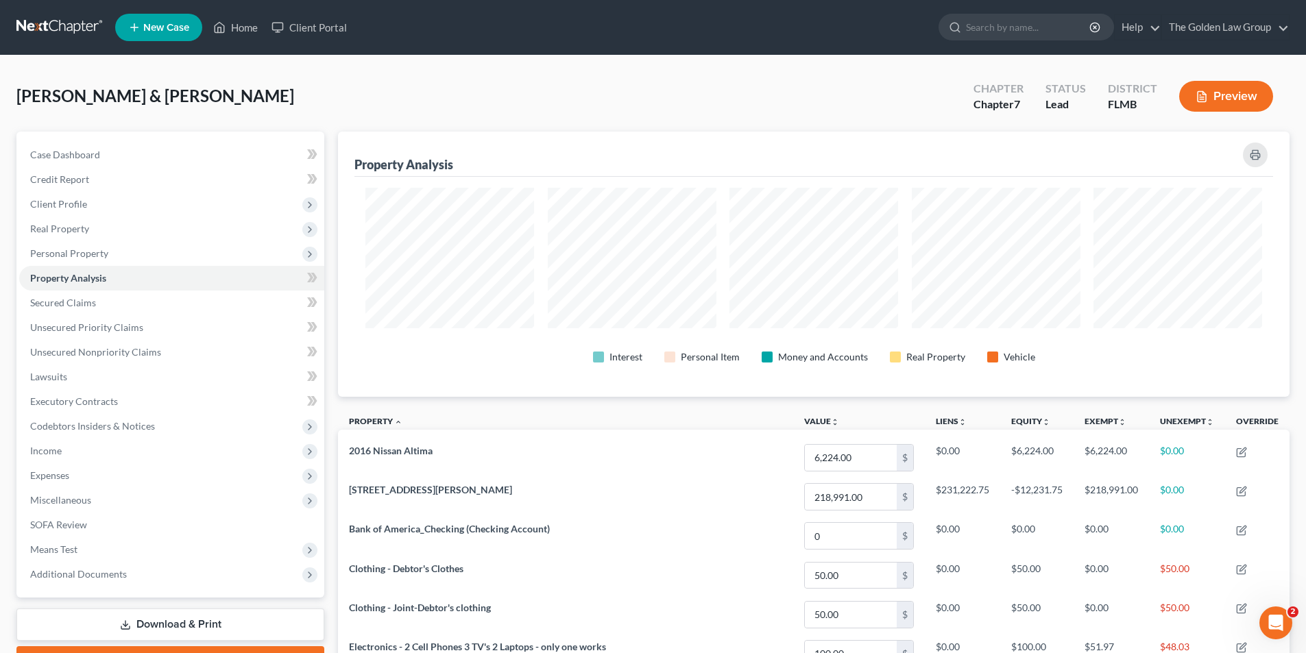
scroll to position [685269, 684583]
click at [995, 28] on input "search" at bounding box center [1028, 26] width 125 height 25
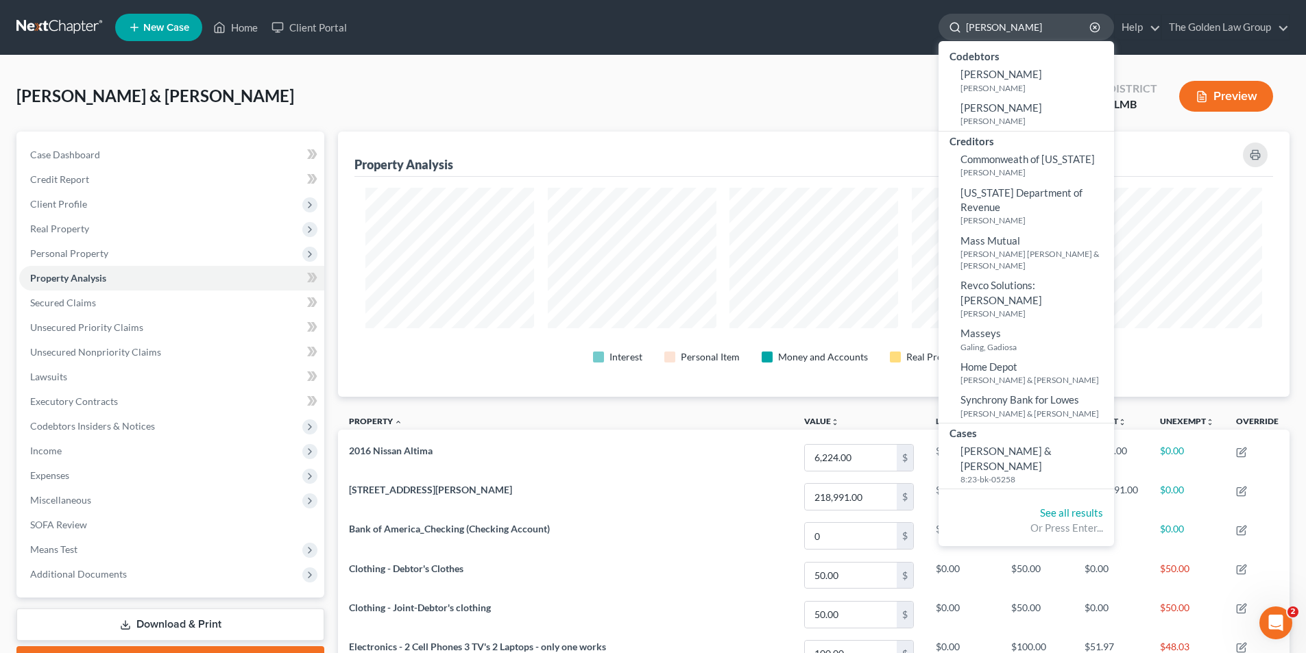
type input "[PERSON_NAME]"
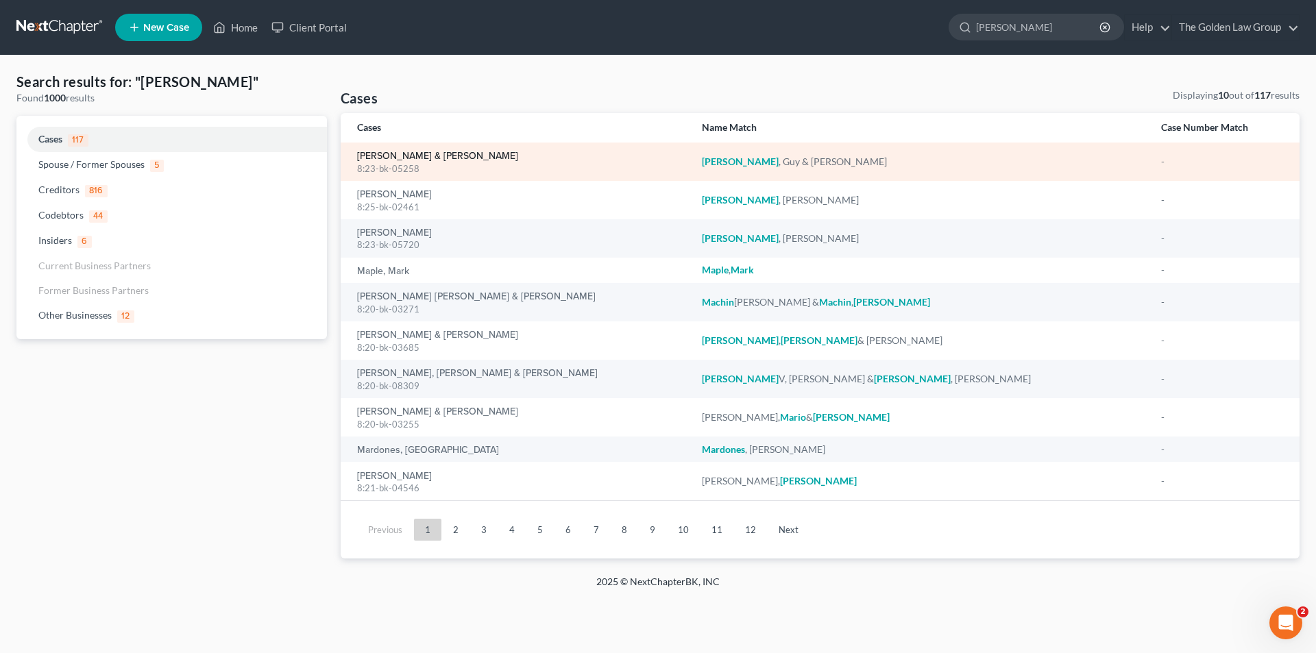
click at [387, 158] on link "[PERSON_NAME] & [PERSON_NAME]" at bounding box center [437, 157] width 161 height 10
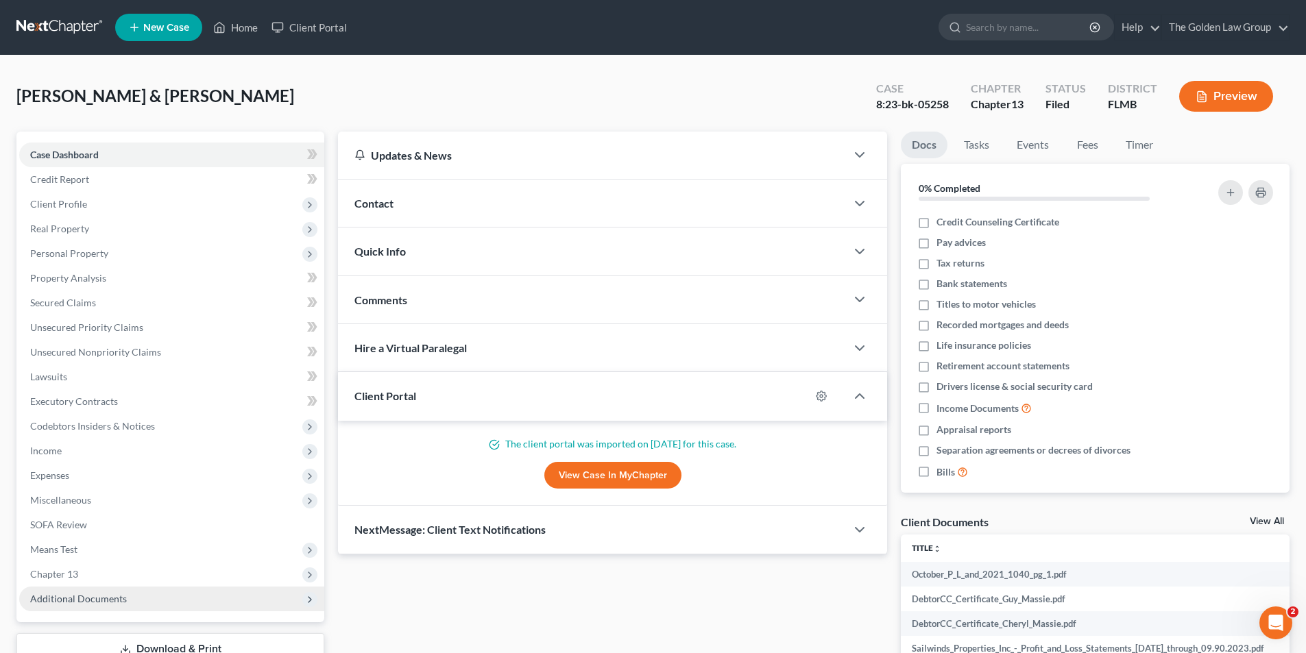
click at [69, 596] on span "Additional Documents" at bounding box center [78, 599] width 97 height 12
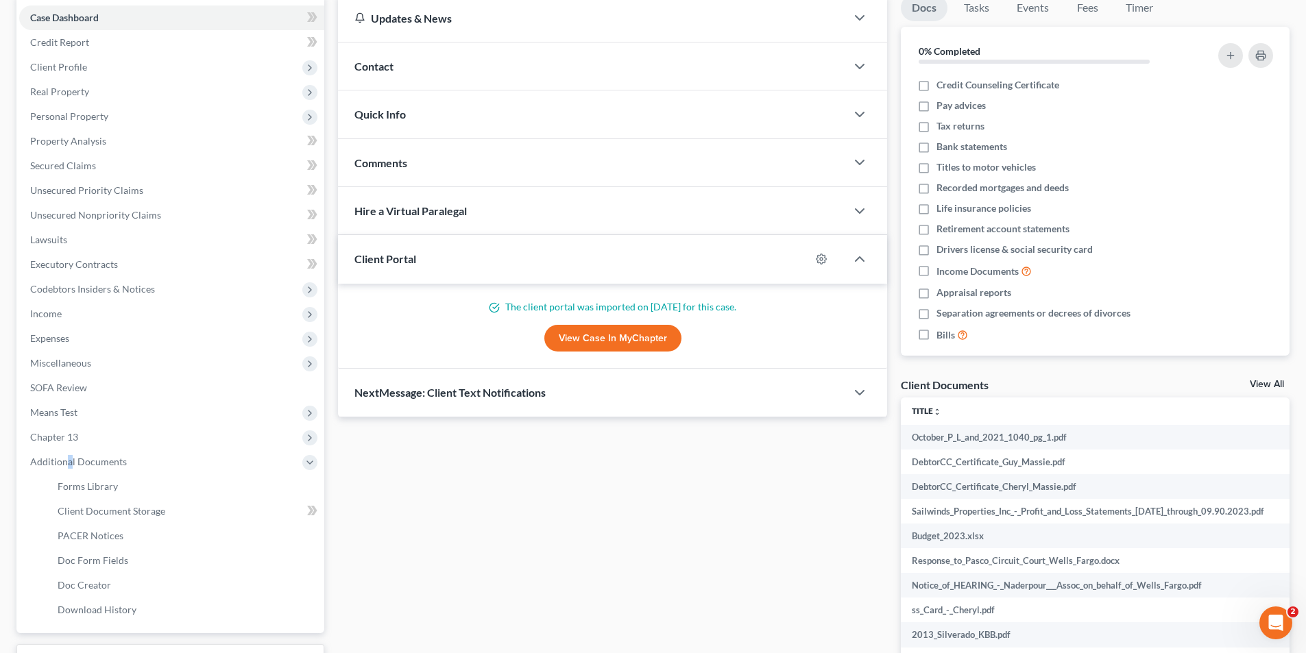
scroll to position [206, 0]
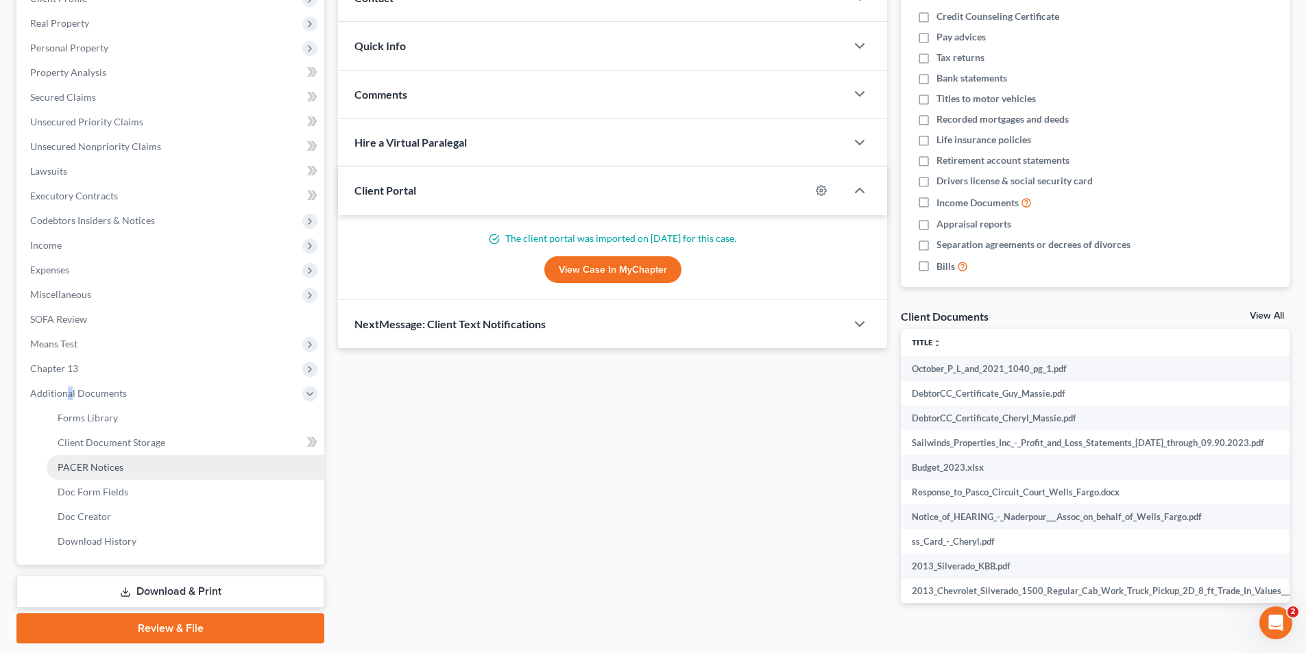
click at [86, 464] on span "PACER Notices" at bounding box center [91, 467] width 66 height 12
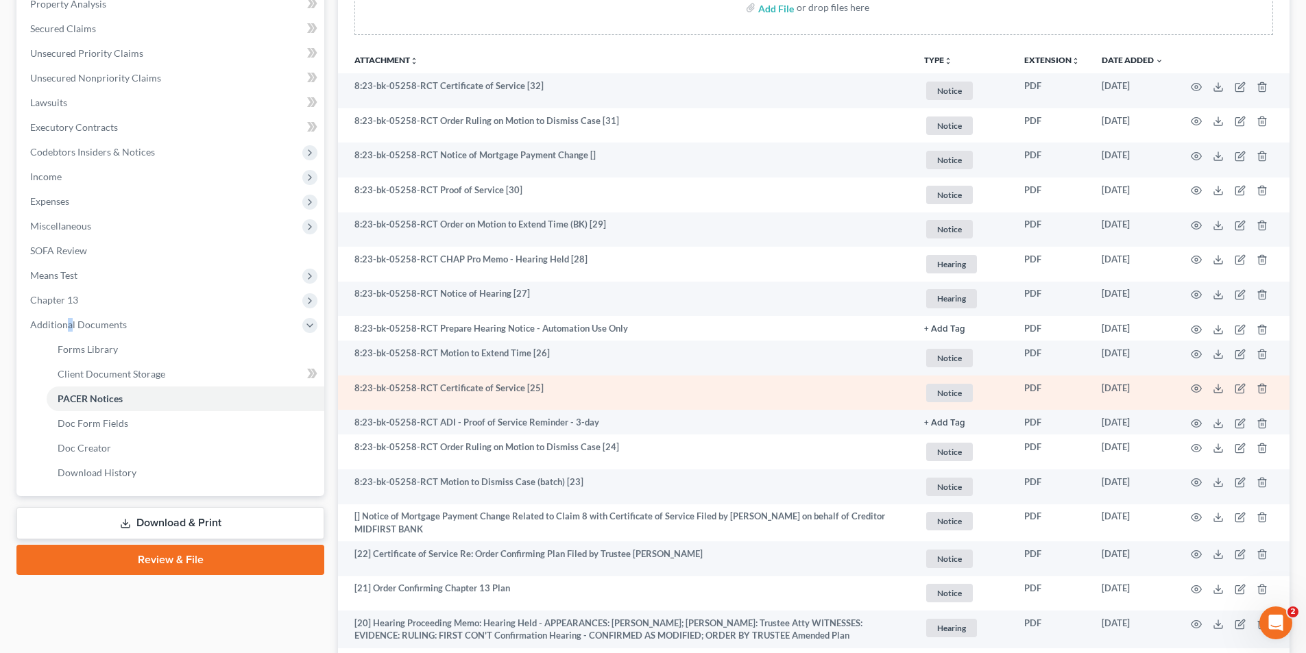
scroll to position [343, 0]
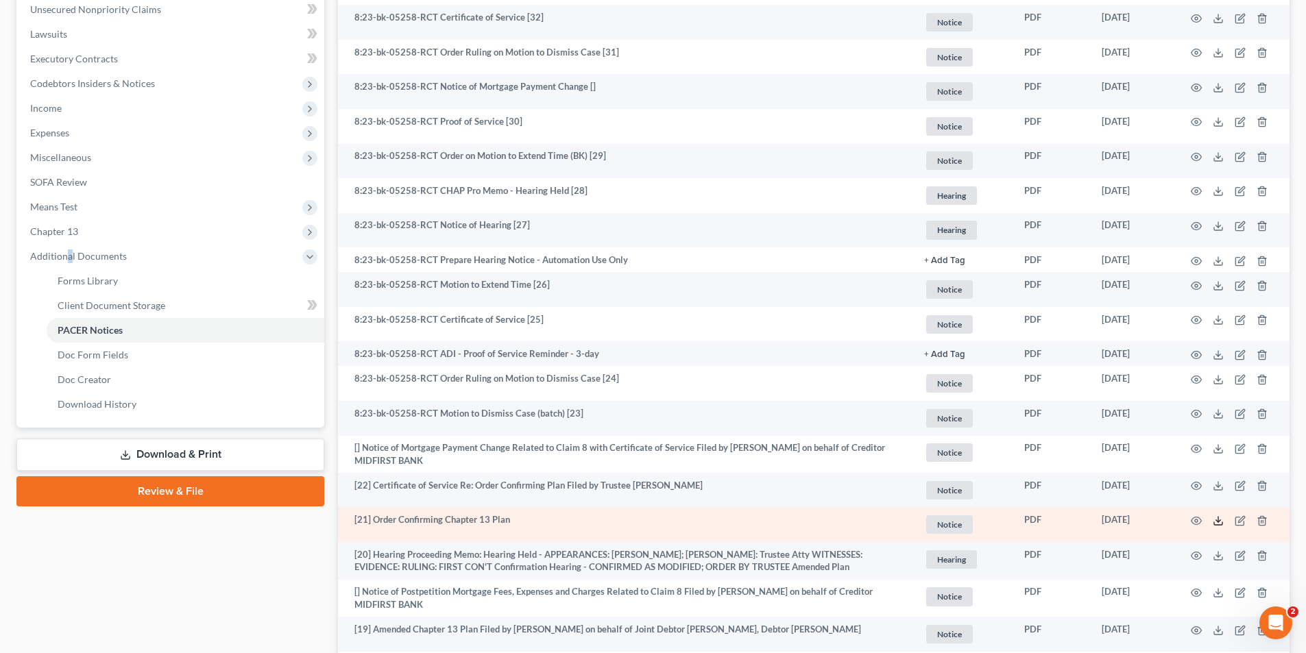
click at [1218, 520] on icon at bounding box center [1218, 521] width 11 height 11
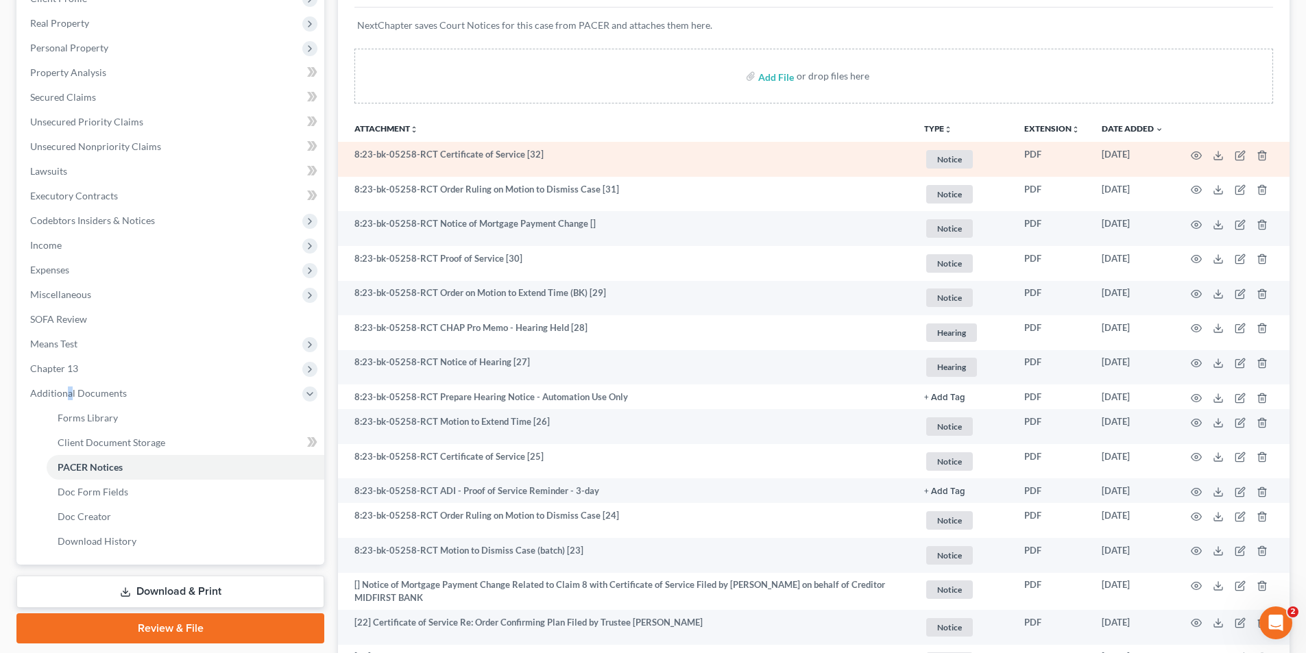
scroll to position [0, 0]
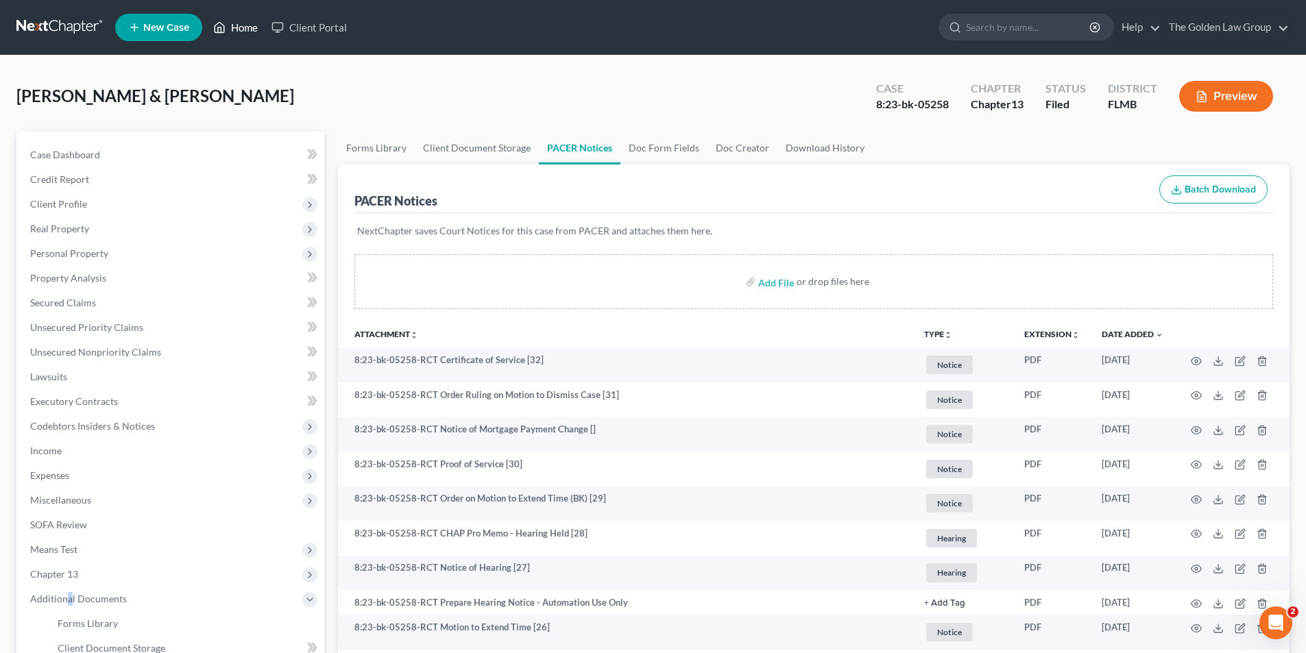
click at [243, 26] on link "Home" at bounding box center [235, 27] width 58 height 25
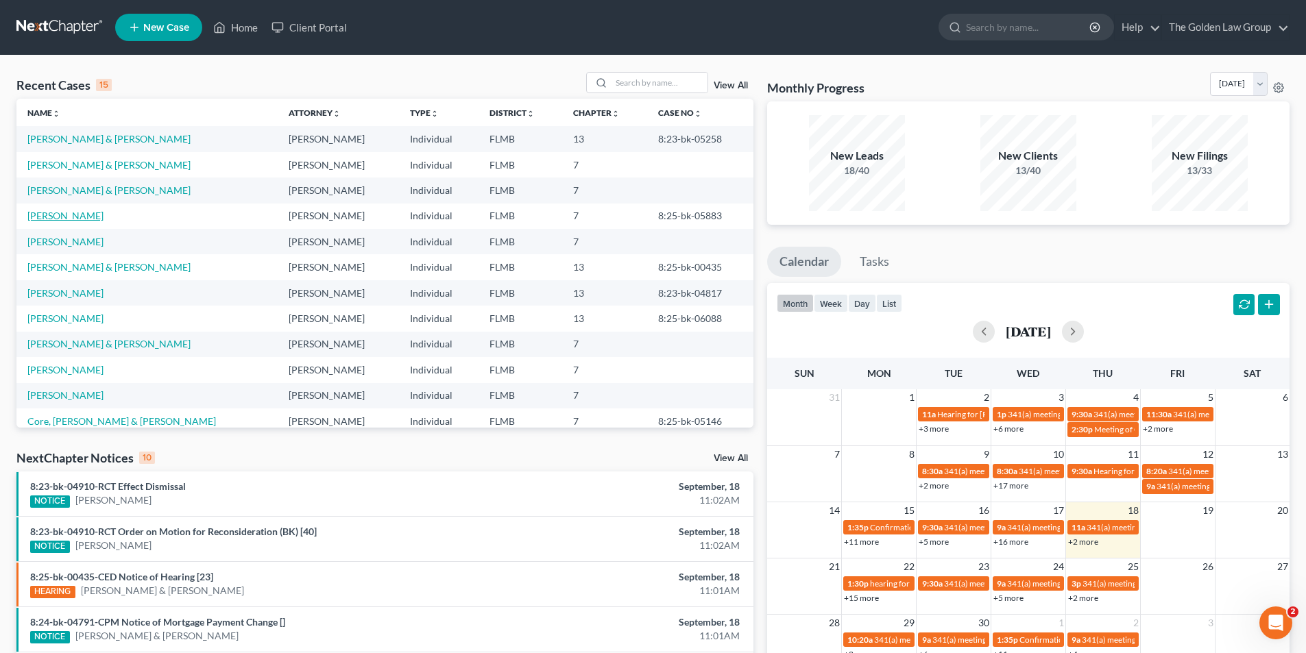
click at [65, 215] on link "[PERSON_NAME]" at bounding box center [65, 216] width 76 height 12
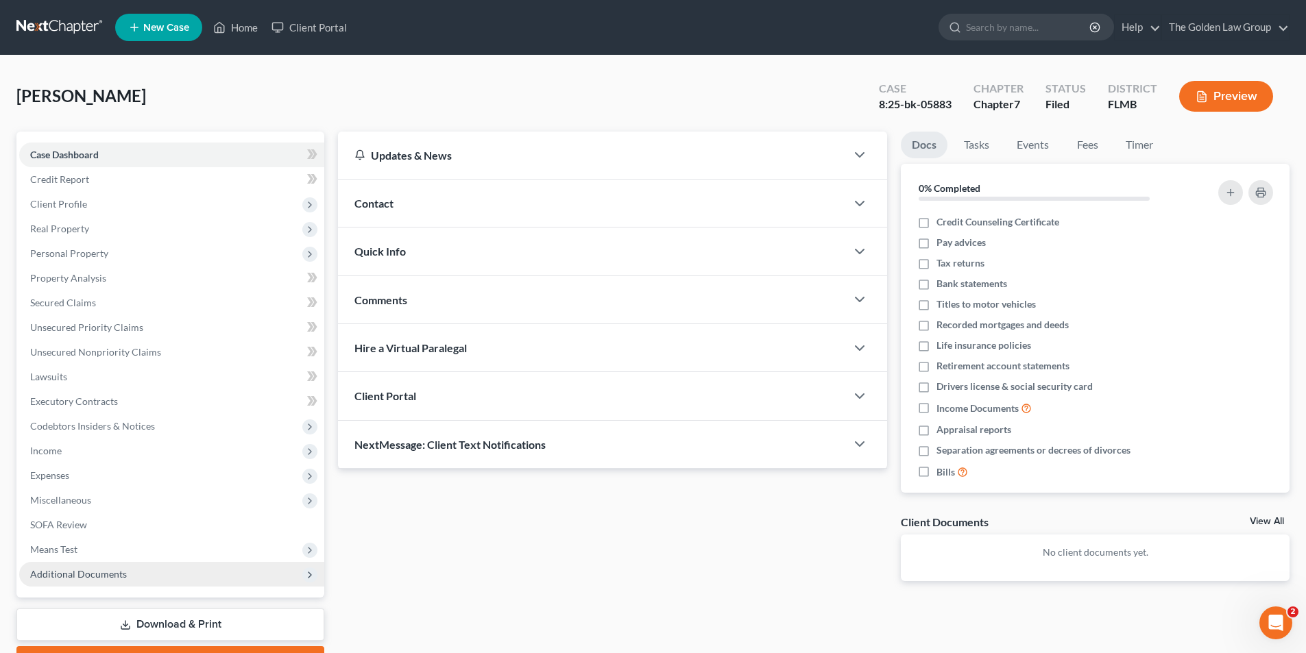
click at [104, 570] on span "Additional Documents" at bounding box center [78, 574] width 97 height 12
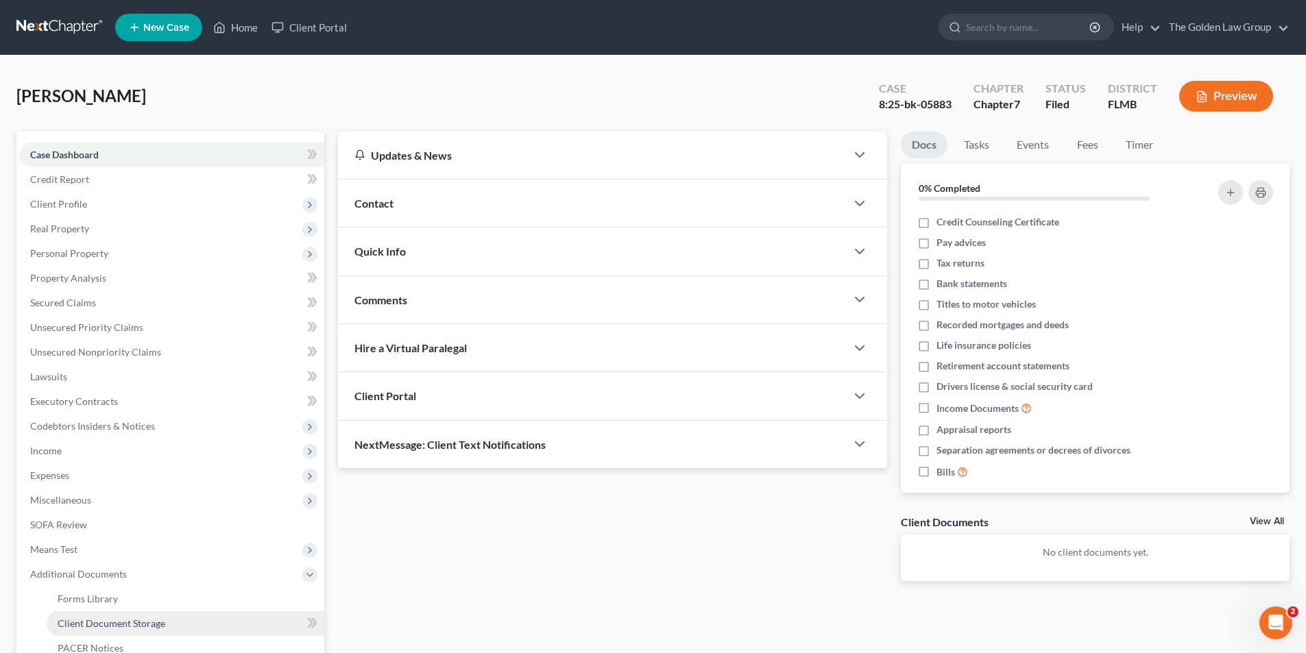
scroll to position [137, 0]
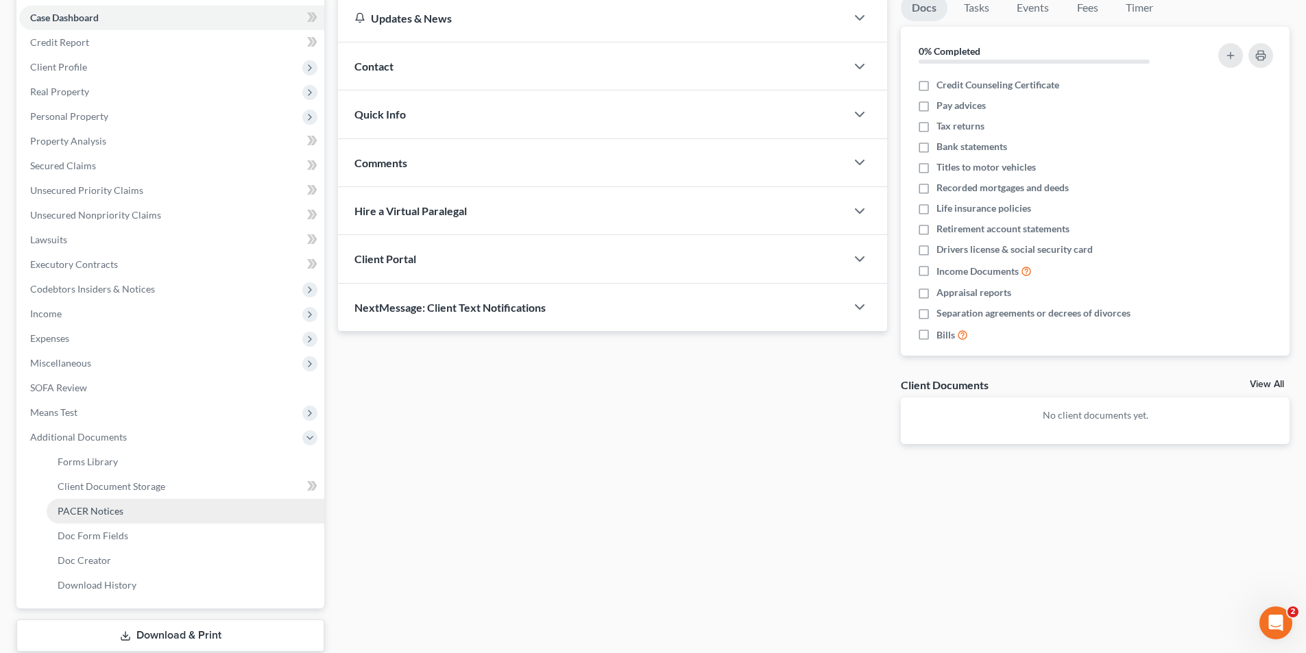
click at [89, 508] on span "PACER Notices" at bounding box center [91, 511] width 66 height 12
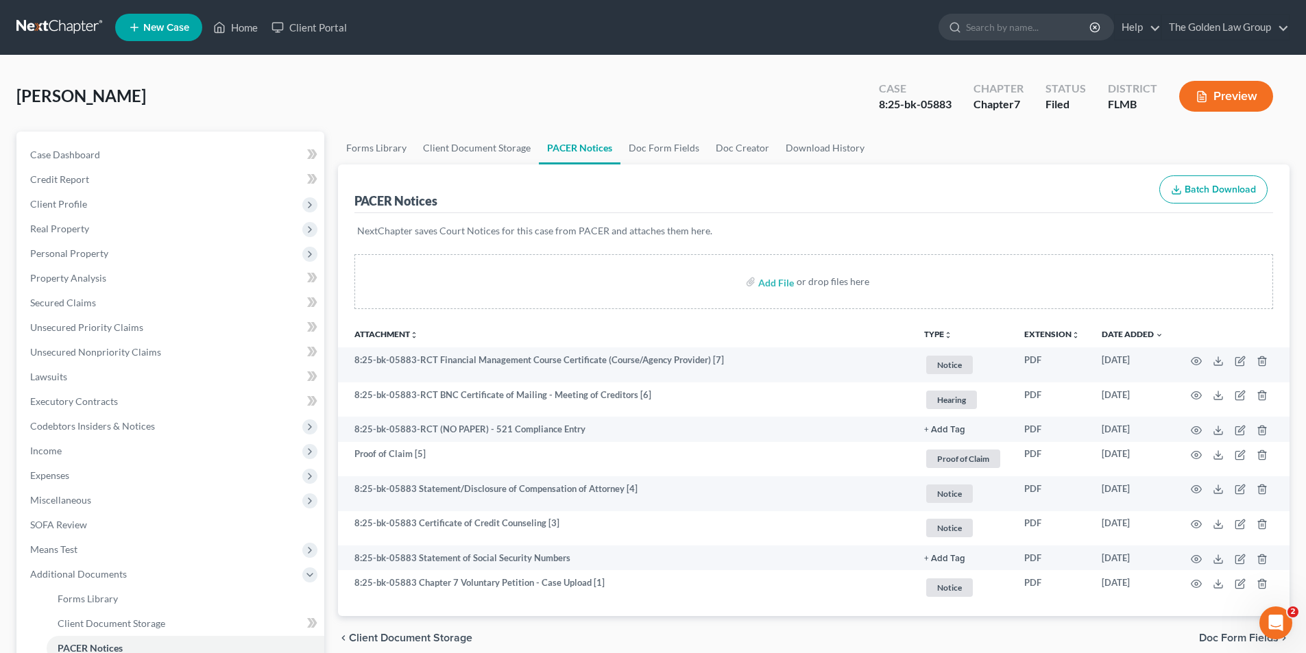
click at [1250, 94] on button "Preview" at bounding box center [1226, 96] width 94 height 31
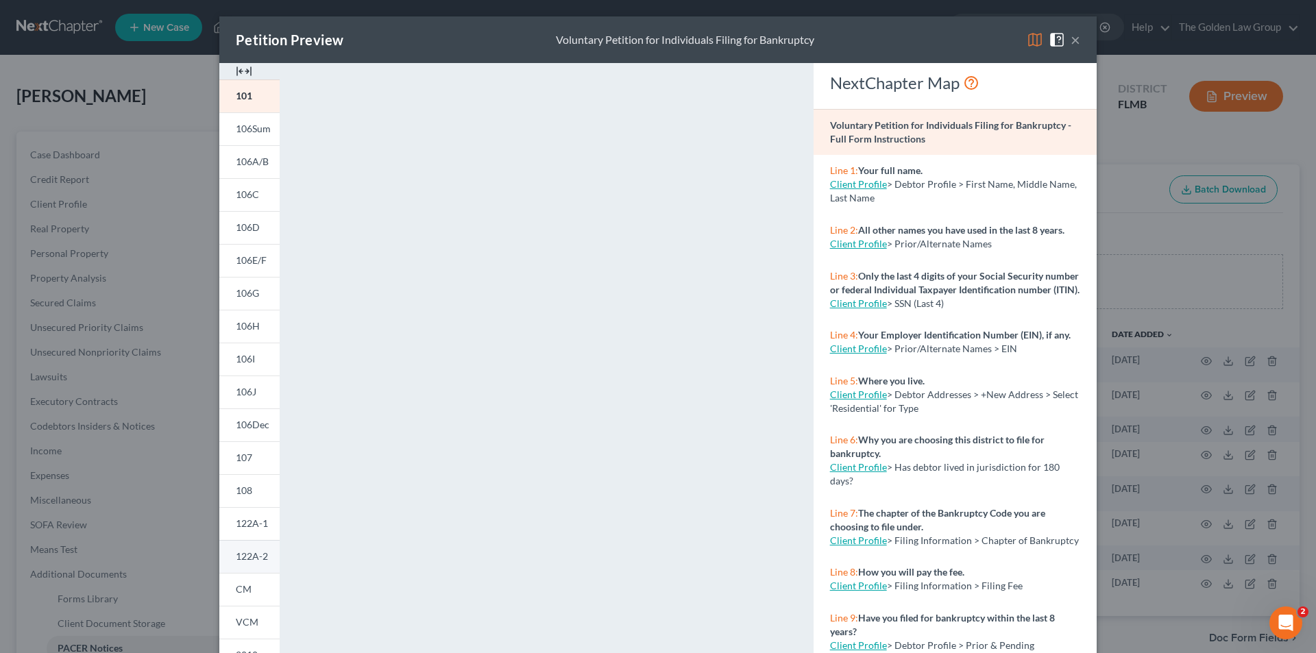
click at [256, 557] on span "122A-2" at bounding box center [252, 556] width 32 height 12
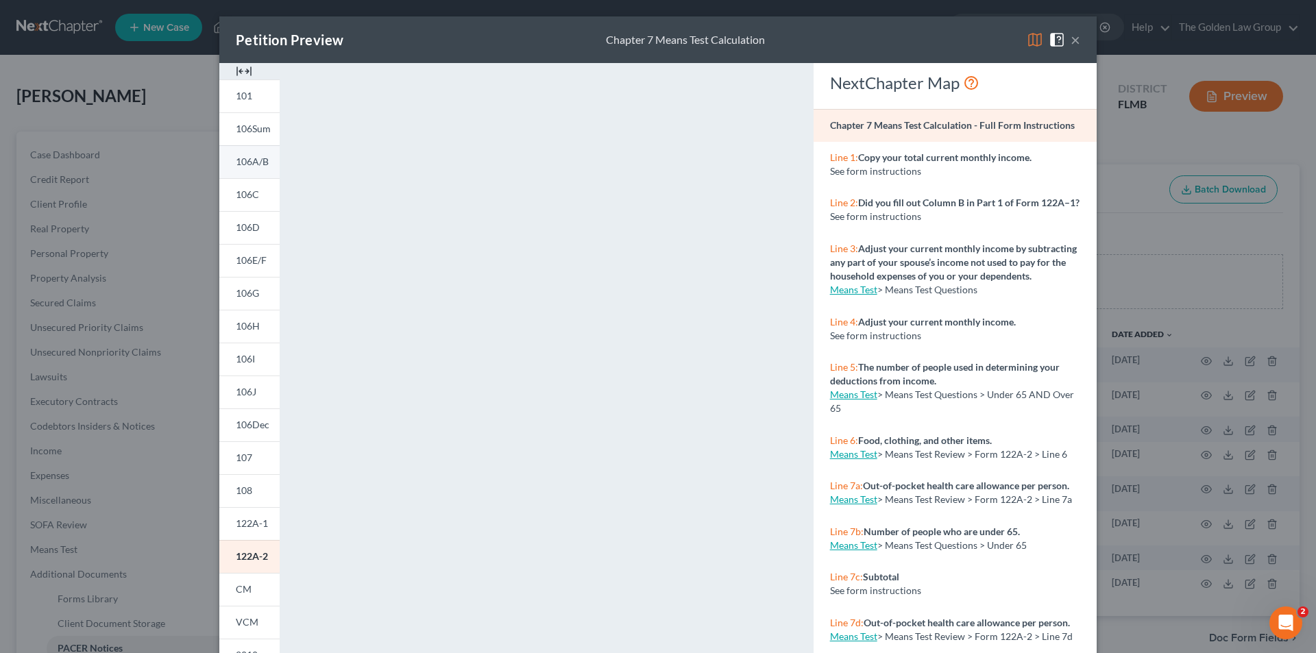
click at [248, 158] on span "106A/B" at bounding box center [252, 162] width 33 height 12
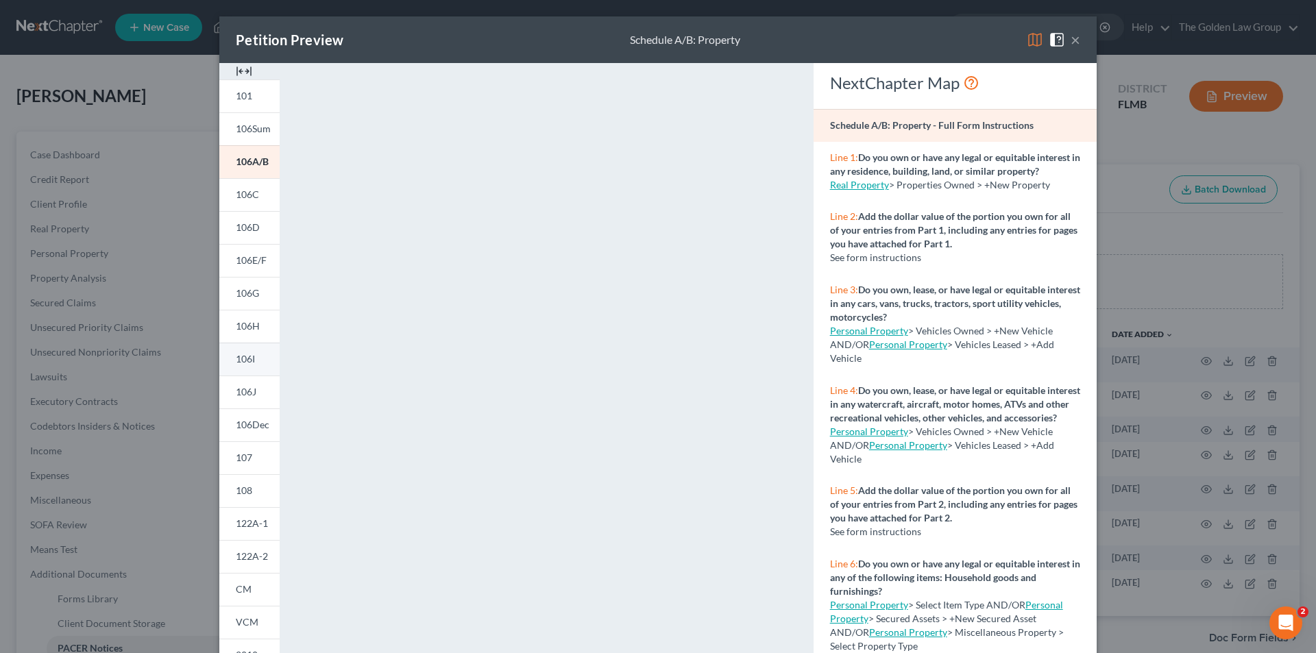
click at [250, 358] on span "106I" at bounding box center [245, 359] width 19 height 12
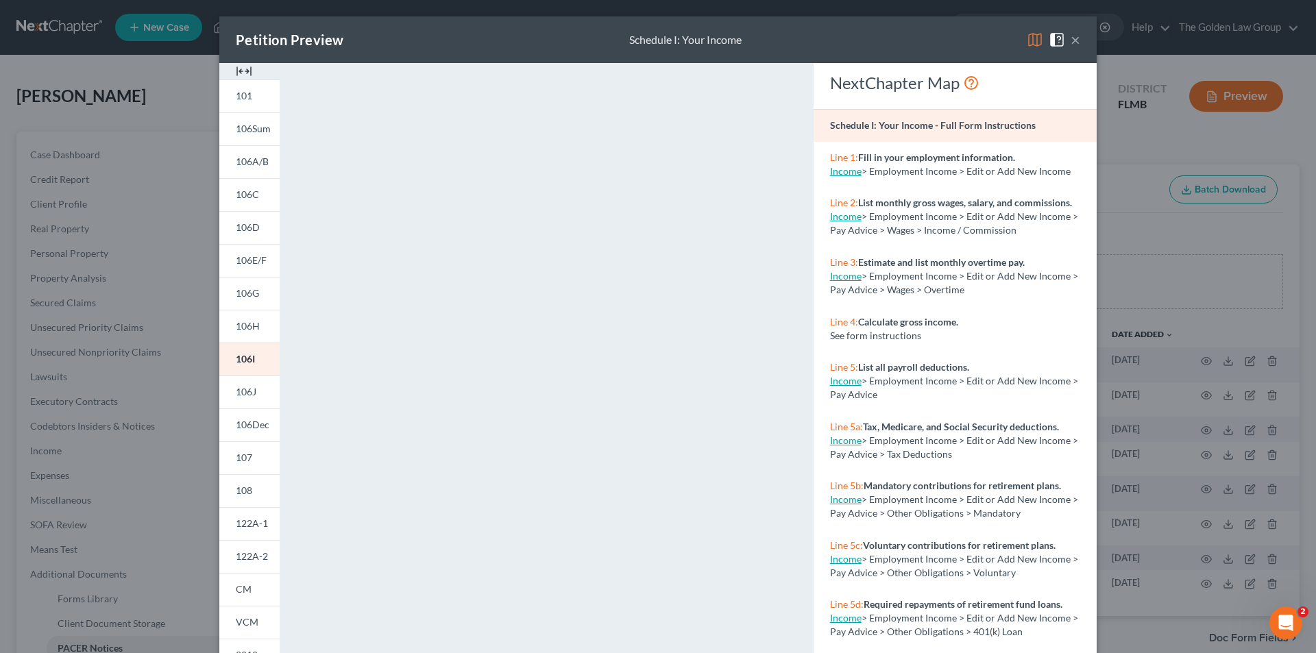
click at [120, 220] on div "Petition Preview Schedule I: Your Income × 101 106Sum 106A/B 106C 106D 106E/F 1…" at bounding box center [658, 326] width 1316 height 653
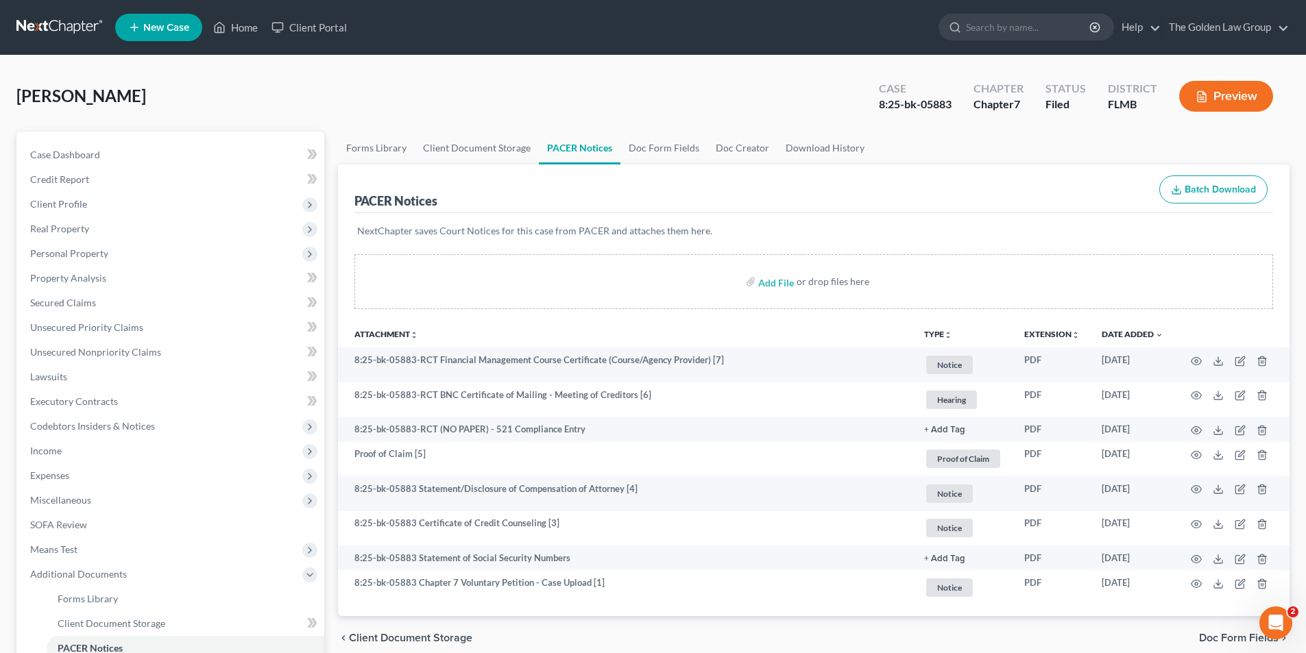
click at [1222, 95] on button "Preview" at bounding box center [1226, 96] width 94 height 31
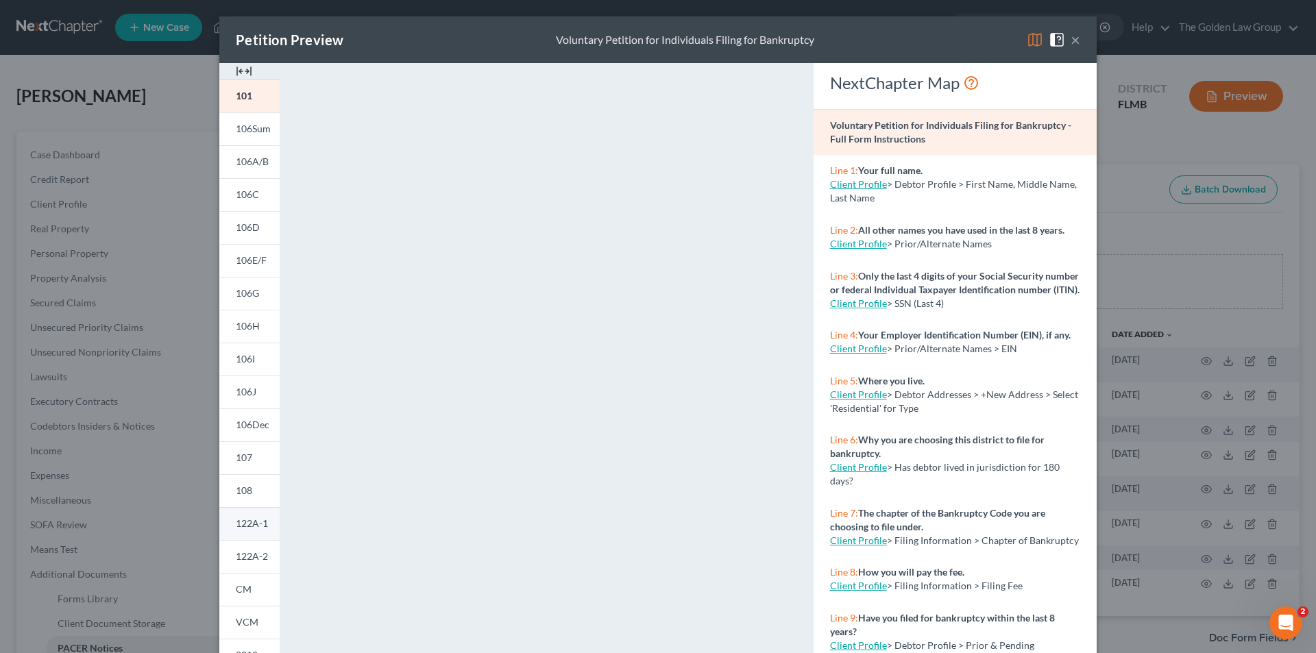
click at [245, 525] on span "122A-1" at bounding box center [252, 524] width 32 height 12
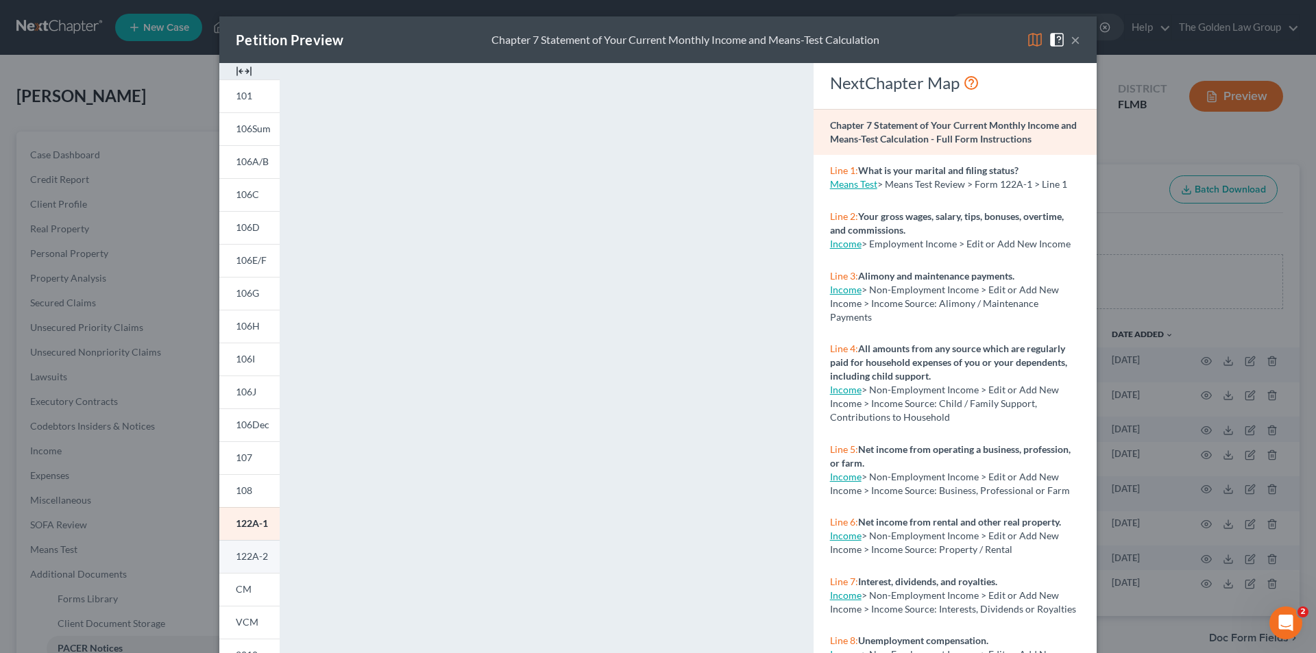
click at [245, 551] on span "122A-2" at bounding box center [252, 556] width 32 height 12
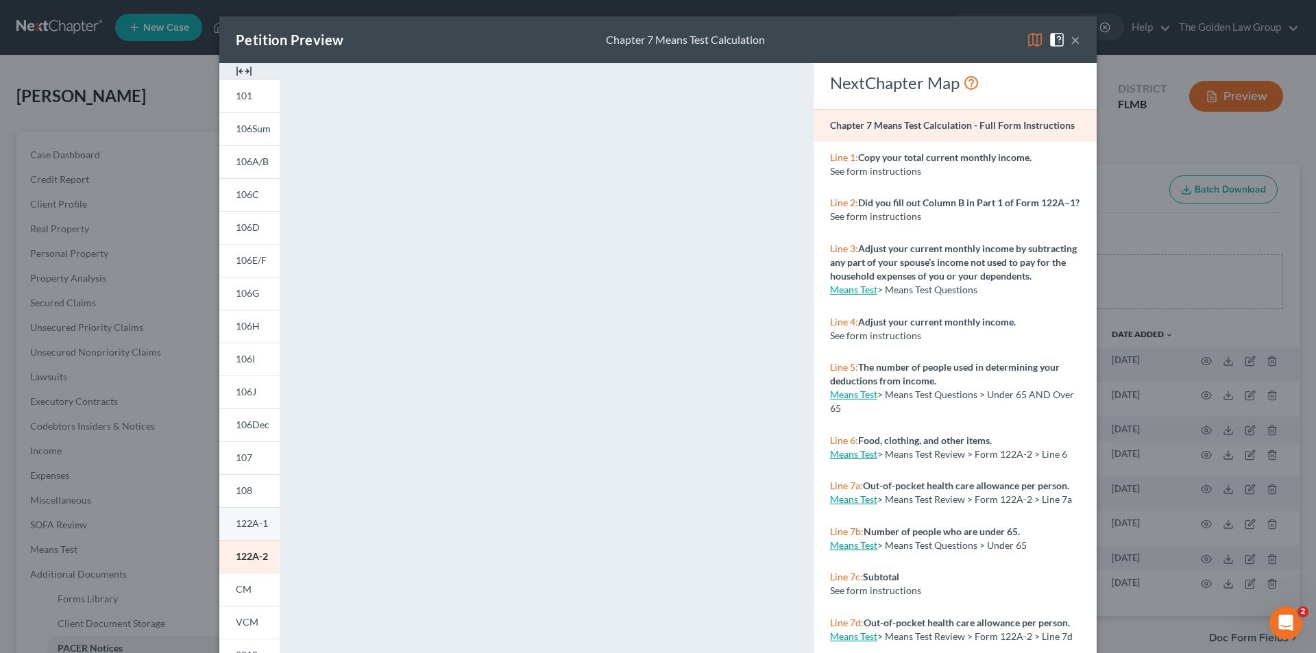
click at [247, 520] on span "122A-1" at bounding box center [252, 524] width 32 height 12
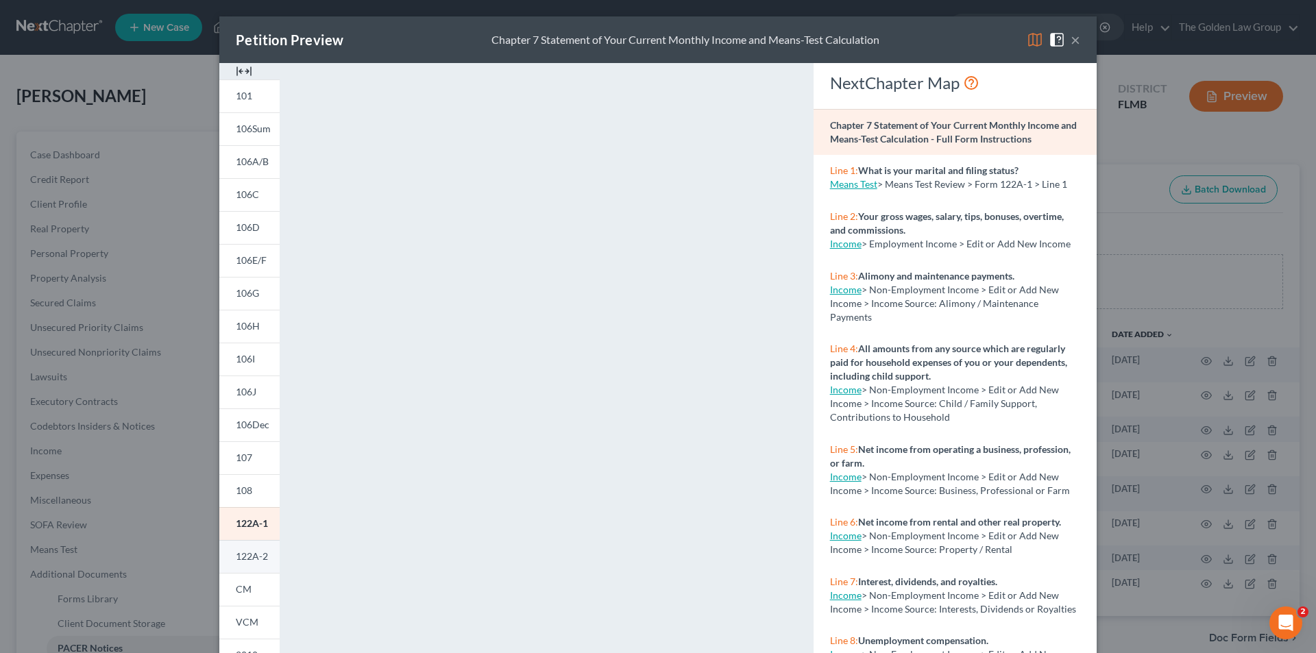
click at [247, 552] on span "122A-2" at bounding box center [252, 556] width 32 height 12
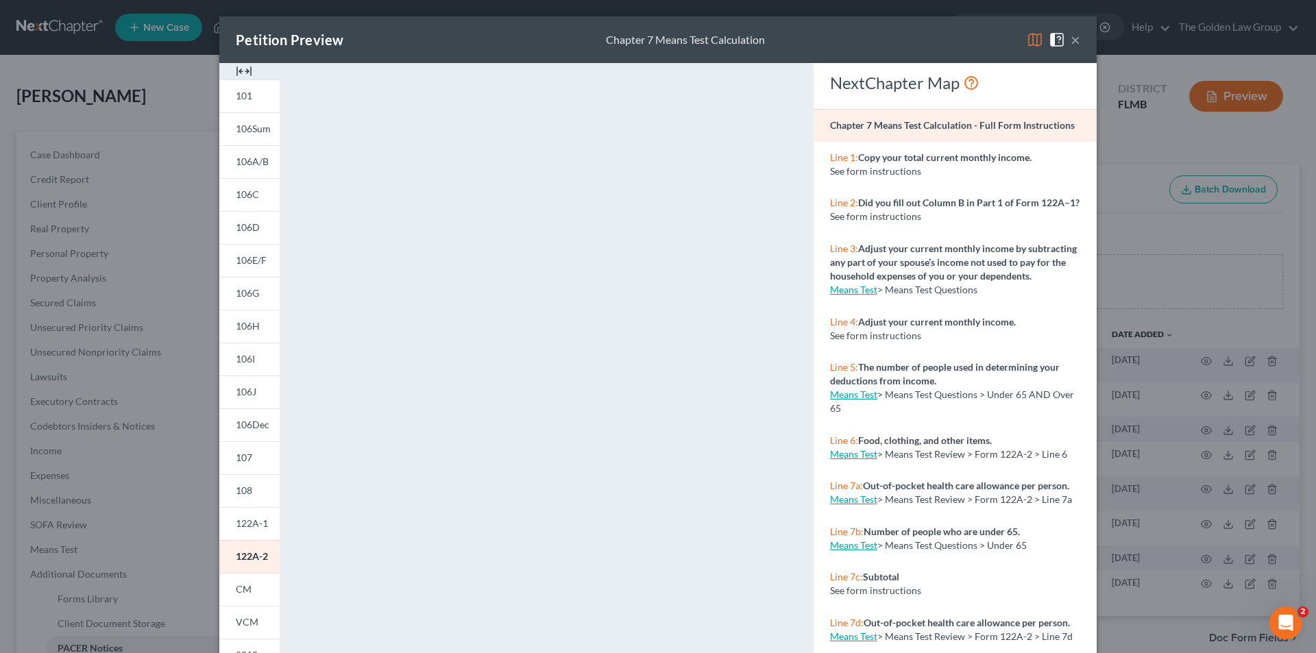
click at [81, 209] on div "Petition Preview Chapter 7 Means Test Calculation × 101 106Sum 106A/B 106C 106D…" at bounding box center [658, 326] width 1316 height 653
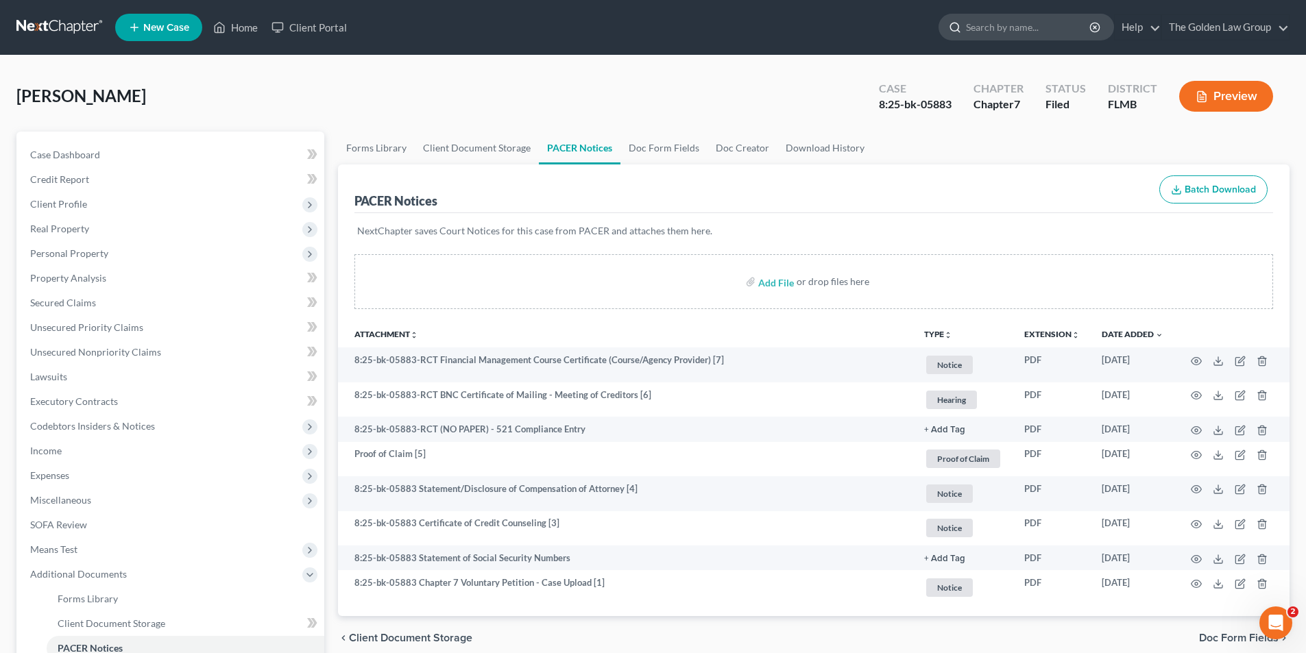
click at [1002, 26] on input "search" at bounding box center [1028, 26] width 125 height 25
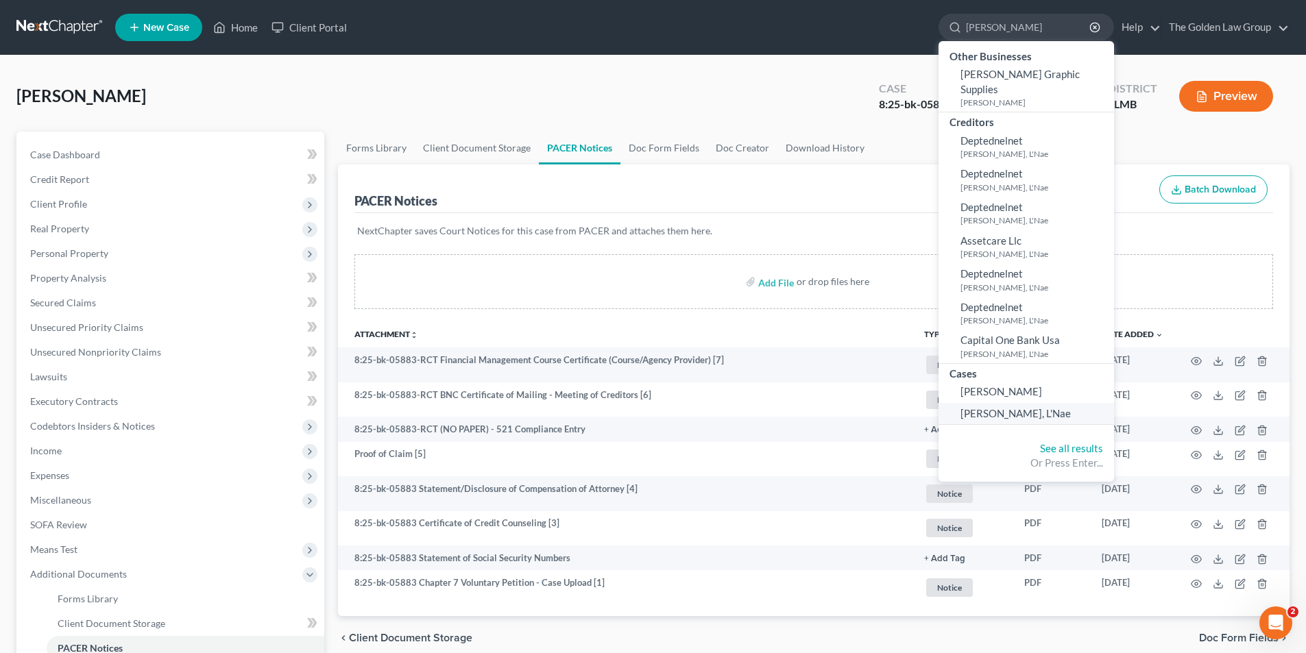
type input "[PERSON_NAME]"
click at [1010, 407] on span "[PERSON_NAME], L'Nae" at bounding box center [1015, 413] width 110 height 12
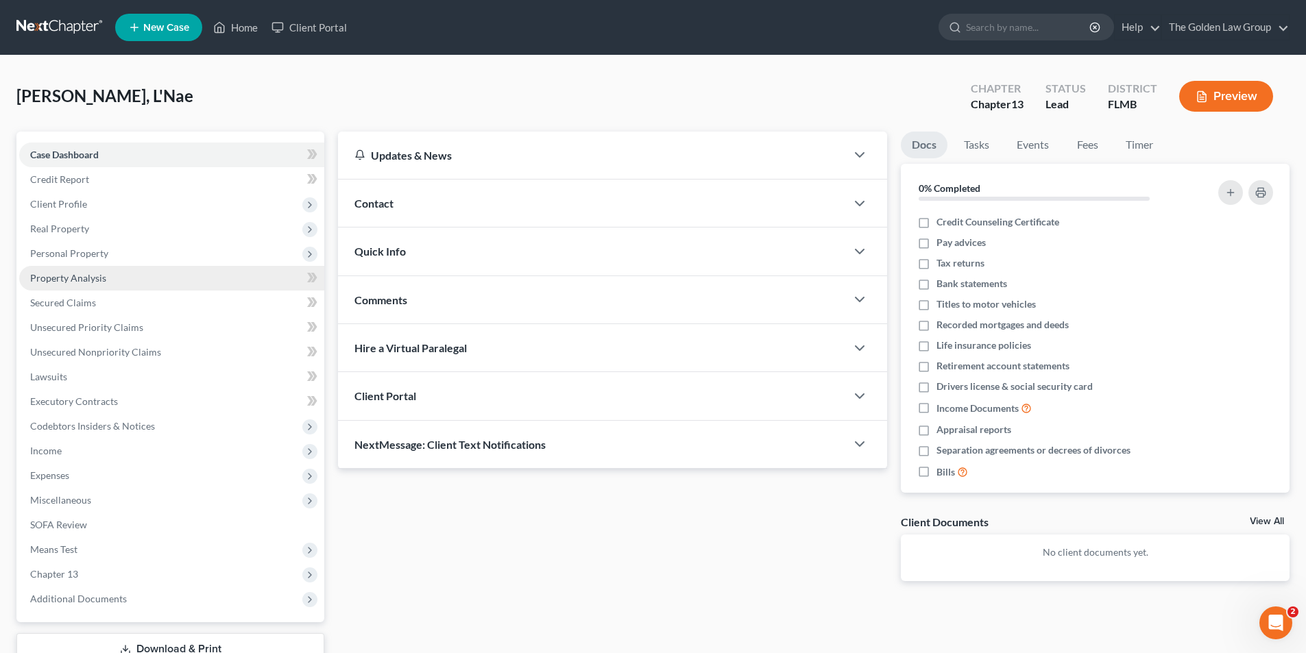
click at [55, 276] on span "Property Analysis" at bounding box center [68, 278] width 76 height 12
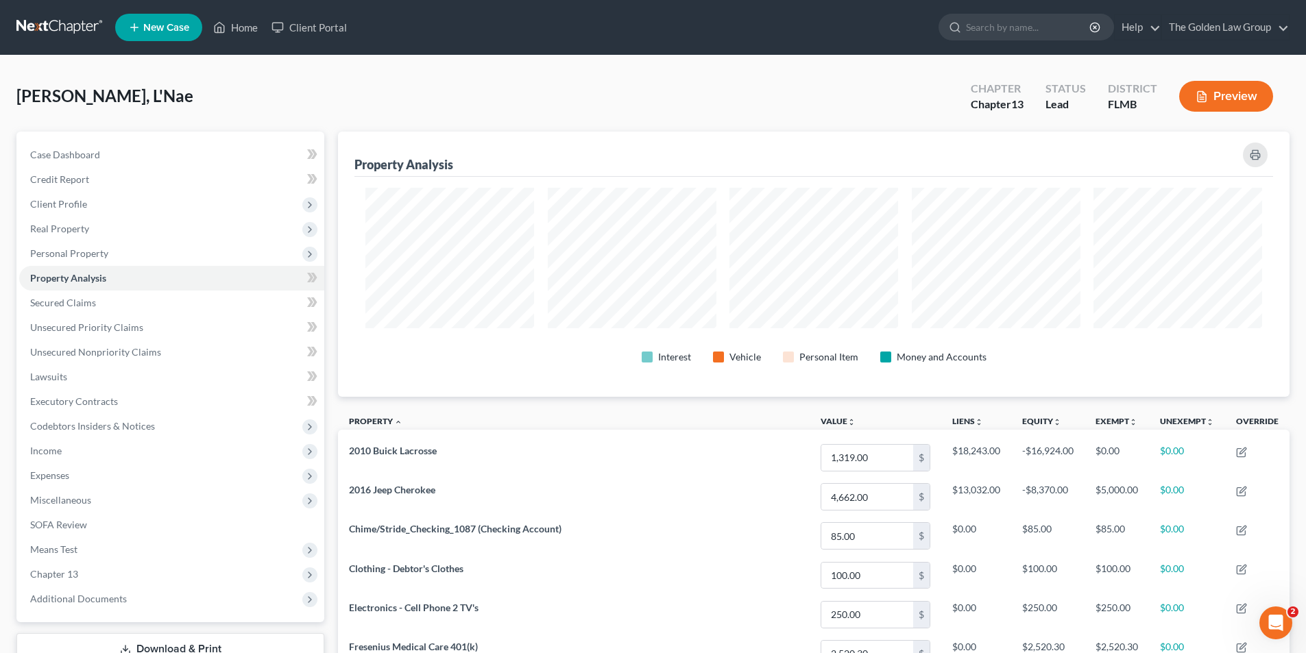
click at [1222, 94] on button "Preview" at bounding box center [1226, 96] width 94 height 31
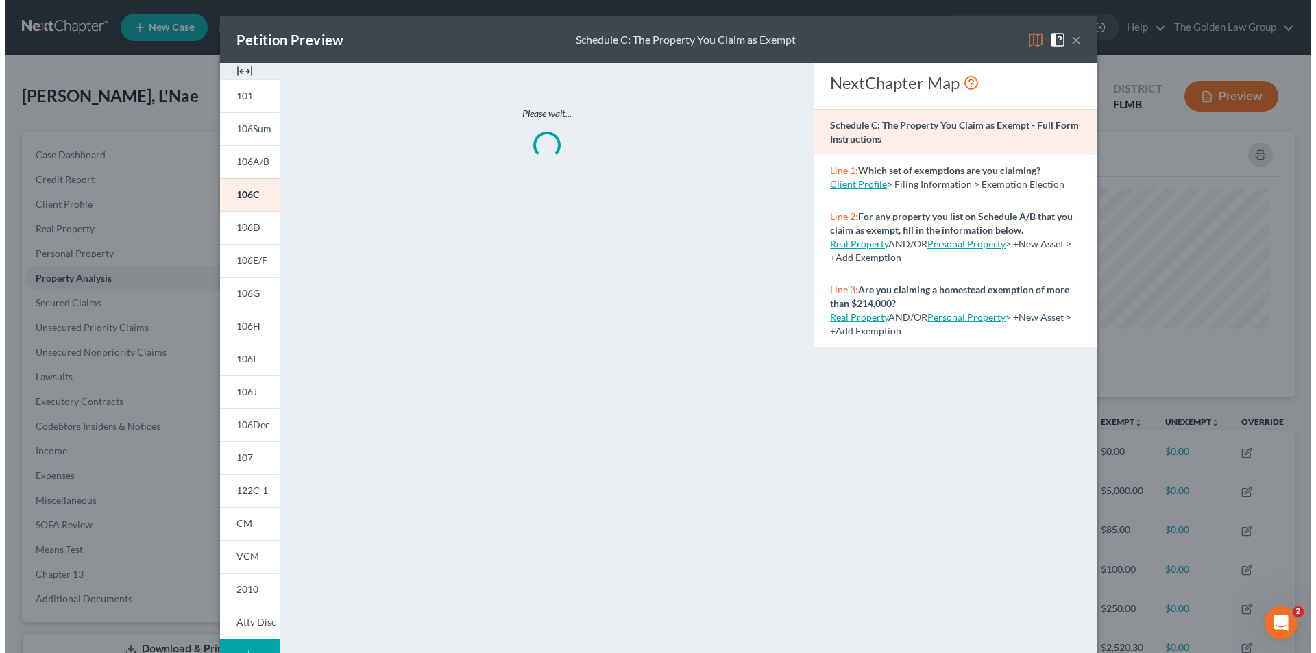
scroll to position [266, 959]
